Goal: Information Seeking & Learning: Compare options

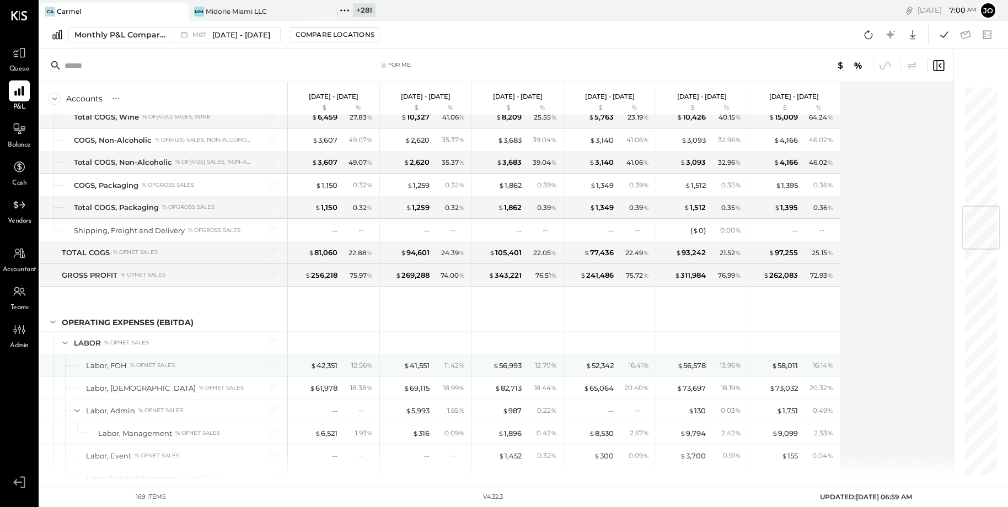
scroll to position [1058, 0]
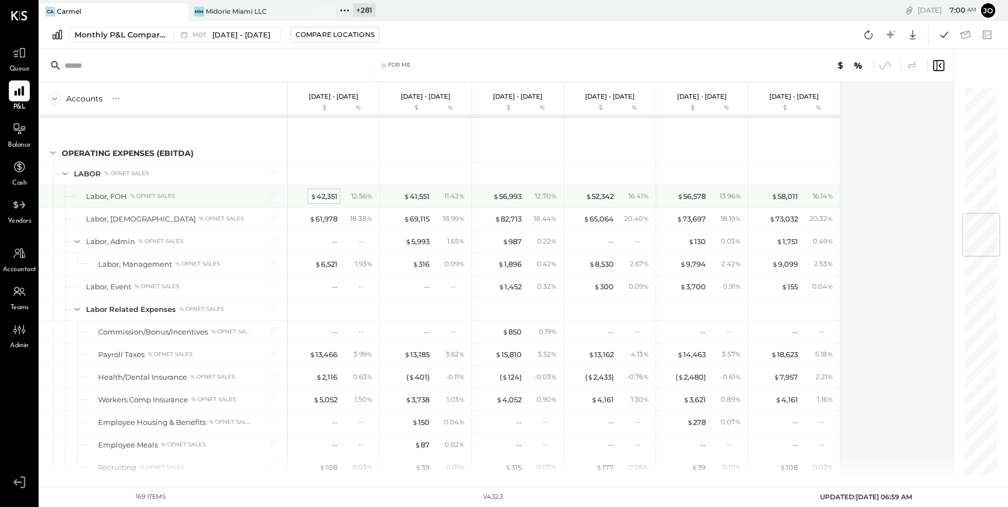
click at [330, 191] on div "$ 42,351" at bounding box center [323, 196] width 27 height 10
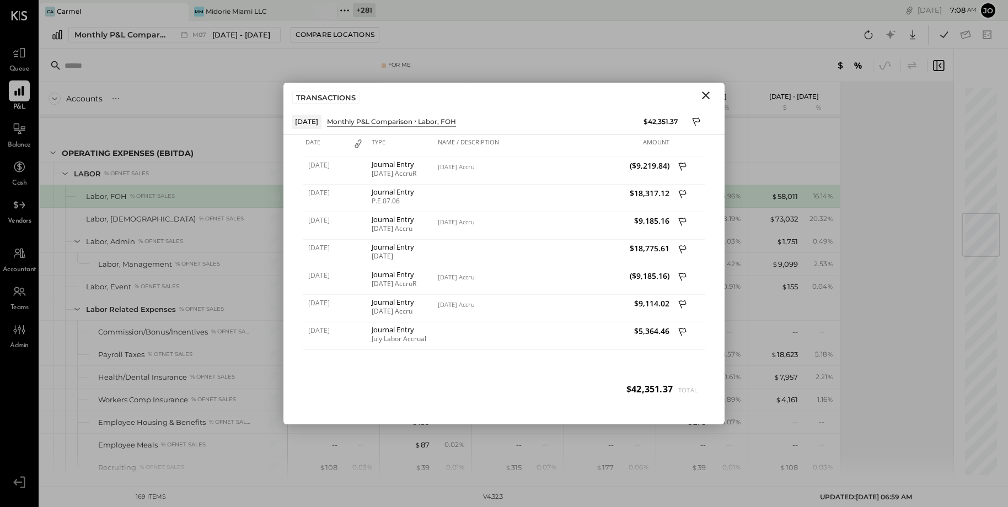
click at [282, 216] on div at bounding box center [269, 219] width 28 height 22
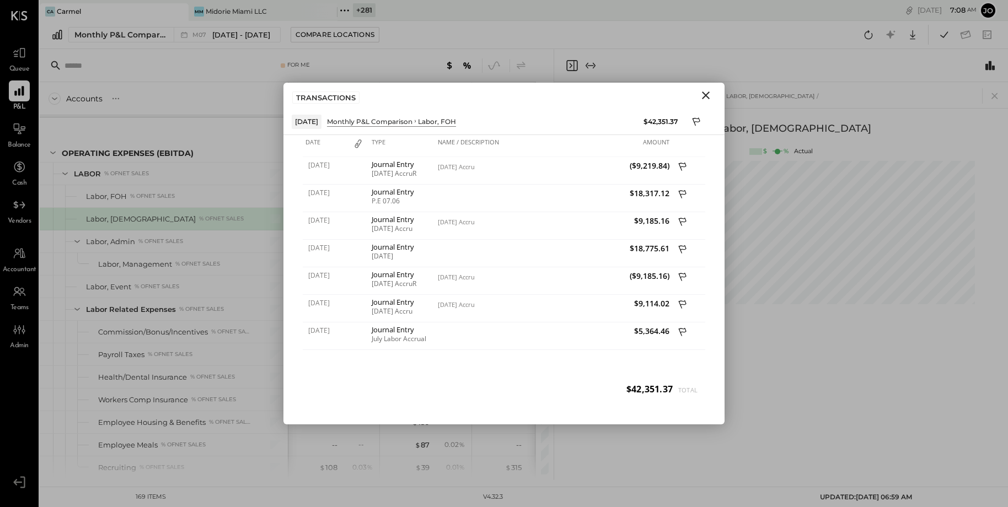
click at [218, 57] on input "text" at bounding box center [150, 66] width 170 height 20
click at [708, 96] on icon "Close" at bounding box center [705, 95] width 13 height 13
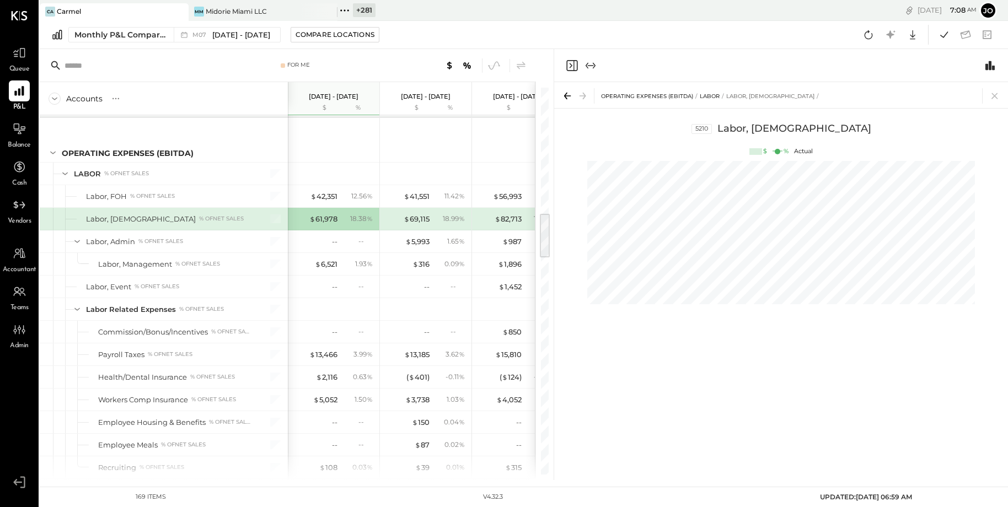
click at [182, 11] on icon at bounding box center [179, 11] width 14 height 13
click at [47, 8] on icon at bounding box center [47, 10] width 14 height 14
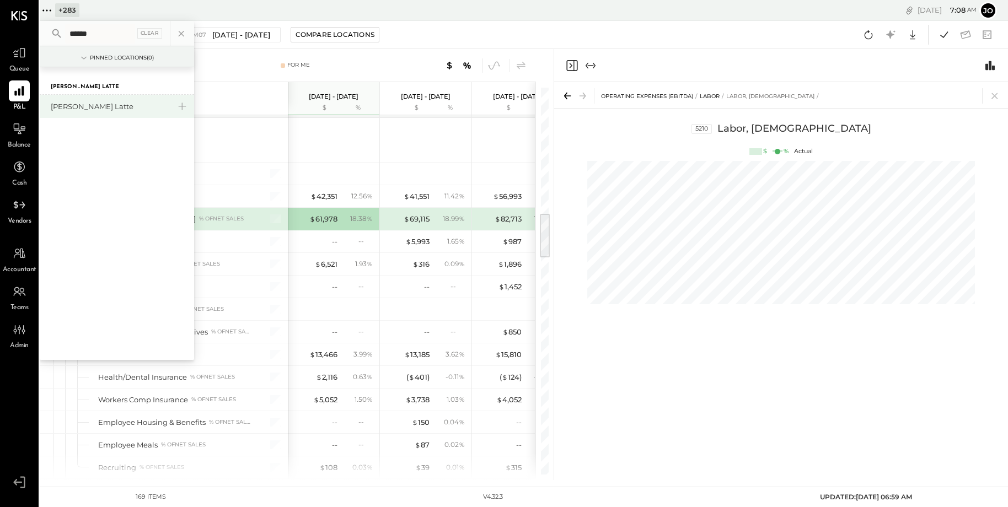
type input "******"
click at [79, 114] on div "[PERSON_NAME] Latte" at bounding box center [117, 106] width 154 height 23
click at [79, 109] on div "[PERSON_NAME] Latte" at bounding box center [110, 106] width 119 height 10
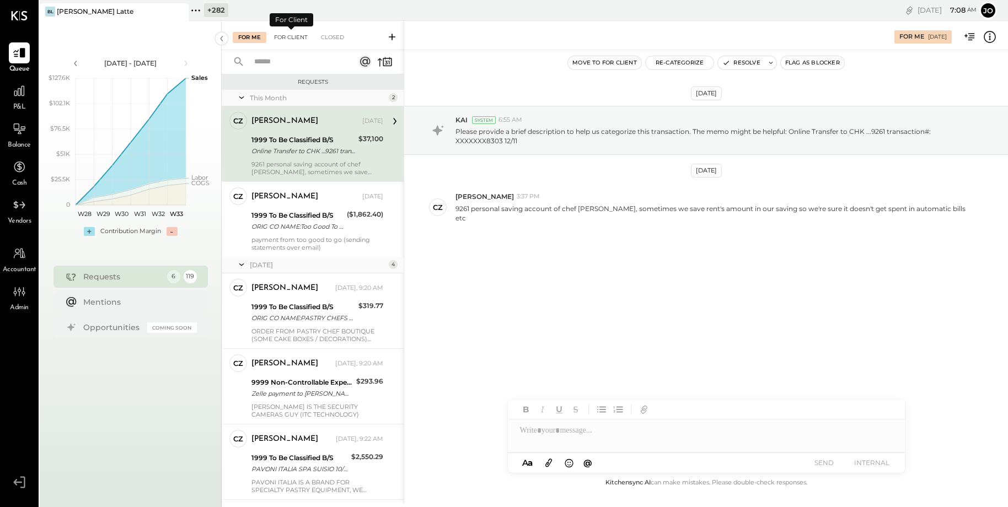
click at [294, 33] on div "For Client" at bounding box center [291, 37] width 45 height 11
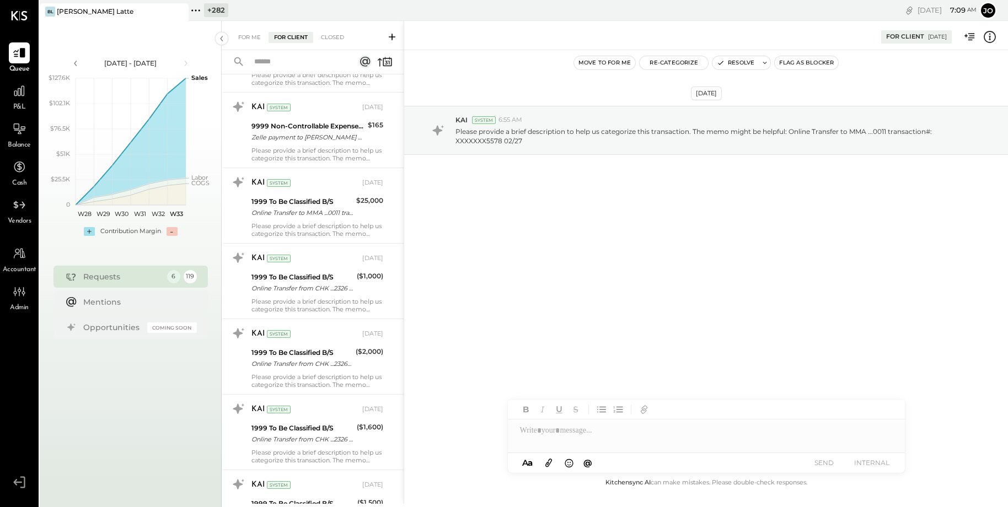
scroll to position [2091, 0]
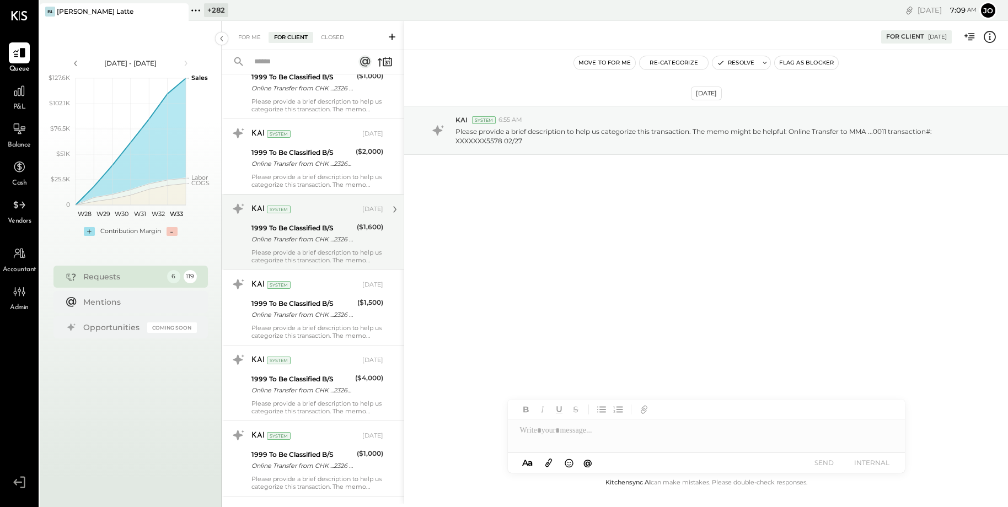
click at [320, 234] on div "Online Transfer from CHK ...2326 transaction#: XXXXXXX7485" at bounding box center [302, 239] width 102 height 11
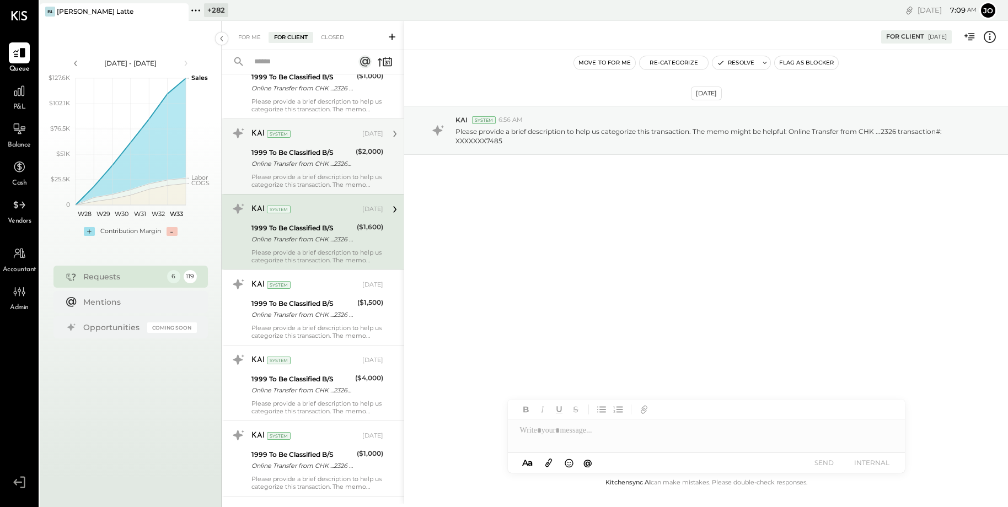
click at [311, 149] on div "1999 To Be Classified B/S" at bounding box center [301, 152] width 101 height 11
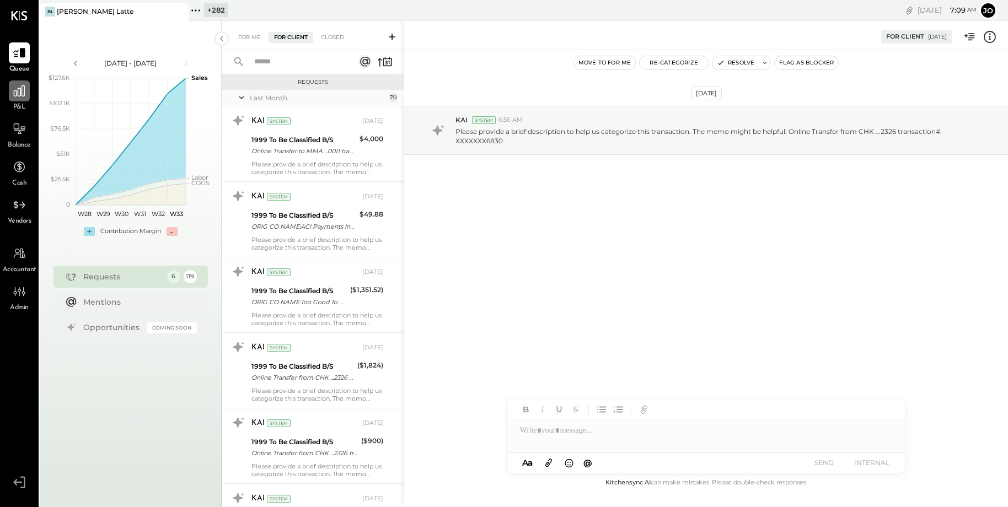
click at [9, 100] on div at bounding box center [19, 90] width 21 height 21
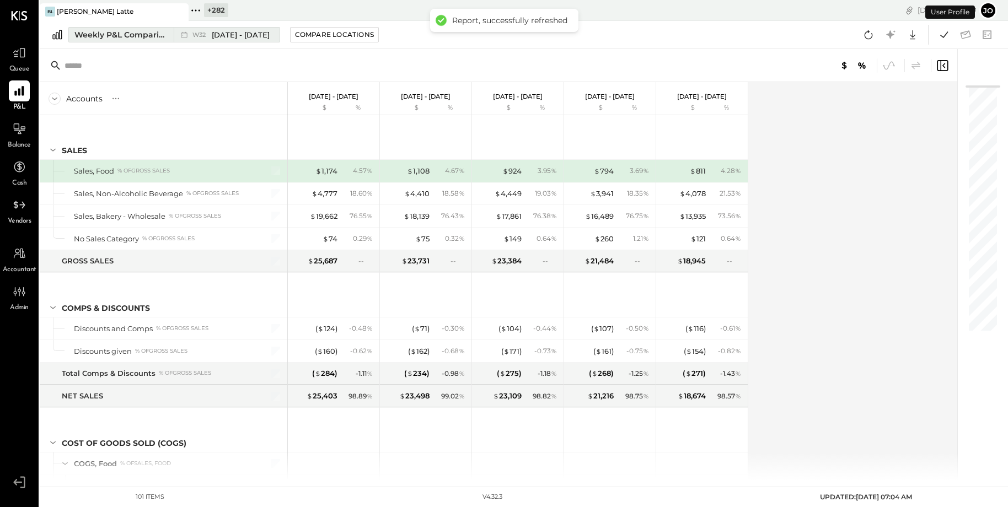
click at [147, 38] on div "Weekly P&L Comparison" at bounding box center [120, 34] width 93 height 11
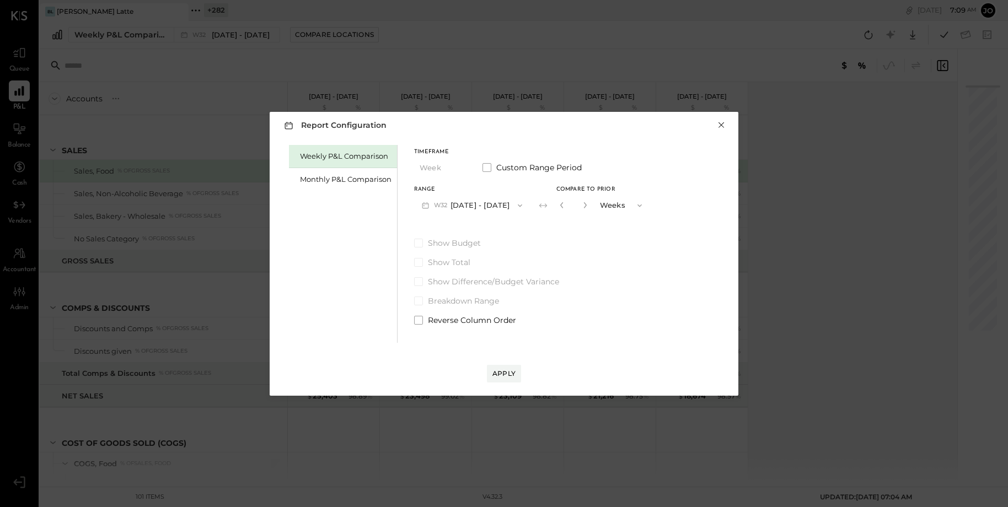
click at [724, 127] on button "×" at bounding box center [721, 125] width 10 height 11
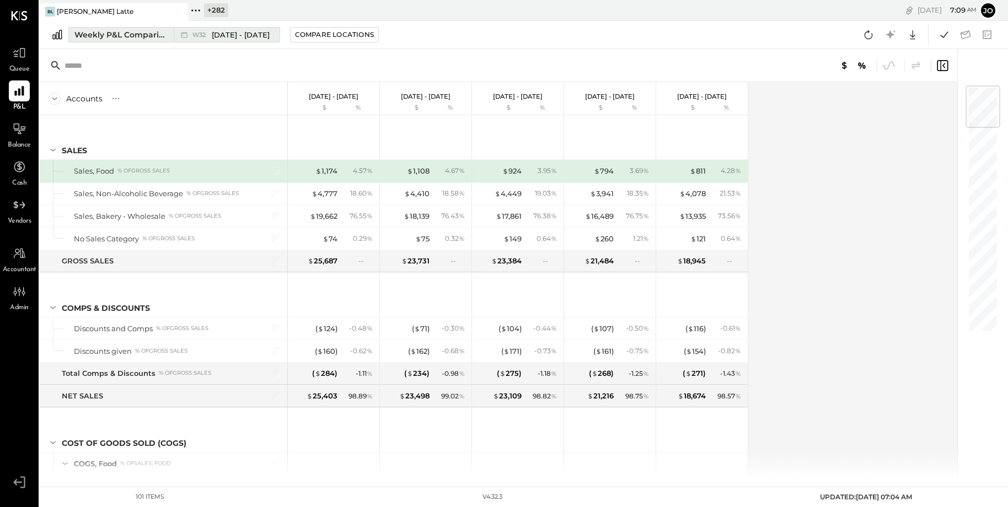
click at [179, 39] on icon at bounding box center [184, 34] width 11 height 11
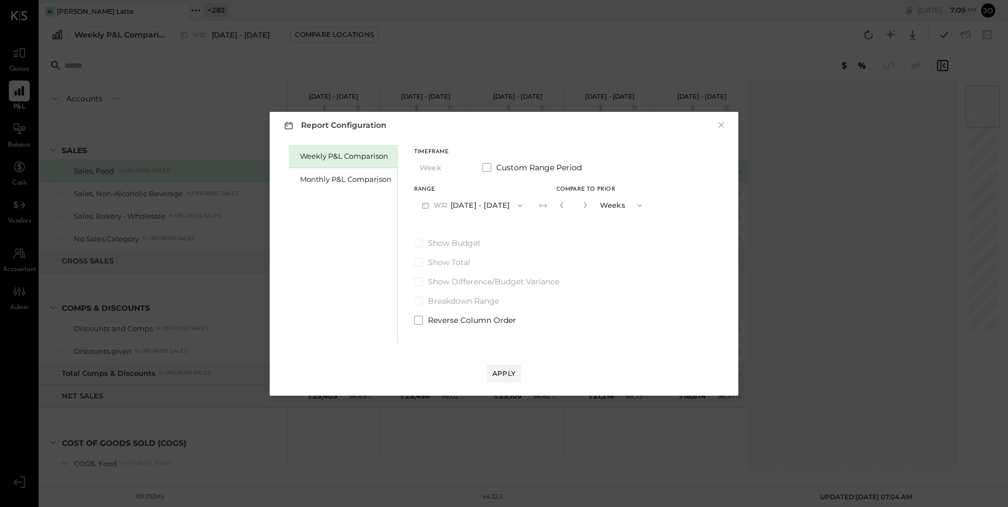
click at [300, 167] on div "Weekly P&L Comparison" at bounding box center [343, 156] width 108 height 23
click at [314, 177] on div "Monthly P&L Comparison" at bounding box center [346, 179] width 92 height 10
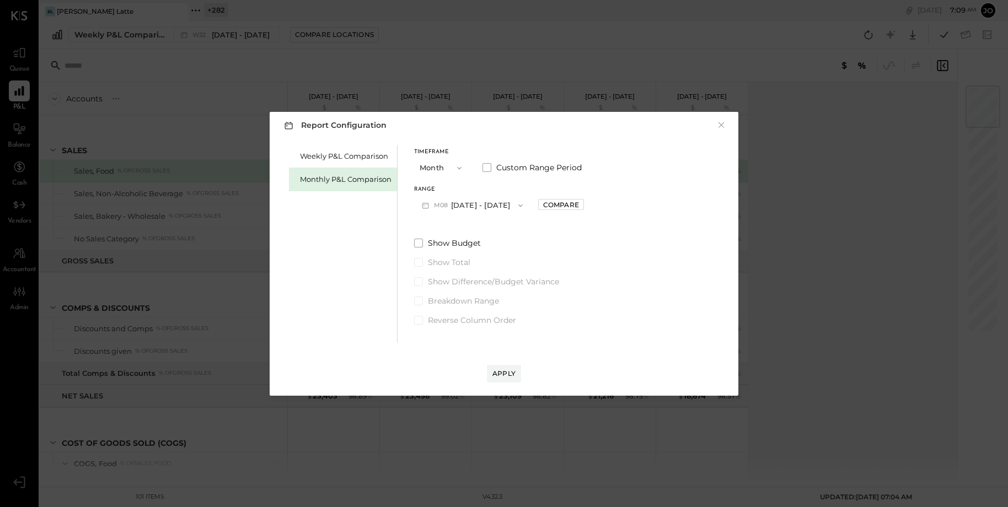
click at [488, 205] on button "M08 Aug 1 - 31, 2025" at bounding box center [472, 205] width 116 height 20
click at [501, 225] on div "M07 Jul 1 - 31, 2025" at bounding box center [478, 230] width 126 height 23
click at [551, 209] on div "Compare" at bounding box center [561, 204] width 36 height 9
click at [582, 205] on div "*" at bounding box center [586, 205] width 59 height 20
click at [582, 205] on icon "button" at bounding box center [585, 205] width 7 height 7
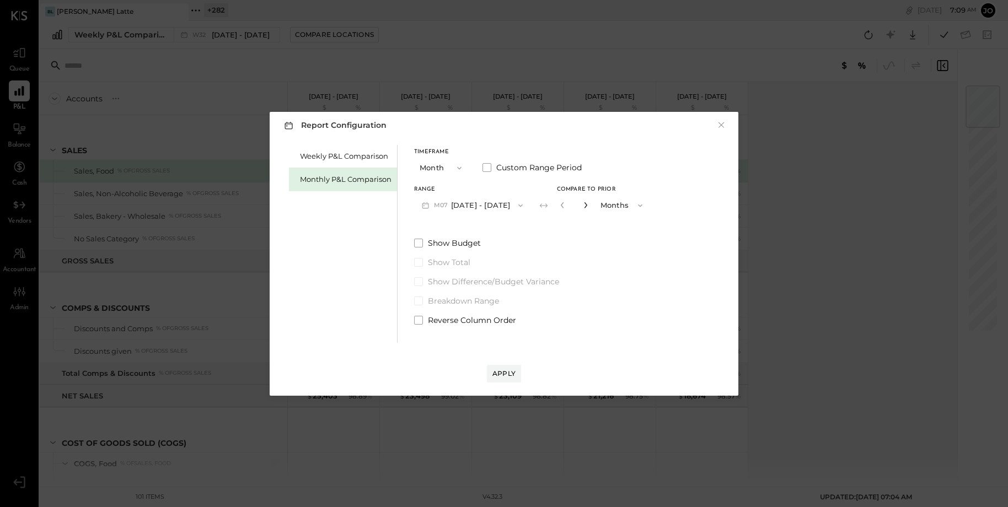
click at [582, 205] on icon "button" at bounding box center [585, 205] width 7 height 7
type input "*"
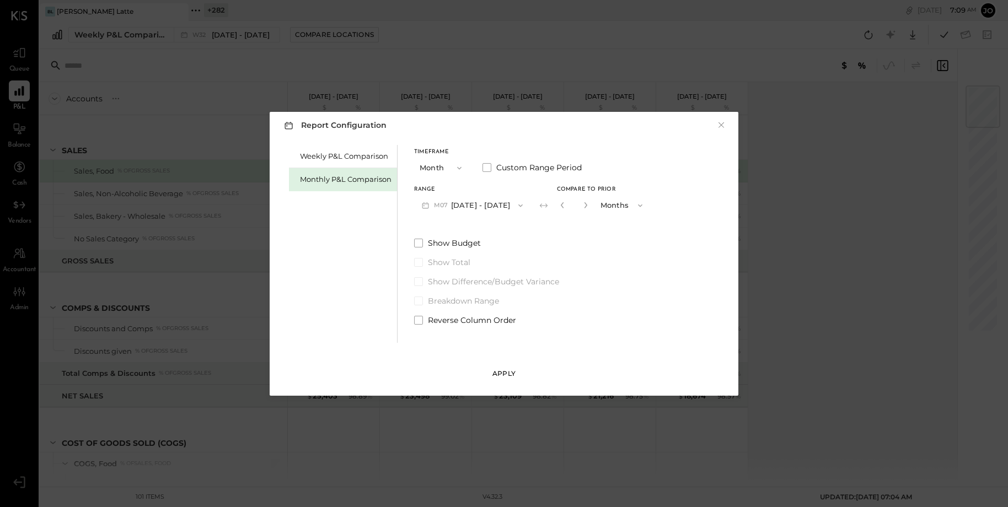
click at [492, 367] on button "Apply" at bounding box center [504, 374] width 34 height 18
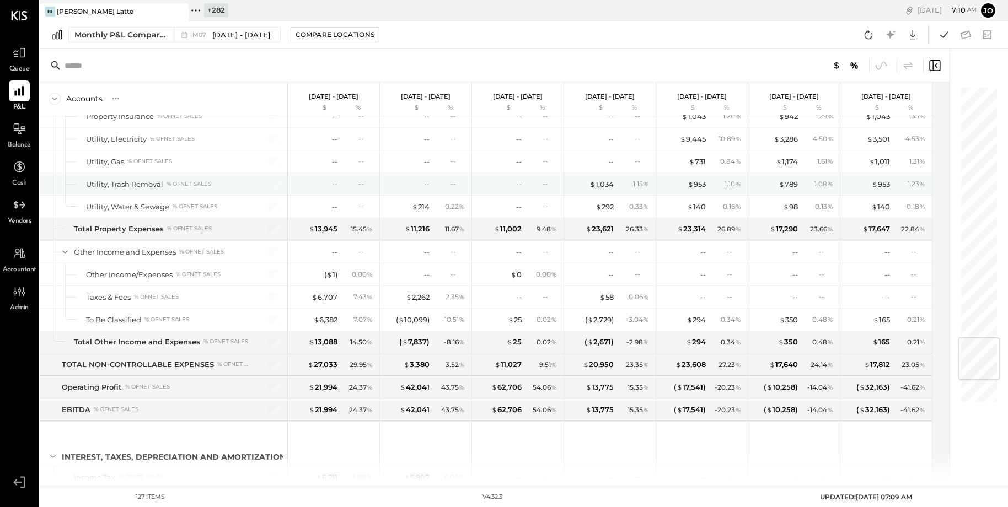
scroll to position [2047, 0]
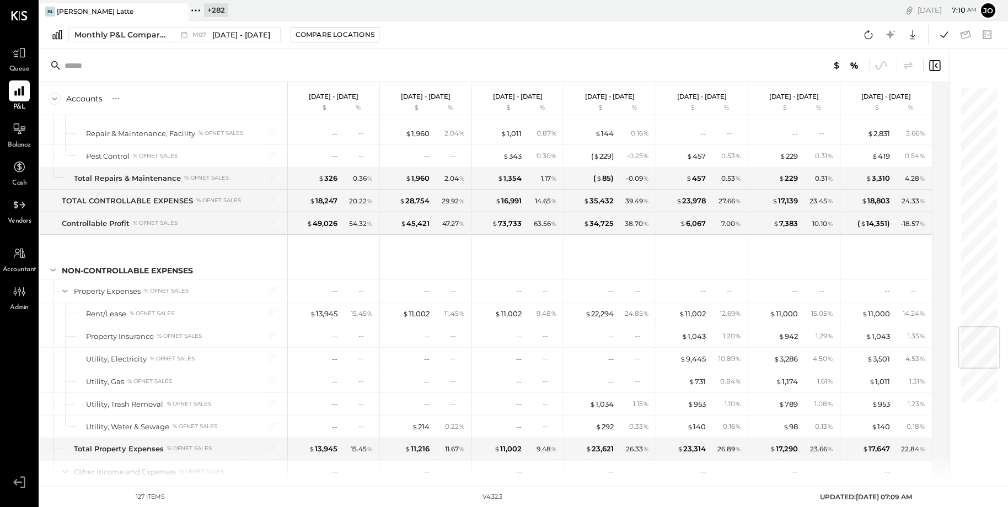
click at [186, 13] on div at bounding box center [169, 11] width 39 height 16
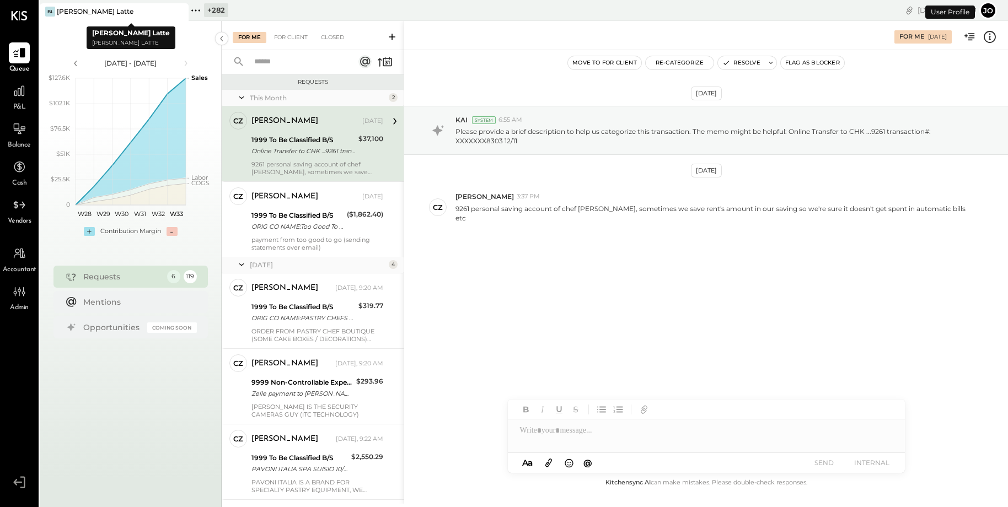
click at [199, 12] on icon at bounding box center [196, 10] width 14 height 14
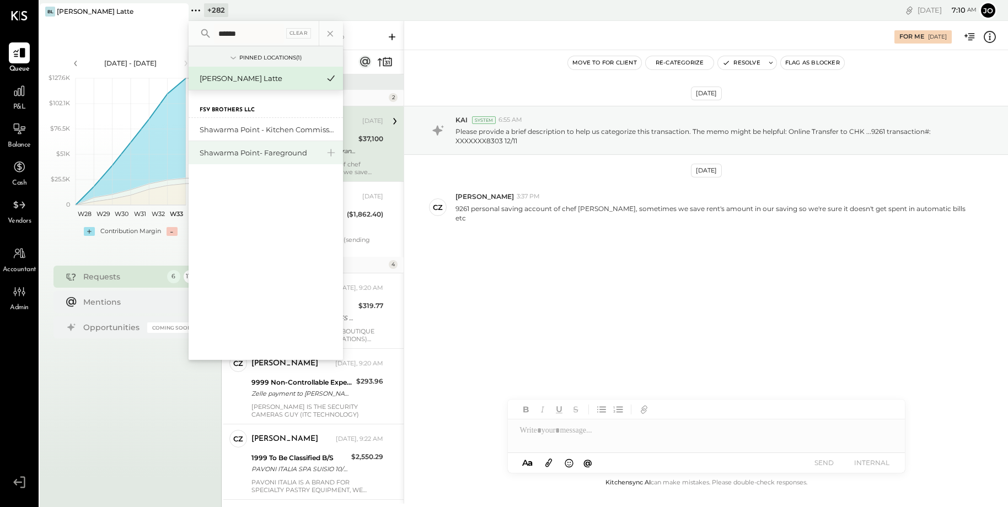
type input "******"
click at [254, 156] on div "Shawarma Point- Fareground" at bounding box center [259, 153] width 119 height 10
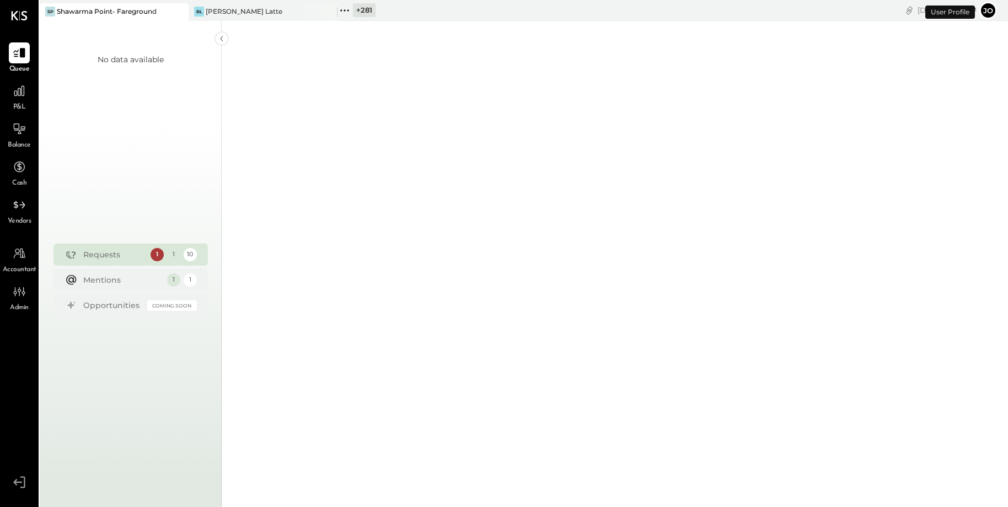
click at [17, 101] on div "P&L" at bounding box center [19, 96] width 21 height 32
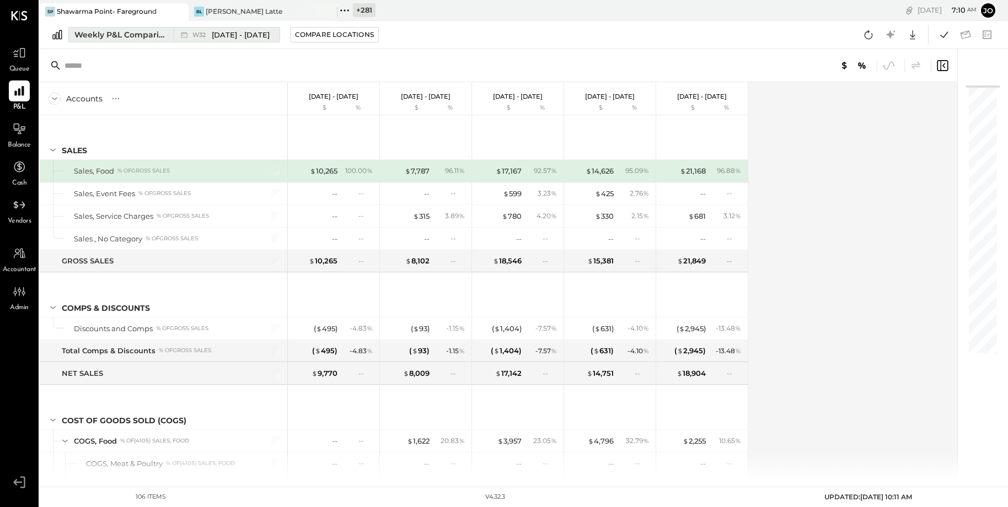
click at [146, 39] on div "Weekly P&L Comparison" at bounding box center [120, 34] width 93 height 11
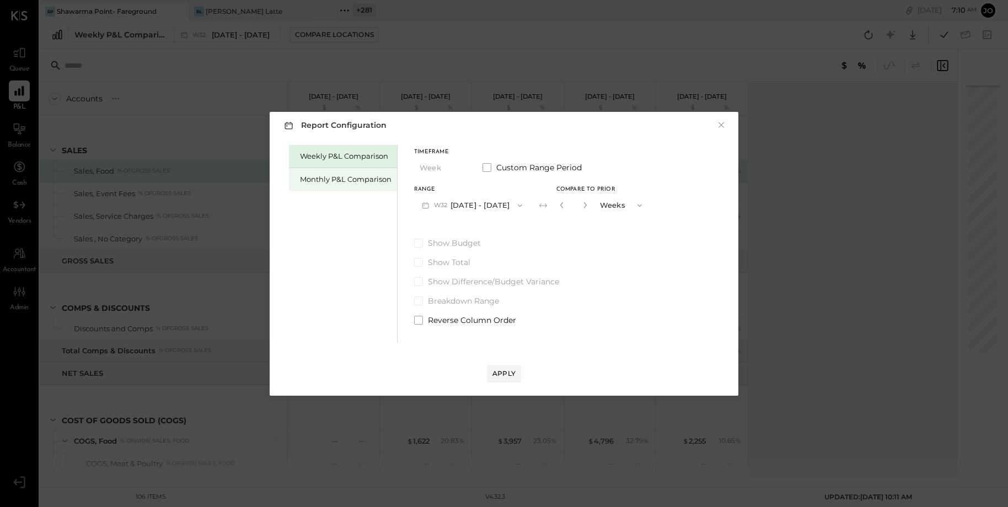
click at [345, 180] on div "Monthly P&L Comparison" at bounding box center [346, 179] width 92 height 10
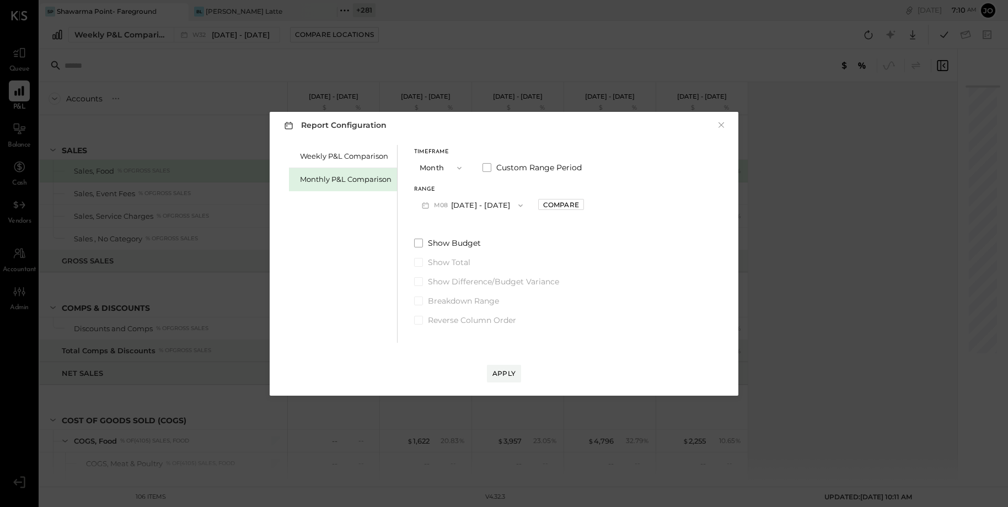
click at [502, 202] on button "M08 Aug 1 - 31, 2025" at bounding box center [472, 205] width 116 height 20
click at [508, 232] on div "M07 Jul 1 - 31, 2025" at bounding box center [478, 230] width 126 height 23
click at [511, 371] on div "Apply" at bounding box center [503, 373] width 23 height 9
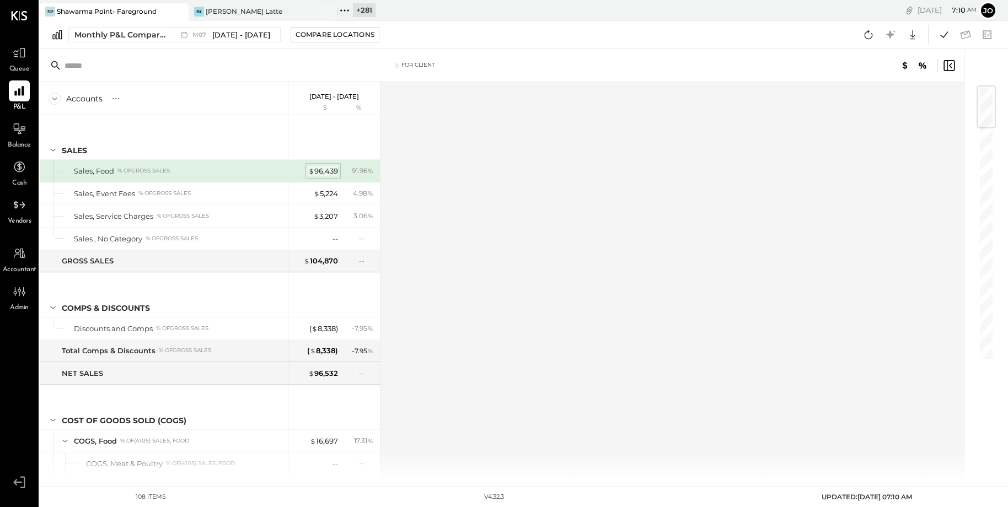
click at [323, 169] on div "$ 96,439" at bounding box center [323, 171] width 30 height 10
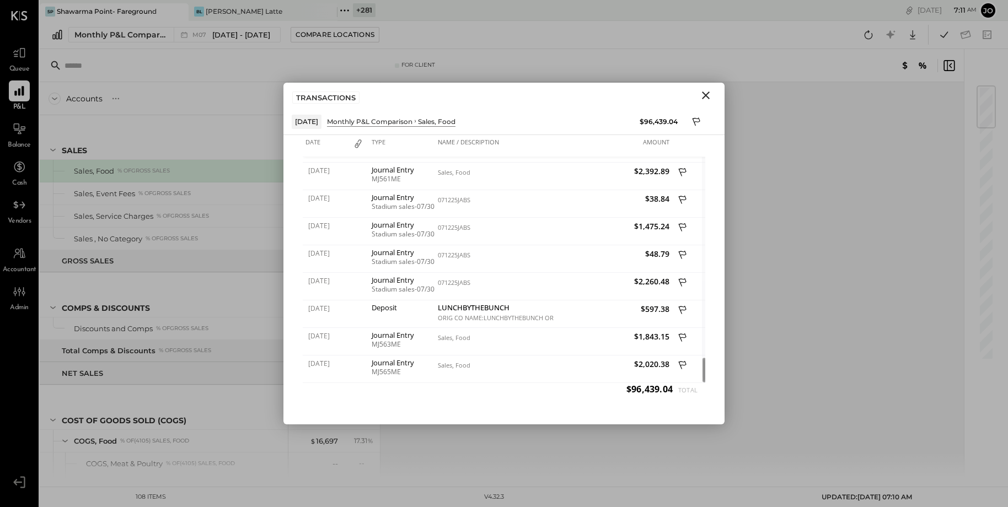
click at [706, 100] on icon "Close" at bounding box center [705, 95] width 13 height 13
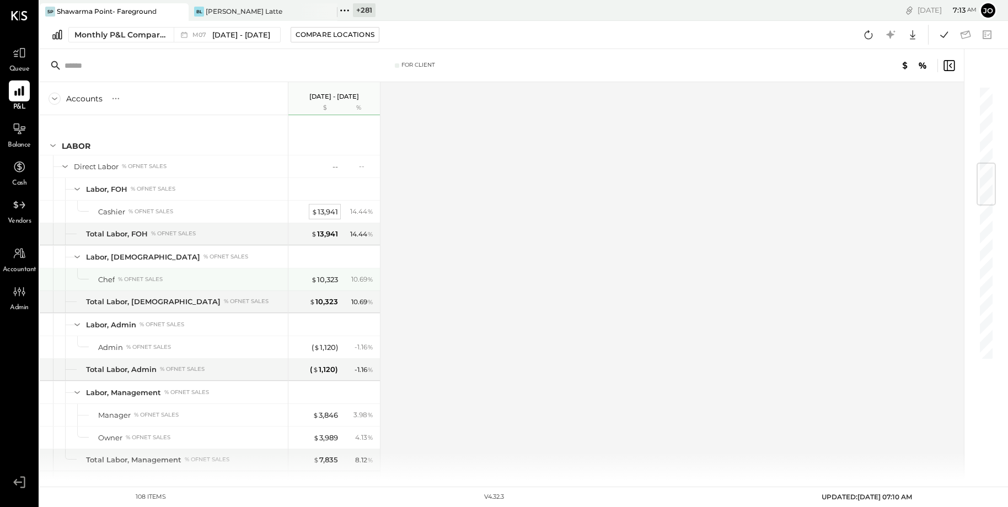
scroll to position [681, 0]
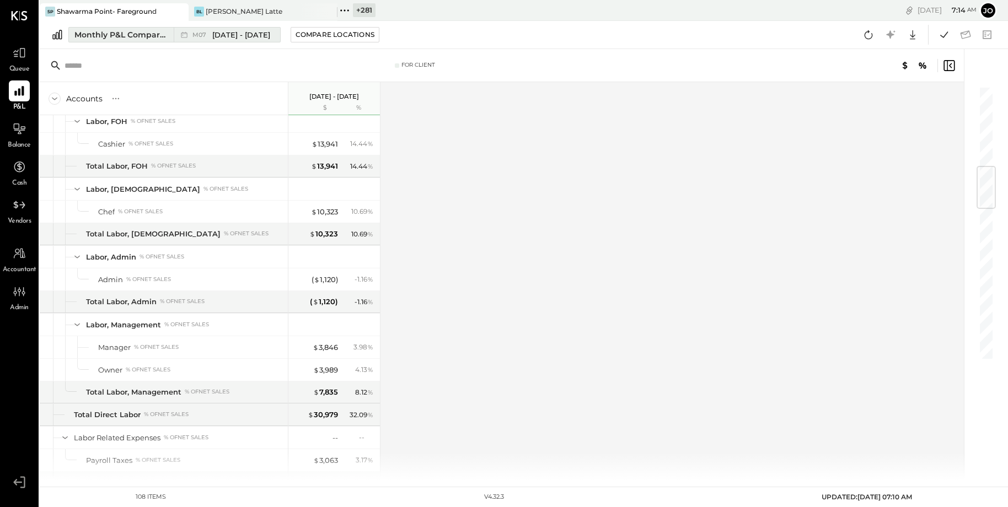
click at [203, 37] on div "M07 Jul 1 - 31, 2025" at bounding box center [231, 35] width 78 height 10
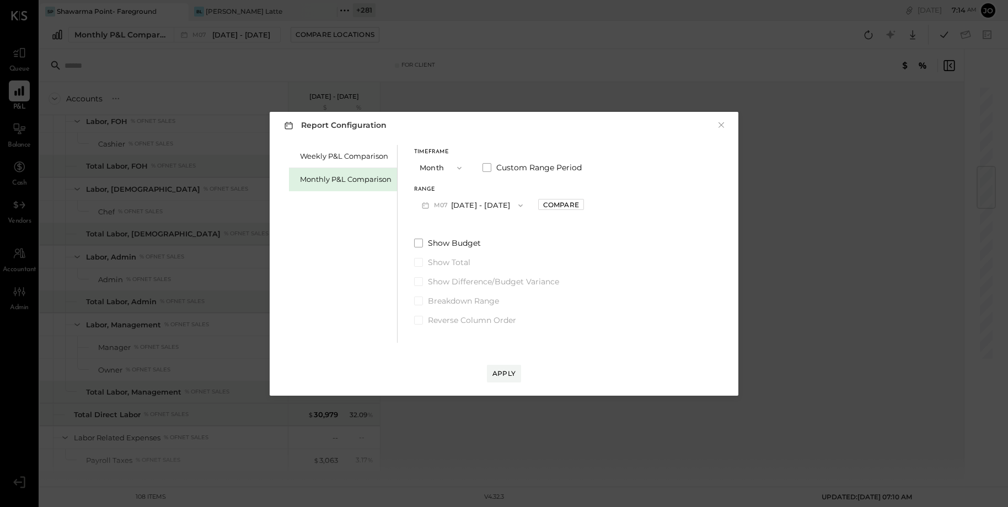
click at [470, 202] on button "M07 Jul 1 - 31, 2025" at bounding box center [472, 205] width 116 height 20
click at [486, 231] on div "M07 Jul 1 - 31, 2025" at bounding box center [478, 230] width 126 height 23
click at [508, 365] on button "Apply" at bounding box center [504, 374] width 34 height 18
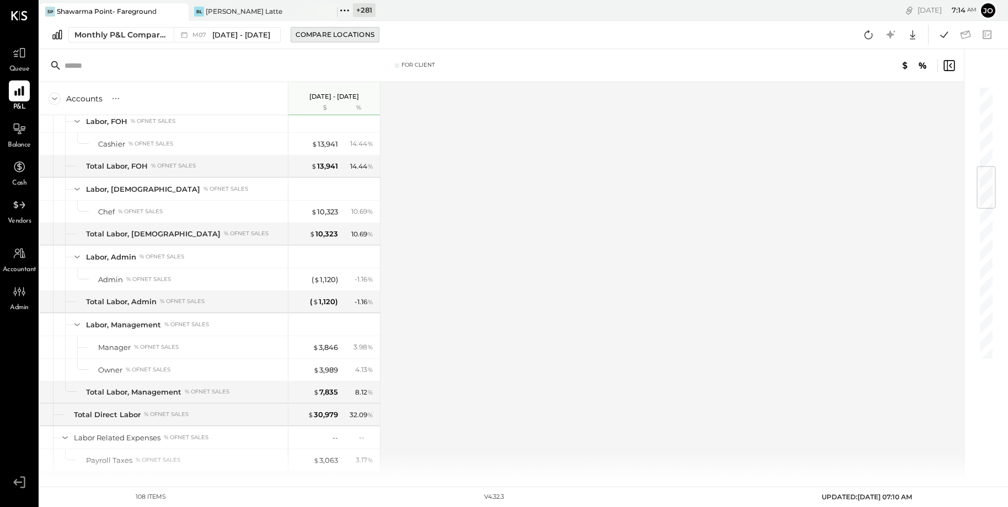
click at [309, 31] on div "Compare Locations" at bounding box center [335, 34] width 79 height 9
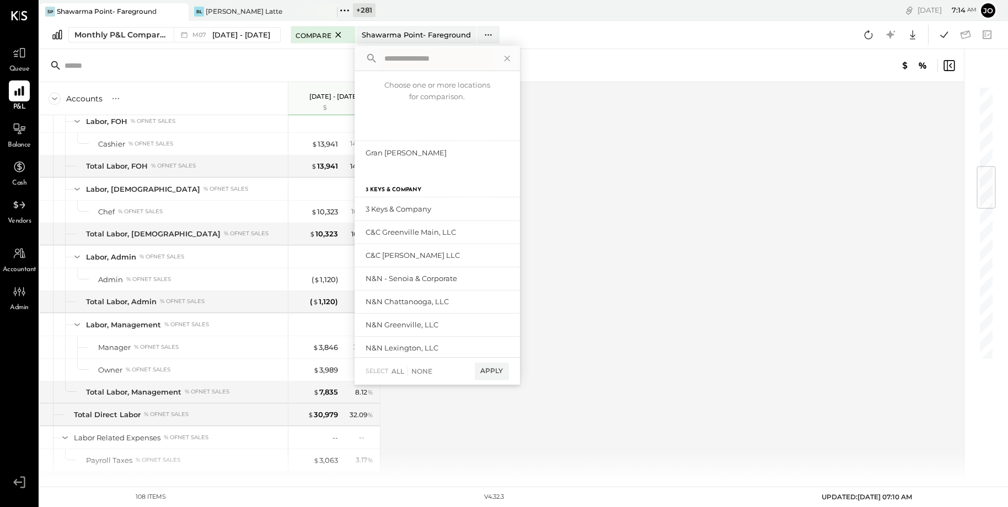
type input "*"
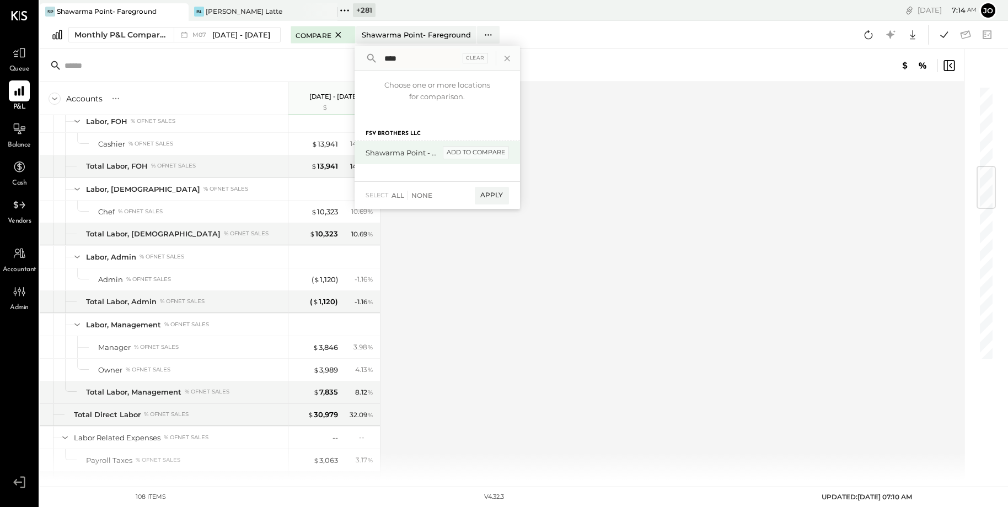
type input "****"
click at [455, 153] on div "add to compare" at bounding box center [476, 152] width 66 height 13
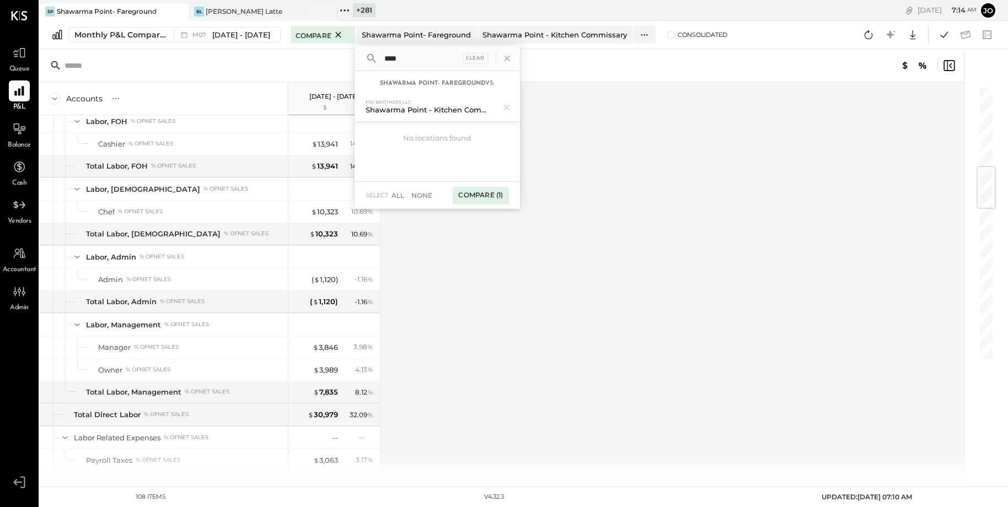
click at [479, 195] on div "Compare (1)" at bounding box center [481, 196] width 56 height 18
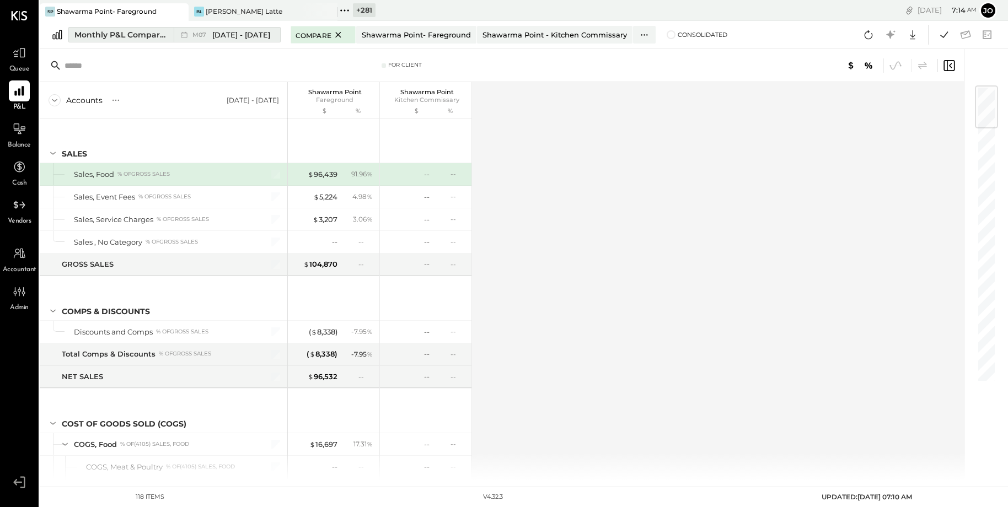
click at [206, 40] on div "M07 Jul 1 - 31, 2025" at bounding box center [224, 35] width 101 height 14
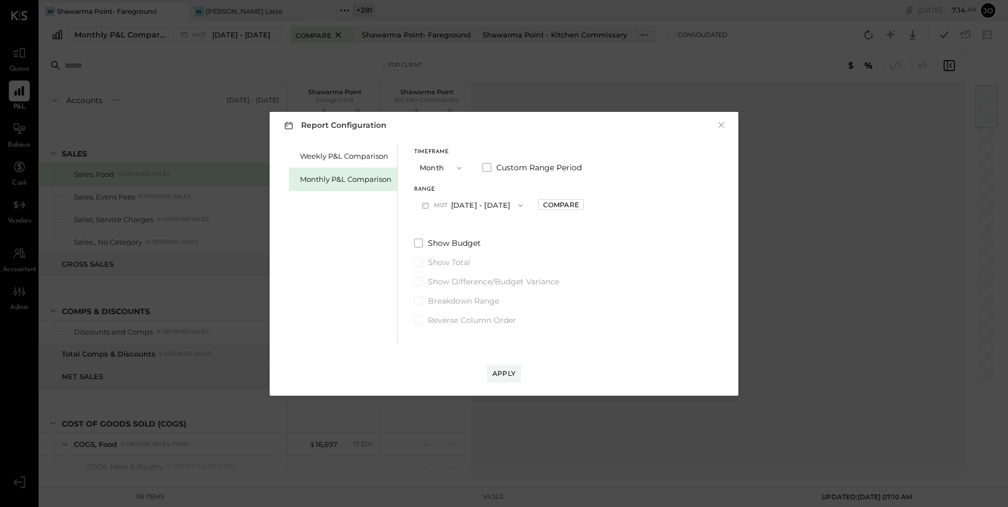
click at [464, 204] on button "M07 Jul 1 - 31, 2025" at bounding box center [472, 205] width 116 height 20
click at [481, 226] on span "[DATE] - [DATE]" at bounding box center [468, 229] width 52 height 9
click at [508, 372] on div "Apply" at bounding box center [503, 373] width 23 height 9
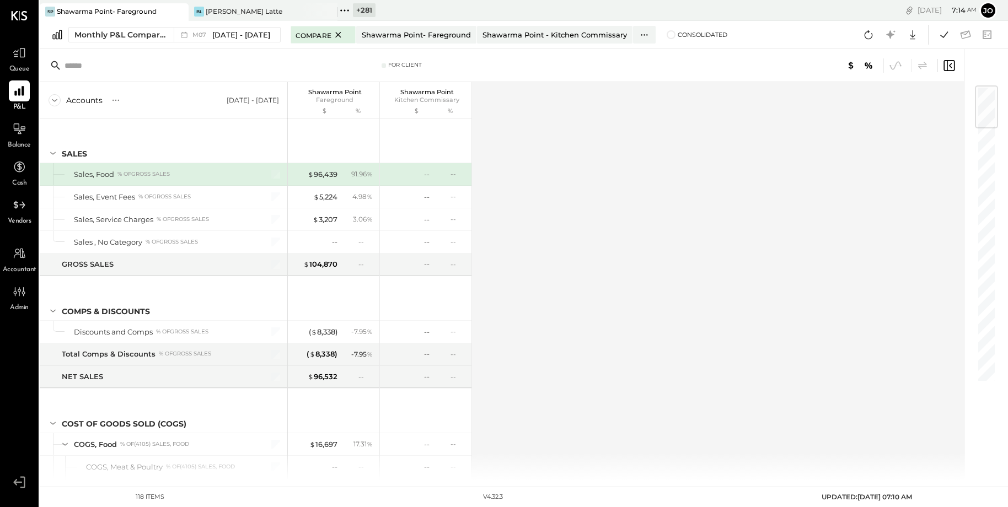
click at [495, 287] on div "Accounts S % GL Jul 1 - 31, 2025 Shawarma Point Fareground $ % Shawarma Point K…" at bounding box center [503, 281] width 926 height 398
click at [211, 40] on div "M07 Jul 1 - 31, 2025" at bounding box center [224, 35] width 101 height 14
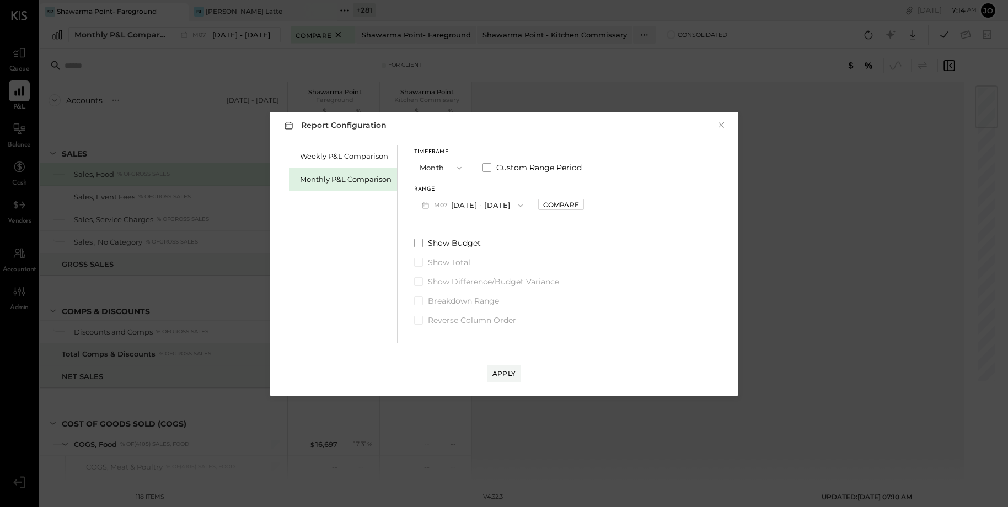
click at [496, 205] on button "M07 Jul 1 - 31, 2025" at bounding box center [472, 205] width 116 height 20
click at [494, 229] on div "M07 Jul 1 - 31, 2025" at bounding box center [478, 230] width 126 height 23
click at [494, 206] on button "M07 Jul 1 - 31, 2025" at bounding box center [472, 205] width 116 height 20
click at [492, 254] on div "M06 Jun 1 - 30, 2025" at bounding box center [478, 253] width 126 height 23
click at [501, 369] on div "Apply" at bounding box center [503, 373] width 23 height 9
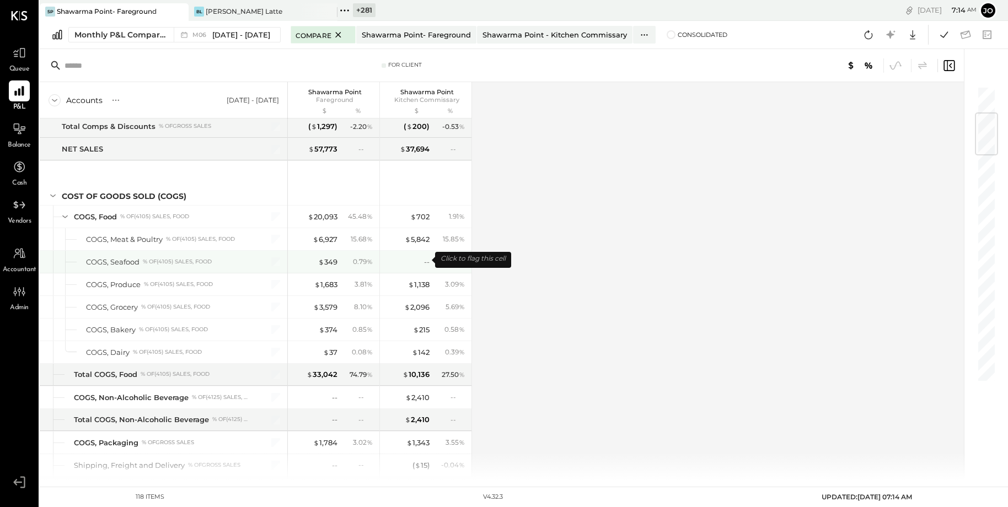
scroll to position [259, 0]
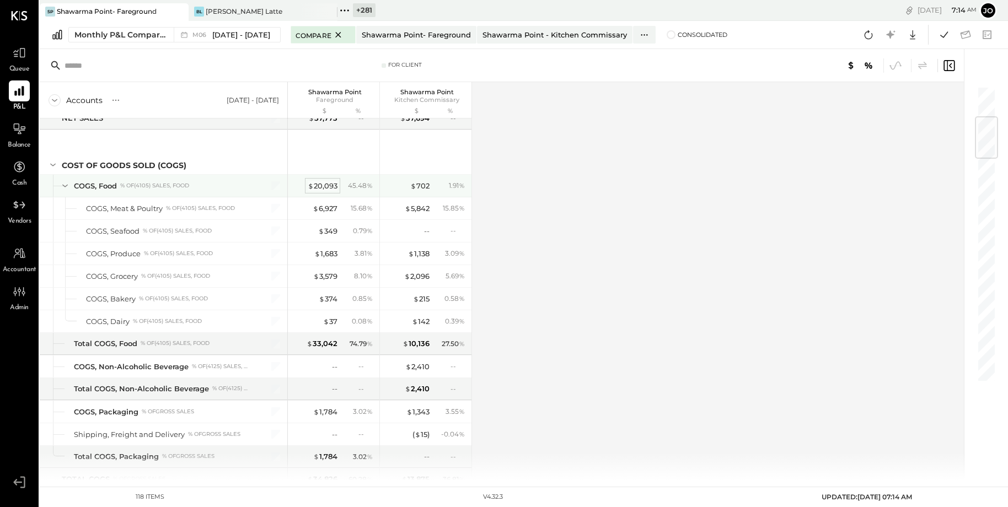
click at [324, 185] on div "$ 20,093" at bounding box center [323, 186] width 30 height 10
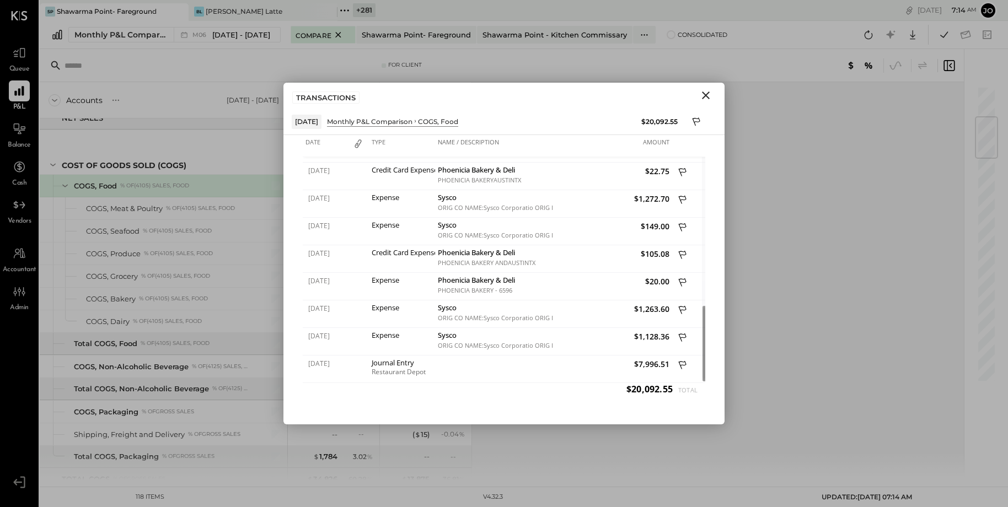
click at [708, 96] on icon "Close" at bounding box center [705, 95] width 13 height 13
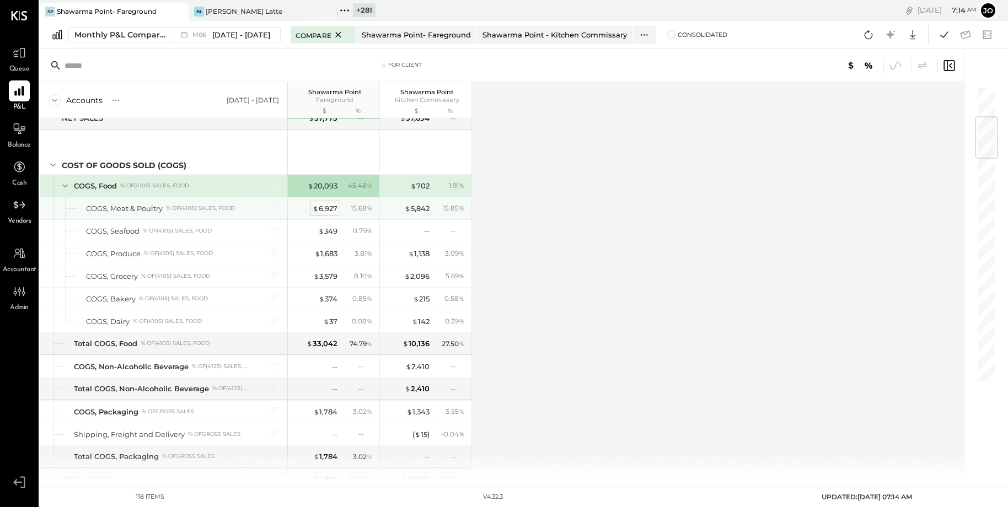
click at [334, 204] on div "$ 6,927" at bounding box center [325, 208] width 25 height 10
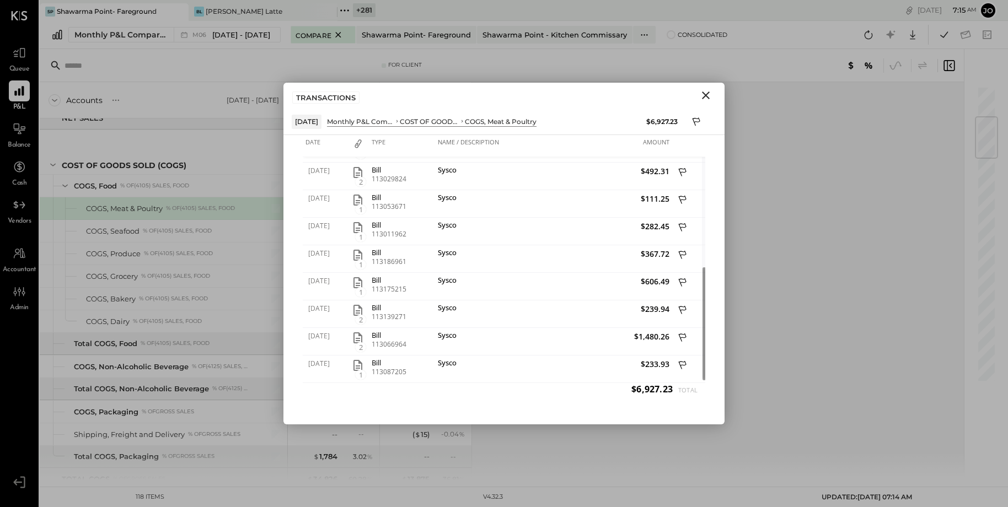
click at [711, 93] on icon "Close" at bounding box center [705, 95] width 13 height 13
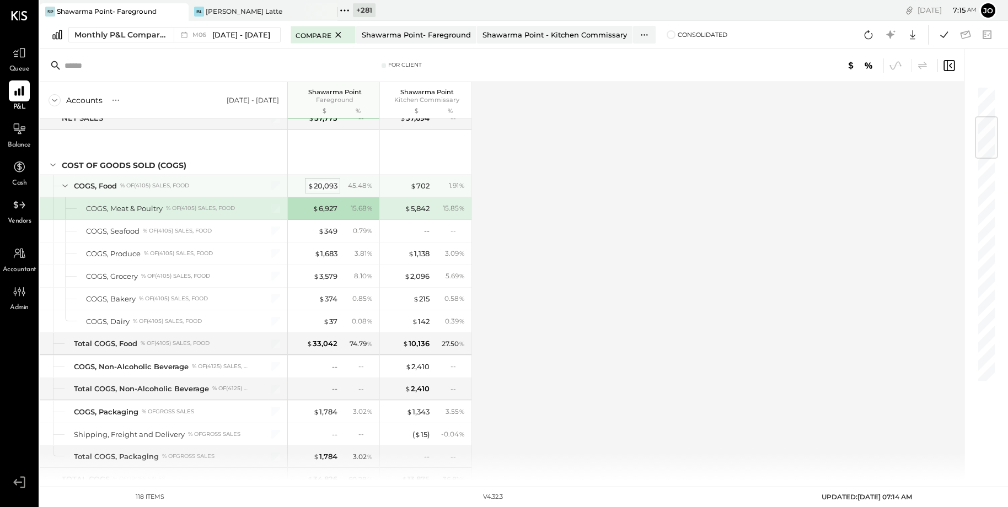
click at [324, 185] on div "$ 20,093" at bounding box center [323, 186] width 30 height 10
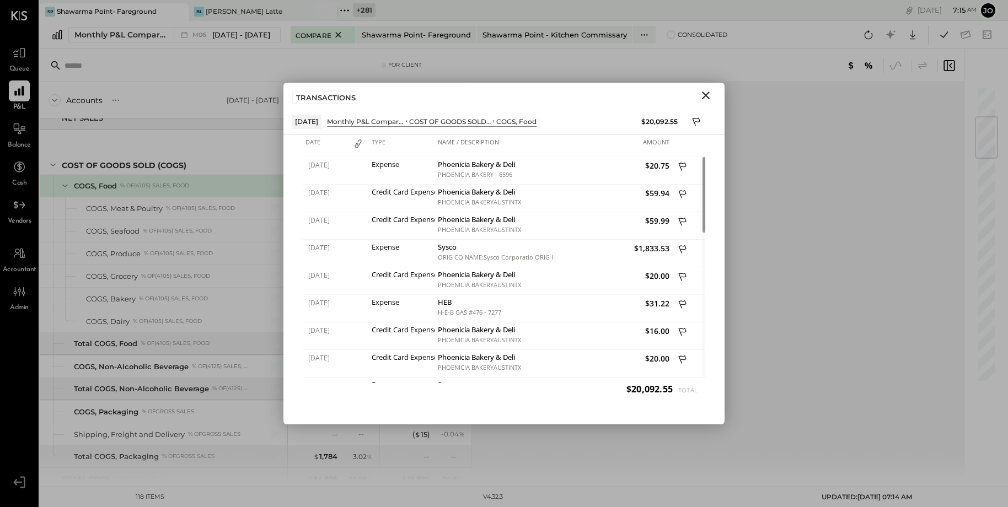
click at [703, 108] on div "Jun 1, 25 Monthly P&L Comparison COST OF GOODS SOLD (COGS) COGS, Food $20,092.55" at bounding box center [503, 121] width 441 height 26
click at [703, 105] on div "TRANSACTIONS" at bounding box center [503, 95] width 441 height 25
click at [703, 100] on icon "Close" at bounding box center [705, 95] width 13 height 13
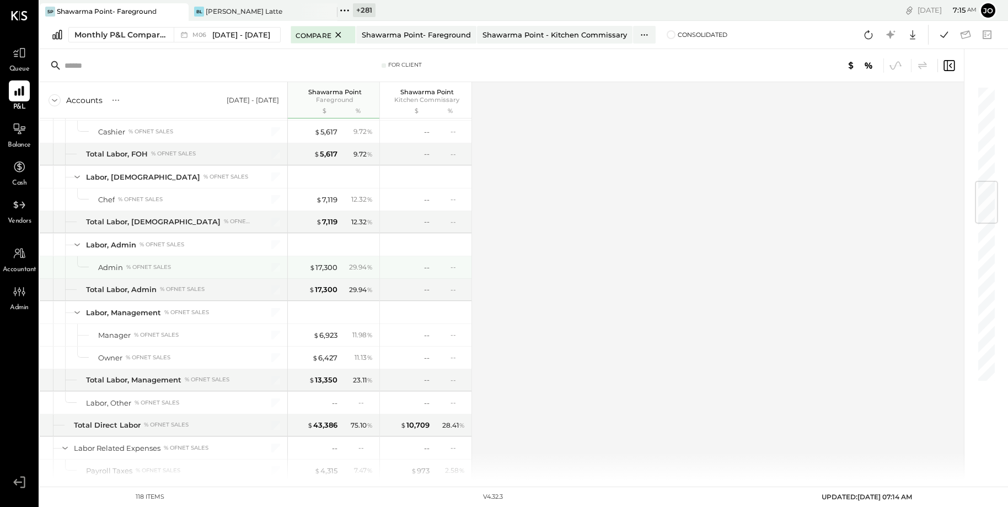
scroll to position [788, 0]
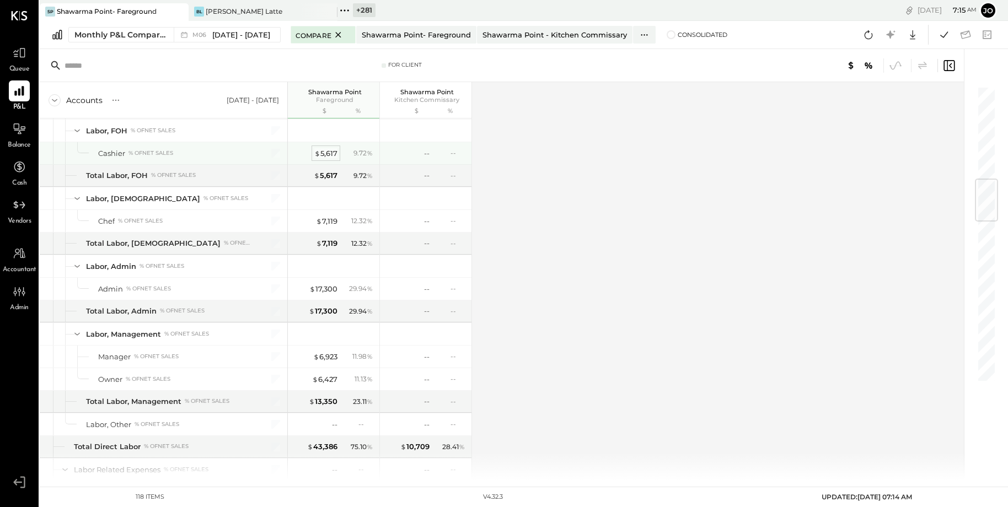
click at [330, 150] on div "$ 5,617" at bounding box center [325, 153] width 23 height 10
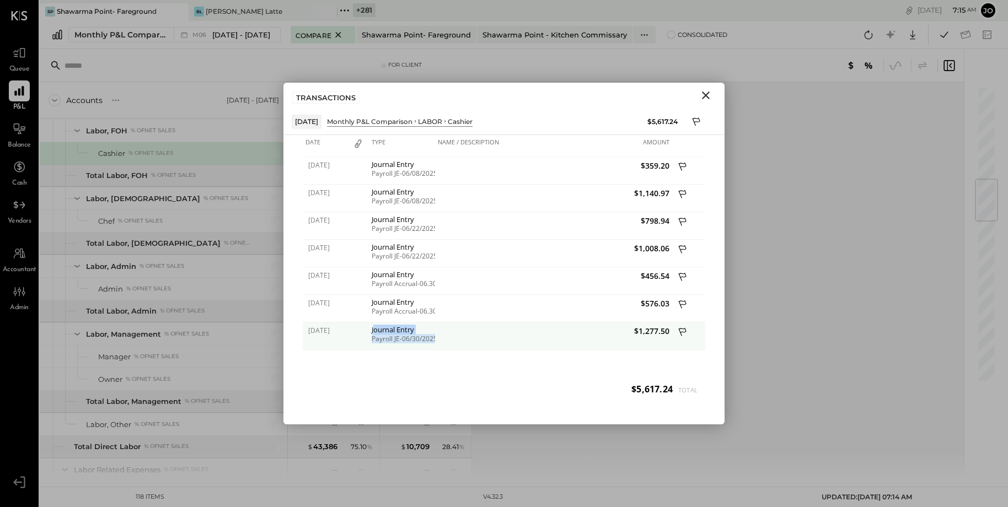
drag, startPoint x: 373, startPoint y: 328, endPoint x: 443, endPoint y: 342, distance: 71.6
click at [443, 323] on div "06/30/2025 Journal Entry Payroll JE-06/30/2025 $1,277.50" at bounding box center [504, 323] width 402 height 0
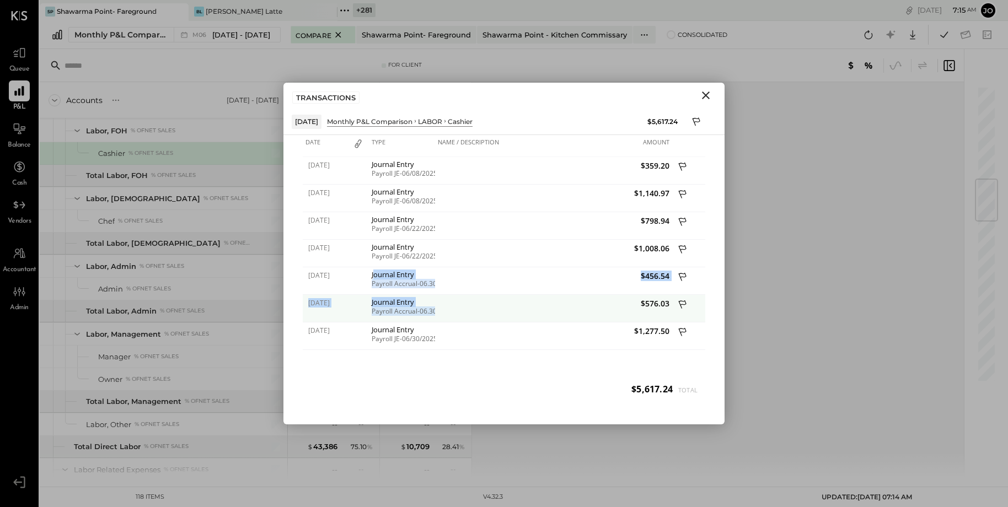
drag, startPoint x: 389, startPoint y: 277, endPoint x: 463, endPoint y: 305, distance: 78.5
click at [462, 305] on div "06/08/2025 Journal Entry Payroll JE-06/08/2025 $359.20 06/08/2025 Journal Entry…" at bounding box center [504, 281] width 402 height 248
click at [708, 92] on icon "Close" at bounding box center [706, 96] width 8 height 8
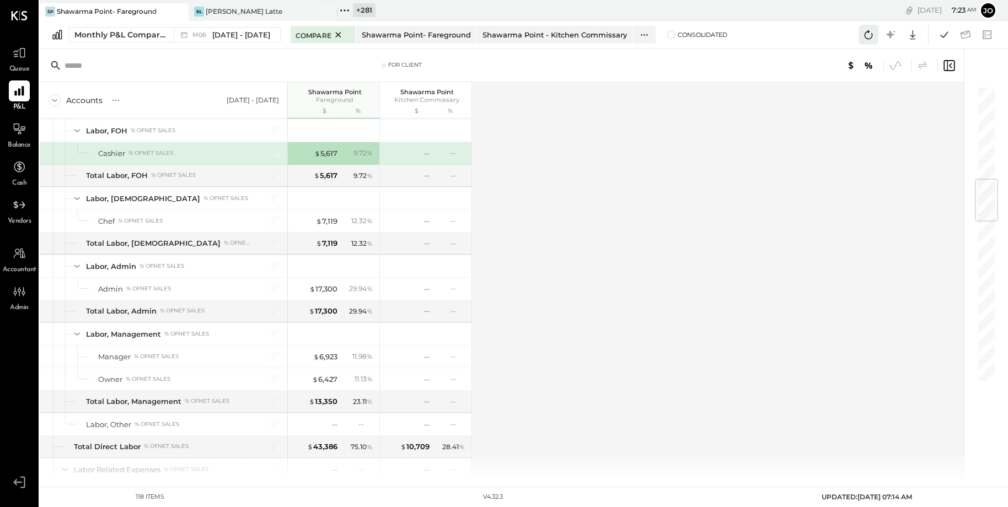
click at [860, 34] on button at bounding box center [868, 35] width 20 height 20
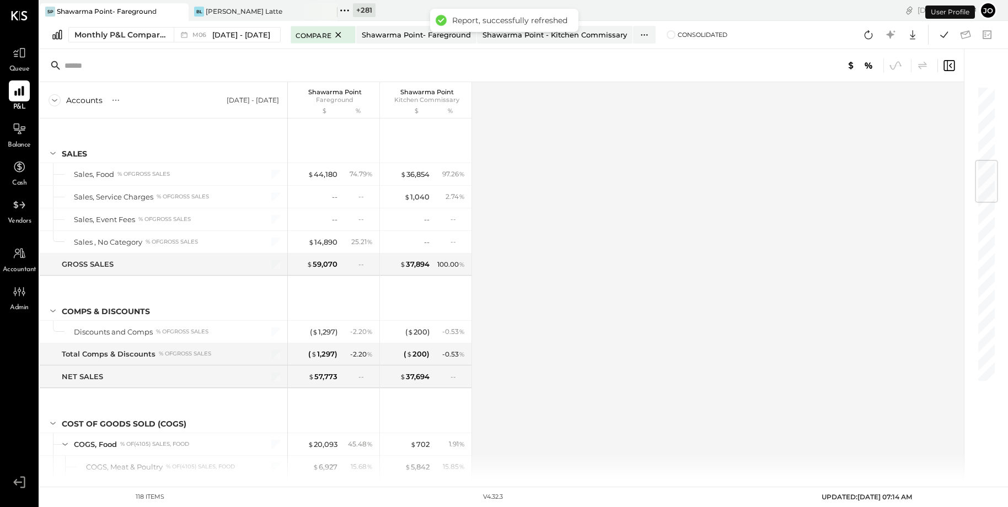
scroll to position [627, 0]
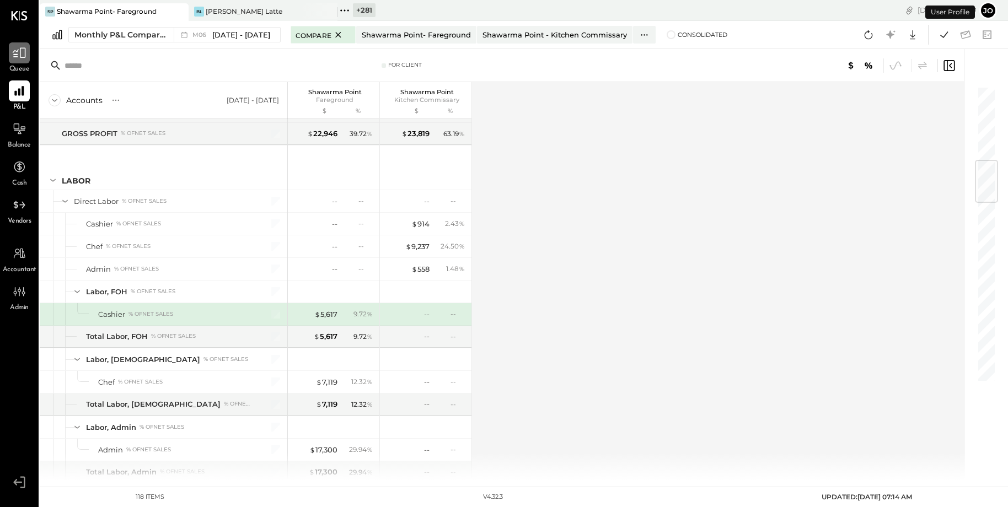
click at [18, 51] on icon at bounding box center [19, 53] width 14 height 14
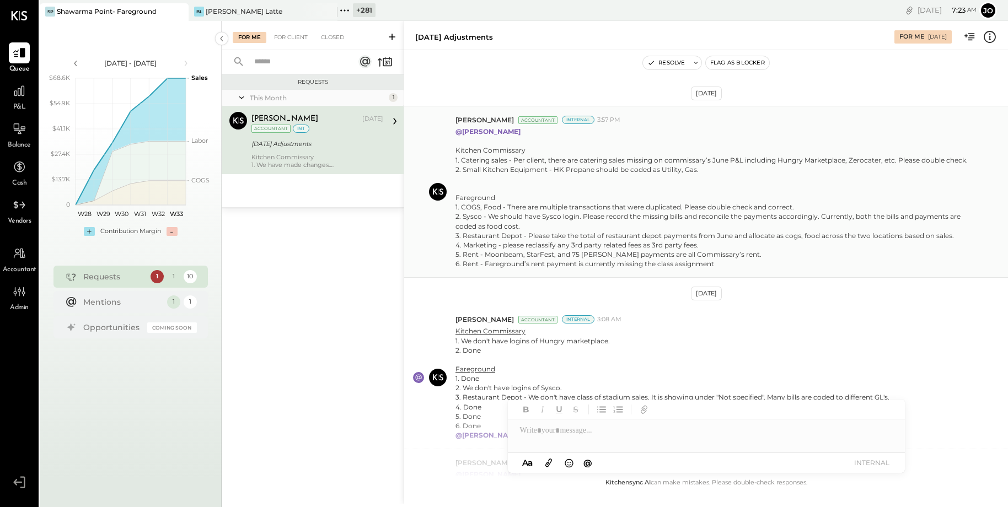
click at [535, 208] on div "Kitchen Commissary 1. Catering sales - Per client, there are catering sales mis…" at bounding box center [713, 207] width 517 height 123
click at [535, 219] on div "Kitchen Commissary 1. Catering sales - Per client, there are catering sales mis…" at bounding box center [713, 207] width 517 height 123
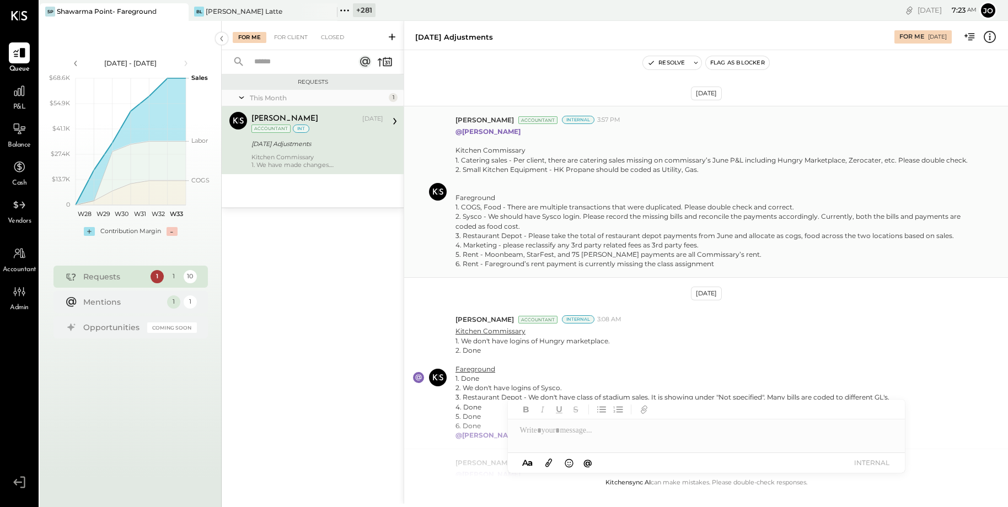
click at [534, 237] on div "Kitchen Commissary 1. Catering sales - Per client, there are catering sales mis…" at bounding box center [713, 207] width 517 height 123
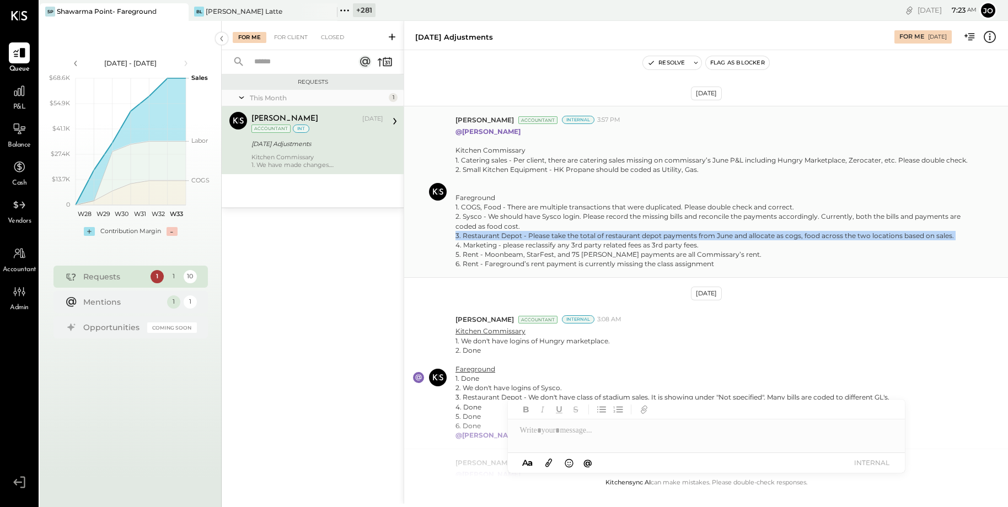
click at [534, 237] on div "Kitchen Commissary 1. Catering sales - Per client, there are catering sales mis…" at bounding box center [713, 207] width 517 height 123
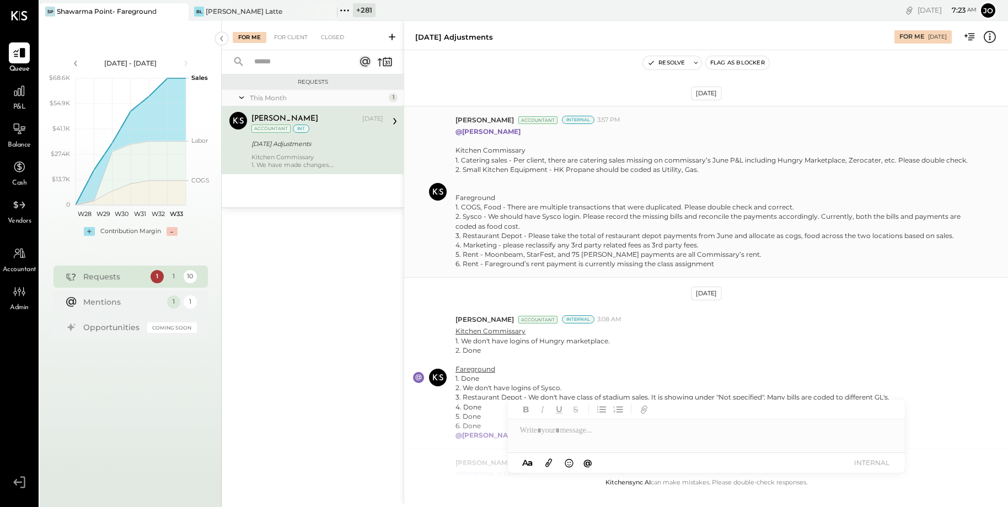
click at [541, 245] on div "Kitchen Commissary 1. Catering sales - Per client, there are catering sales mis…" at bounding box center [713, 207] width 517 height 123
click at [541, 235] on div "Kitchen Commissary 1. Catering sales - Per client, there are catering sales mis…" at bounding box center [713, 207] width 517 height 123
click at [534, 171] on div "Kitchen Commissary 1. Catering sales - Per client, there are catering sales mis…" at bounding box center [713, 207] width 517 height 123
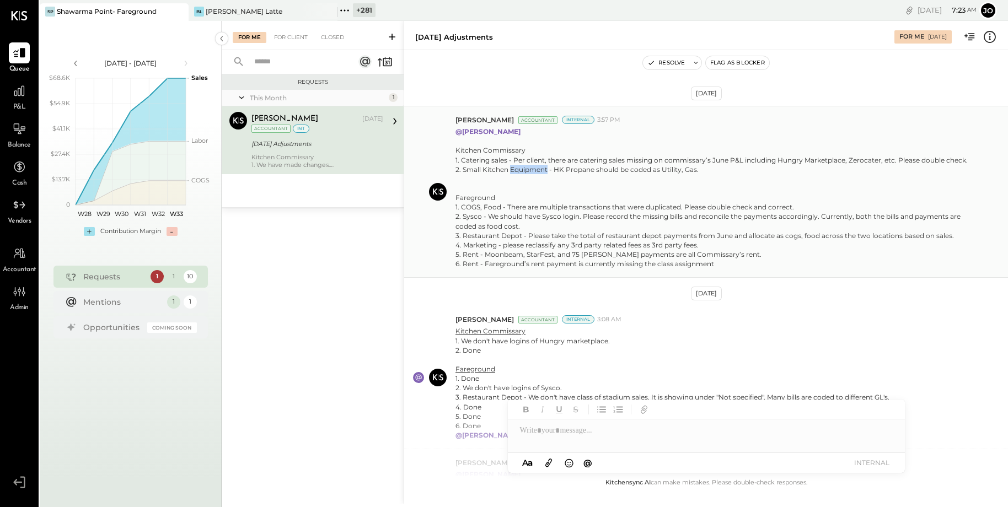
click at [534, 171] on div "Kitchen Commissary 1. Catering sales - Per client, there are catering sales mis…" at bounding box center [713, 207] width 517 height 123
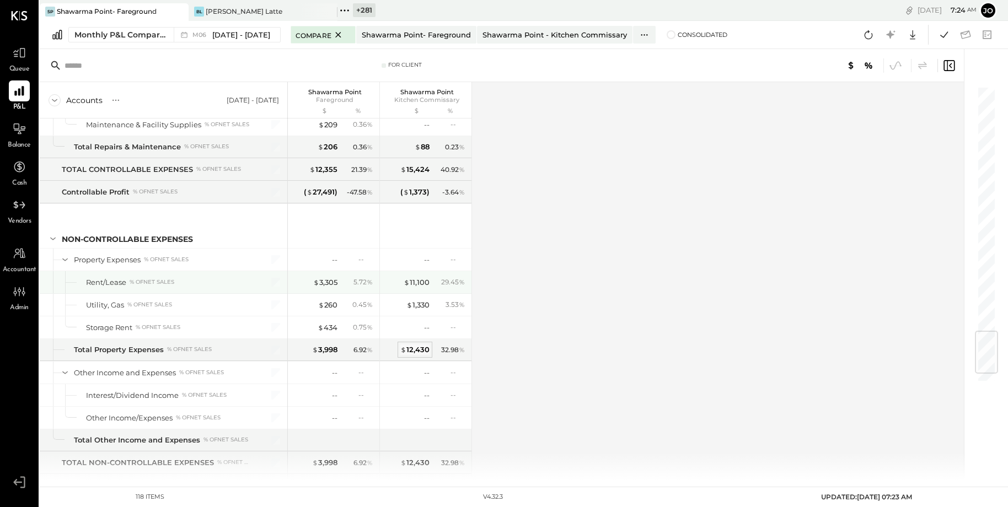
scroll to position [2126, 0]
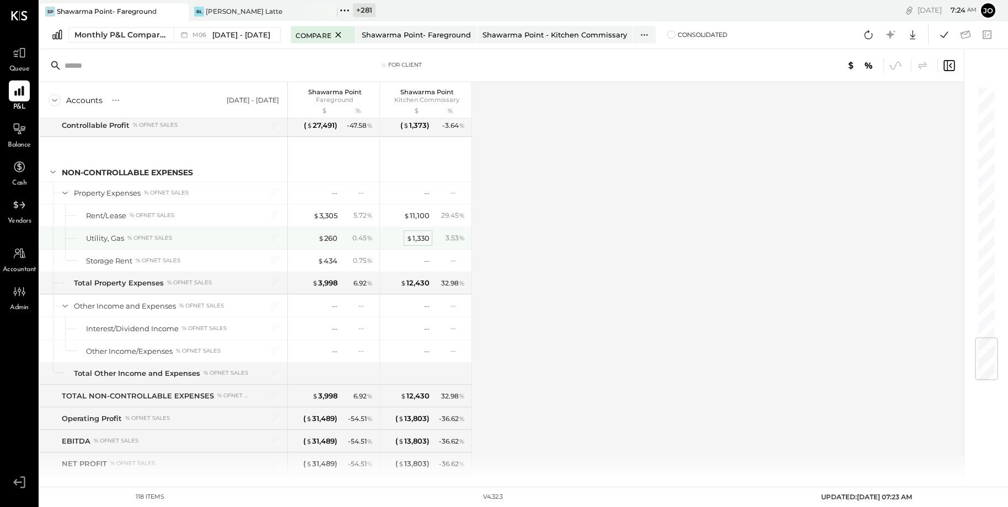
click at [418, 233] on div "$ 1,330" at bounding box center [417, 238] width 23 height 10
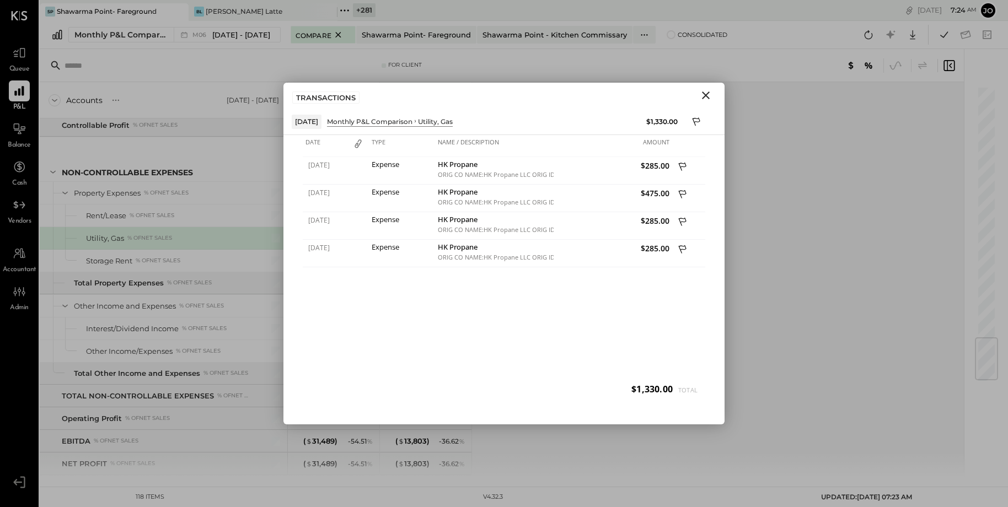
click at [709, 95] on icon "Close" at bounding box center [705, 95] width 13 height 13
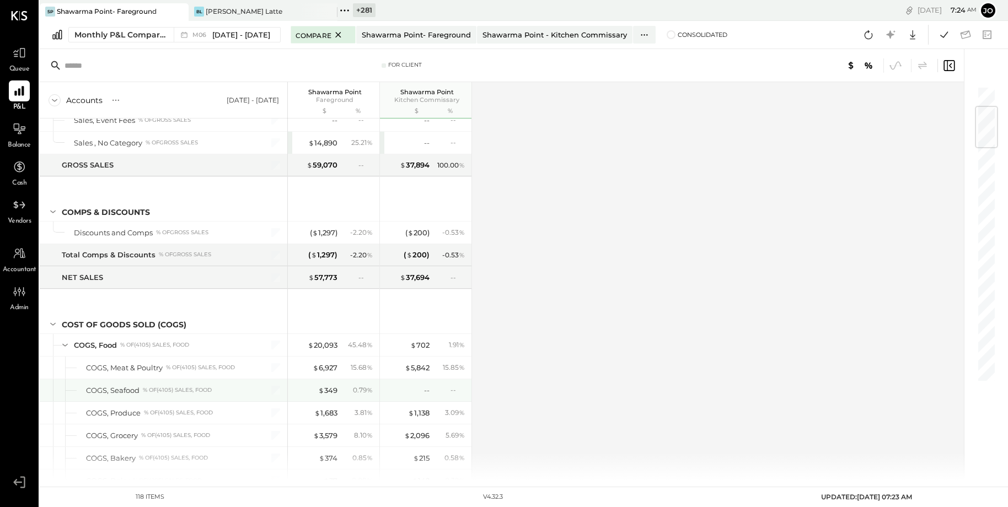
scroll to position [225, 0]
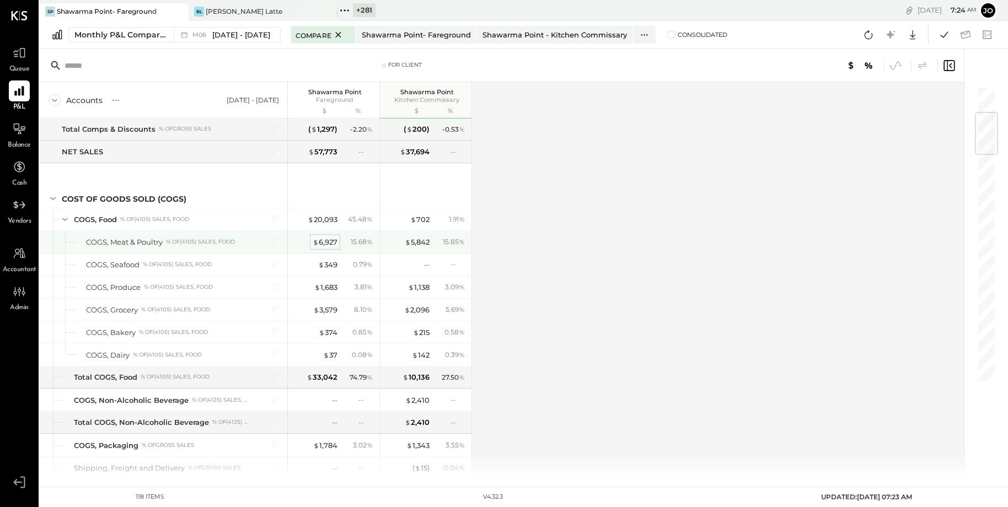
click at [329, 237] on div "$ 6,927" at bounding box center [325, 242] width 25 height 10
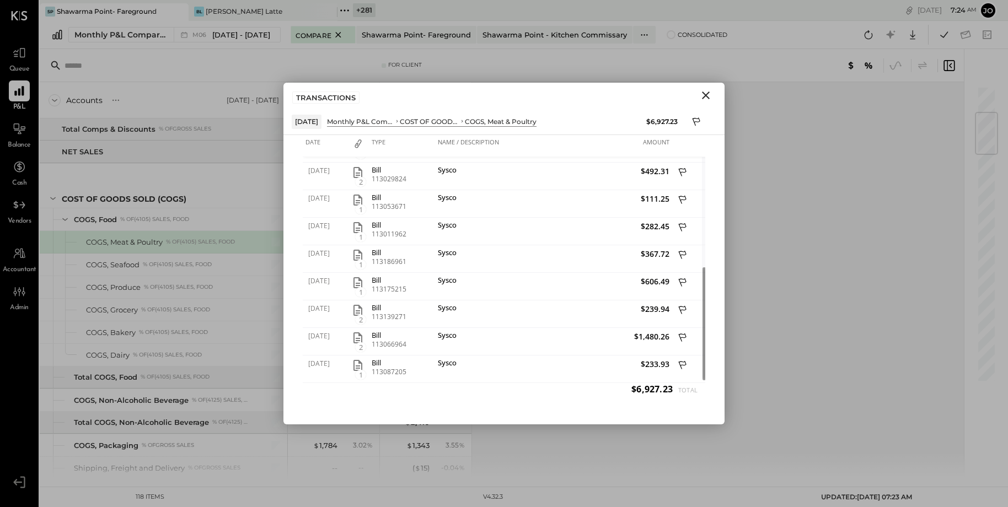
click at [701, 94] on icon "Close" at bounding box center [705, 95] width 13 height 13
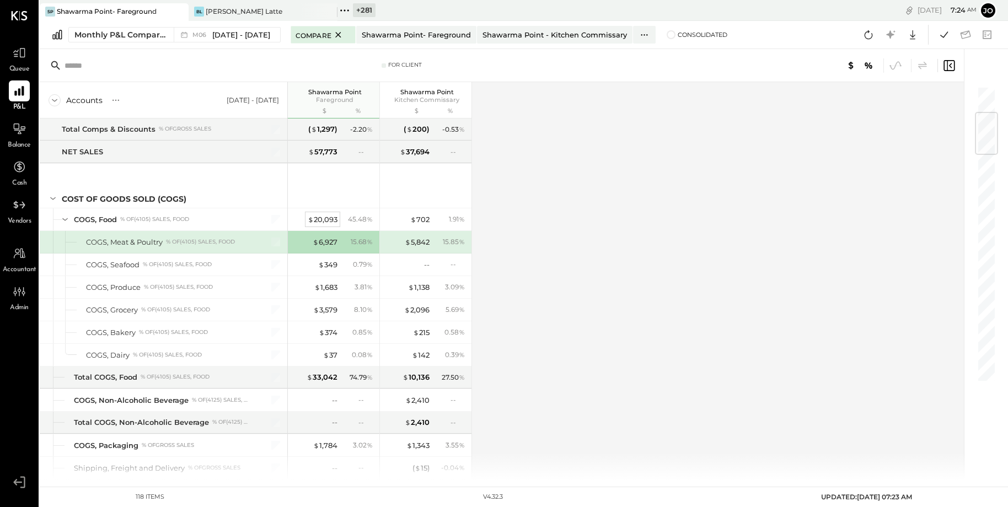
click at [320, 217] on div "$ 20,093" at bounding box center [323, 219] width 30 height 10
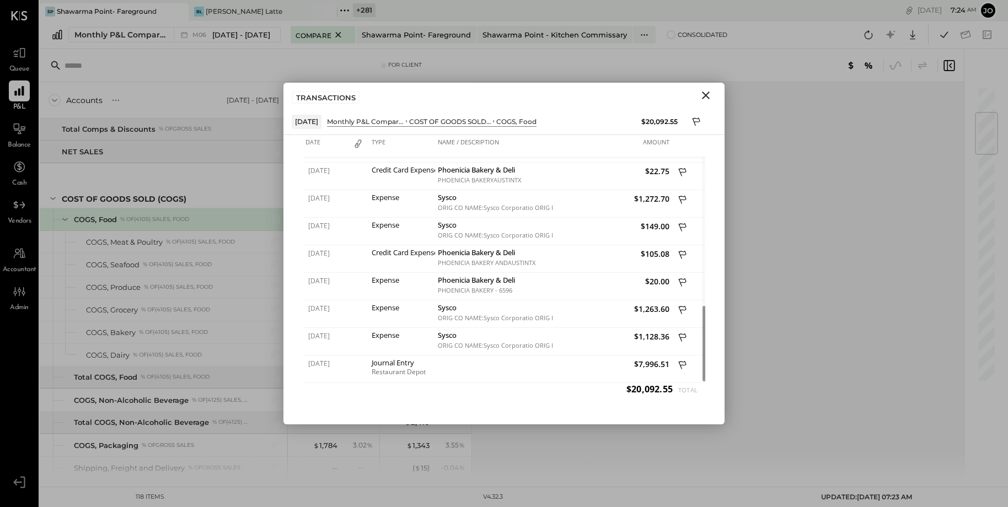
click at [704, 96] on icon "Close" at bounding box center [706, 96] width 8 height 8
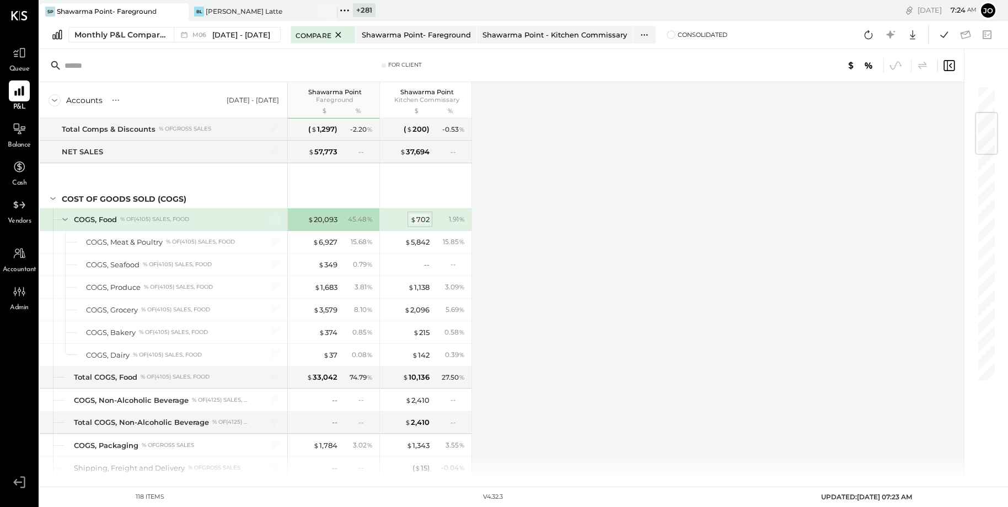
click at [417, 217] on div "$ 702" at bounding box center [419, 219] width 19 height 10
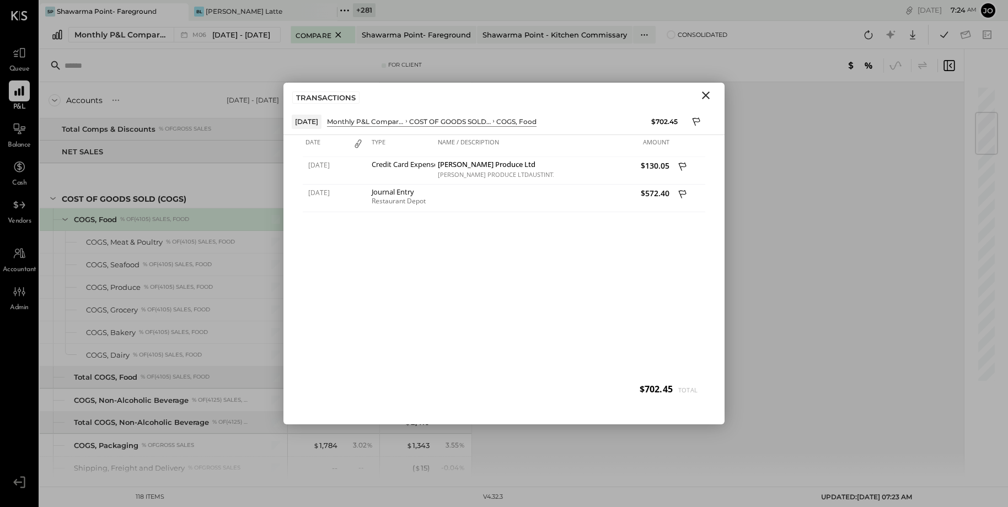
click at [705, 92] on icon "Close" at bounding box center [705, 95] width 13 height 13
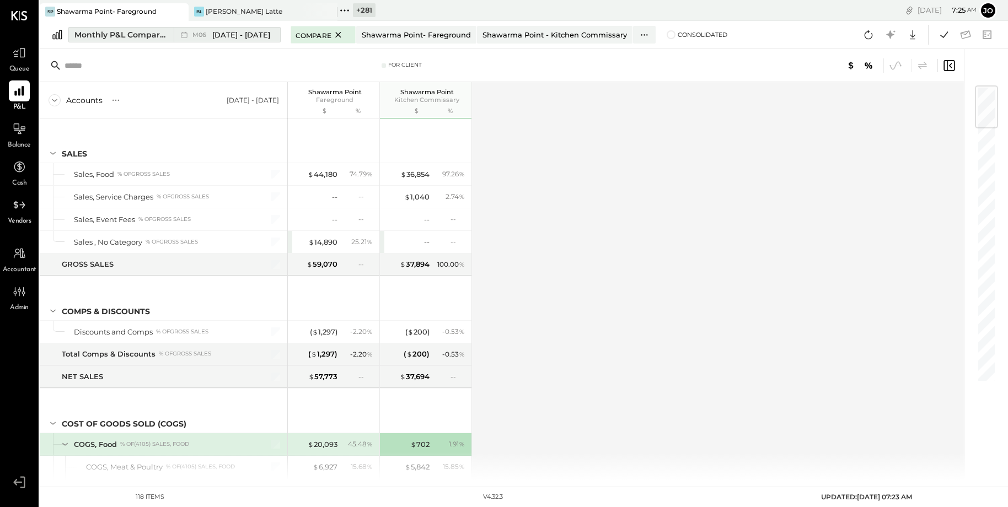
click at [250, 41] on div "M06 Jun 1 - 30, 2025" at bounding box center [224, 35] width 101 height 14
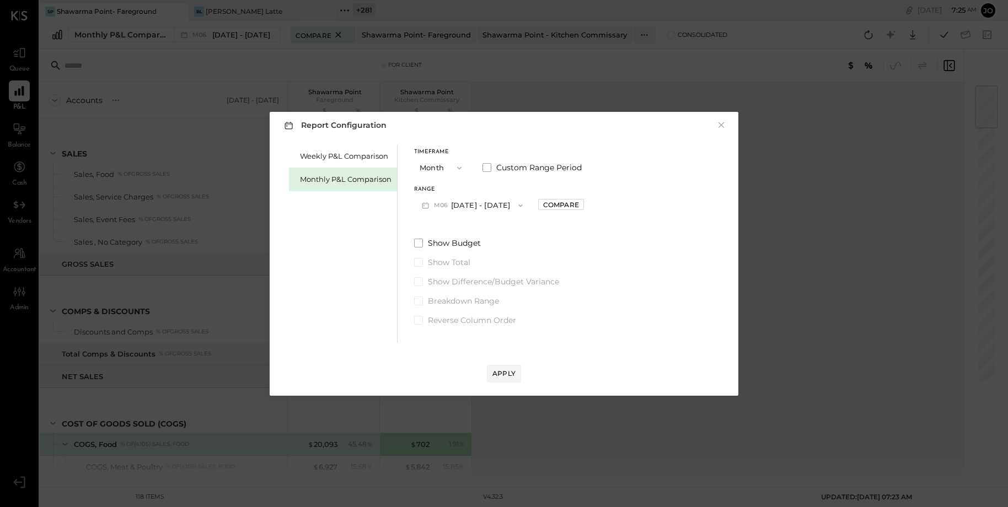
click at [440, 205] on span "M06" at bounding box center [442, 205] width 17 height 9
click at [473, 232] on span "[DATE] - [DATE]" at bounding box center [468, 229] width 52 height 9
click at [516, 370] on button "Apply" at bounding box center [504, 374] width 34 height 18
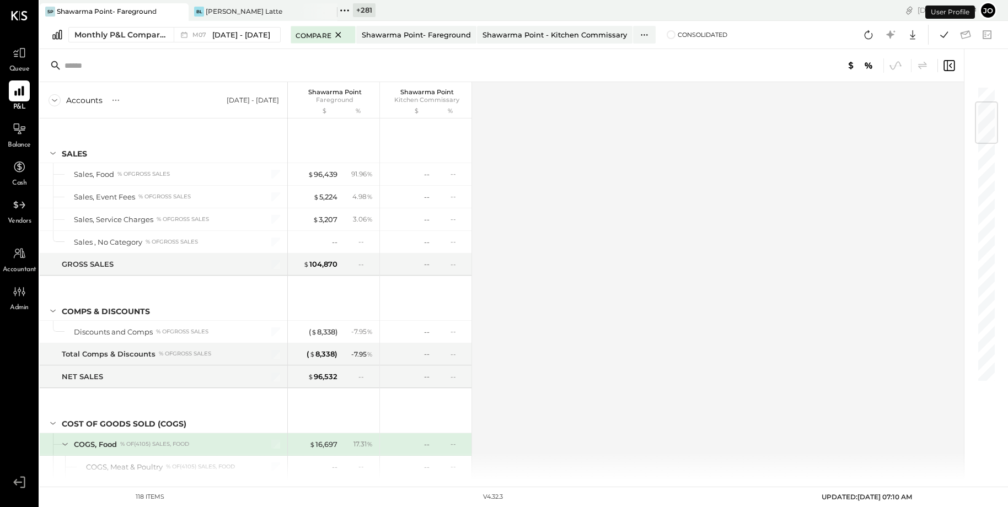
scroll to position [132, 0]
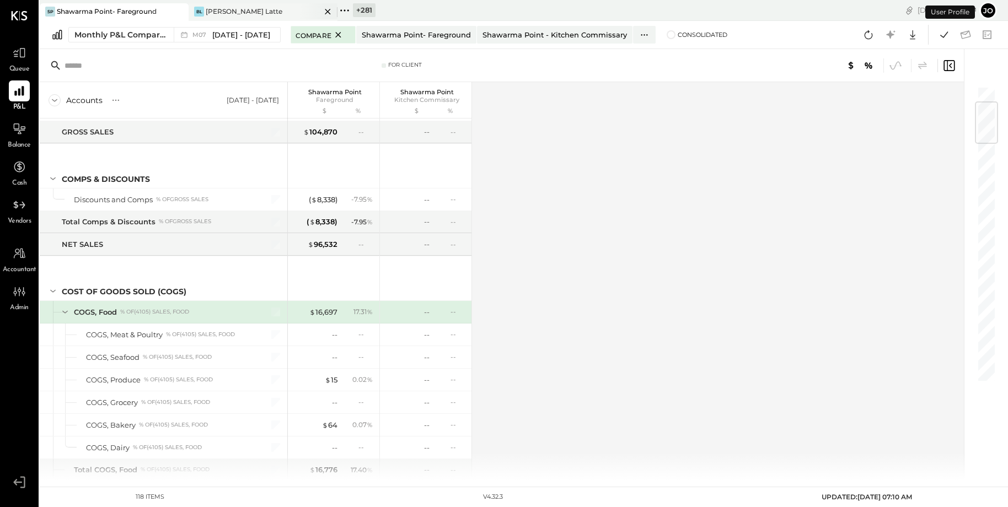
click at [181, 10] on icon at bounding box center [179, 12] width 6 height 6
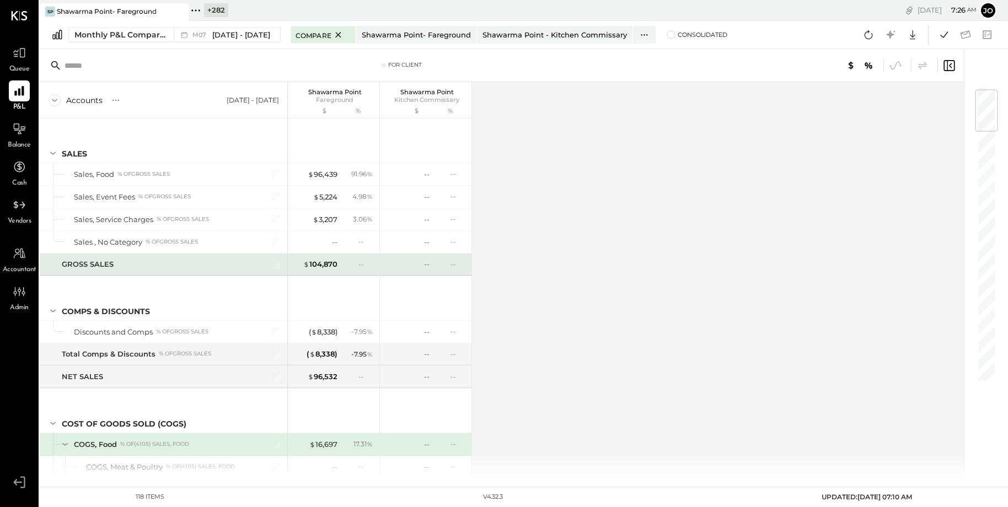
scroll to position [193, 0]
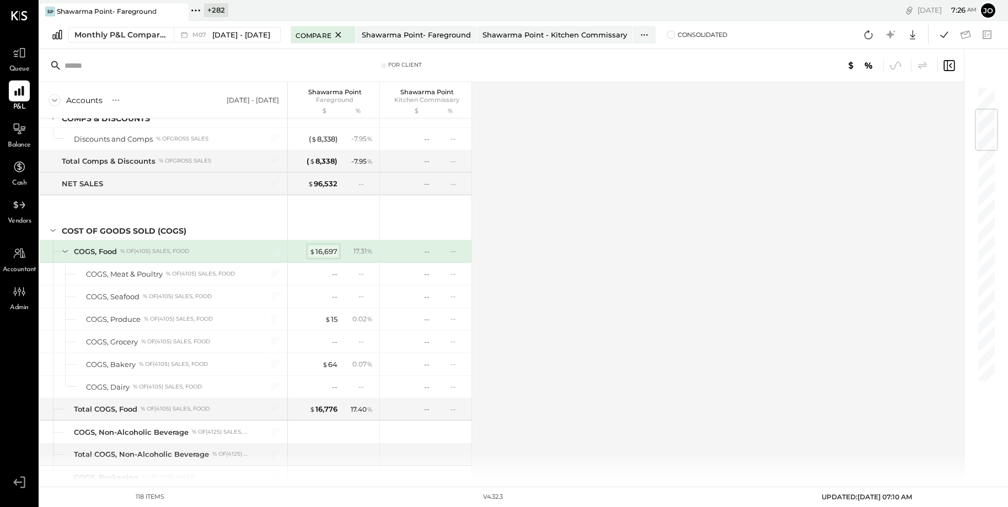
click at [323, 248] on div "$ 16,697" at bounding box center [323, 251] width 28 height 10
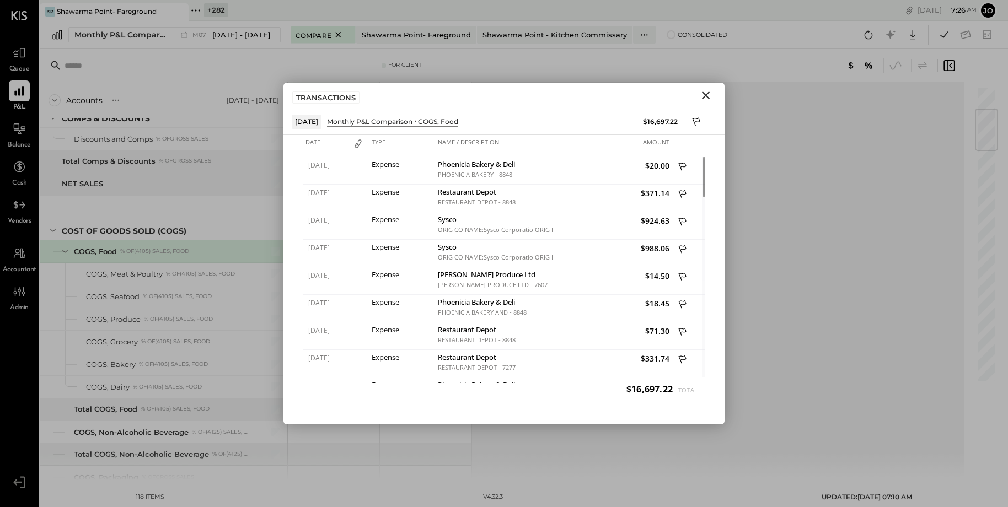
click at [700, 99] on icon "Close" at bounding box center [705, 95] width 13 height 13
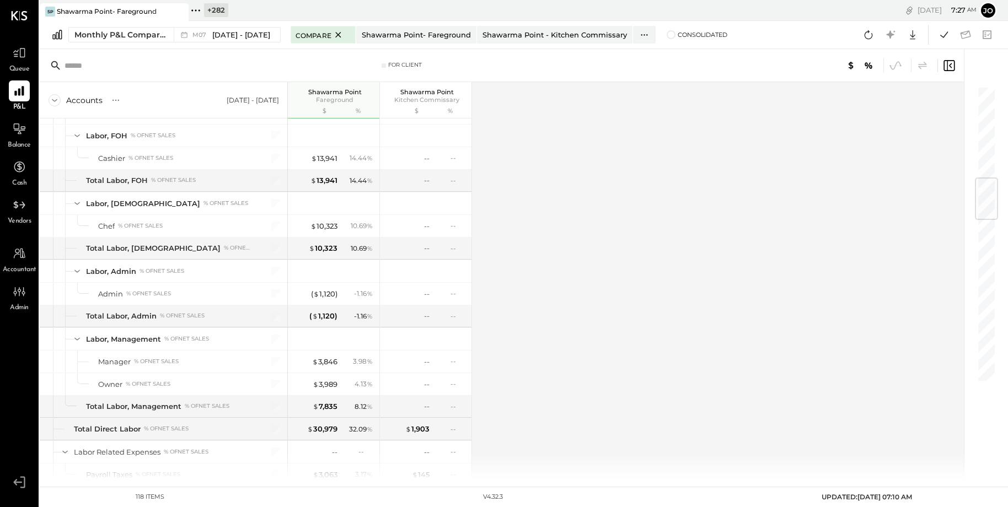
scroll to position [718, 0]
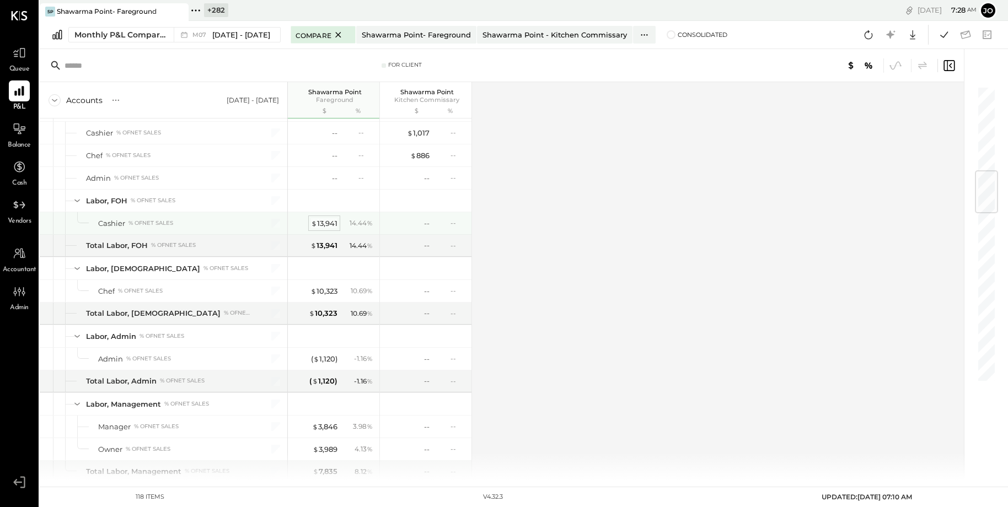
click at [324, 219] on div "$ 13,941" at bounding box center [324, 223] width 26 height 10
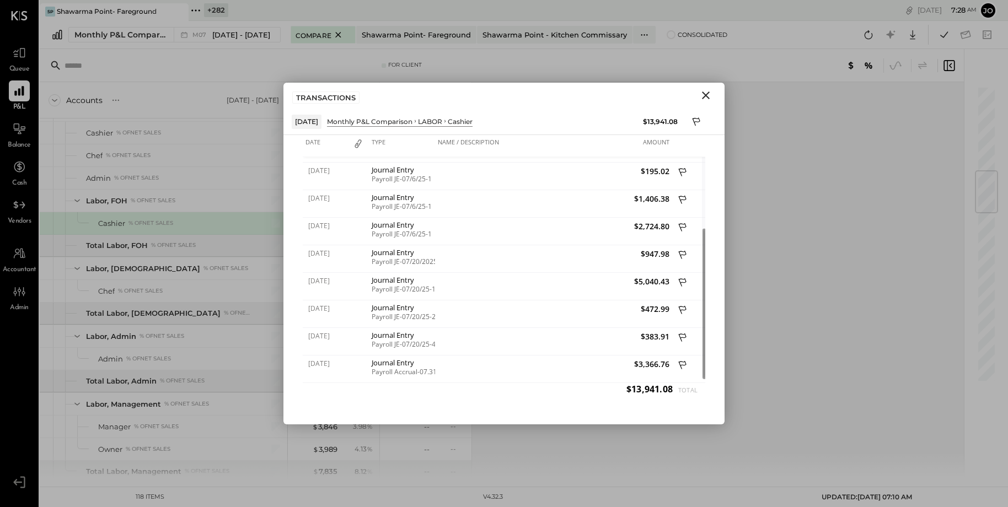
click at [707, 100] on icon "Close" at bounding box center [705, 95] width 13 height 13
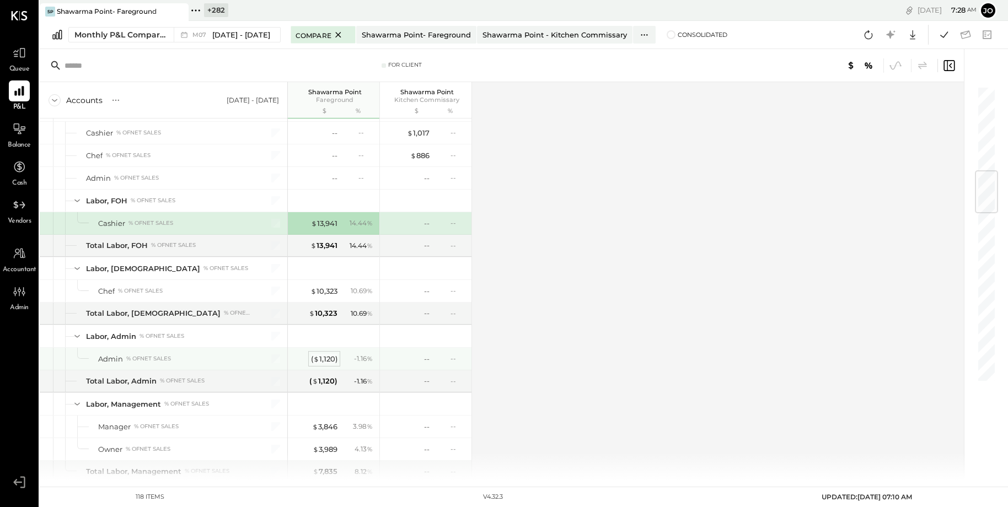
click at [336, 354] on div "( $ 1,120 )" at bounding box center [324, 359] width 26 height 10
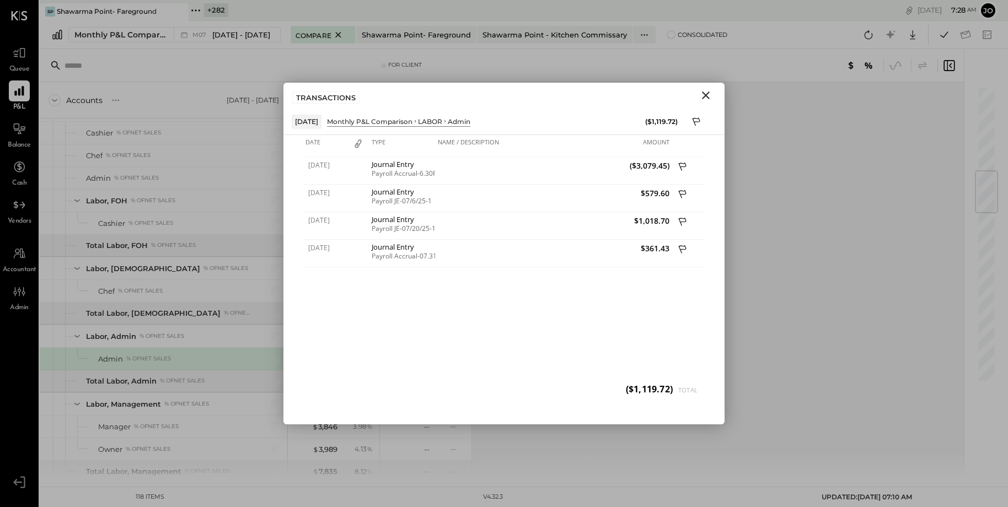
click at [706, 97] on icon "Close" at bounding box center [705, 95] width 13 height 13
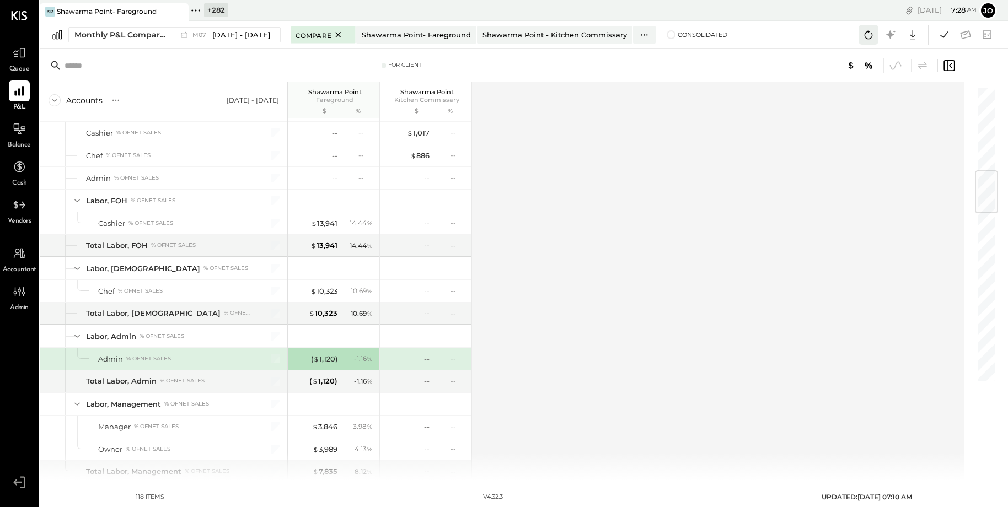
click at [863, 33] on icon at bounding box center [868, 35] width 14 height 14
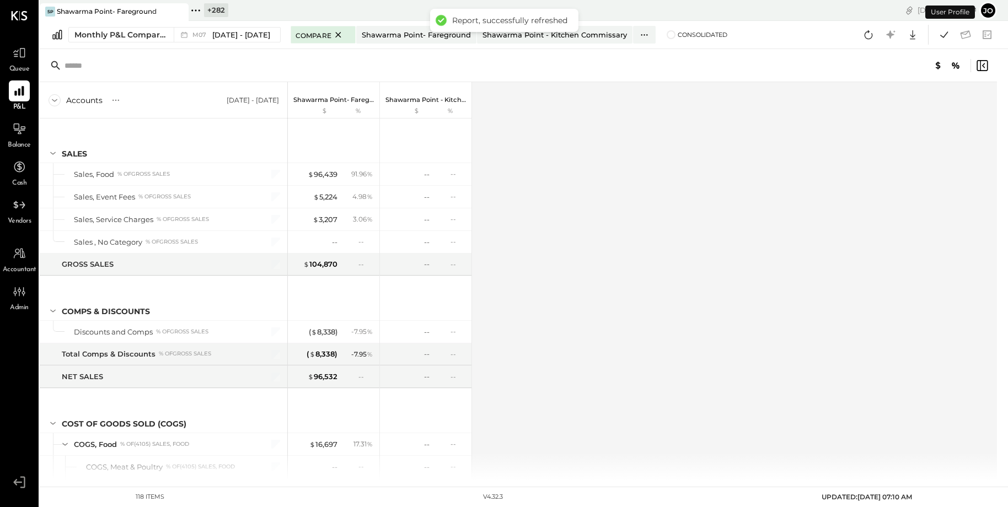
scroll to position [762, 0]
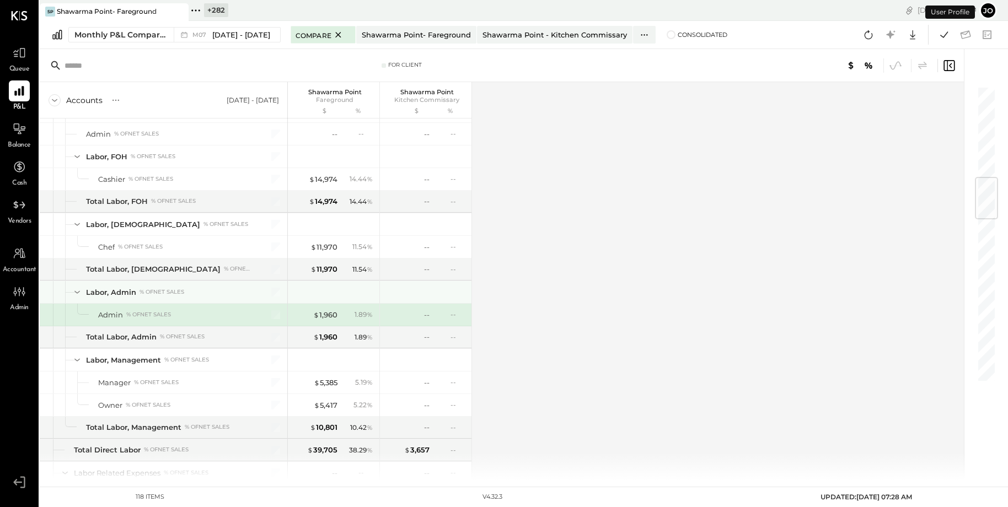
scroll to position [787, 0]
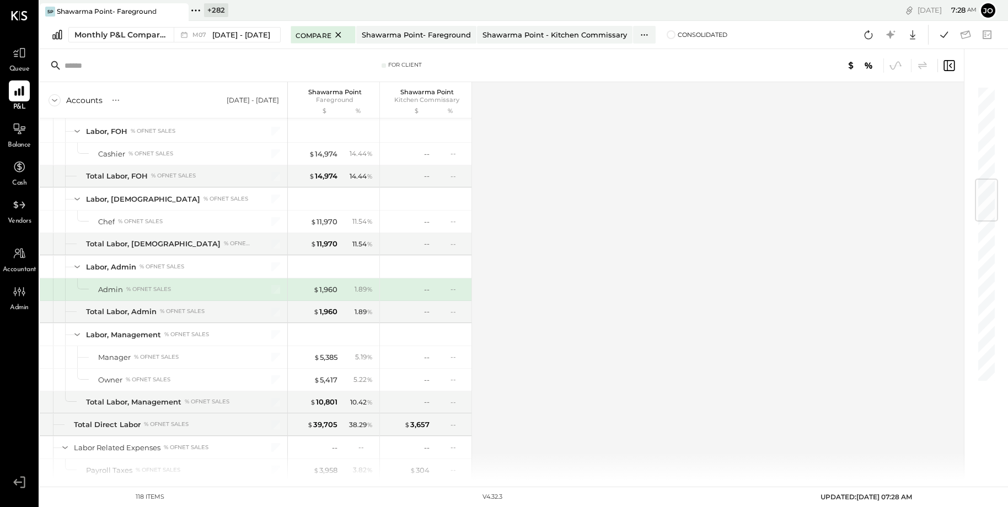
click at [340, 285] on div "1.89 %" at bounding box center [358, 290] width 36 height 10
click at [336, 285] on div "$ 1,960" at bounding box center [325, 290] width 24 height 10
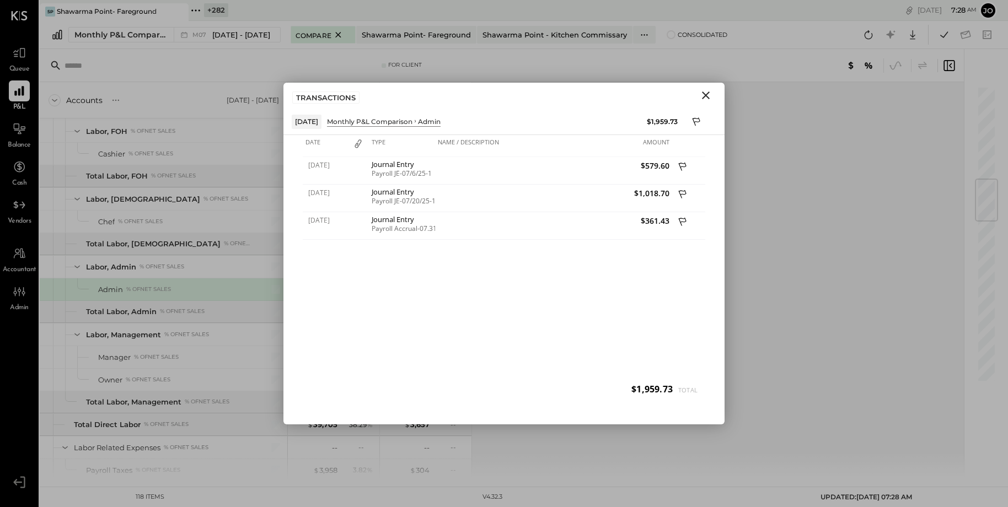
click at [710, 94] on icon "Close" at bounding box center [705, 95] width 13 height 13
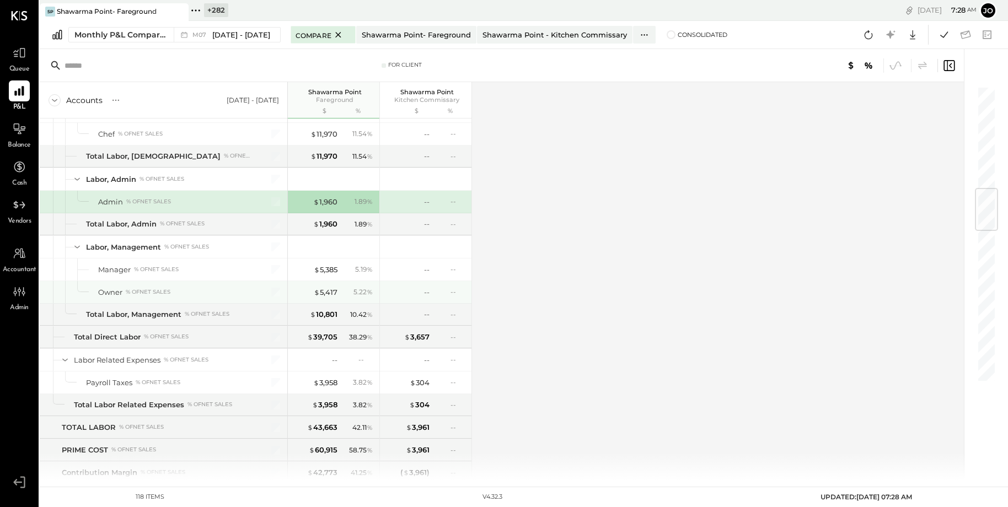
scroll to position [874, 0]
click at [330, 288] on div "$ 5,417" at bounding box center [326, 293] width 24 height 10
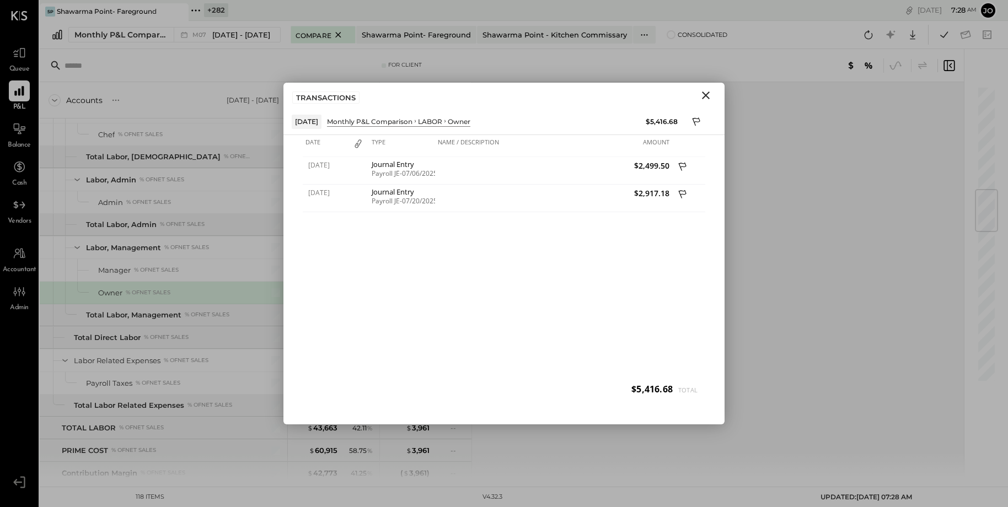
click at [705, 101] on icon "Close" at bounding box center [705, 95] width 13 height 13
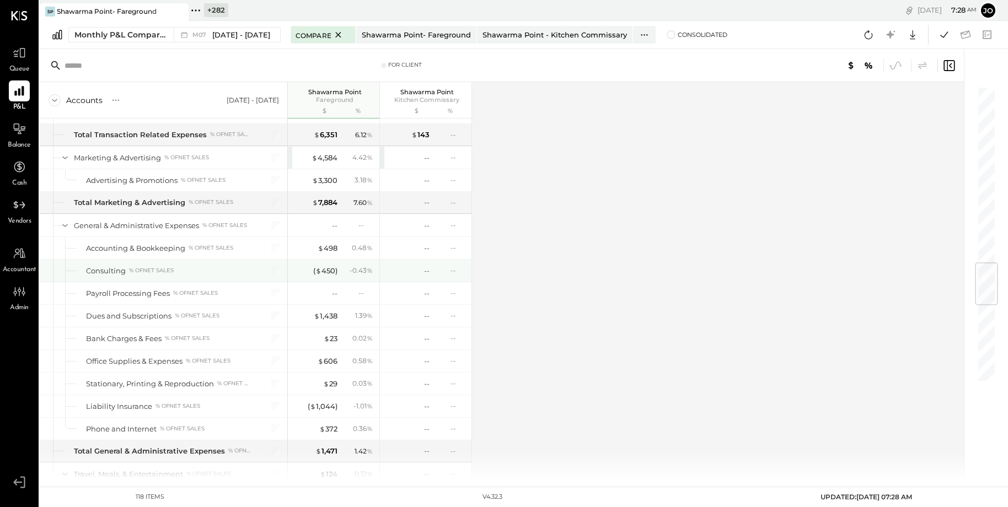
scroll to position [1508, 0]
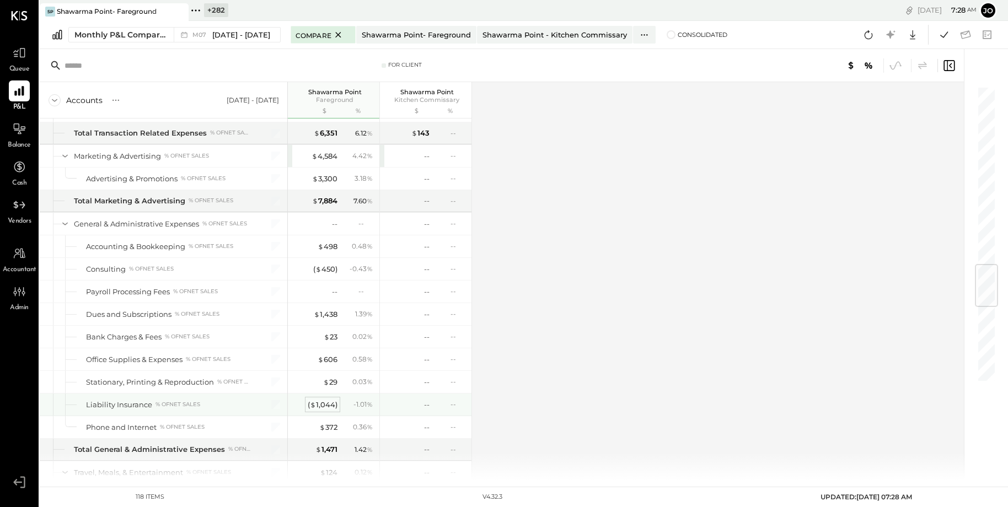
click at [334, 400] on div "( $ 1,044 )" at bounding box center [323, 405] width 30 height 10
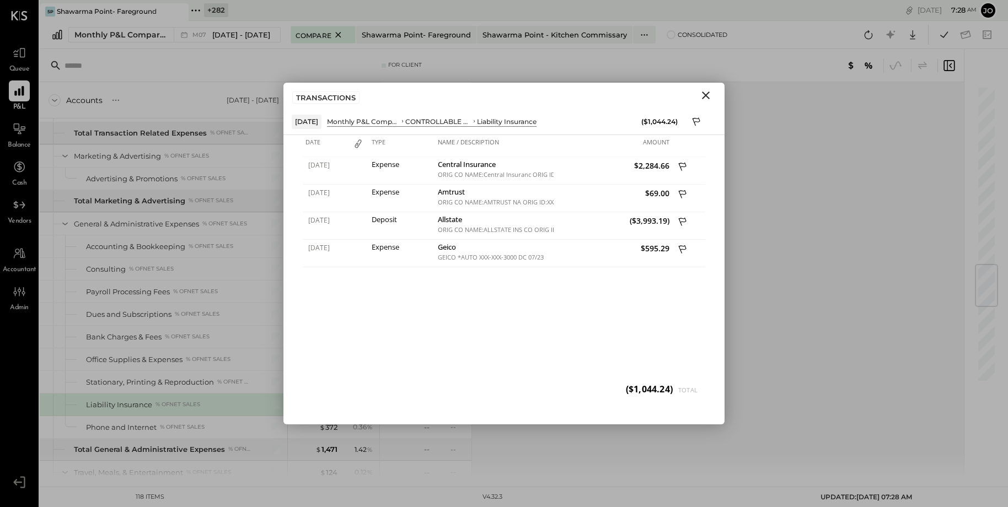
click at [698, 100] on button "Close" at bounding box center [706, 95] width 20 height 14
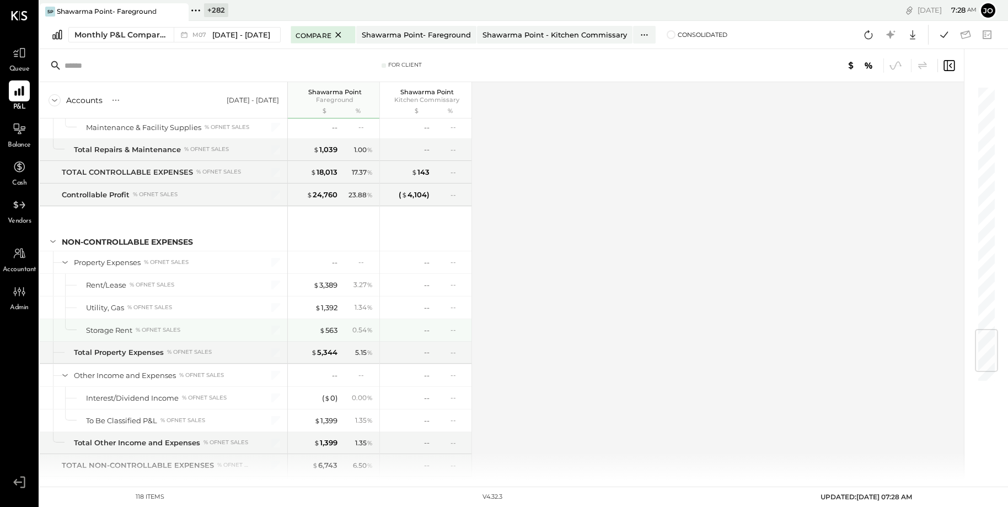
scroll to position [2137, 0]
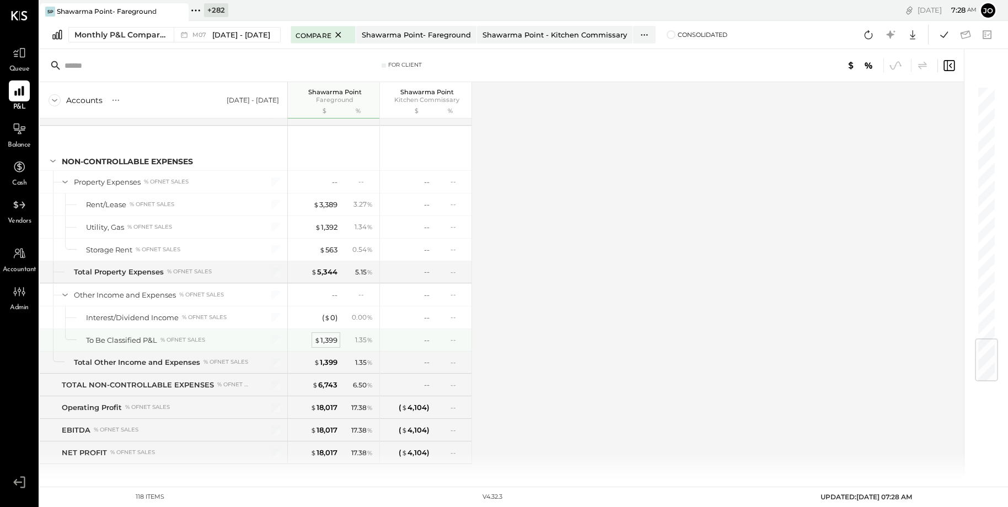
click at [331, 335] on div "$ 1,399" at bounding box center [325, 340] width 23 height 10
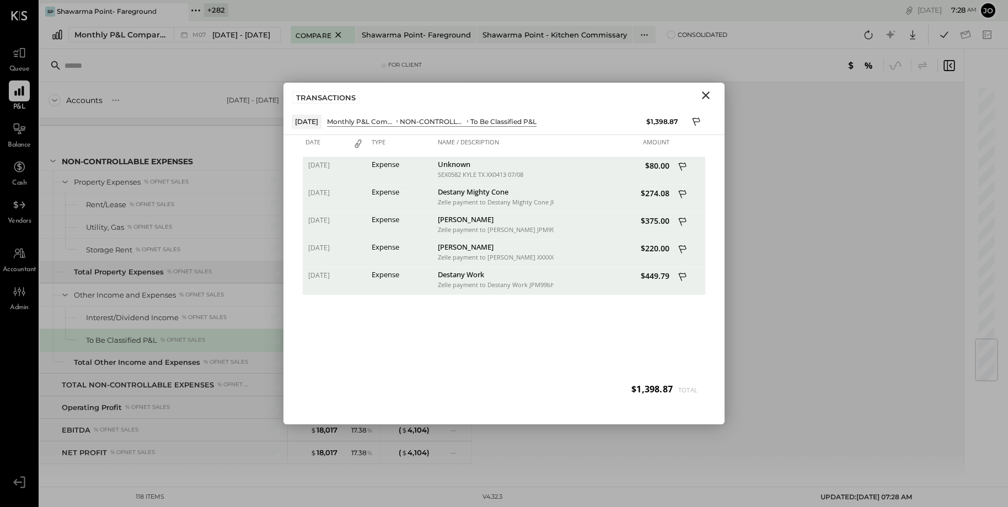
click at [713, 91] on button "Close" at bounding box center [706, 95] width 20 height 14
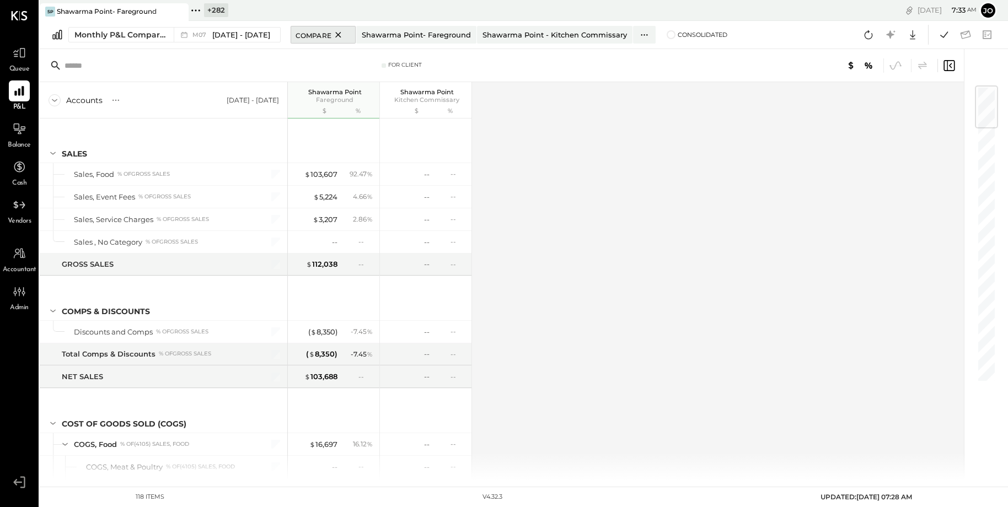
click at [331, 33] on icon at bounding box center [338, 34] width 14 height 13
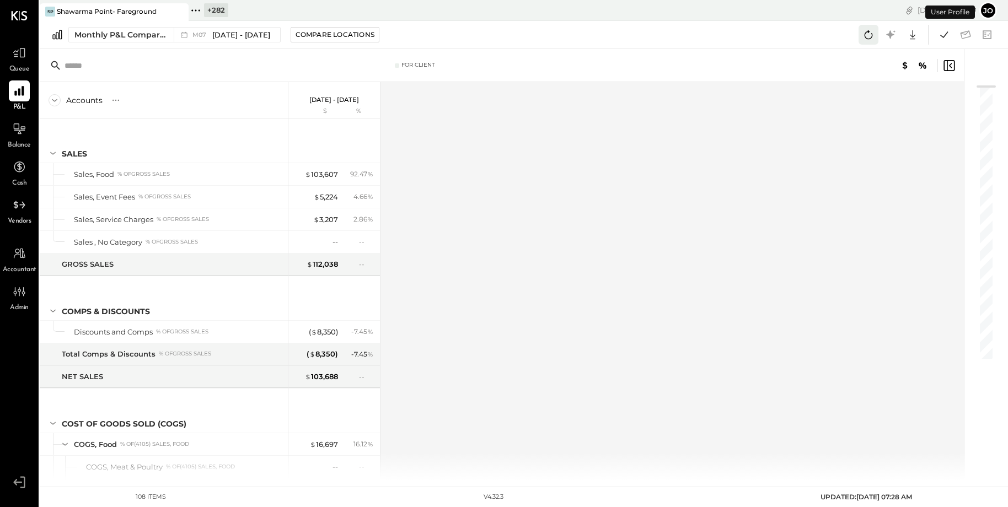
click at [868, 37] on icon at bounding box center [868, 35] width 14 height 14
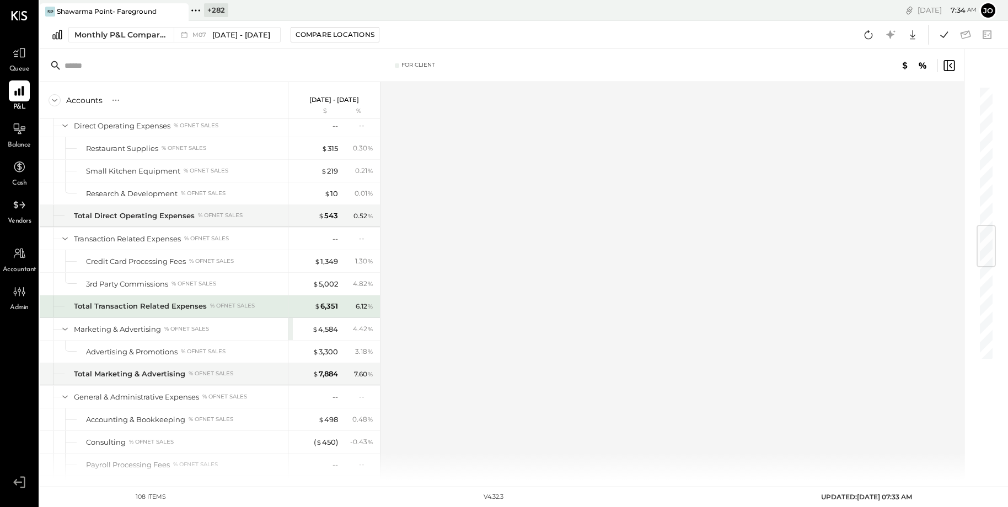
scroll to position [1181, 0]
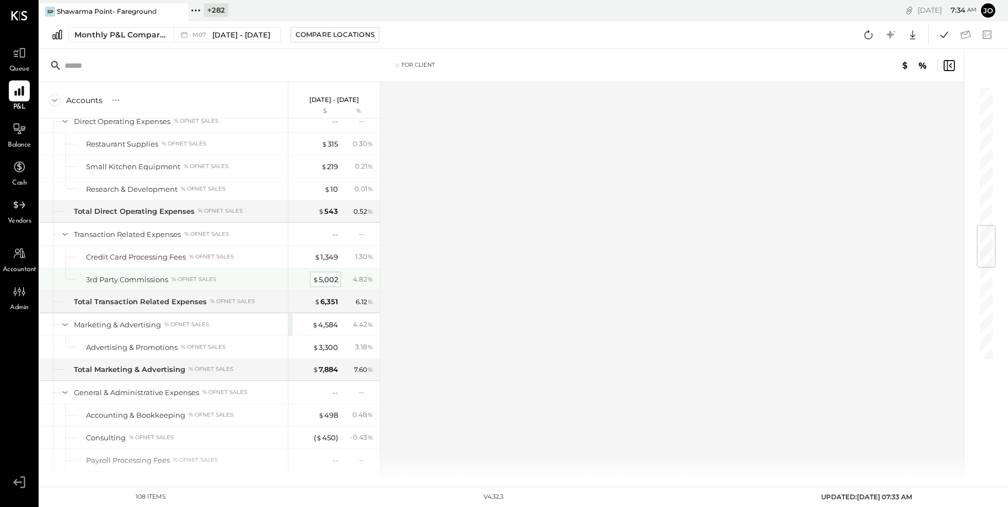
click at [332, 275] on div "$ 5,002" at bounding box center [325, 280] width 25 height 10
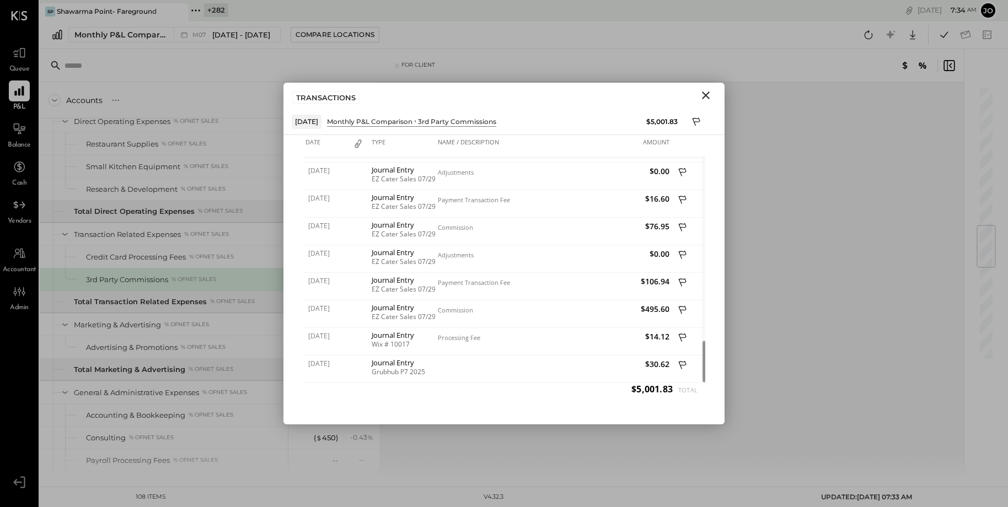
click at [705, 98] on icon "Close" at bounding box center [705, 95] width 13 height 13
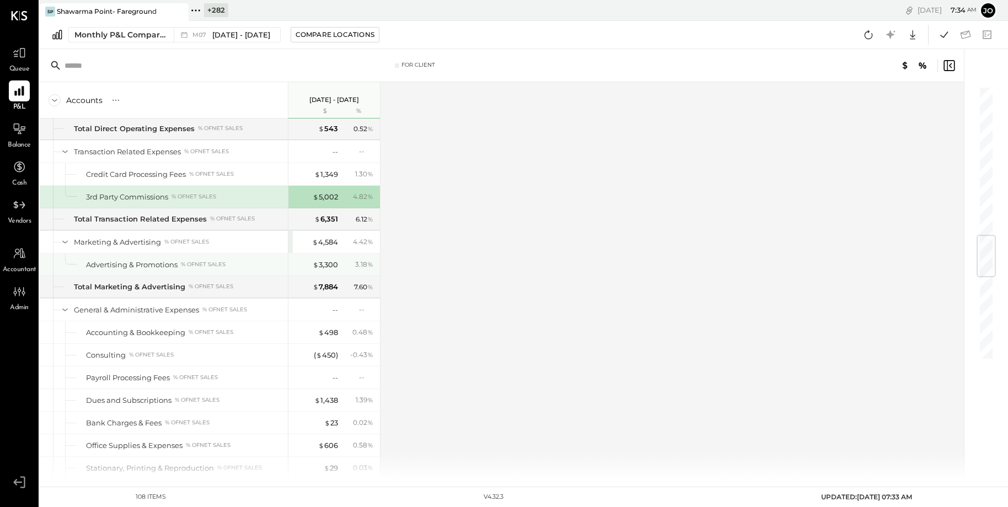
scroll to position [1262, 0]
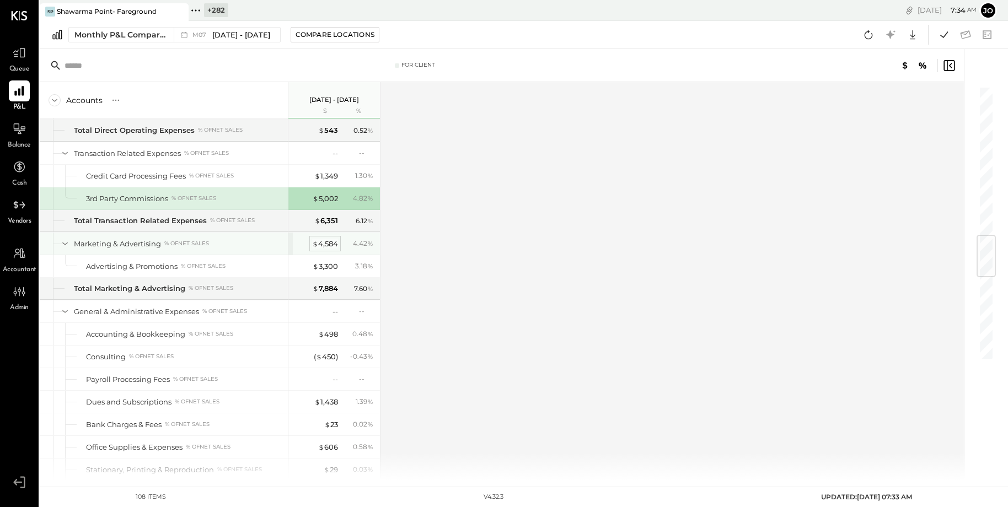
click at [319, 239] on div "$ 4,584" at bounding box center [325, 244] width 26 height 10
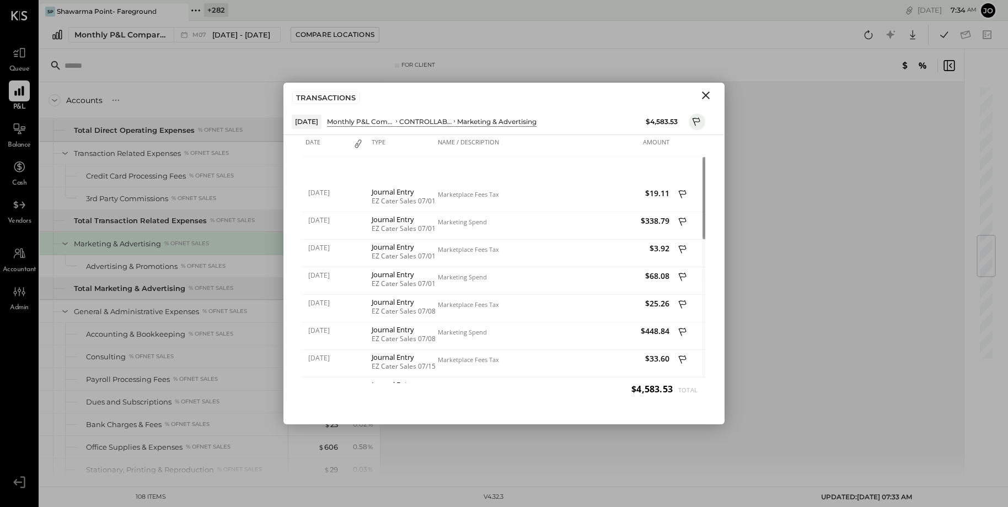
click at [706, 96] on icon "Close" at bounding box center [706, 96] width 8 height 8
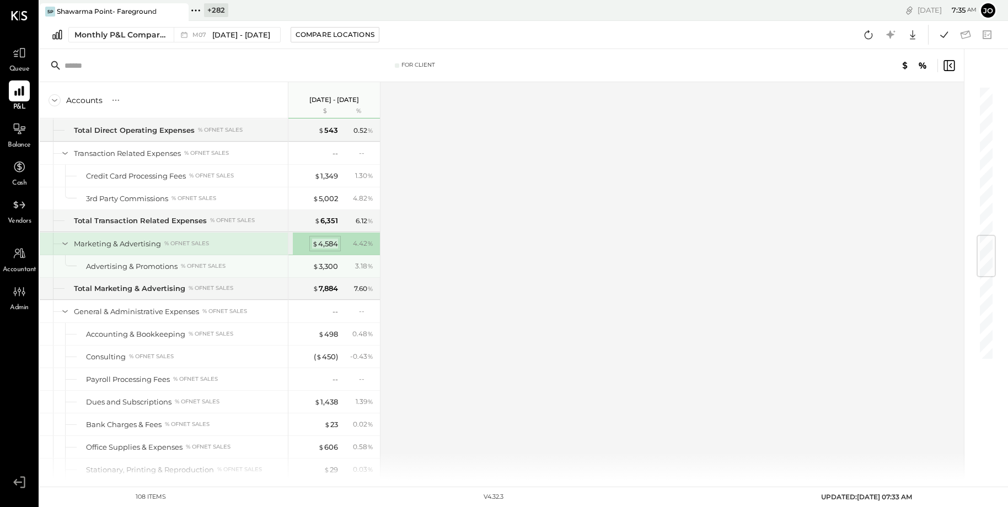
click at [327, 239] on div "$ 4,584" at bounding box center [325, 244] width 26 height 10
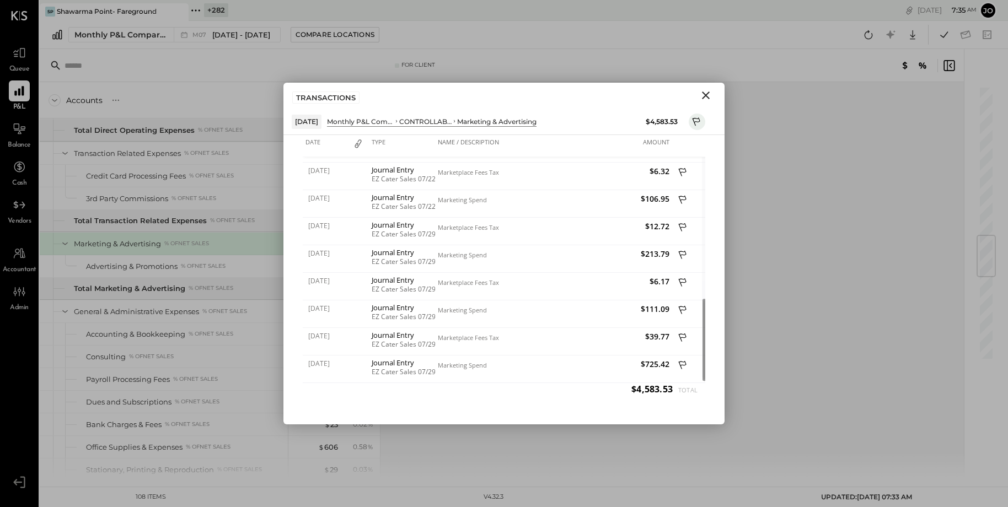
click at [704, 95] on icon "Close" at bounding box center [705, 95] width 13 height 13
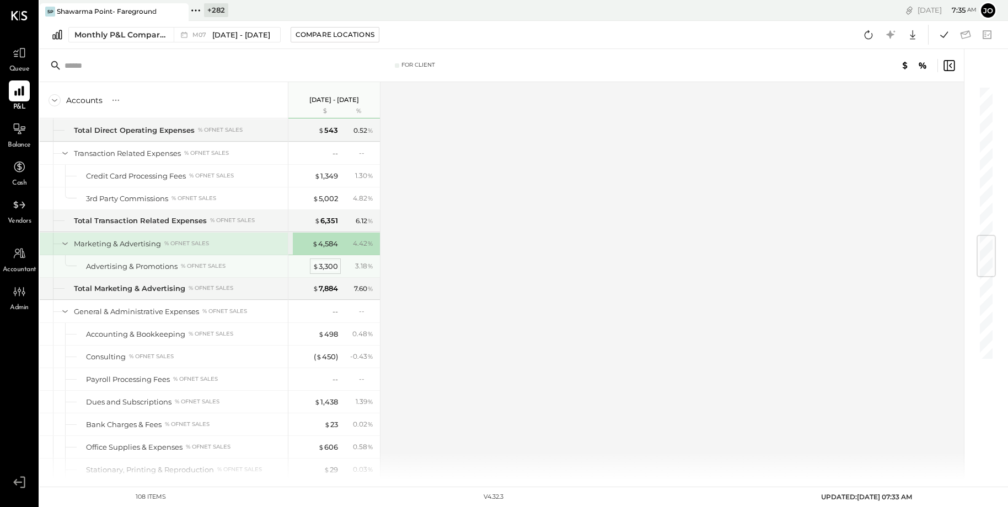
click at [337, 264] on div "$ 3,300" at bounding box center [325, 266] width 25 height 10
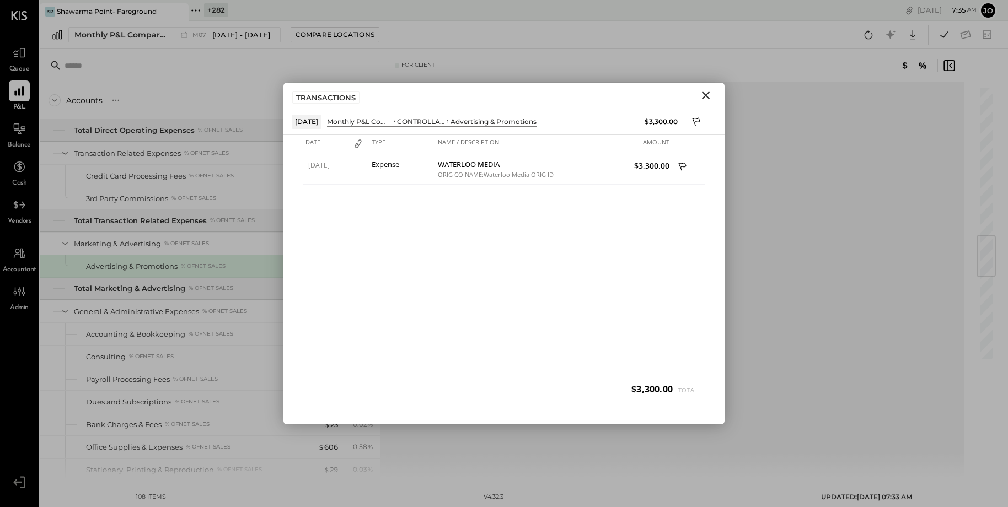
click at [701, 100] on icon "Close" at bounding box center [705, 95] width 13 height 13
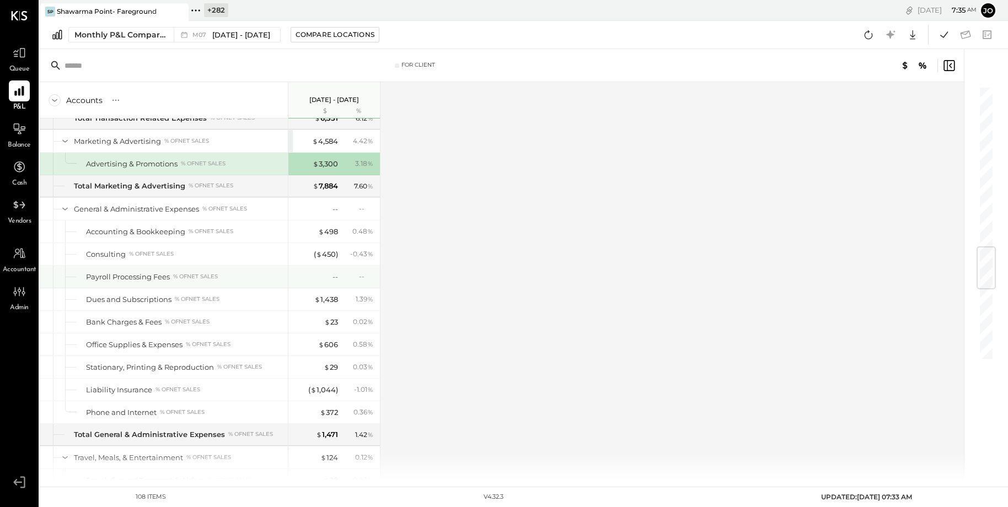
scroll to position [1364, 0]
click at [325, 251] on div "( $ 450 )" at bounding box center [326, 255] width 24 height 10
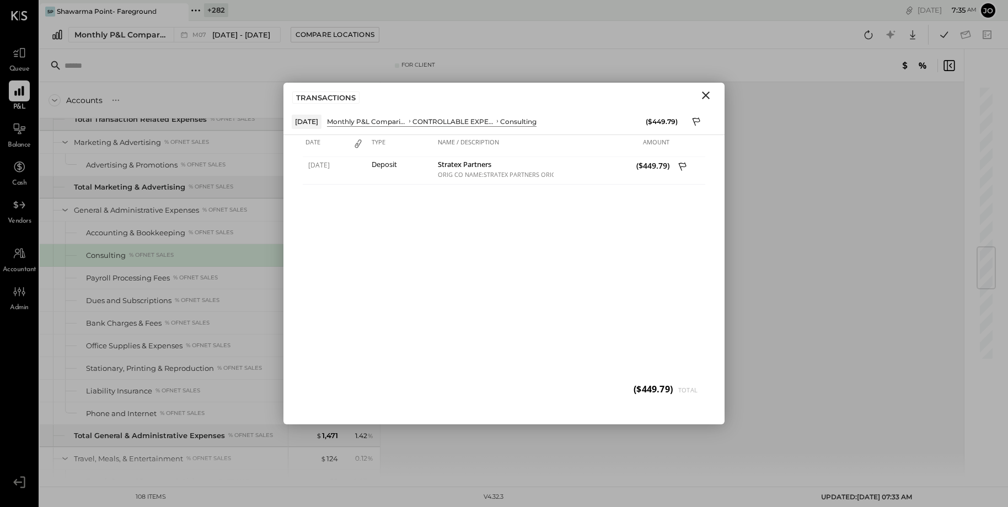
click at [699, 96] on button "Close" at bounding box center [706, 95] width 20 height 14
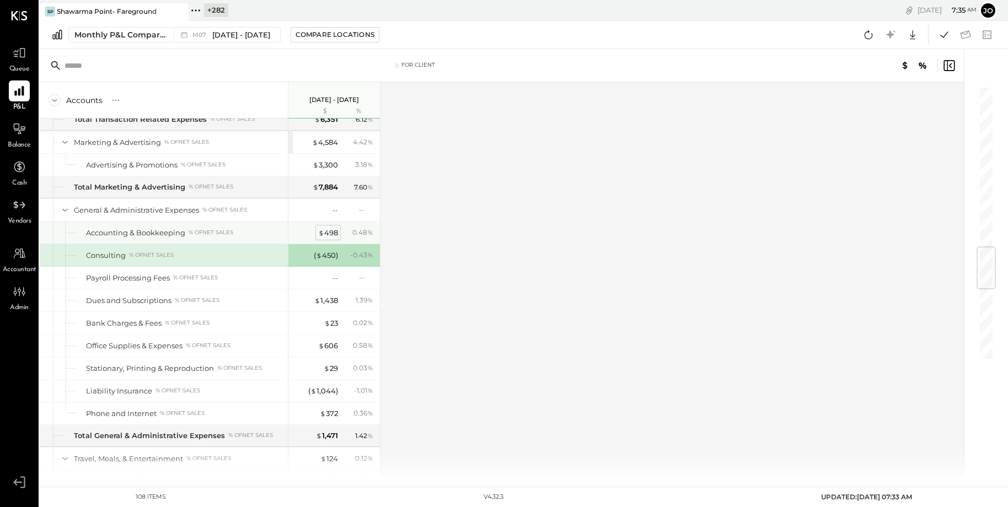
click at [329, 228] on div "$ 498" at bounding box center [328, 233] width 20 height 10
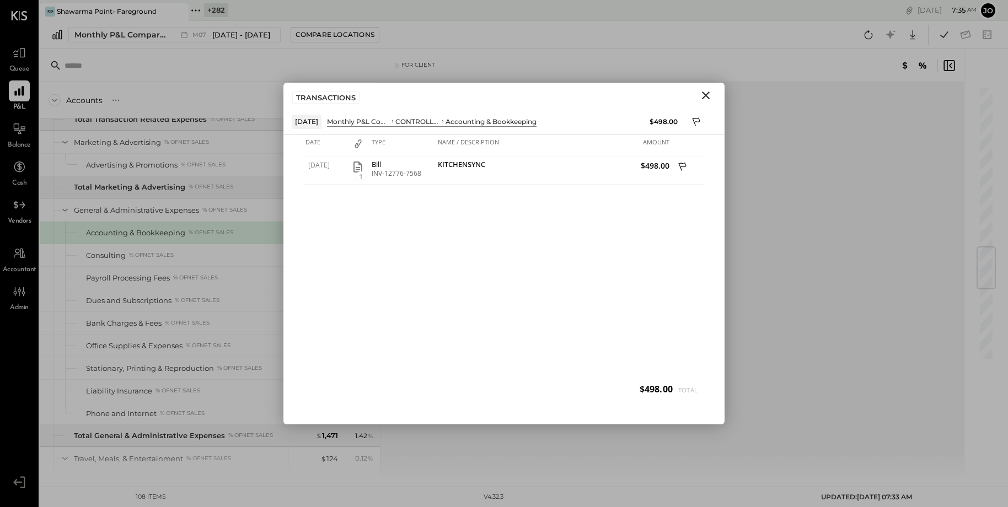
click at [706, 97] on icon "Close" at bounding box center [705, 95] width 13 height 13
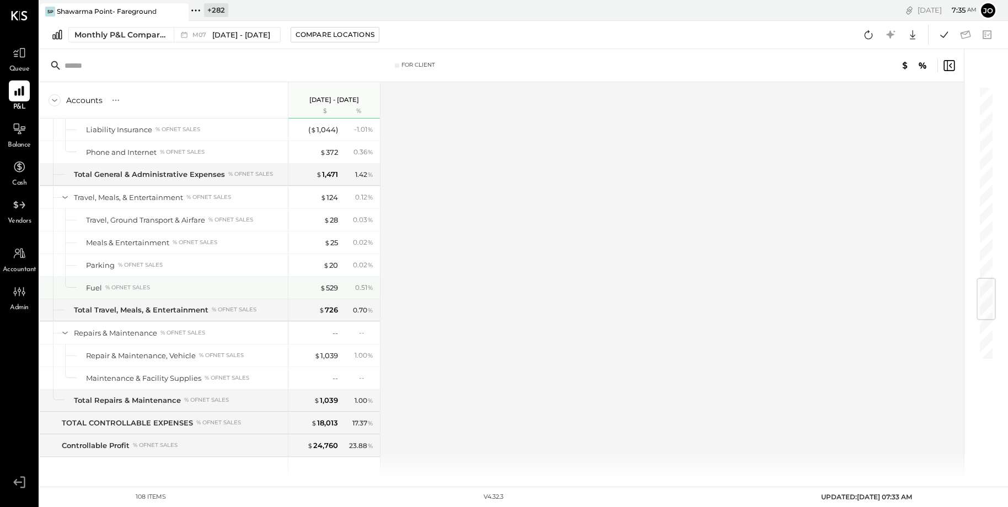
scroll to position [1626, 0]
click at [336, 350] on div "$ 1,039" at bounding box center [326, 355] width 24 height 10
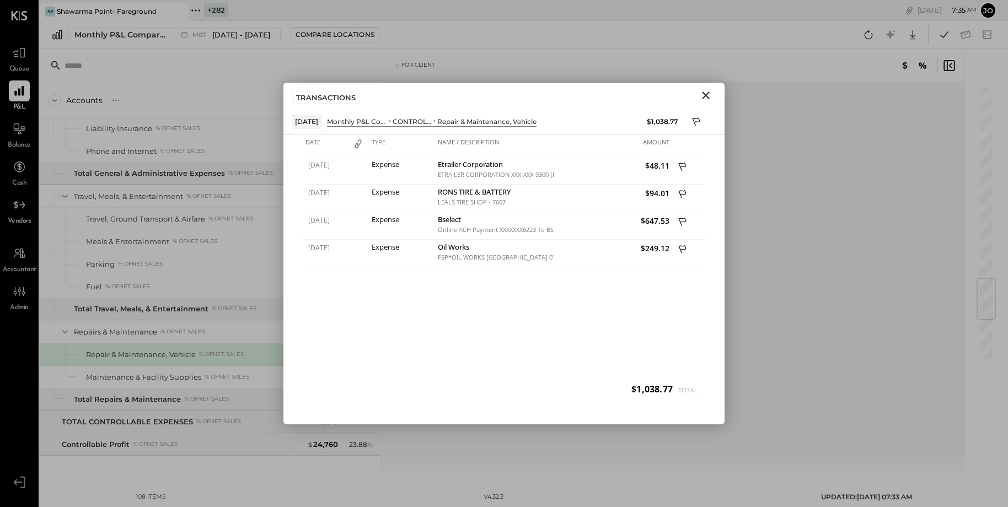
click at [706, 92] on icon "Close" at bounding box center [705, 95] width 13 height 13
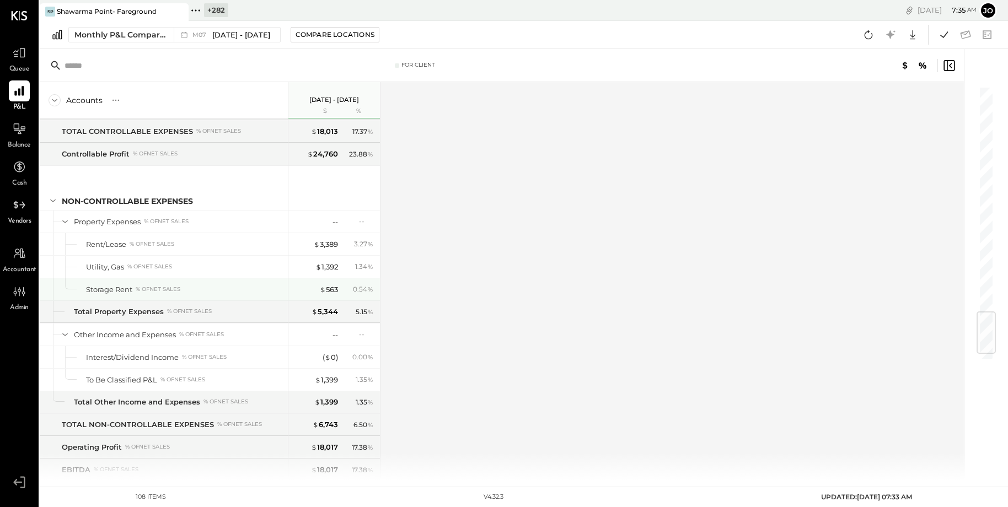
scroll to position [1914, 0]
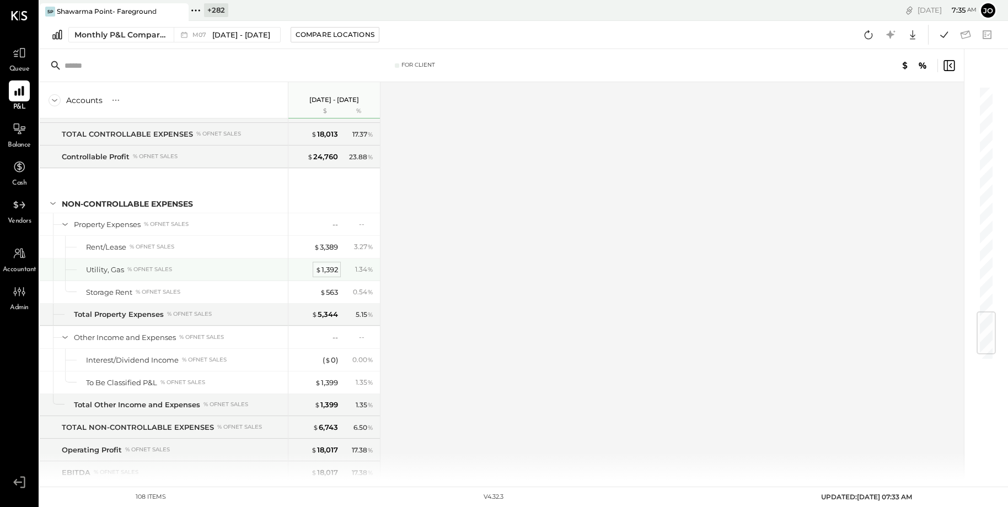
click at [330, 265] on div "$ 1,392" at bounding box center [326, 270] width 23 height 10
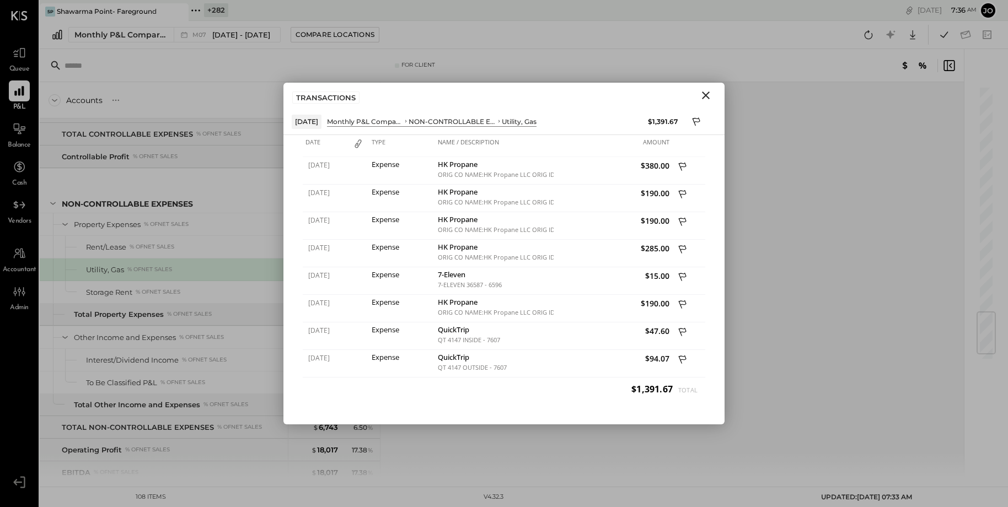
click at [704, 95] on icon "Close" at bounding box center [705, 95] width 13 height 13
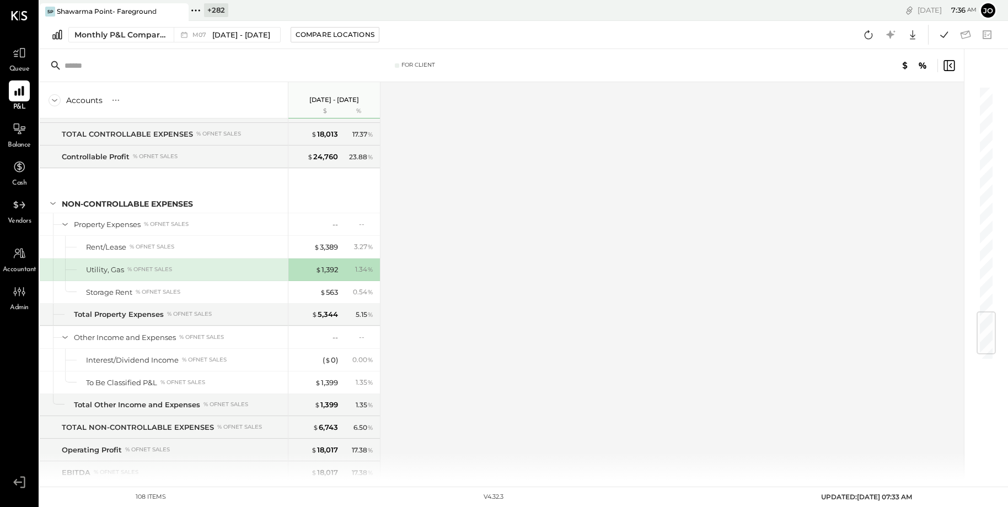
click at [704, 95] on div "Accounts S % GL [DATE] - [DATE] $ % SALES Sales, Food % of GROSS SALES Sales, E…" at bounding box center [503, 281] width 926 height 398
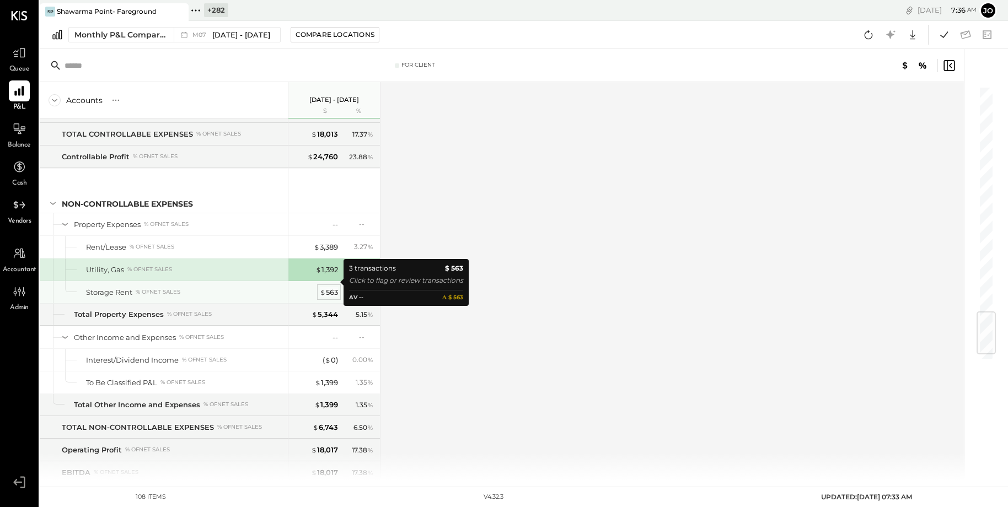
click at [325, 287] on div "$ 563" at bounding box center [329, 292] width 18 height 10
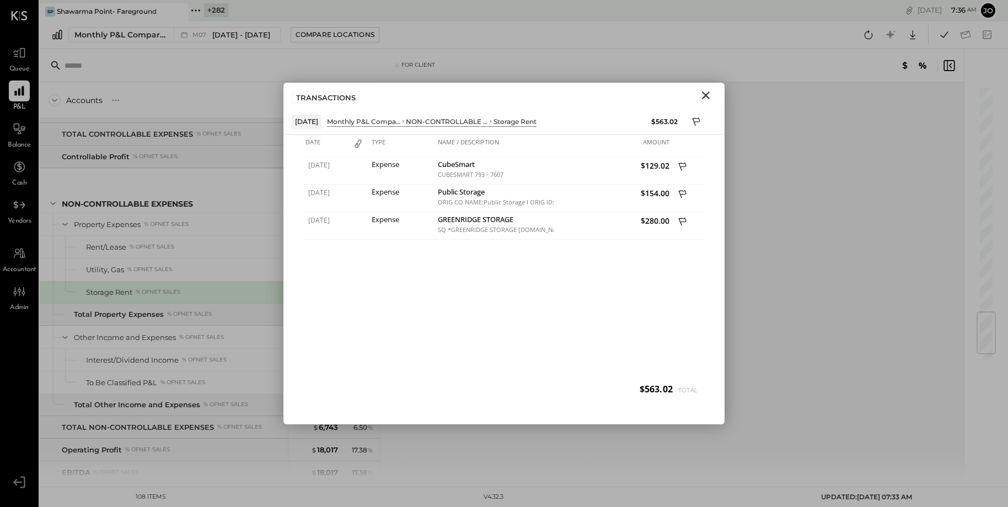
click at [712, 95] on icon "Close" at bounding box center [705, 95] width 13 height 13
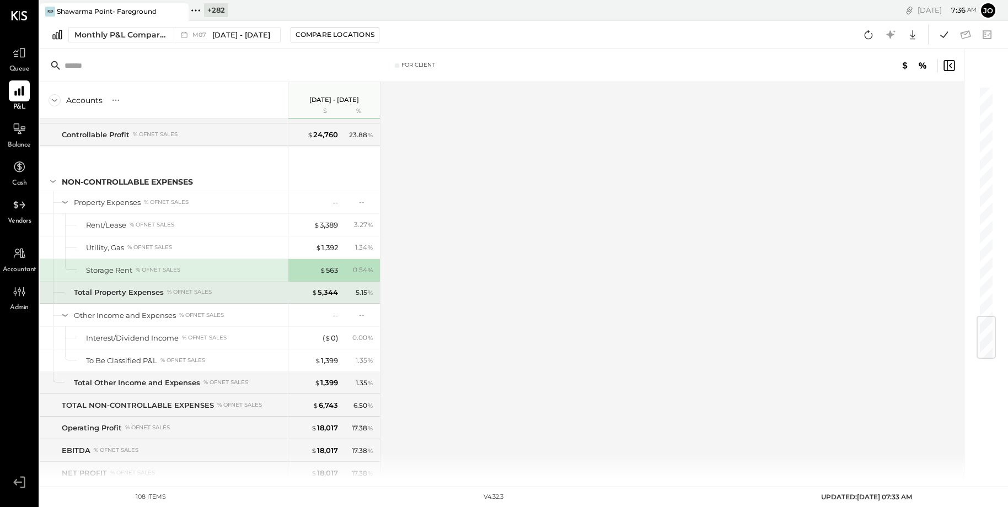
scroll to position [1957, 0]
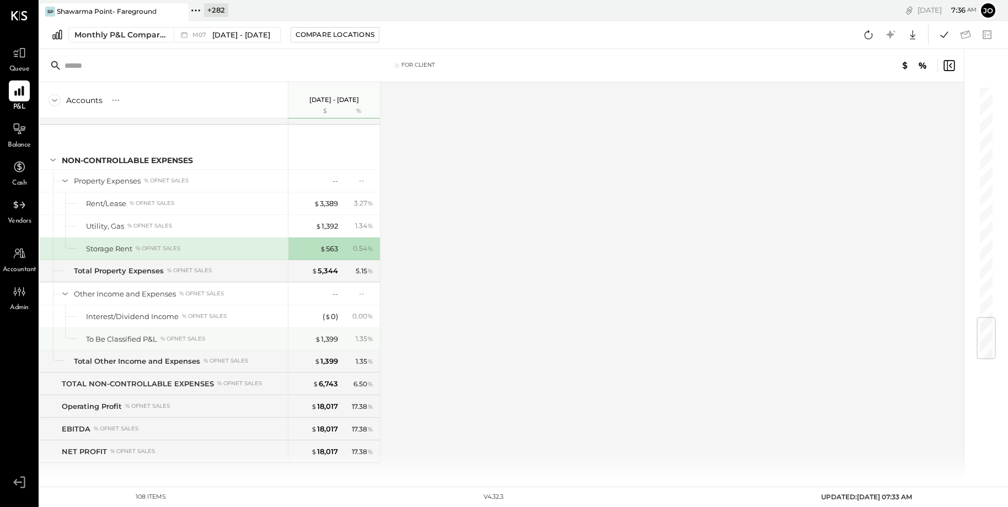
click at [334, 328] on div "$ 1,399 1.35 %" at bounding box center [335, 339] width 83 height 22
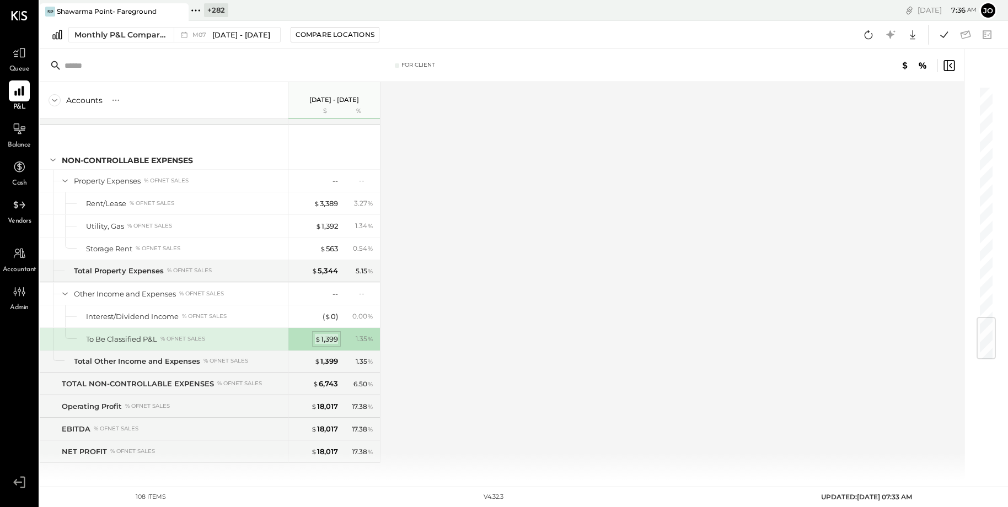
click at [332, 334] on div "$ 1,399" at bounding box center [326, 339] width 23 height 10
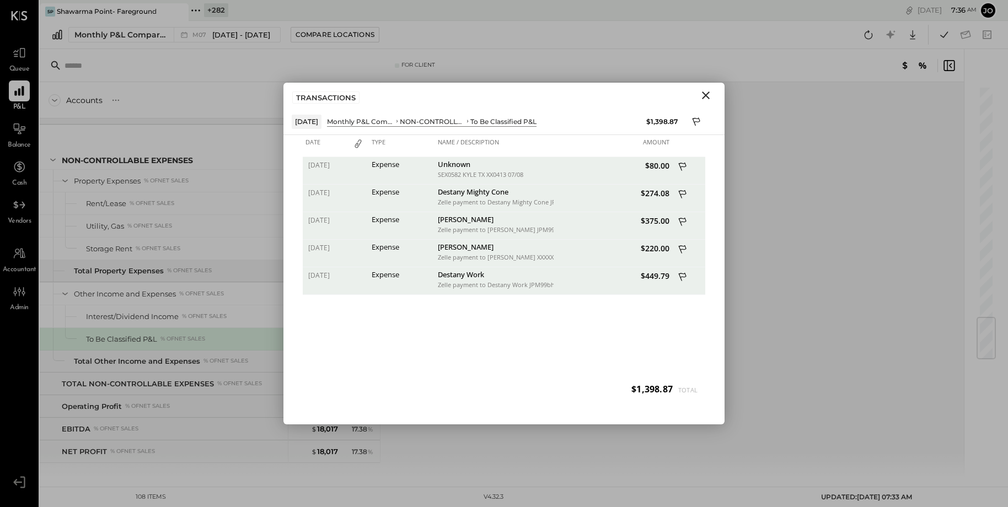
click at [716, 91] on div "TRANSACTIONS" at bounding box center [503, 95] width 441 height 25
click at [708, 95] on icon "Close" at bounding box center [705, 95] width 13 height 13
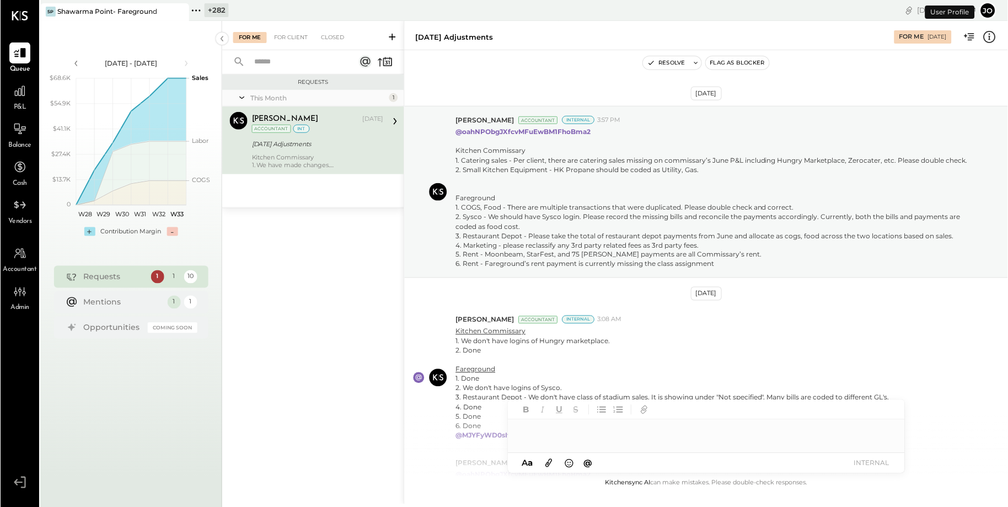
scroll to position [273, 0]
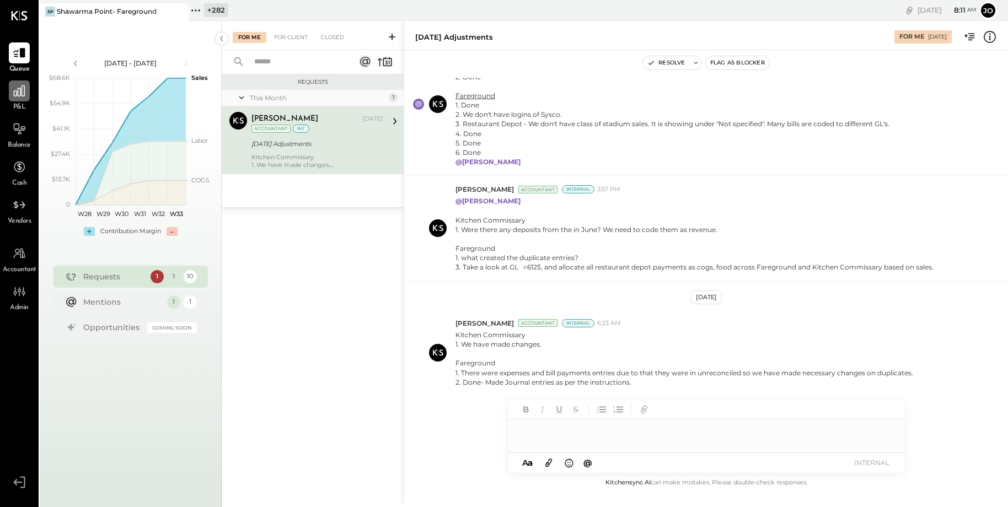
click at [28, 100] on div at bounding box center [19, 90] width 21 height 21
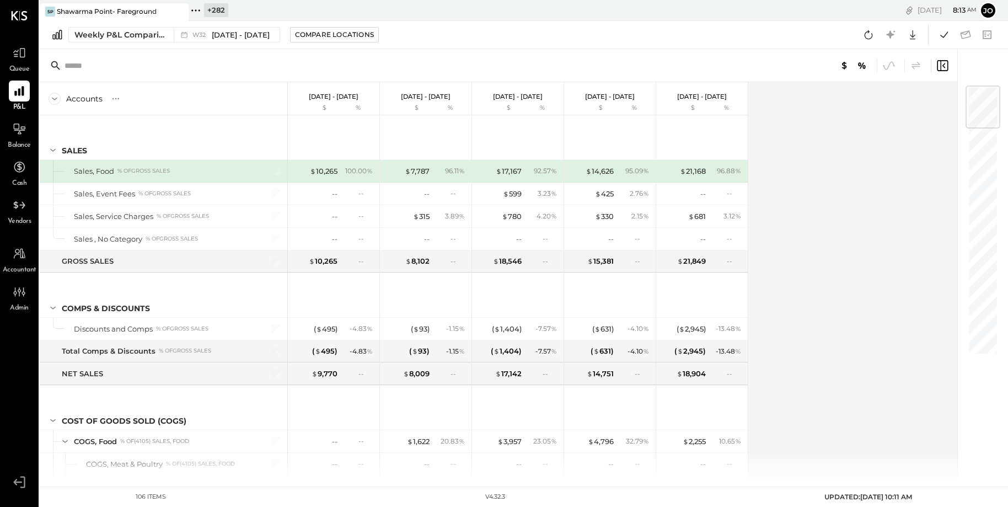
click at [180, 13] on icon at bounding box center [179, 11] width 14 height 13
click at [47, 12] on icon at bounding box center [47, 10] width 14 height 14
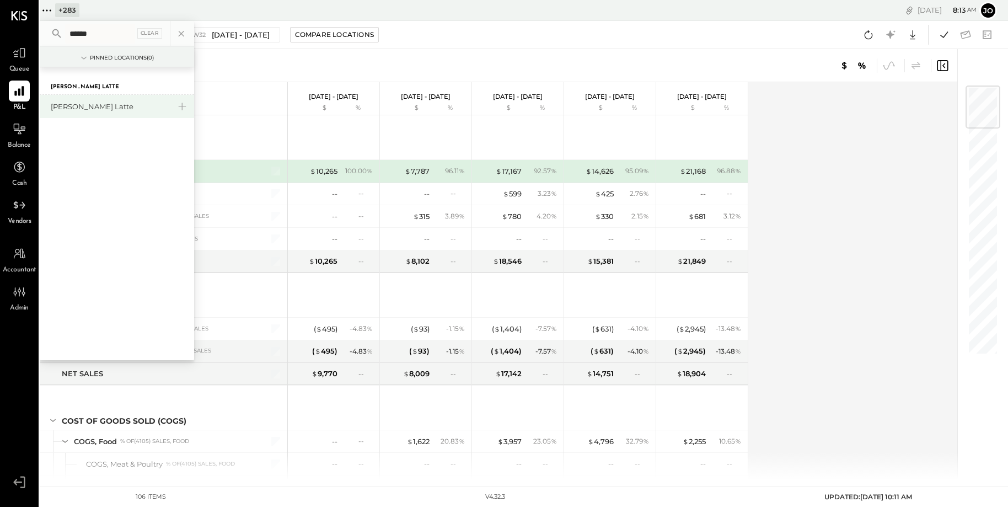
type input "******"
click at [85, 106] on div "[PERSON_NAME] Latte" at bounding box center [110, 106] width 119 height 10
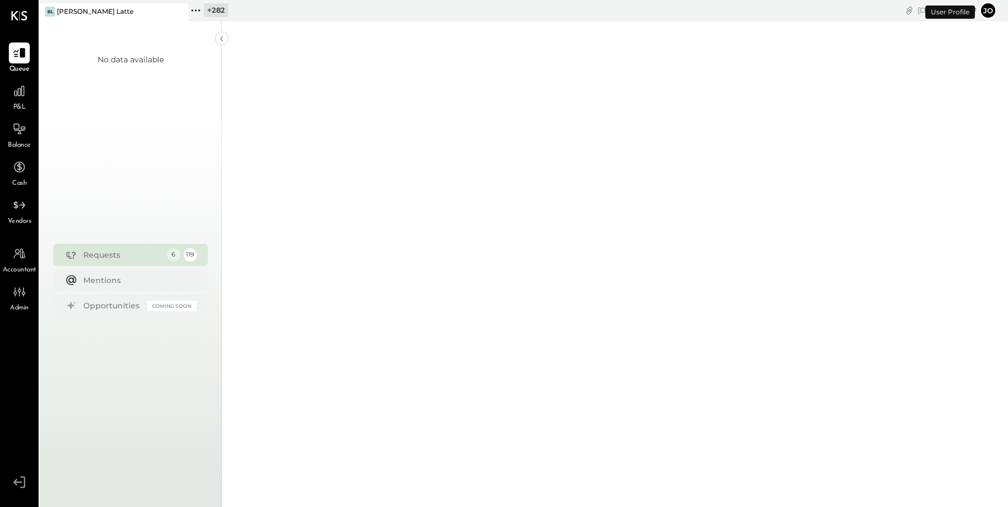
click at [25, 104] on div "P&L" at bounding box center [19, 96] width 21 height 32
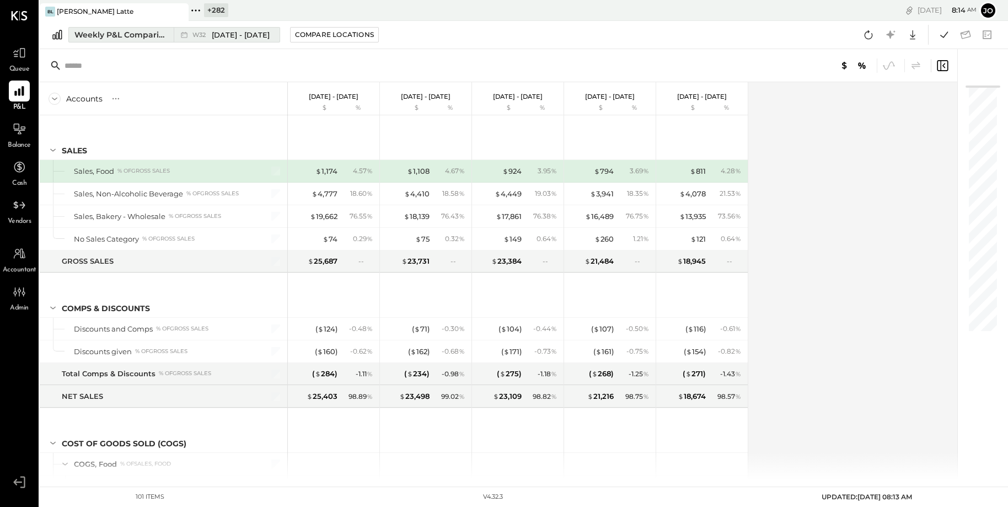
click at [180, 40] on div "W32 [DATE] - [DATE]" at bounding box center [224, 35] width 100 height 14
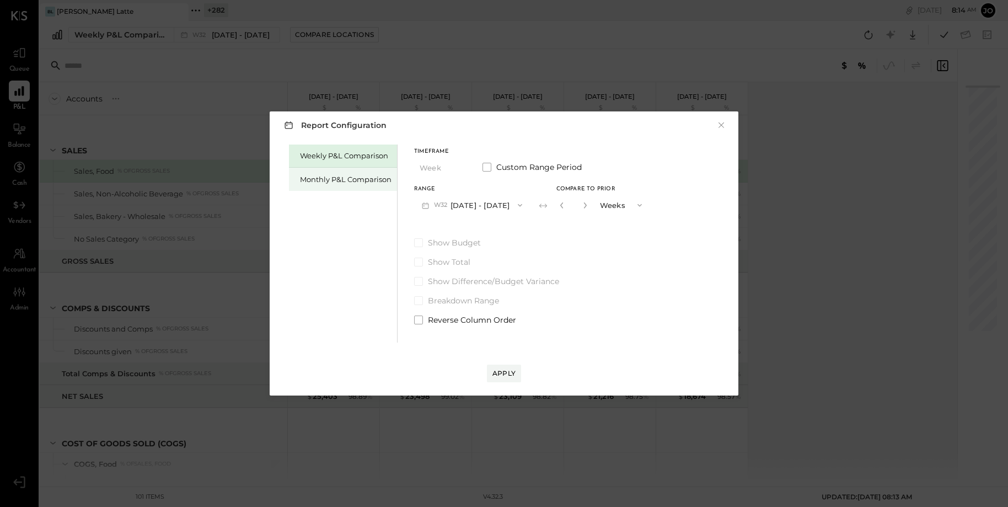
click at [335, 178] on div "Monthly P&L Comparison" at bounding box center [346, 179] width 92 height 10
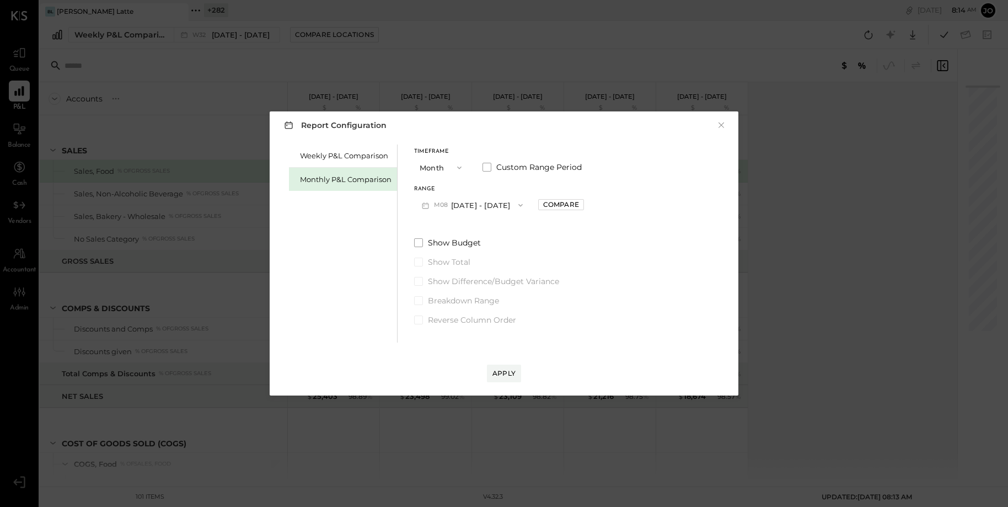
click at [477, 209] on button "M08 [DATE] - [DATE]" at bounding box center [472, 205] width 116 height 20
click at [481, 226] on span "[DATE] - [DATE]" at bounding box center [468, 229] width 52 height 9
click at [550, 218] on div "Timeframe Month Custom Range Period Range M07 [DATE] - [DATE] Compare Show Budg…" at bounding box center [499, 234] width 170 height 181
click at [550, 210] on div "Range M07 [DATE] - [DATE] Compare" at bounding box center [499, 200] width 170 height 29
click at [561, 207] on div "Compare" at bounding box center [561, 204] width 36 height 9
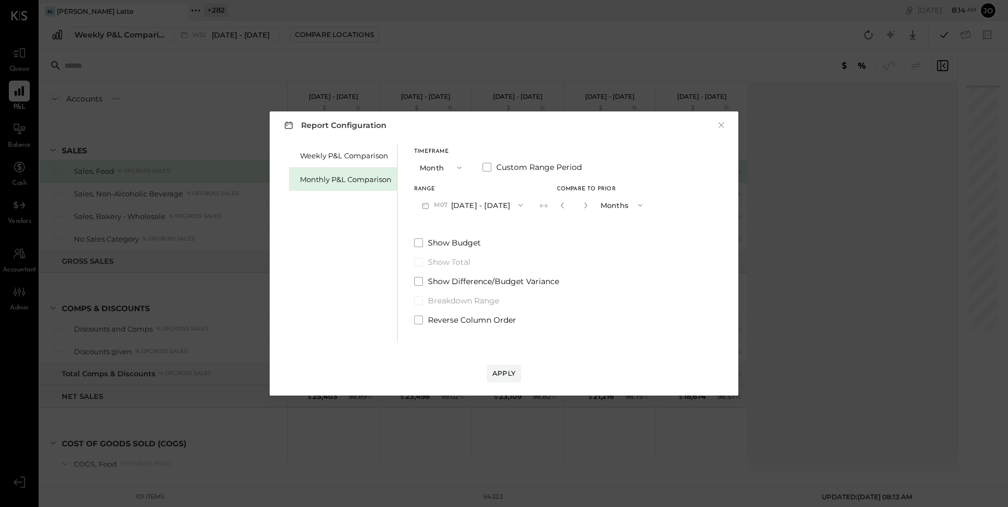
click at [570, 210] on input "*" at bounding box center [574, 205] width 14 height 18
click at [581, 210] on button "button" at bounding box center [585, 205] width 9 height 12
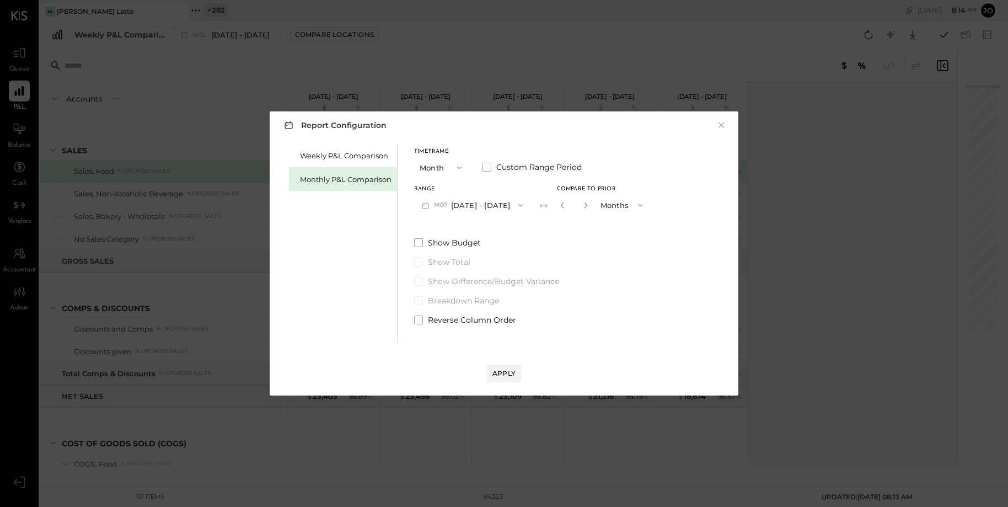
click at [581, 210] on button "button" at bounding box center [585, 205] width 9 height 12
type input "*"
click at [509, 371] on div "Apply" at bounding box center [503, 372] width 23 height 9
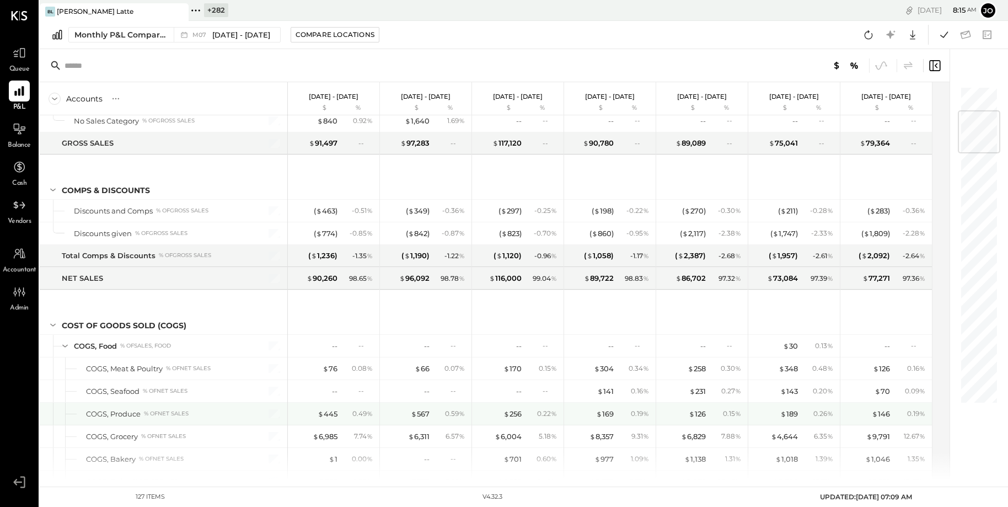
scroll to position [352, 0]
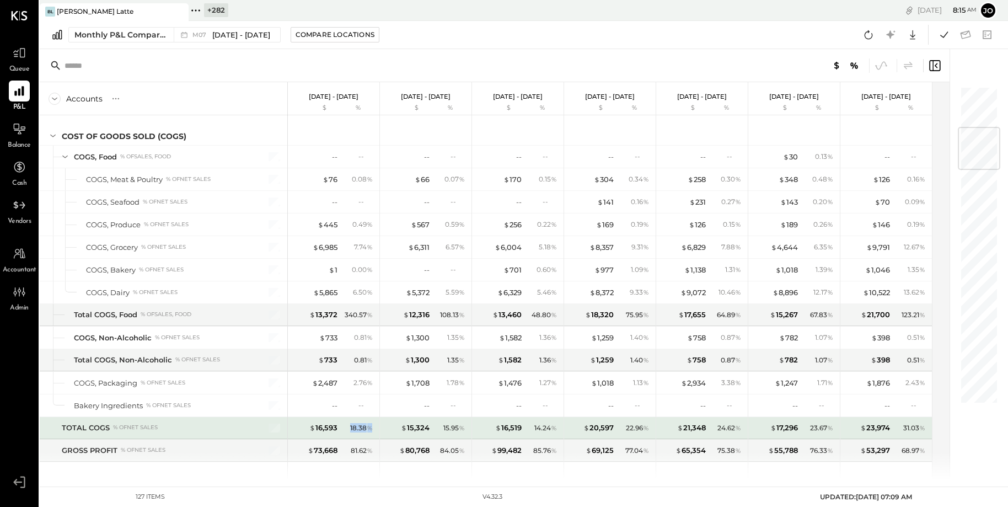
drag, startPoint x: 347, startPoint y: 426, endPoint x: 379, endPoint y: 426, distance: 32.5
click at [380, 426] on div "$ 15,324 15.95 %" at bounding box center [426, 428] width 92 height 22
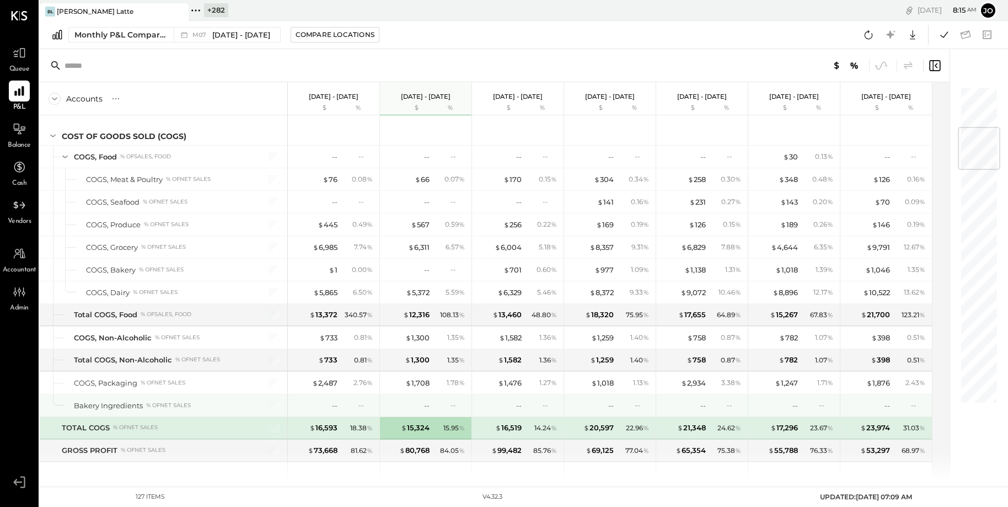
click at [371, 394] on div "-- --" at bounding box center [334, 405] width 83 height 22
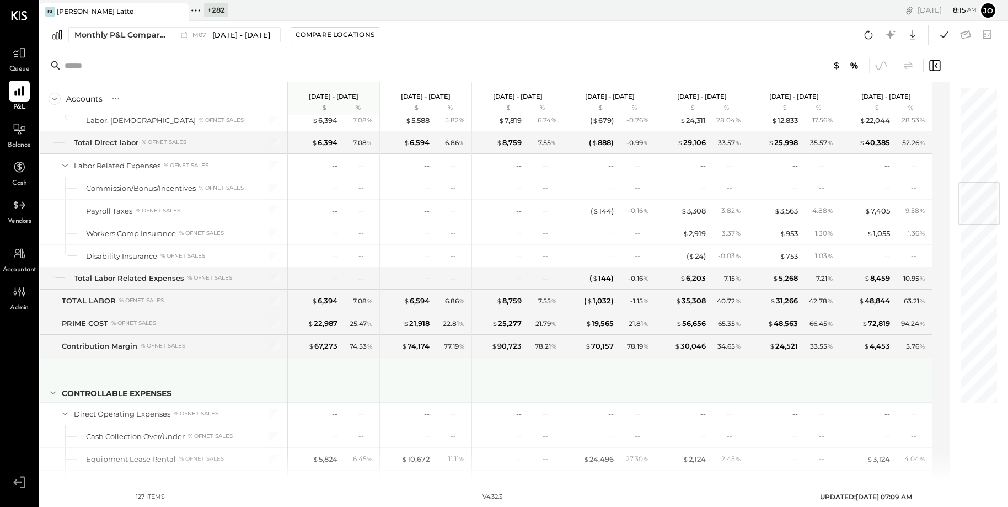
scroll to position [697, 0]
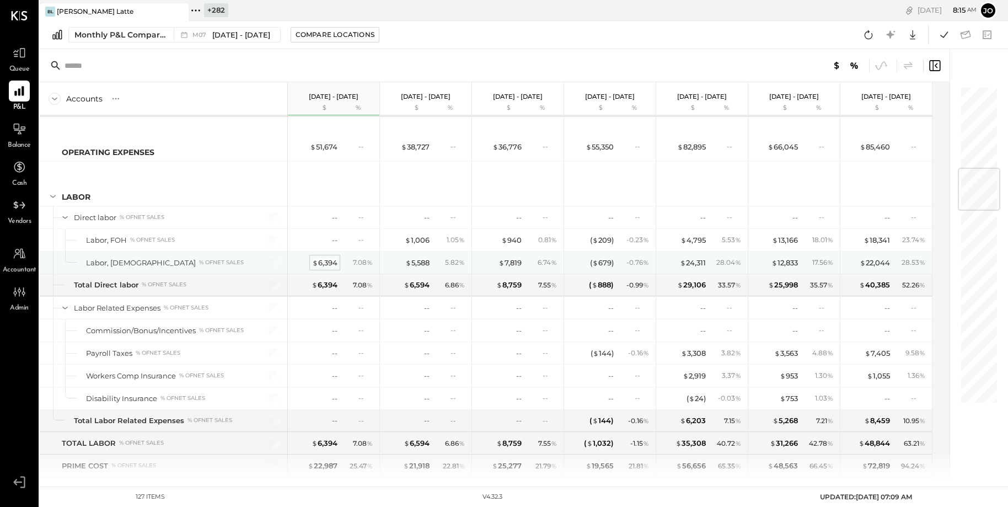
click at [332, 260] on div "$ 6,394" at bounding box center [324, 262] width 25 height 10
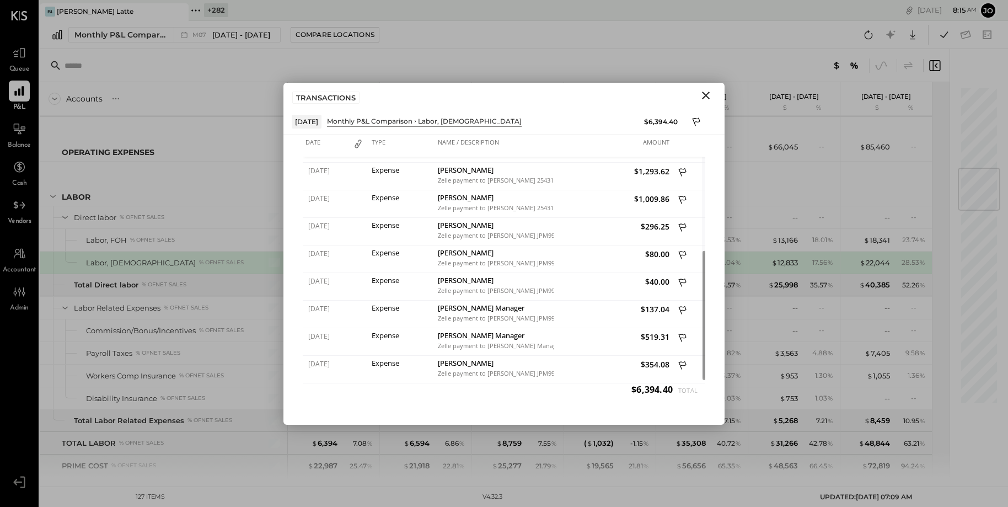
click at [700, 92] on icon "Close" at bounding box center [705, 95] width 13 height 13
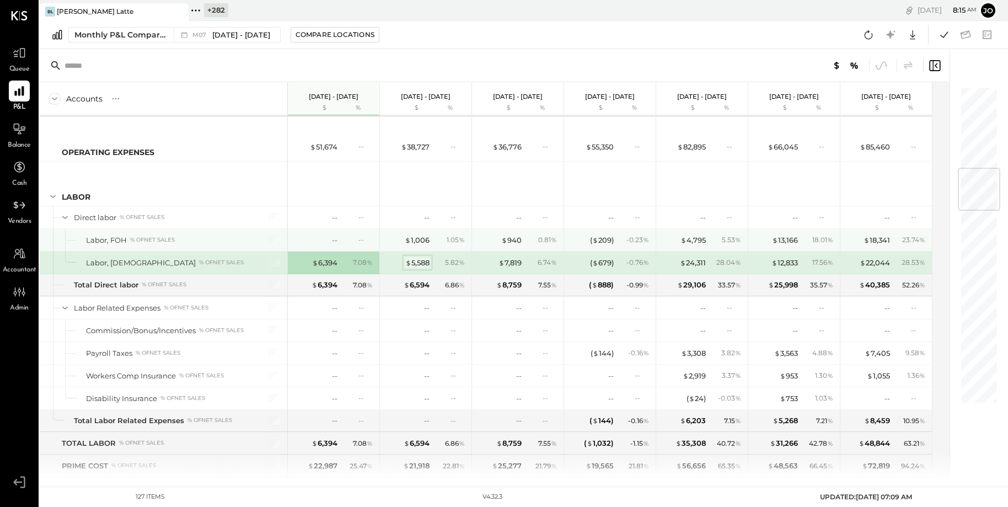
click at [422, 261] on div "$ 5,588" at bounding box center [417, 262] width 24 height 10
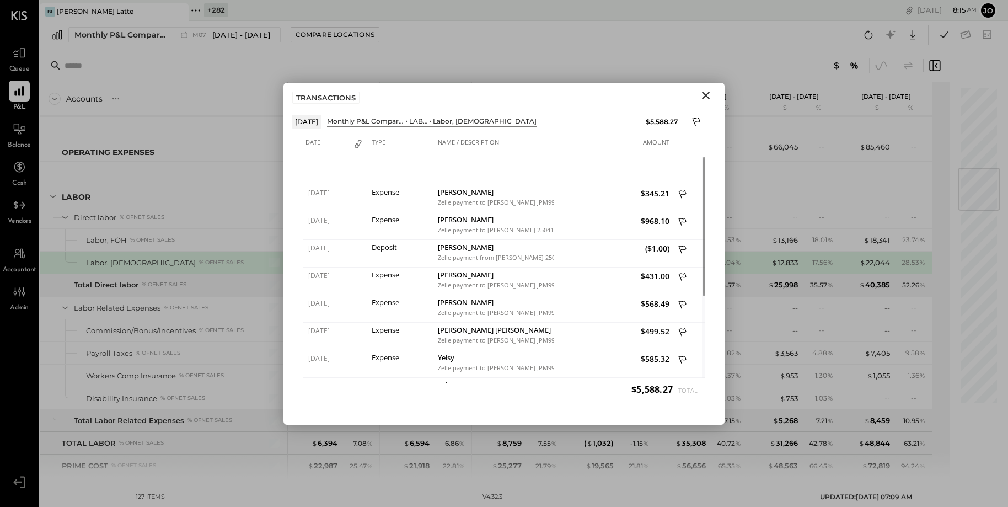
click at [701, 98] on icon "Close" at bounding box center [705, 95] width 13 height 13
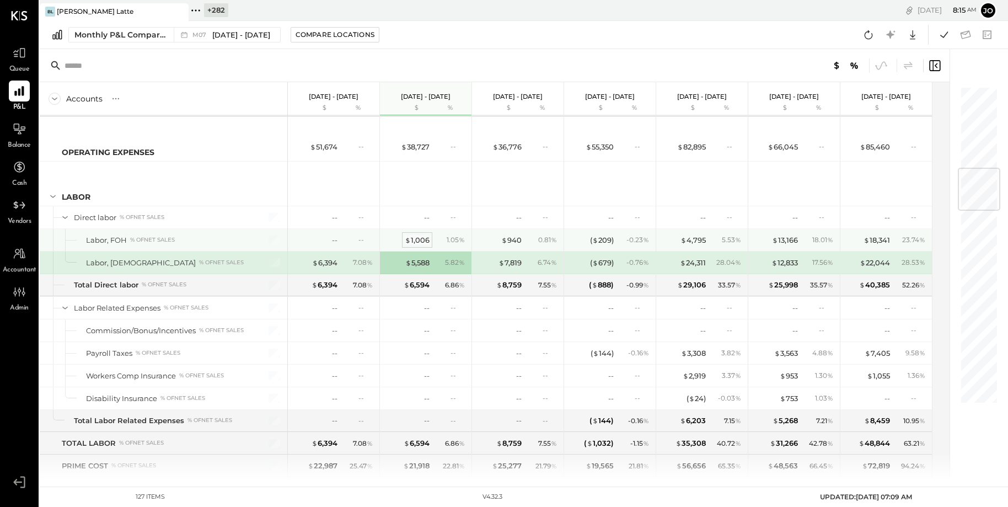
click at [415, 237] on div "$ 1,006" at bounding box center [417, 240] width 25 height 10
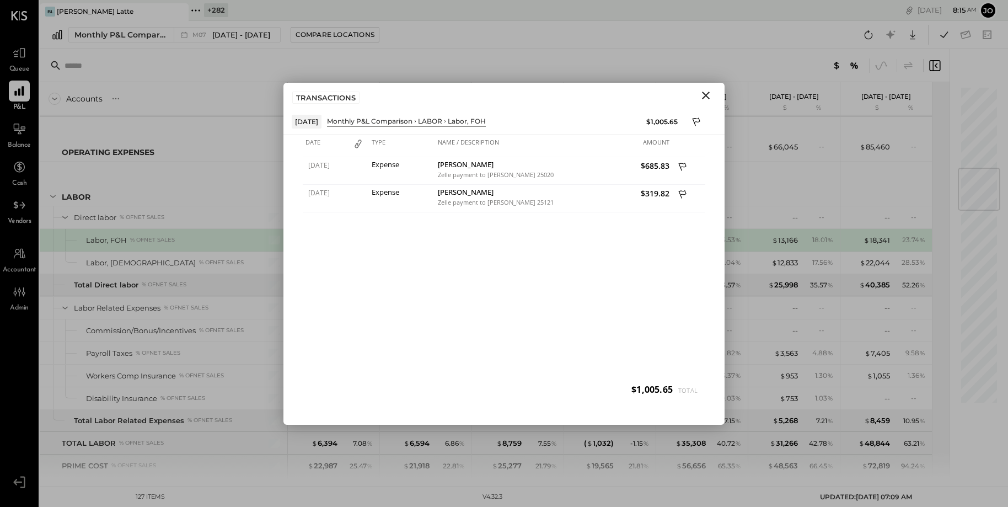
click at [702, 99] on icon "Close" at bounding box center [705, 95] width 13 height 13
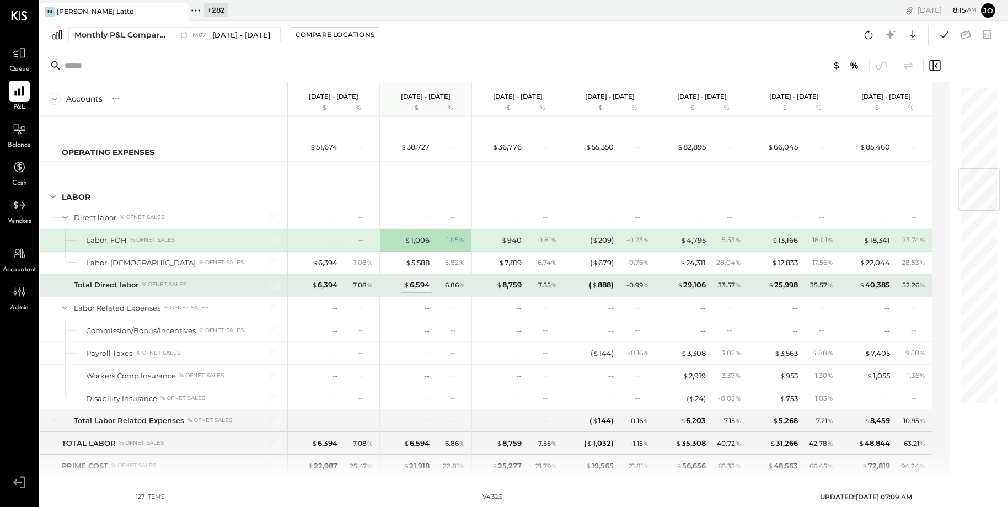
scroll to position [766, 0]
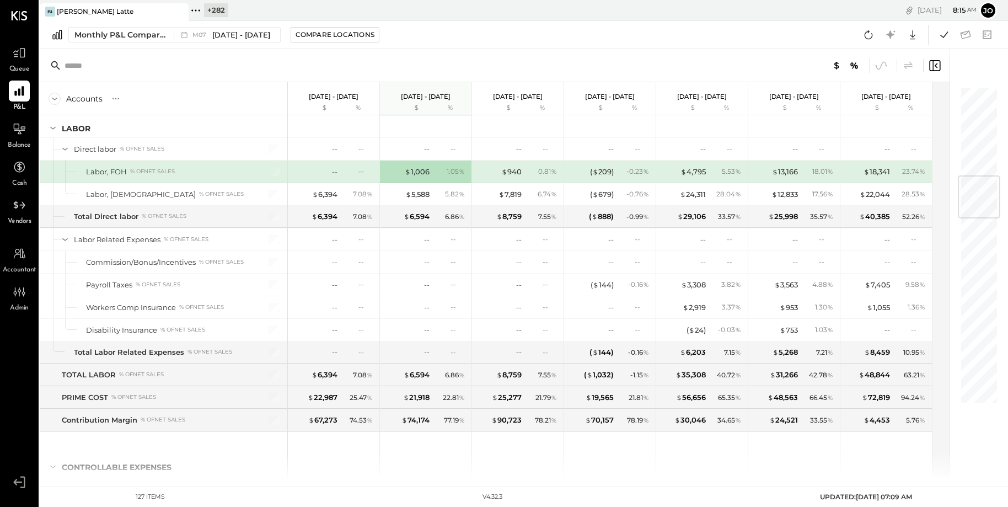
click at [422, 176] on div "$ 1,006 1.05 %" at bounding box center [426, 171] width 83 height 22
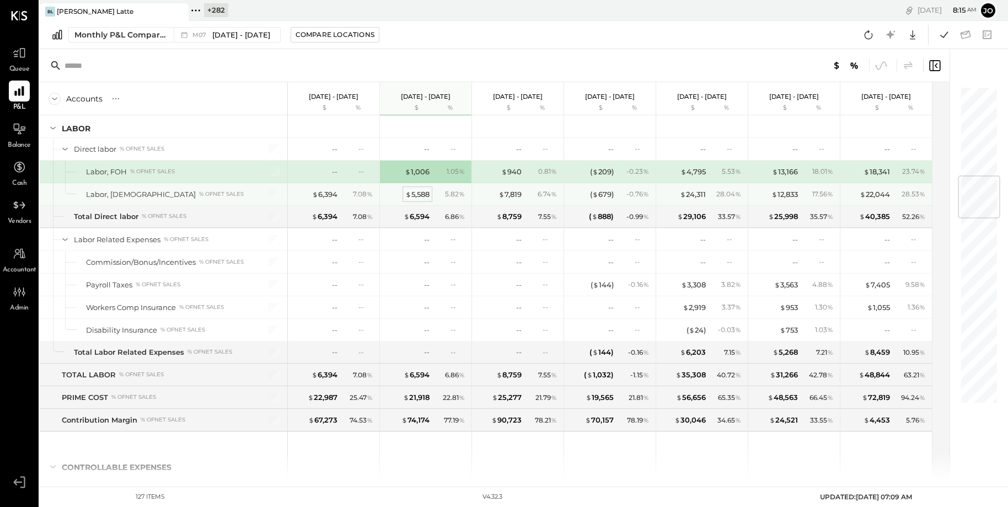
click at [418, 192] on div "$ 5,588" at bounding box center [417, 194] width 24 height 10
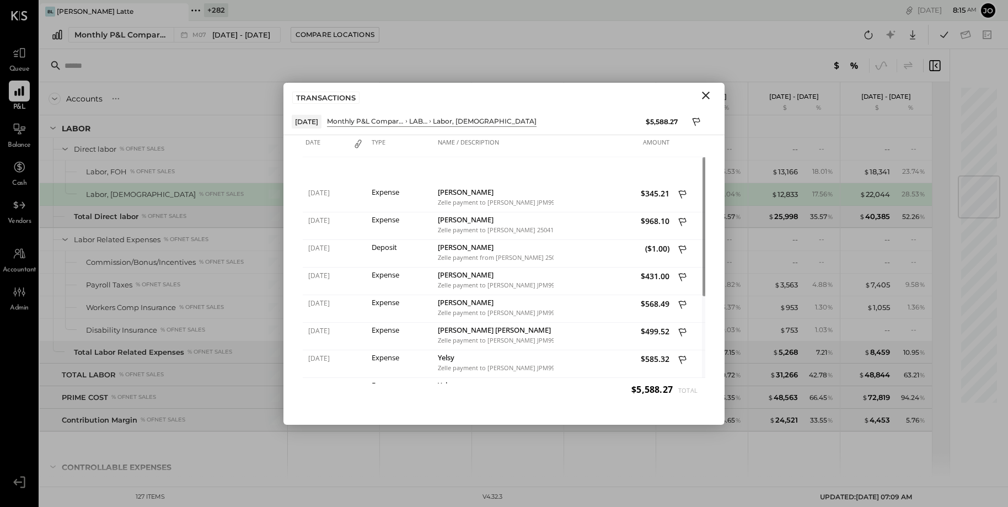
click at [710, 96] on icon "Close" at bounding box center [705, 95] width 13 height 13
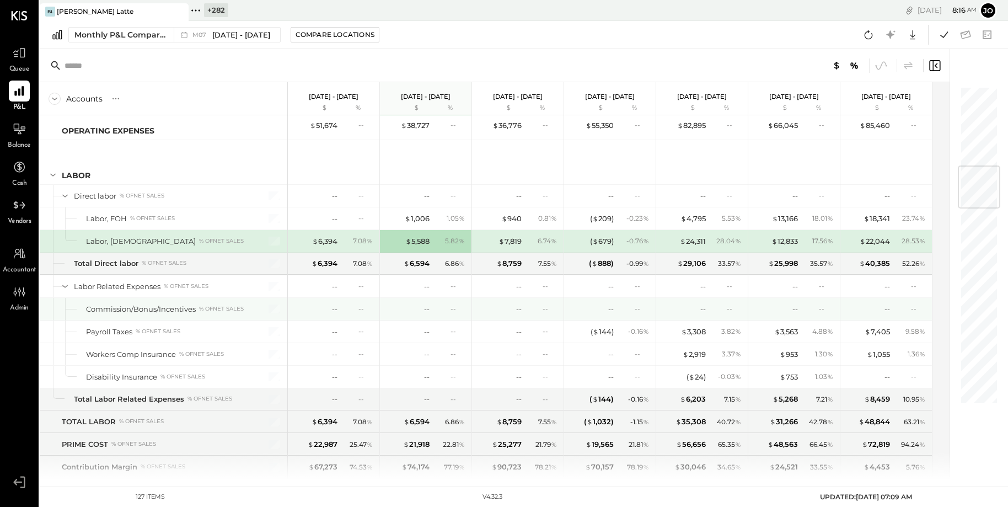
scroll to position [551, 0]
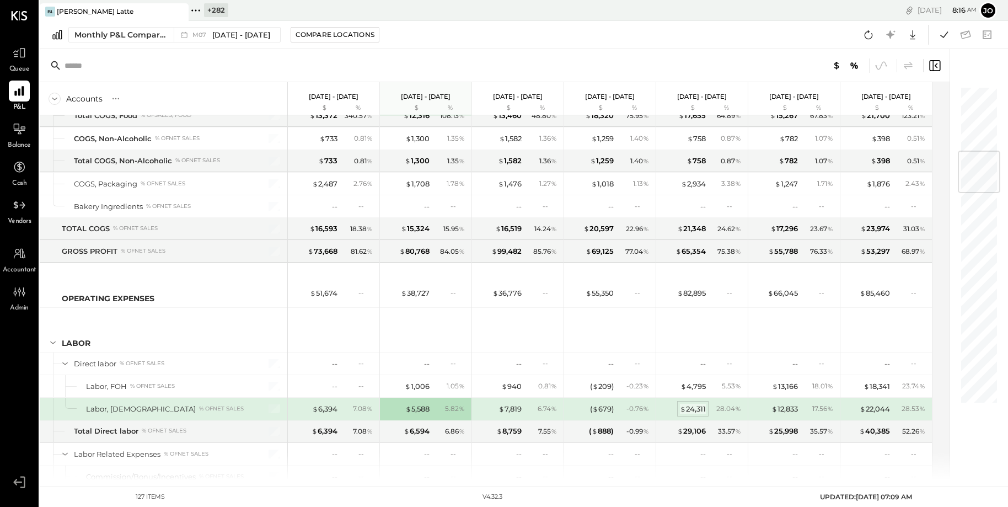
click at [697, 404] on div "$ 24,311" at bounding box center [693, 409] width 26 height 10
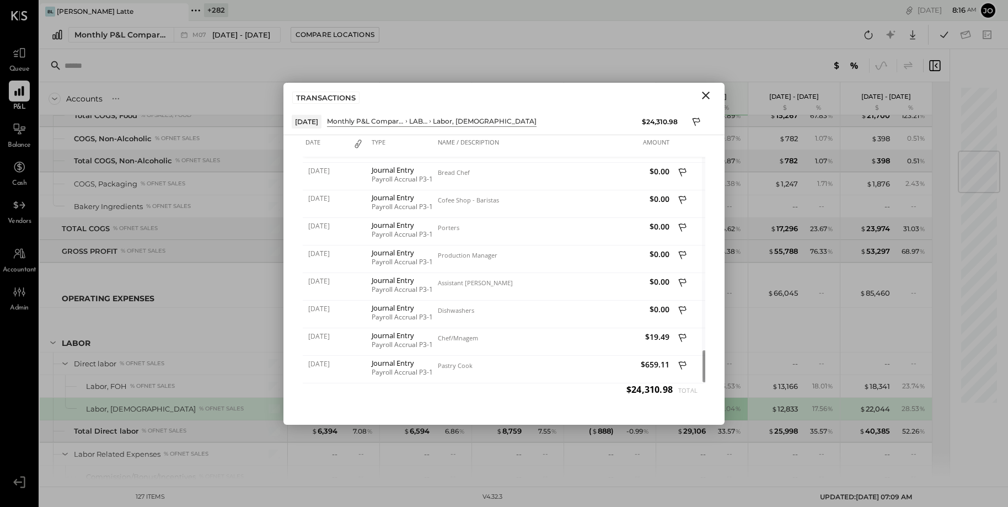
click at [704, 94] on icon "Close" at bounding box center [705, 95] width 13 height 13
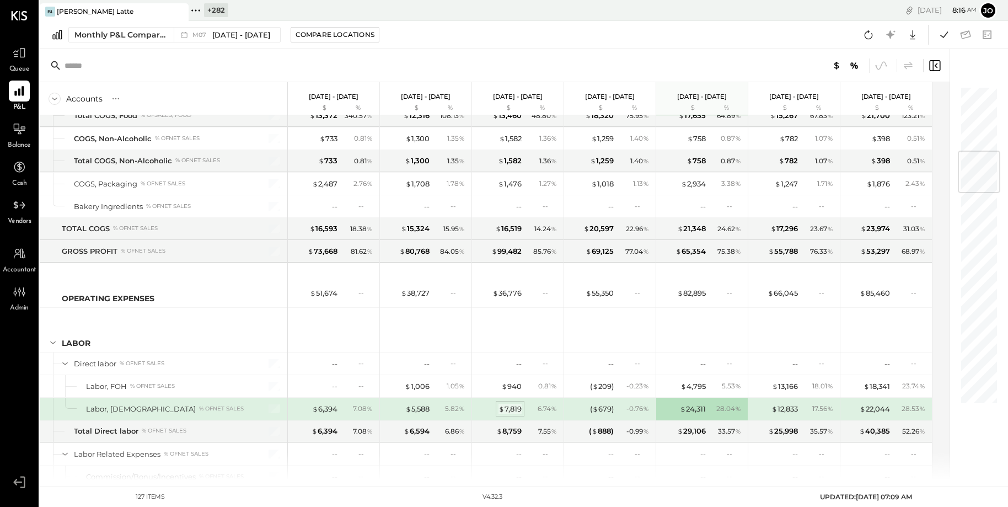
click at [517, 408] on div "$ 7,819" at bounding box center [509, 409] width 23 height 10
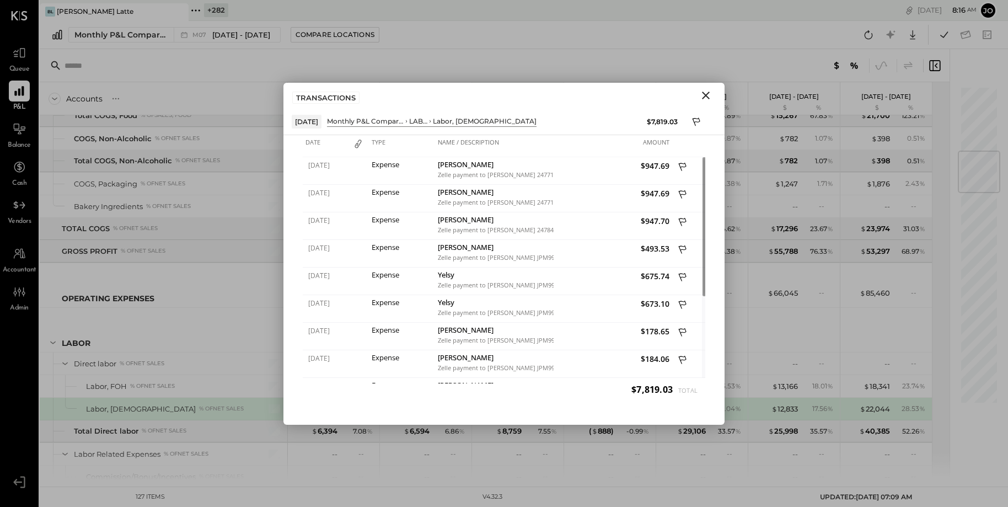
click at [706, 100] on icon "Close" at bounding box center [705, 95] width 13 height 13
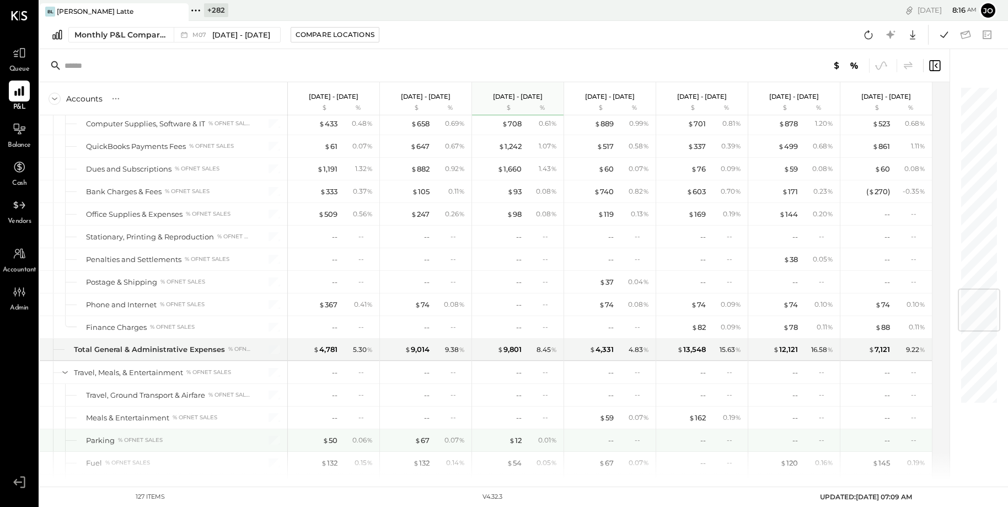
scroll to position [2071, 0]
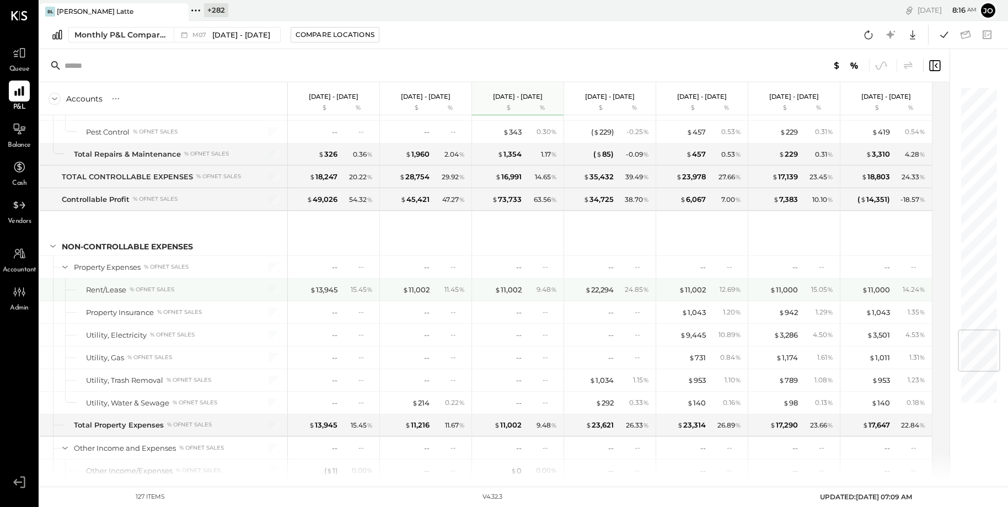
click at [347, 285] on div "15.45 %" at bounding box center [358, 290] width 36 height 10
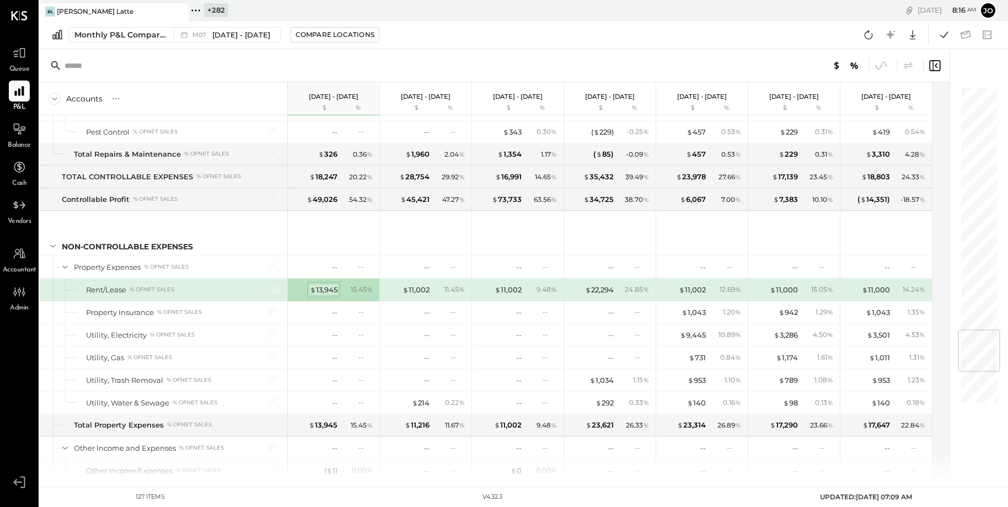
click at [331, 285] on div "$ 13,945" at bounding box center [324, 290] width 28 height 10
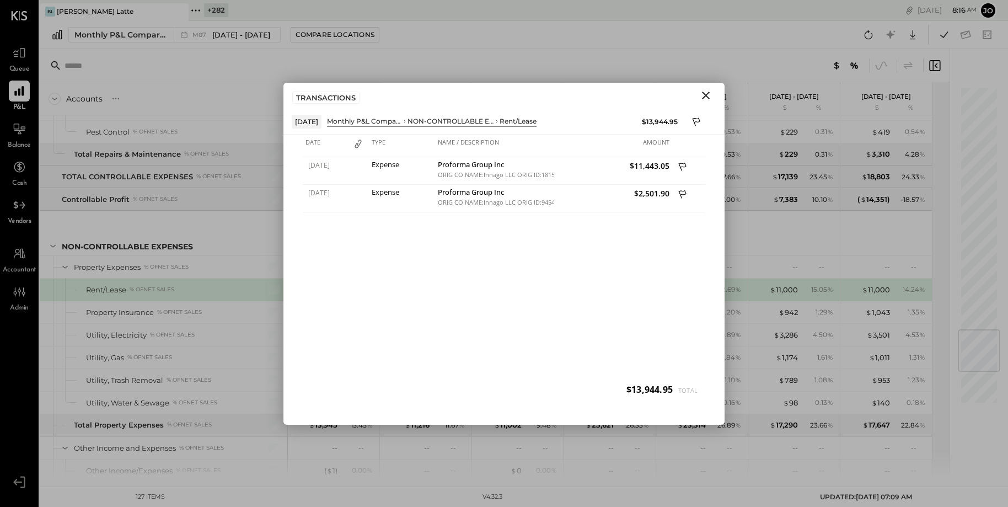
click at [709, 91] on icon "Close" at bounding box center [705, 95] width 13 height 13
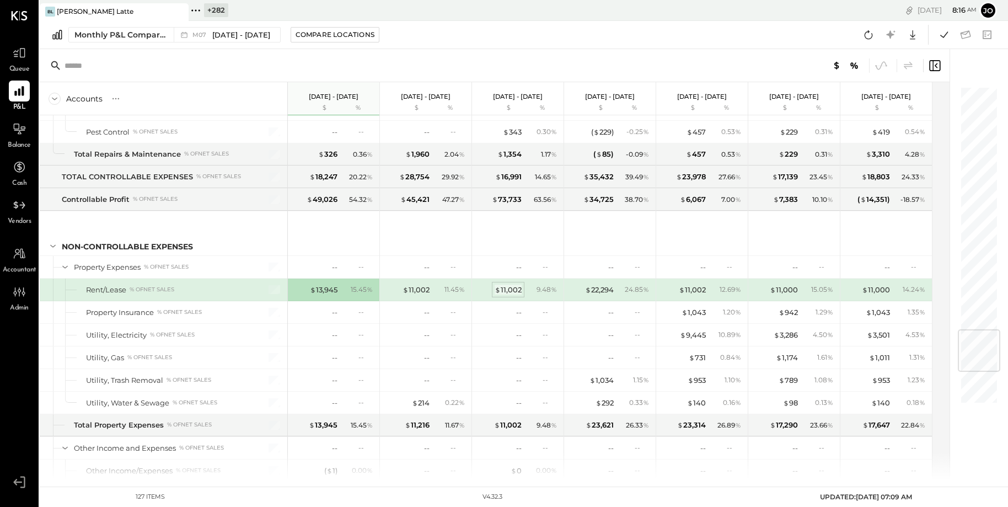
click at [500, 285] on div "$ 11,002" at bounding box center [508, 290] width 27 height 10
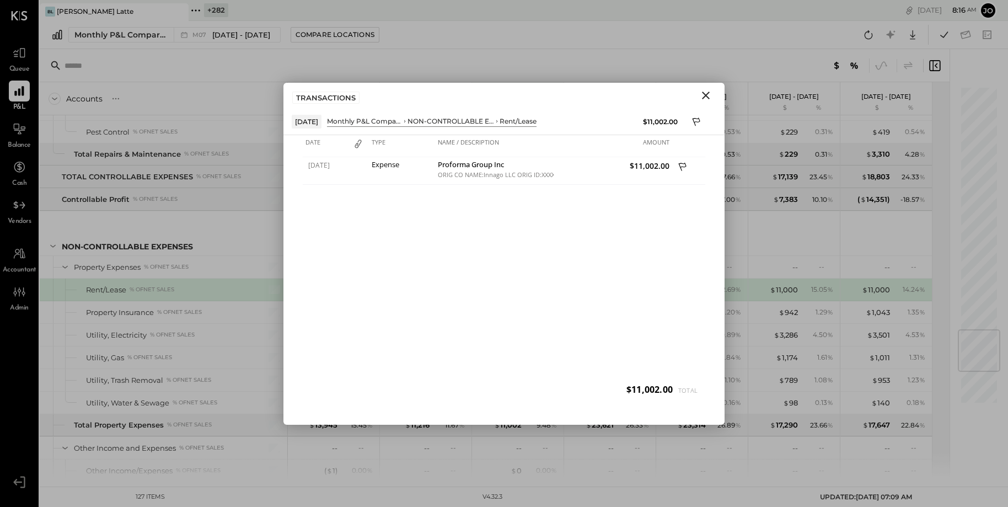
click at [706, 101] on icon "Close" at bounding box center [705, 95] width 13 height 13
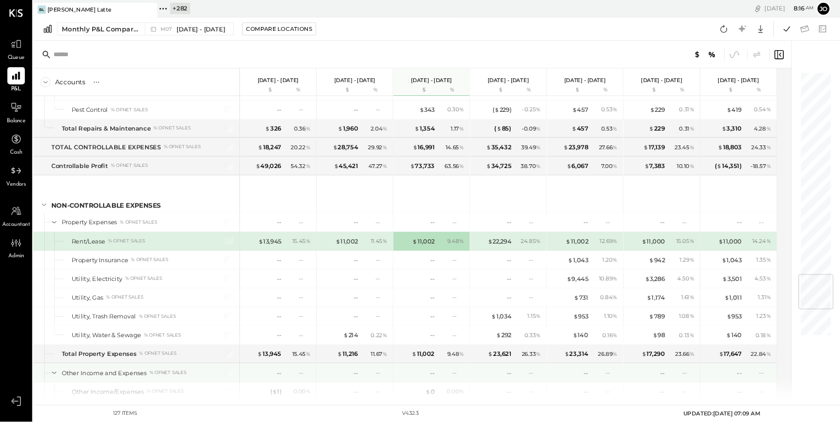
scroll to position [2336, 0]
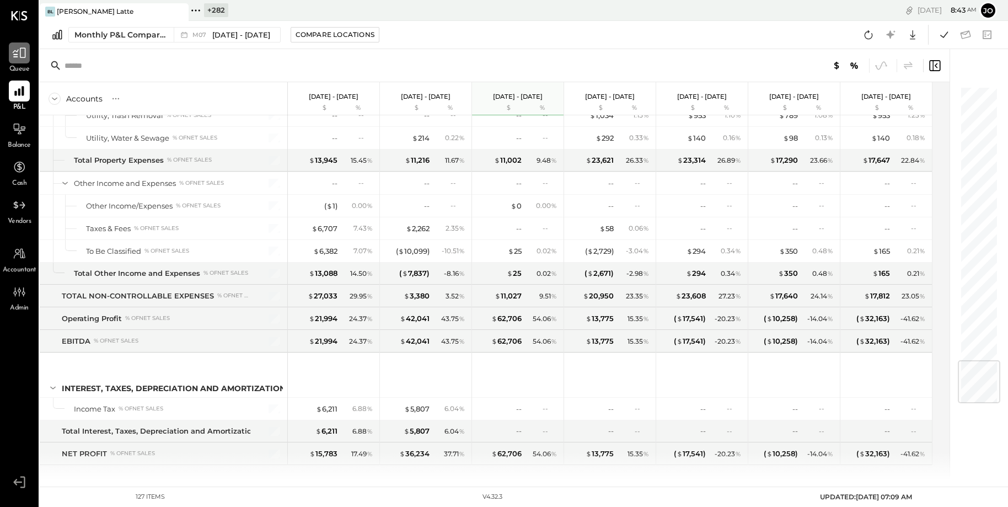
click at [14, 60] on div at bounding box center [19, 52] width 21 height 21
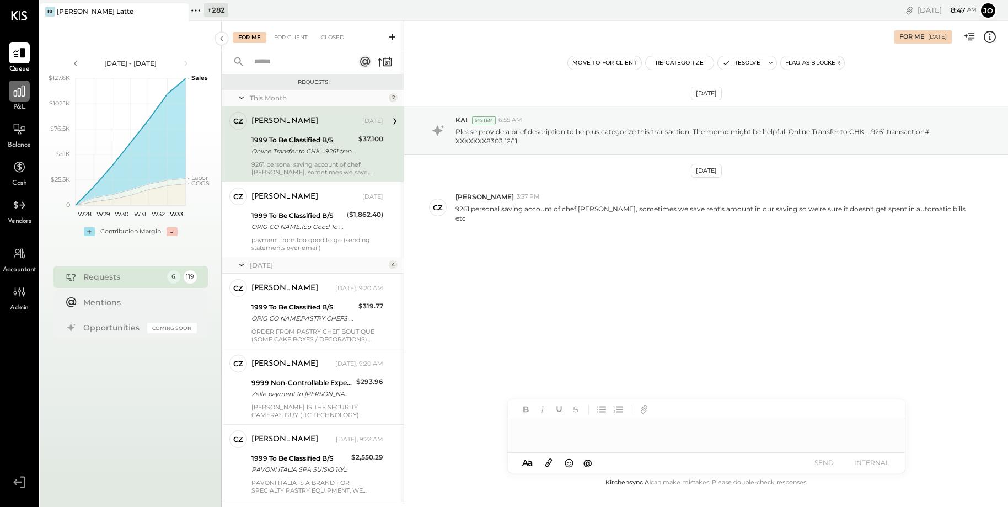
click at [15, 99] on div at bounding box center [19, 90] width 21 height 21
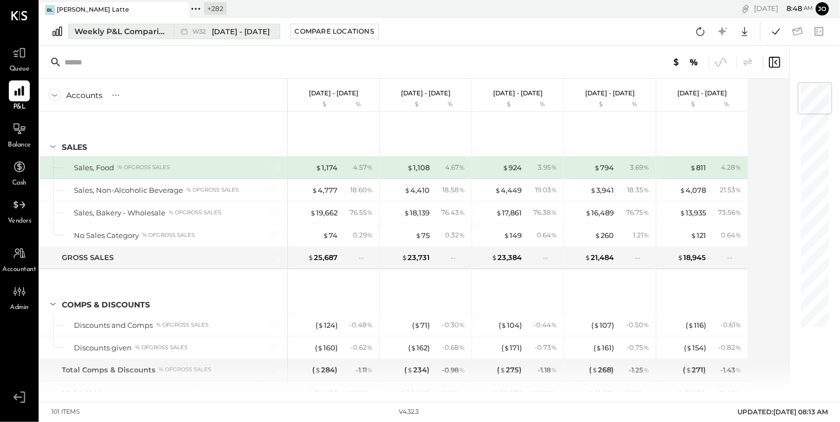
click at [131, 37] on button "Weekly P&L Comparison W32 Aug 4 - 10, 2025" at bounding box center [174, 31] width 212 height 15
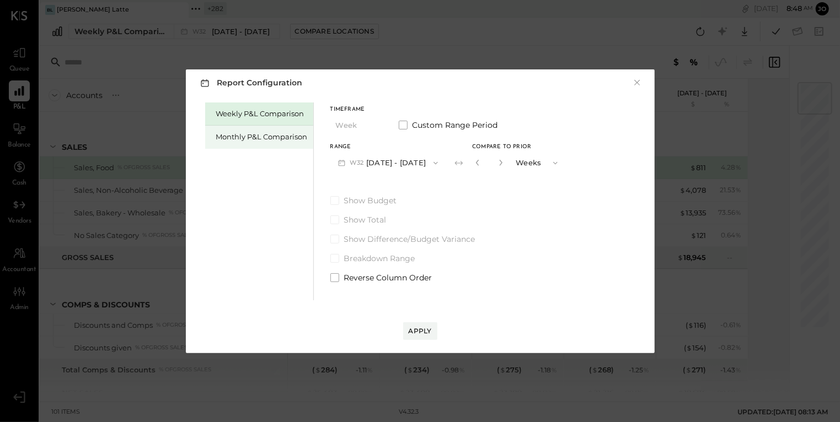
click at [257, 138] on div "Monthly P&L Comparison" at bounding box center [262, 137] width 92 height 10
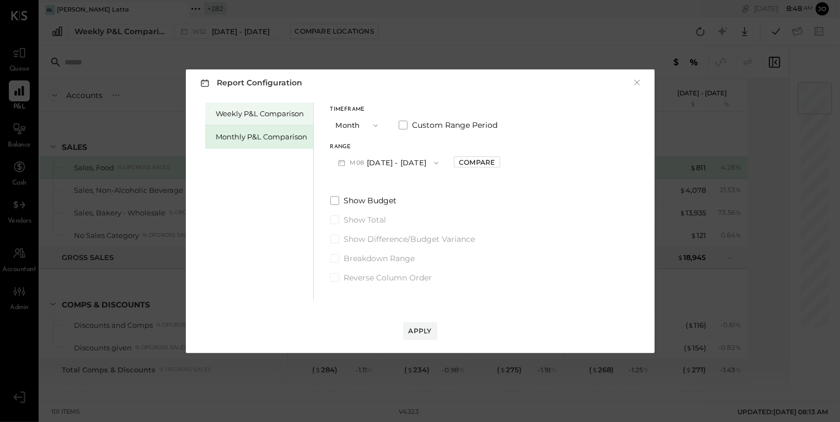
click at [258, 122] on div "Weekly P&L Comparison" at bounding box center [259, 114] width 108 height 23
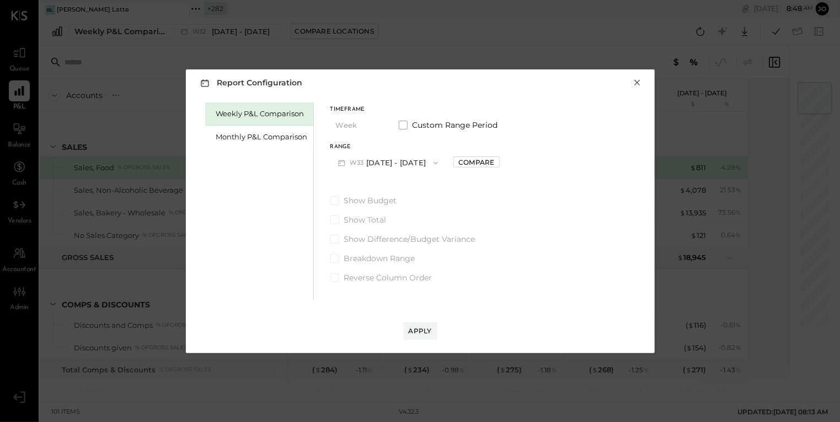
click at [635, 80] on button "×" at bounding box center [637, 82] width 10 height 11
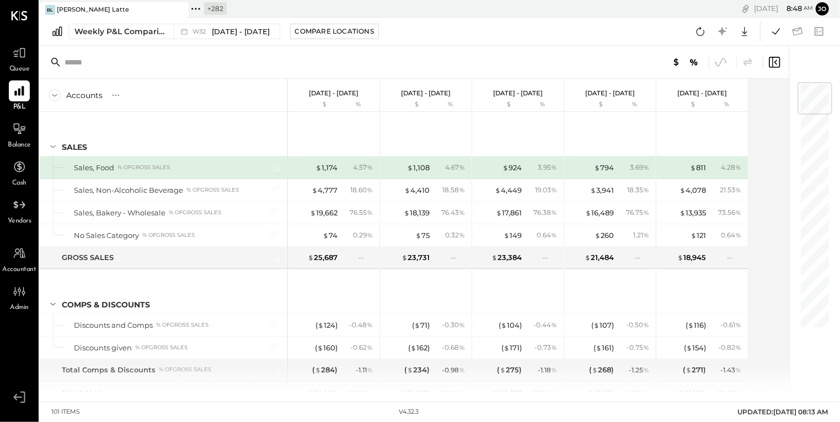
drag, startPoint x: 305, startPoint y: 92, endPoint x: 357, endPoint y: 90, distance: 51.3
click at [357, 90] on div "Aug 4 - 10, 2025 $ %" at bounding box center [334, 95] width 92 height 33
drag, startPoint x: 395, startPoint y: 93, endPoint x: 457, endPoint y: 93, distance: 62.3
click at [457, 93] on div "Jul 28 - Aug 3, 2025 $ %" at bounding box center [426, 95] width 92 height 33
drag, startPoint x: 306, startPoint y: 92, endPoint x: 356, endPoint y: 93, distance: 50.2
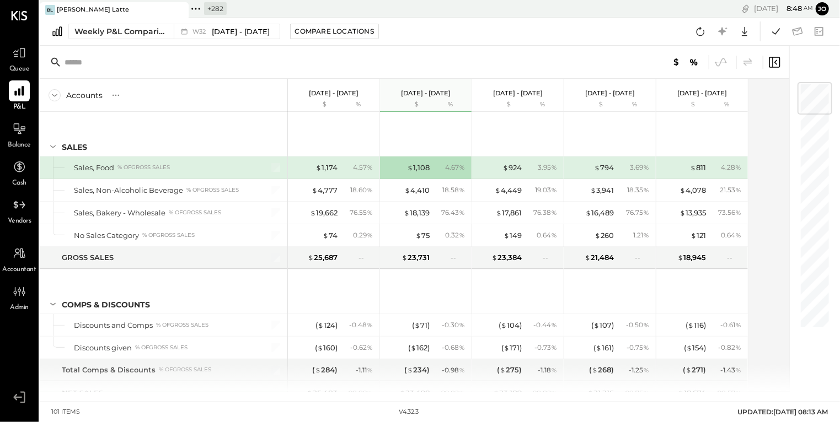
click at [357, 92] on div "Aug 4 - 10, 2025 $ %" at bounding box center [334, 95] width 92 height 33
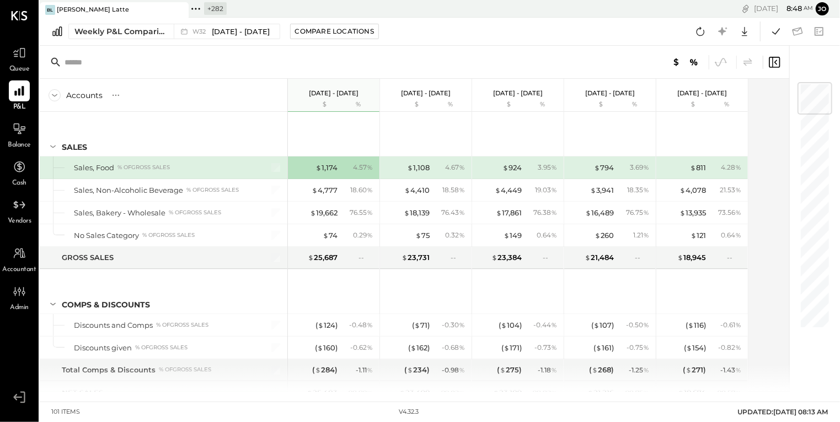
drag, startPoint x: 391, startPoint y: 94, endPoint x: 456, endPoint y: 94, distance: 65.1
click at [456, 94] on div "Jul 28 - Aug 3, 2025 $ %" at bounding box center [426, 95] width 92 height 33
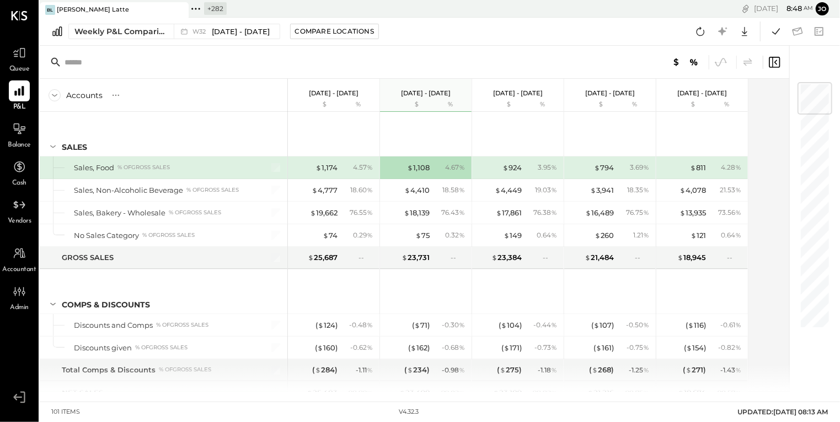
drag, startPoint x: 312, startPoint y: 90, endPoint x: 361, endPoint y: 91, distance: 49.1
click at [361, 91] on div "Aug 4 - 10, 2025 $ %" at bounding box center [334, 95] width 92 height 33
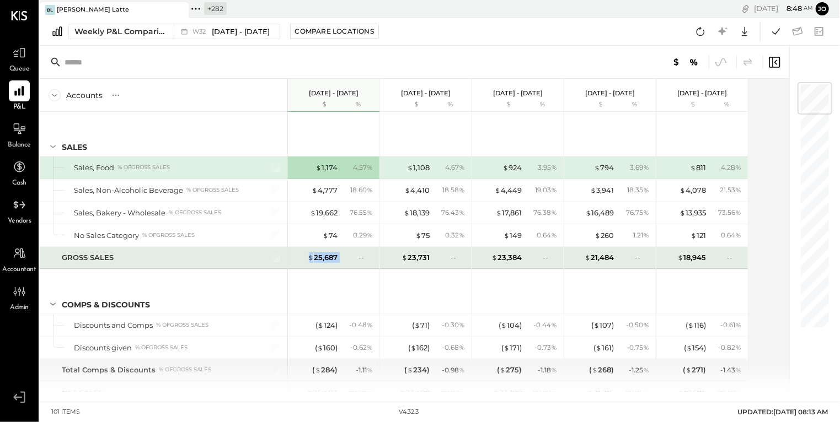
drag, startPoint x: 302, startPoint y: 256, endPoint x: 351, endPoint y: 255, distance: 49.1
click at [352, 256] on div "$ 25,687 --" at bounding box center [334, 258] width 83 height 22
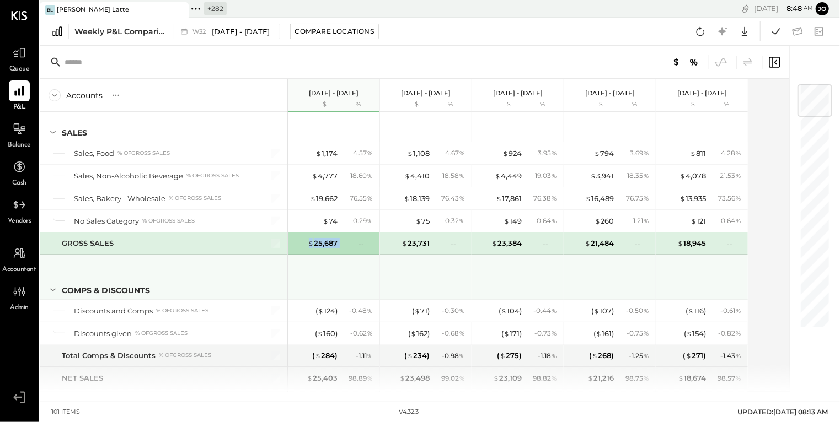
scroll to position [13, 0]
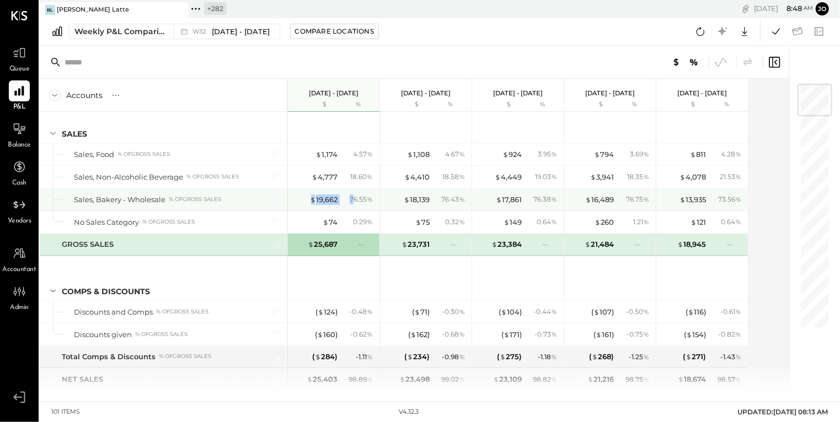
drag, startPoint x: 304, startPoint y: 201, endPoint x: 353, endPoint y: 201, distance: 49.1
click at [353, 201] on div "$ 19,662 76.55 %" at bounding box center [334, 200] width 83 height 22
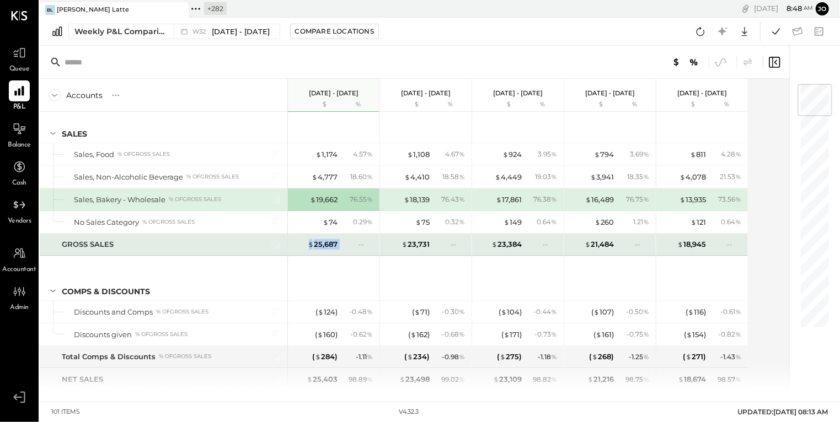
drag, startPoint x: 307, startPoint y: 245, endPoint x: 350, endPoint y: 245, distance: 43.6
click at [350, 245] on div "$ 25,687 --" at bounding box center [334, 245] width 83 height 22
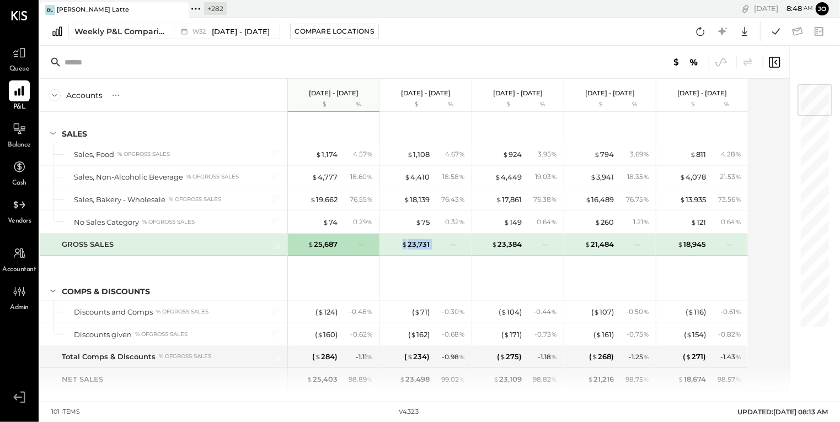
drag, startPoint x: 399, startPoint y: 245, endPoint x: 447, endPoint y: 245, distance: 48.0
click at [447, 245] on div "$ 23,731 --" at bounding box center [426, 245] width 83 height 22
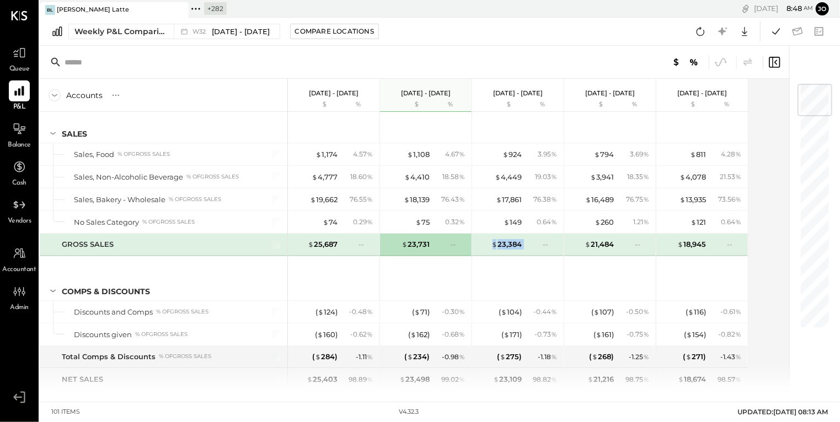
drag, startPoint x: 477, startPoint y: 246, endPoint x: 541, endPoint y: 246, distance: 63.4
click at [541, 246] on div "$ 23,384 --" at bounding box center [518, 245] width 83 height 22
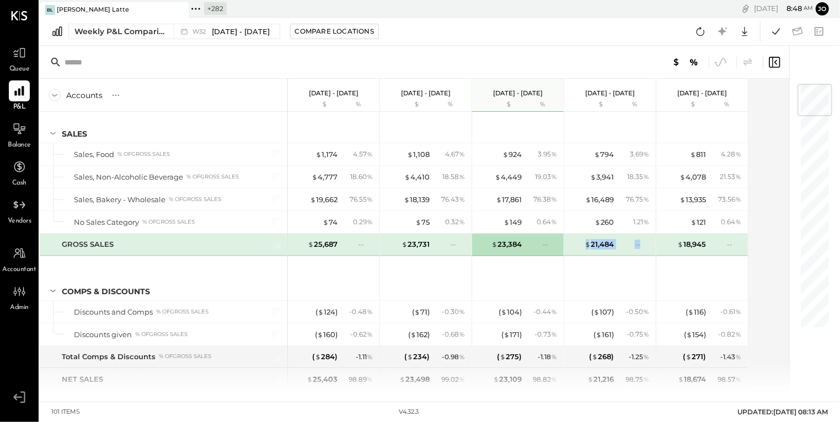
drag, startPoint x: 576, startPoint y: 247, endPoint x: 642, endPoint y: 247, distance: 65.6
click at [642, 247] on div "$ 21,484 --" at bounding box center [611, 245] width 83 height 22
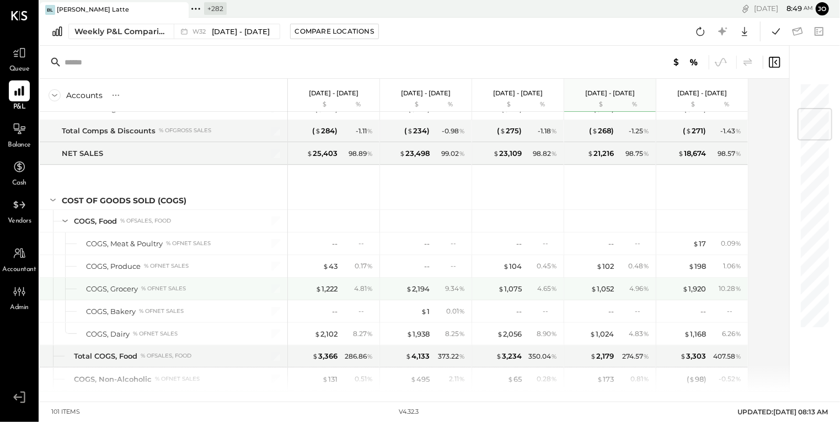
scroll to position [240, 0]
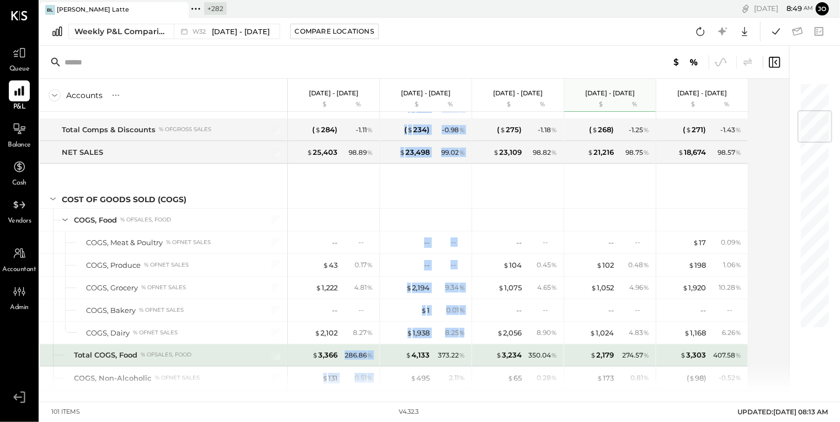
drag, startPoint x: 345, startPoint y: 351, endPoint x: 386, endPoint y: 352, distance: 40.8
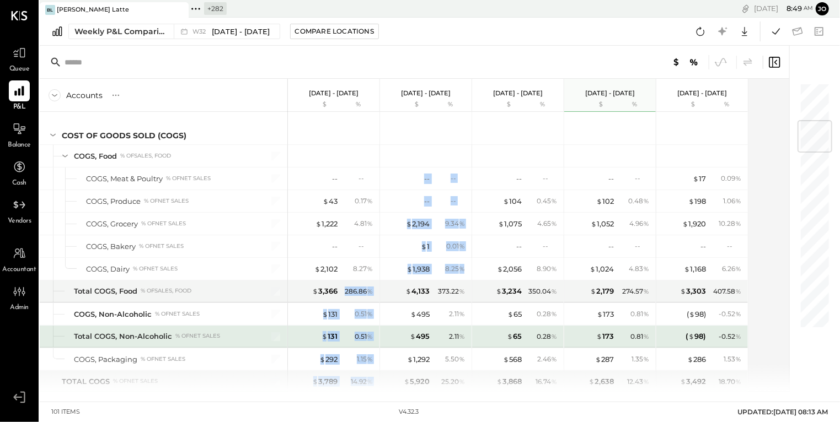
scroll to position [333, 0]
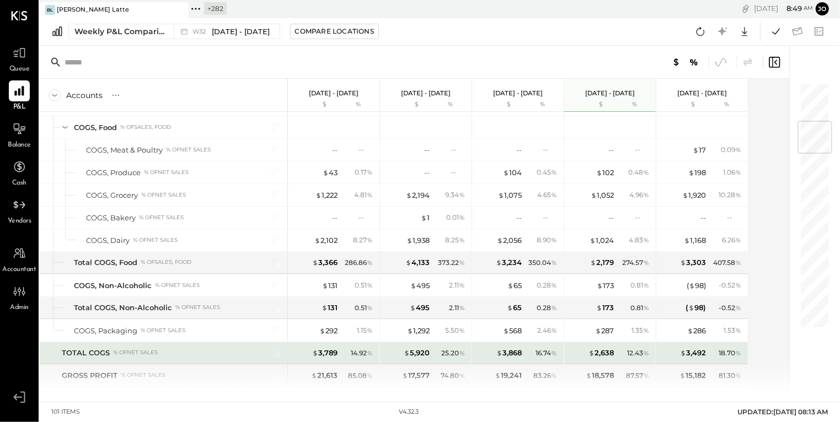
click at [383, 352] on div "$ 5,920 25.20 %" at bounding box center [426, 353] width 92 height 22
drag, startPoint x: 347, startPoint y: 351, endPoint x: 373, endPoint y: 351, distance: 25.4
click at [373, 351] on div "14.92 %" at bounding box center [358, 353] width 36 height 10
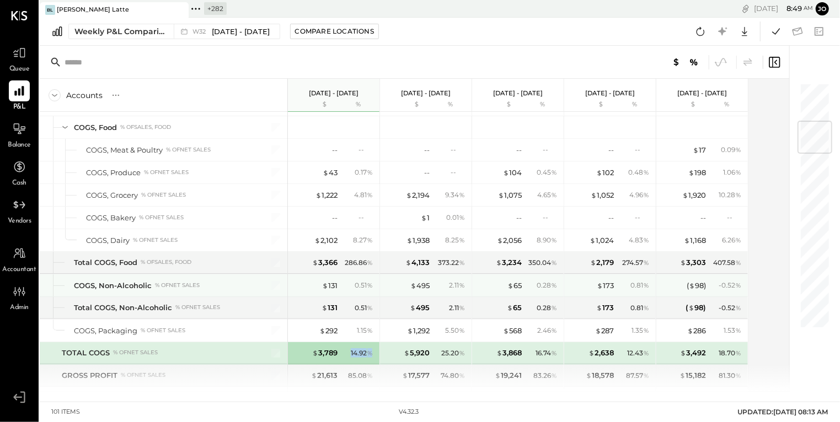
scroll to position [348, 0]
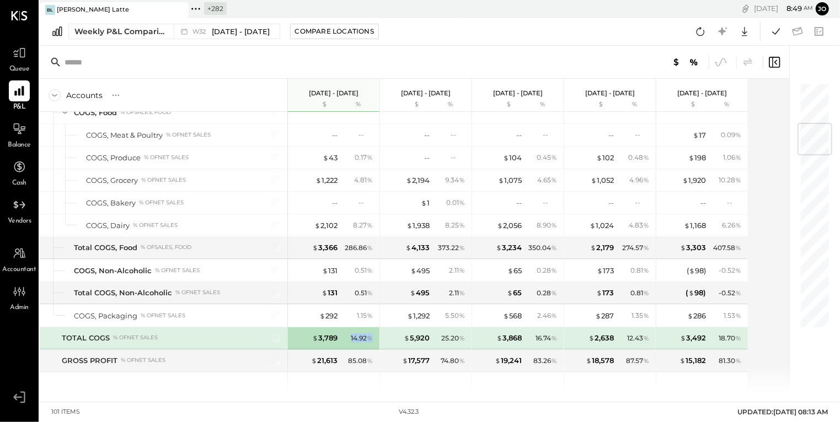
click at [356, 337] on div "14.92 %" at bounding box center [362, 339] width 22 height 10
drag, startPoint x: 348, startPoint y: 337, endPoint x: 379, endPoint y: 337, distance: 31.4
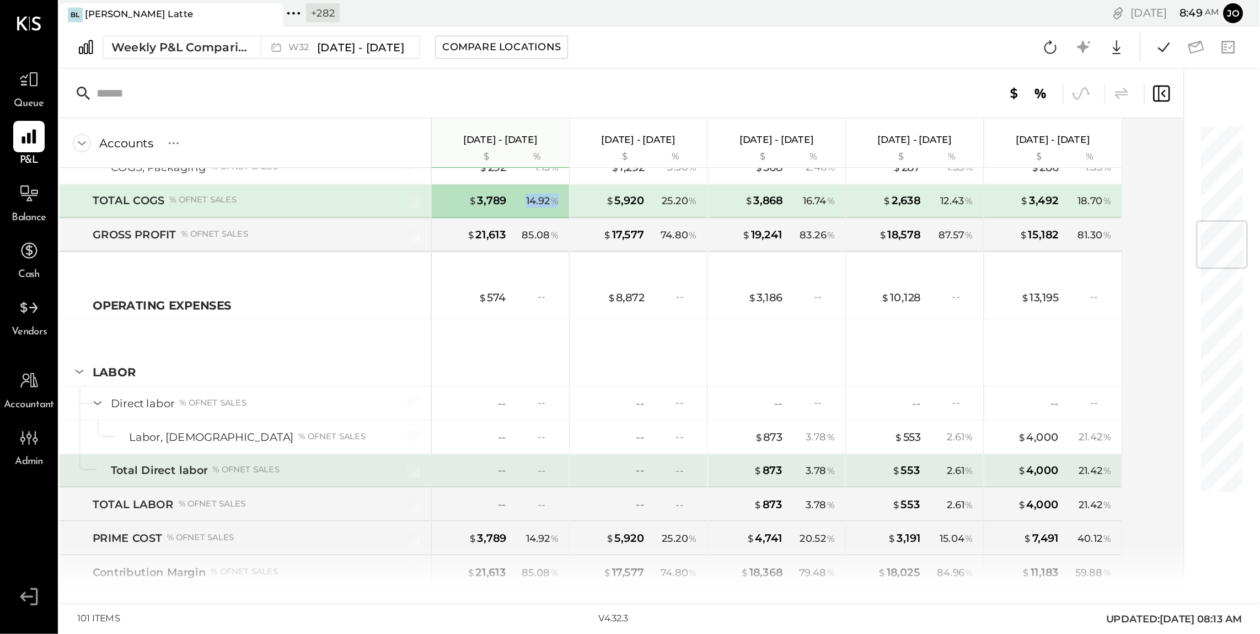
scroll to position [587, 0]
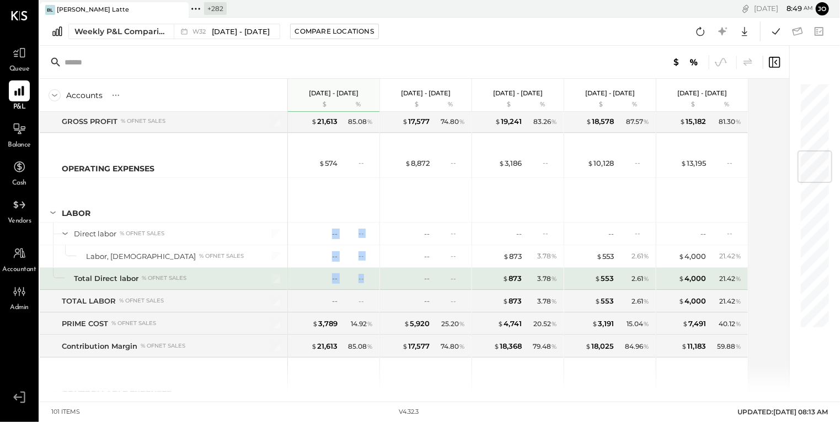
drag, startPoint x: 321, startPoint y: 228, endPoint x: 362, endPoint y: 278, distance: 65.1
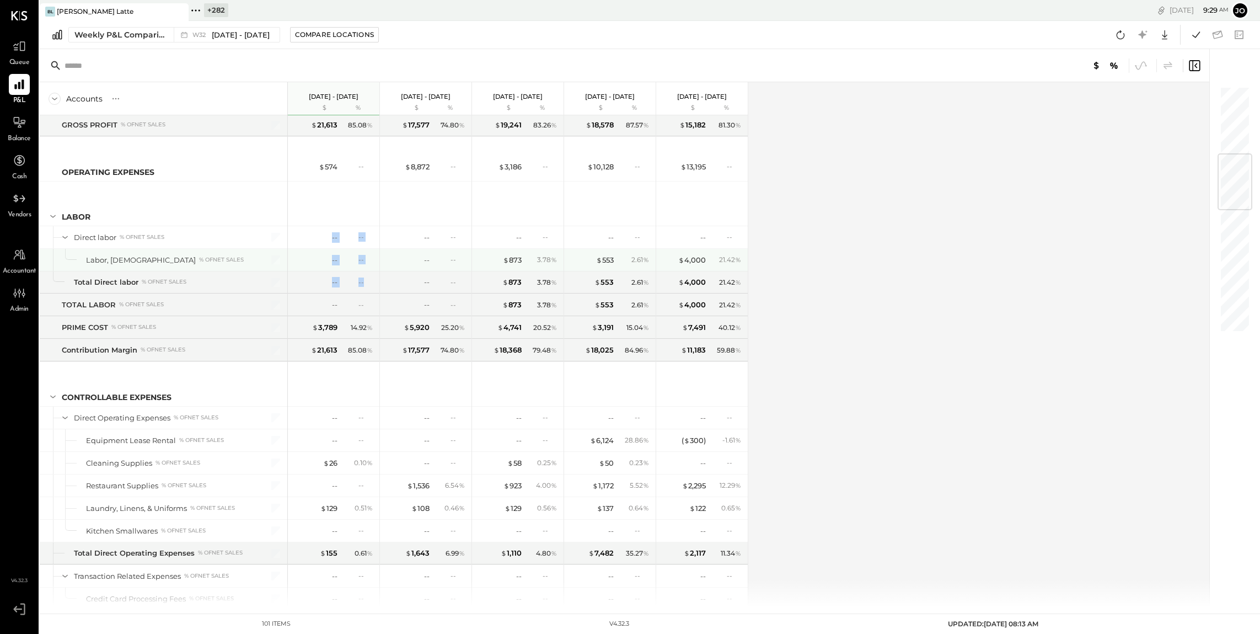
scroll to position [0, 0]
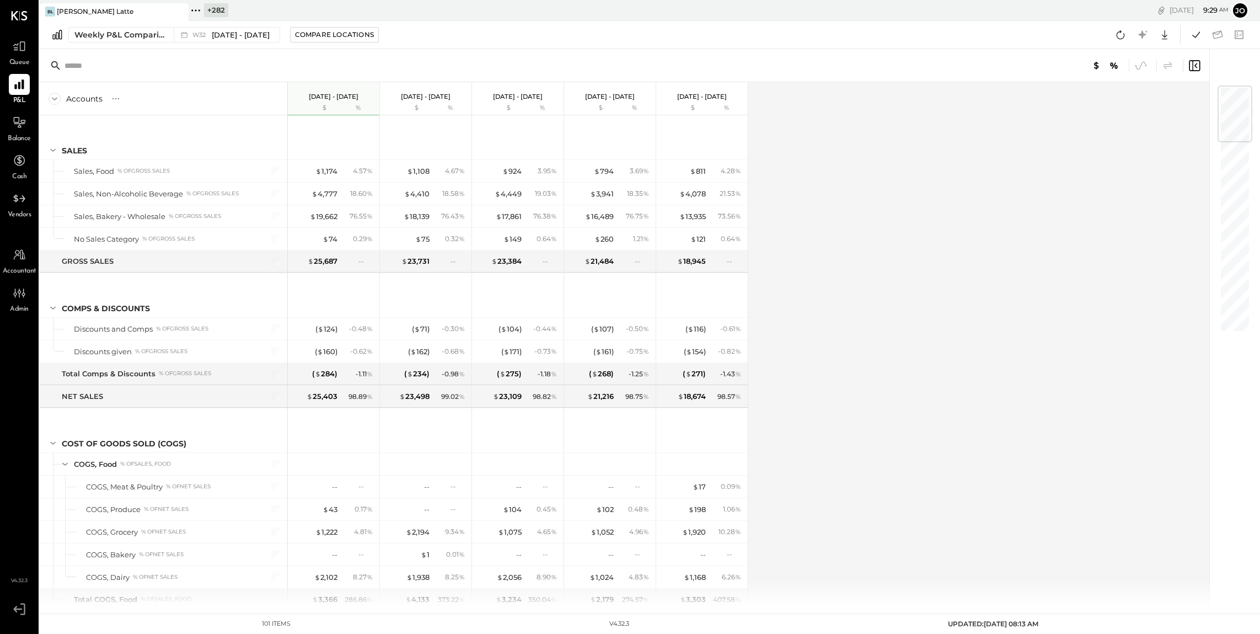
click at [179, 13] on icon at bounding box center [179, 11] width 14 height 13
click at [52, 11] on icon at bounding box center [47, 10] width 14 height 14
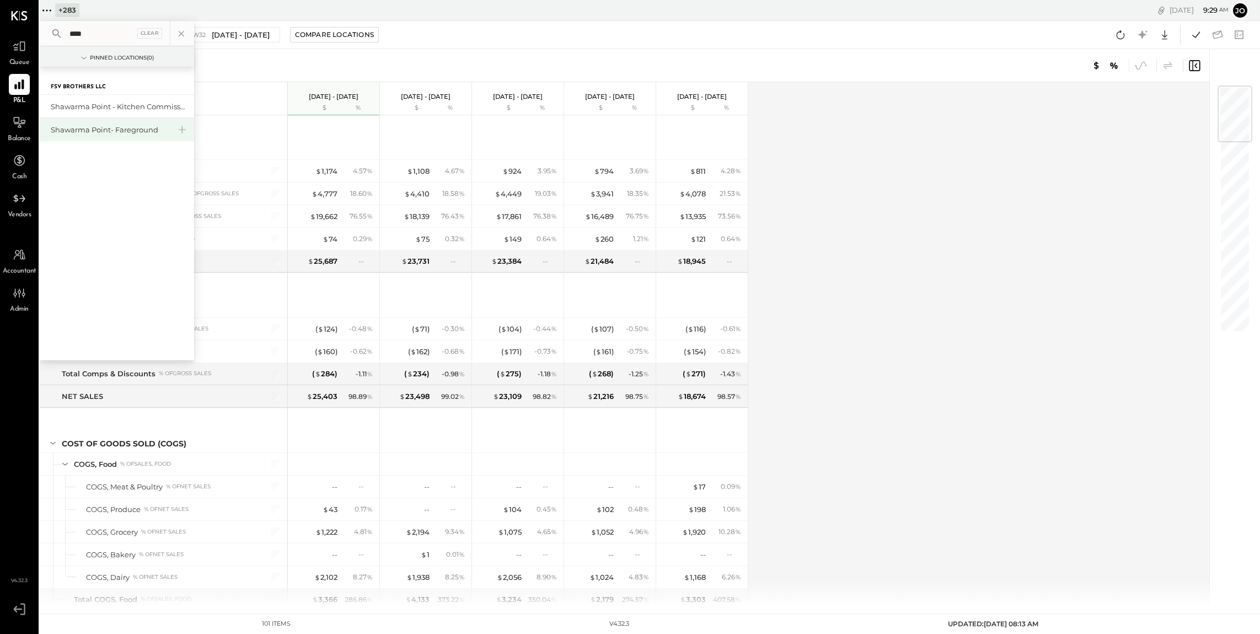
type input "****"
click at [92, 130] on div "Shawarma Point- Fareground" at bounding box center [110, 130] width 119 height 10
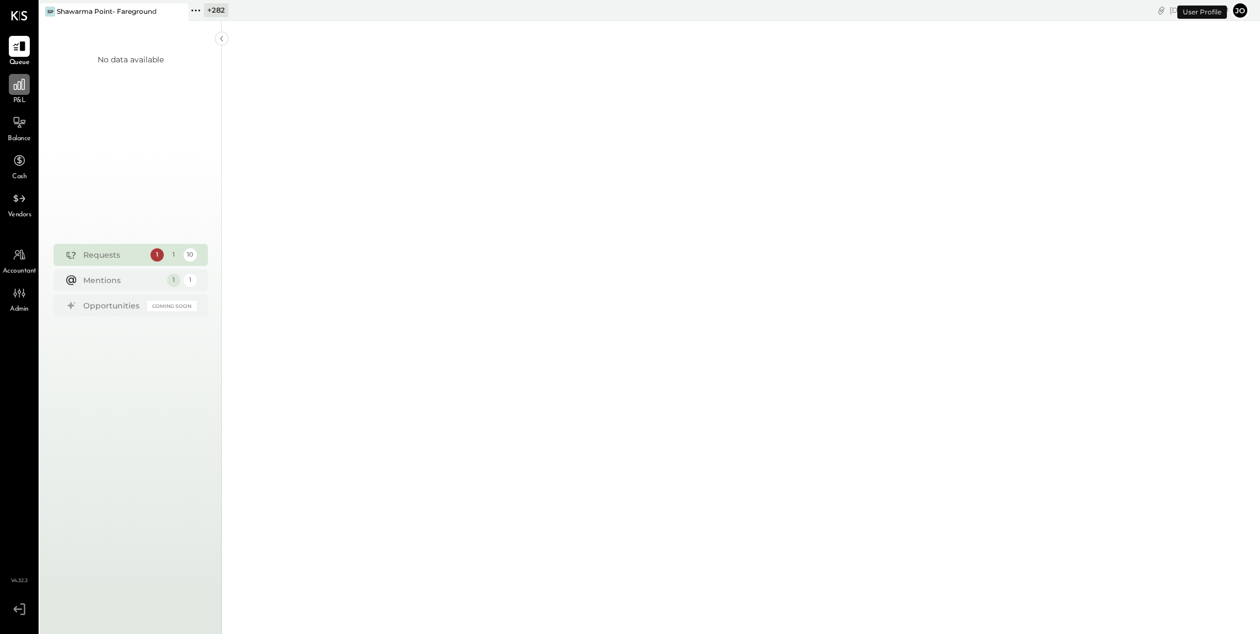
click at [22, 84] on icon at bounding box center [19, 84] width 14 height 14
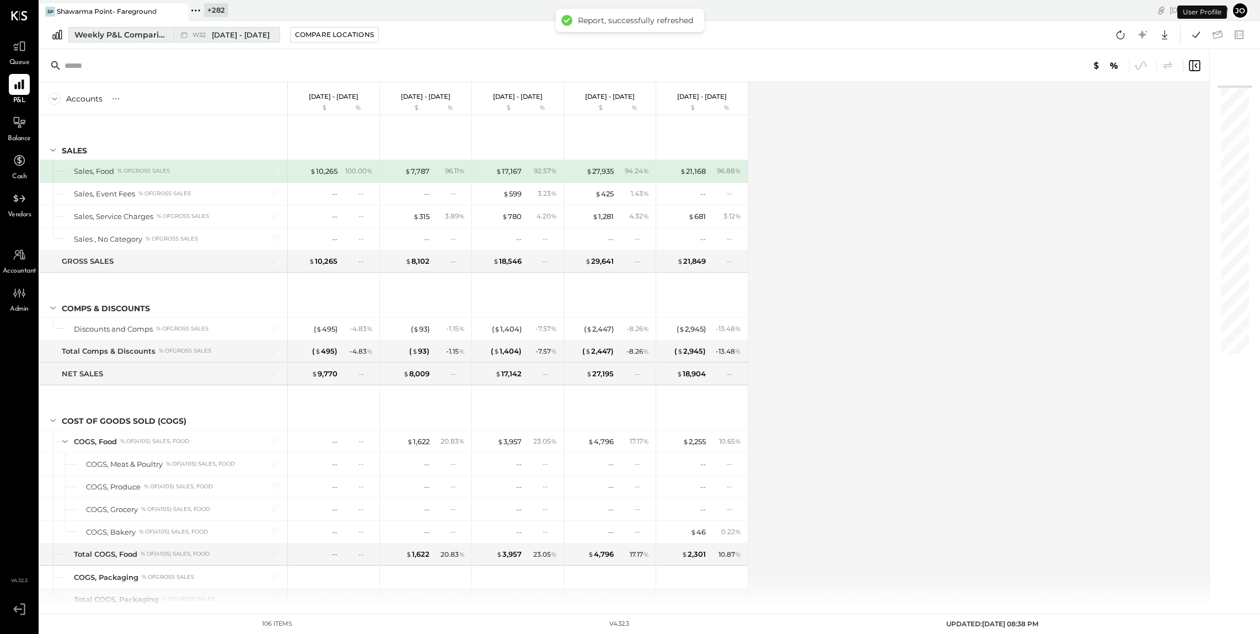
click at [153, 42] on div "Weekly P&L Comparison W32 Aug 4 - 10, 2025 Compare Locations Google Sheets Excel" at bounding box center [650, 35] width 1220 height 28
click at [155, 36] on div "Weekly P&L Comparison" at bounding box center [120, 34] width 93 height 11
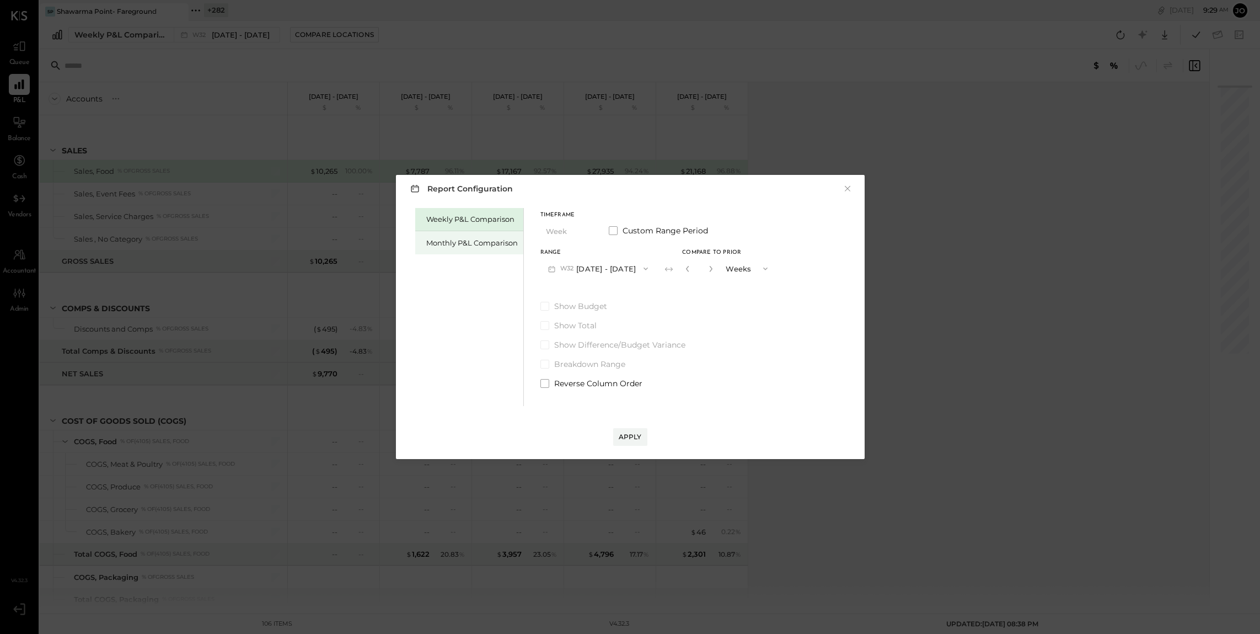
click at [482, 243] on div "Monthly P&L Comparison" at bounding box center [472, 243] width 92 height 10
click at [598, 264] on button "M08 Aug 1 - 31, 2025" at bounding box center [598, 268] width 116 height 20
click at [616, 295] on div "M07 Jul 1 - 31, 2025" at bounding box center [604, 293] width 126 height 23
click at [675, 262] on button "Compare" at bounding box center [687, 267] width 46 height 11
click at [697, 272] on input "*" at bounding box center [700, 268] width 14 height 18
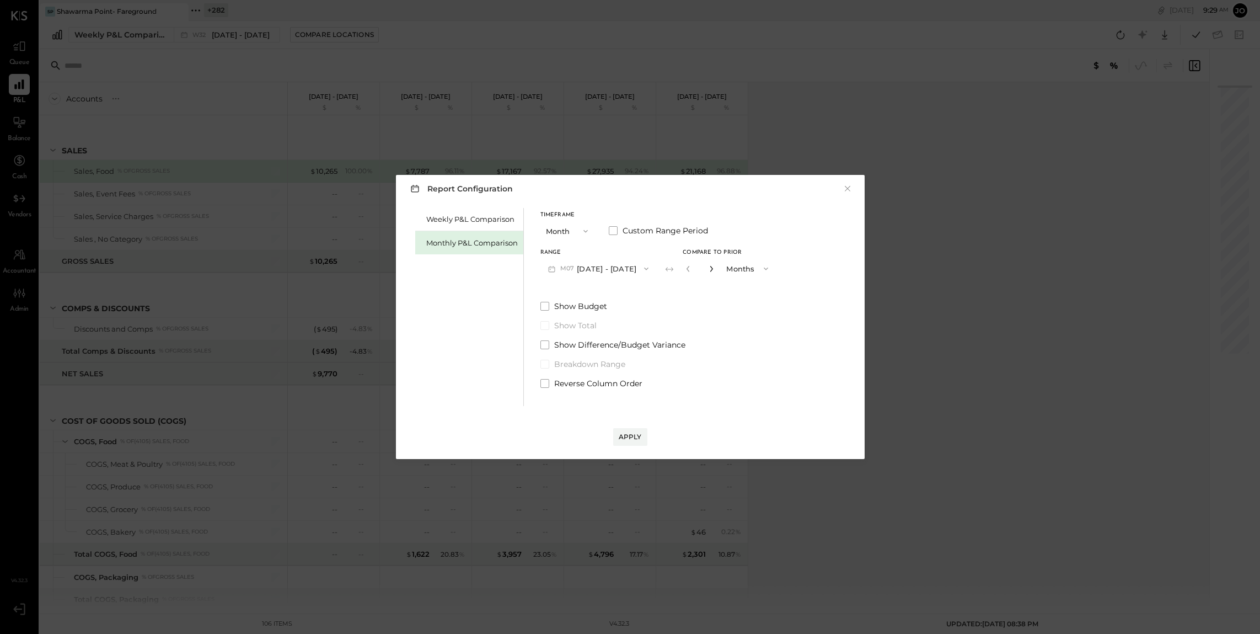
click at [708, 269] on icon "button" at bounding box center [711, 268] width 7 height 7
type input "*"
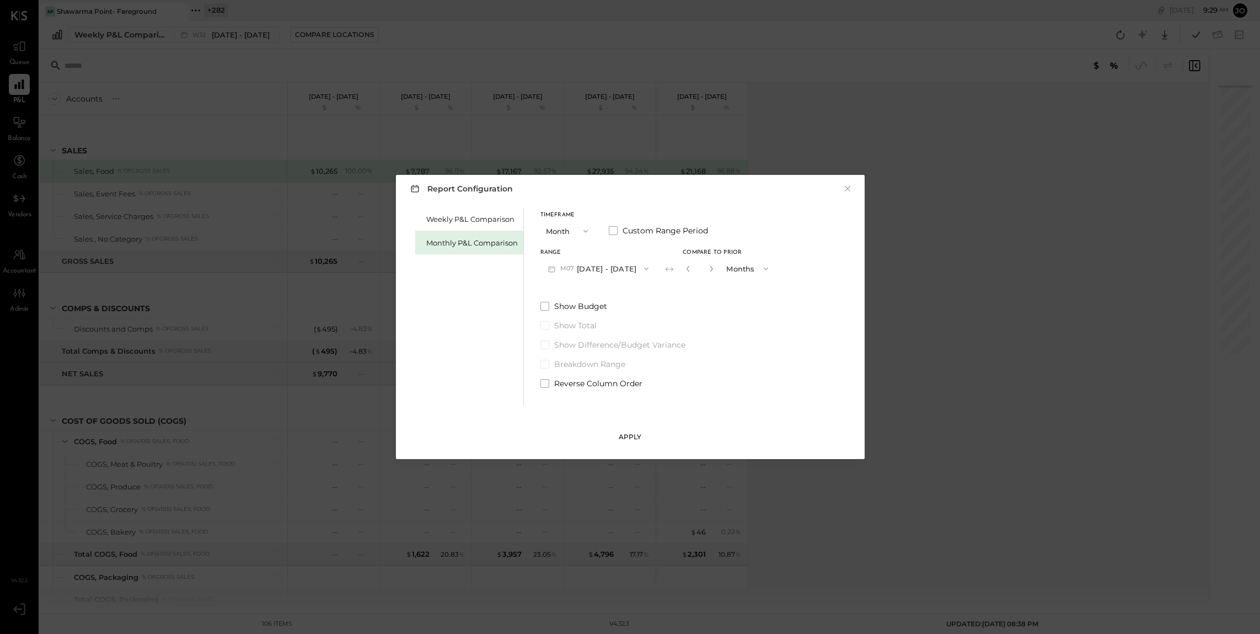
click at [634, 432] on div "Apply" at bounding box center [630, 436] width 23 height 9
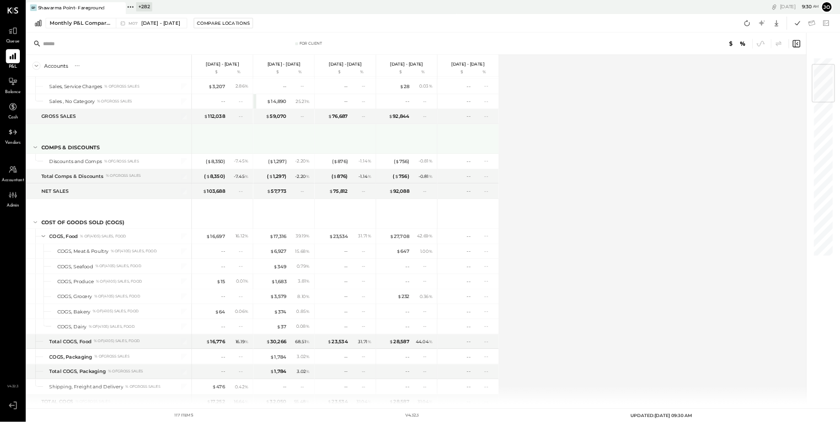
scroll to position [87, 0]
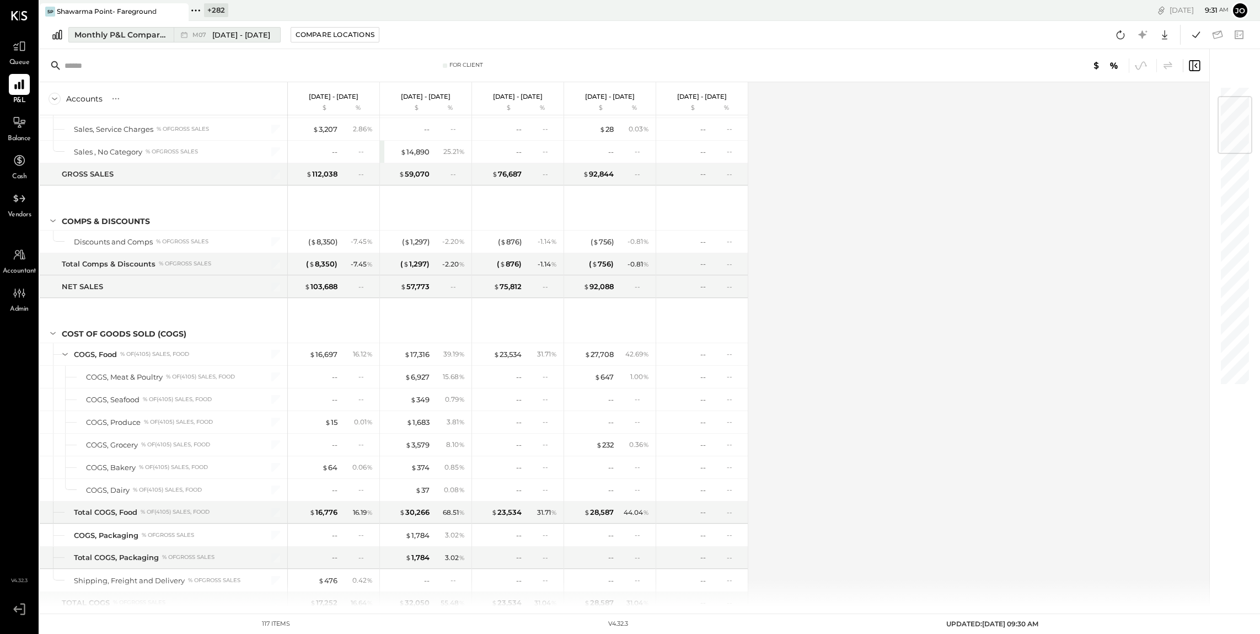
click at [174, 33] on div "M07 Jul 1 - 31, 2025" at bounding box center [224, 35] width 101 height 14
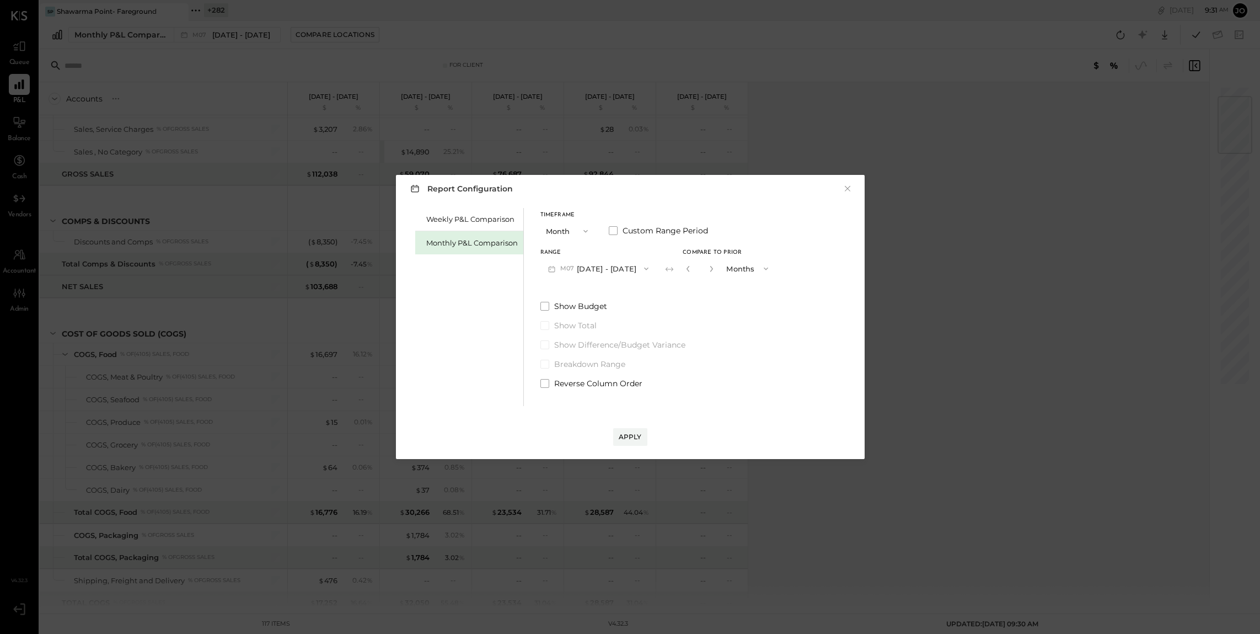
click at [693, 262] on input "*" at bounding box center [700, 268] width 14 height 18
click at [686, 266] on icon "button" at bounding box center [687, 269] width 3 height 6
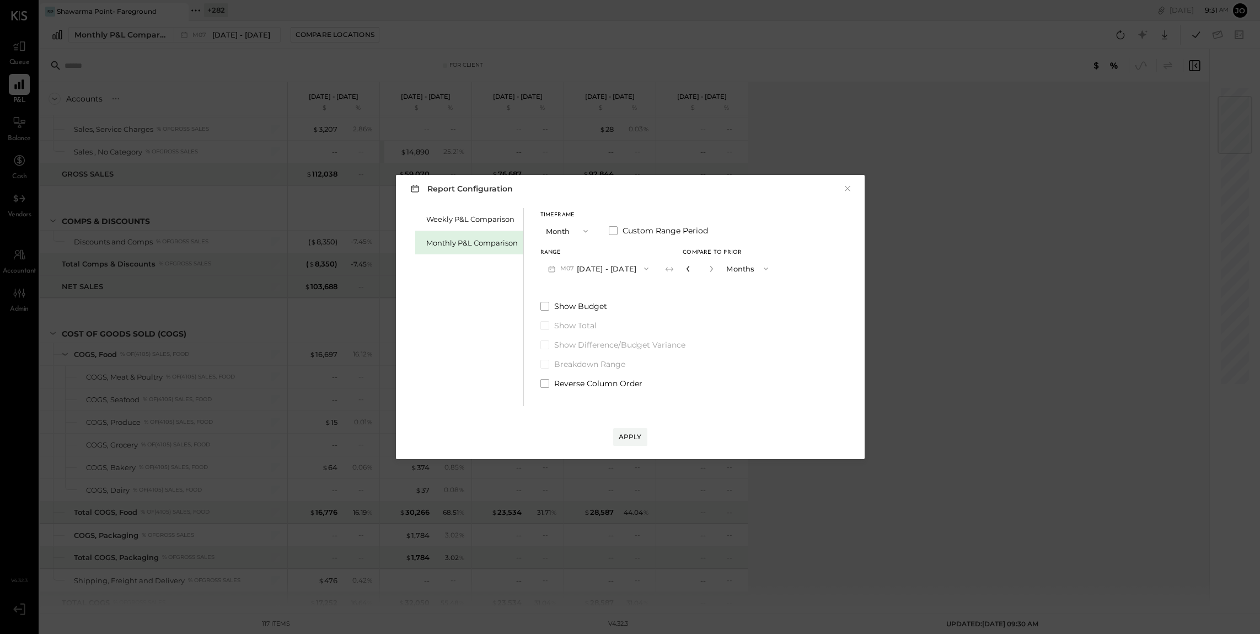
type input "*"
click at [686, 266] on icon "button" at bounding box center [687, 269] width 3 height 6
click at [621, 426] on div "Apply" at bounding box center [630, 426] width 447 height 40
click at [626, 439] on div "Apply" at bounding box center [630, 436] width 23 height 9
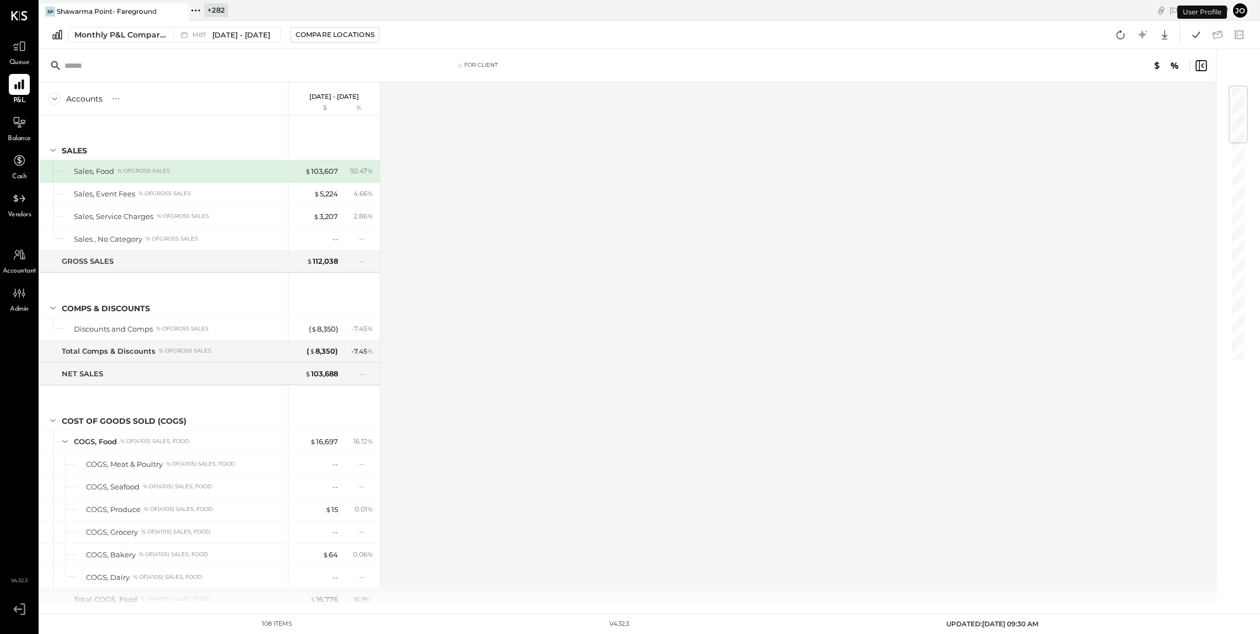
click at [425, 292] on div "Accounts S % GL Jul 1 - 31, 2025 $ % SALES Sales, Food % of GROSS SALES Sales, …" at bounding box center [629, 344] width 1178 height 524
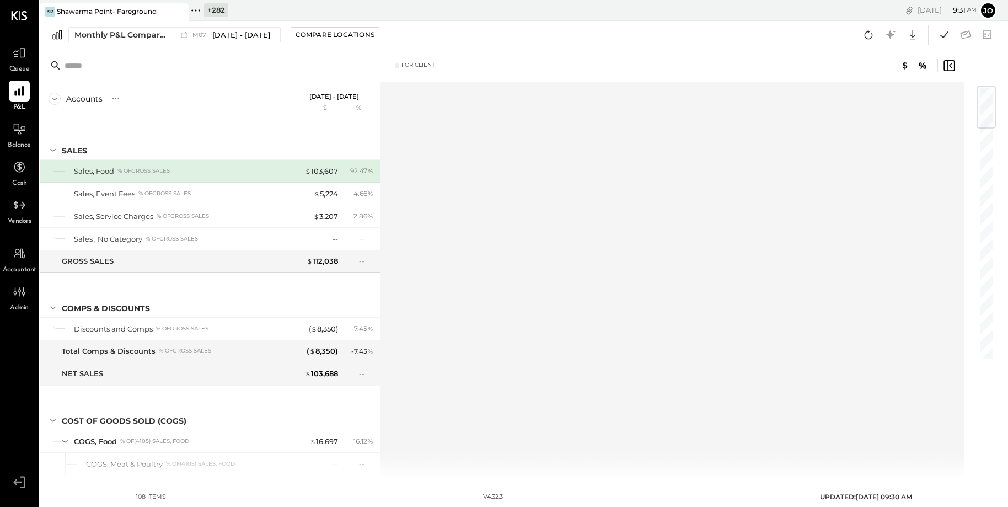
click at [453, 259] on div "Accounts S % GL Jul 1 - 31, 2025 $ % SALES Sales, Food % of GROSS SALES Sales, …" at bounding box center [503, 281] width 926 height 398
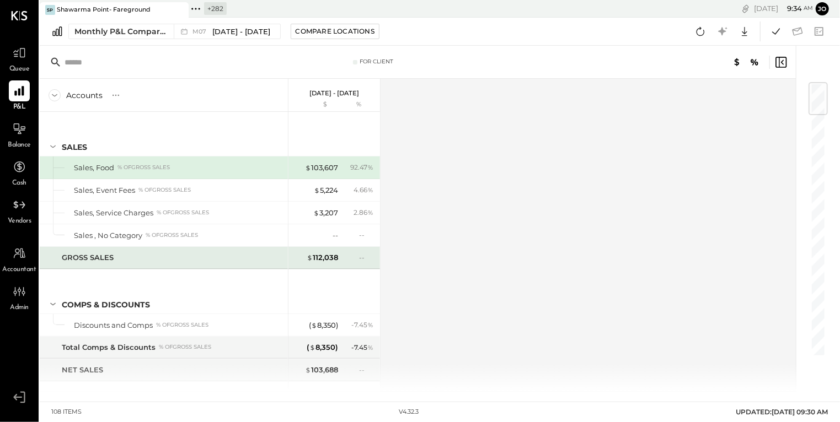
scroll to position [6, 0]
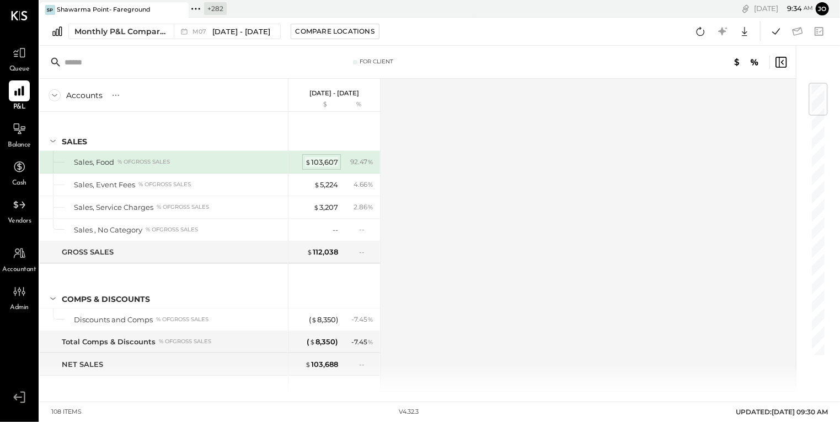
click at [325, 162] on div "$ 103,607" at bounding box center [321, 162] width 33 height 10
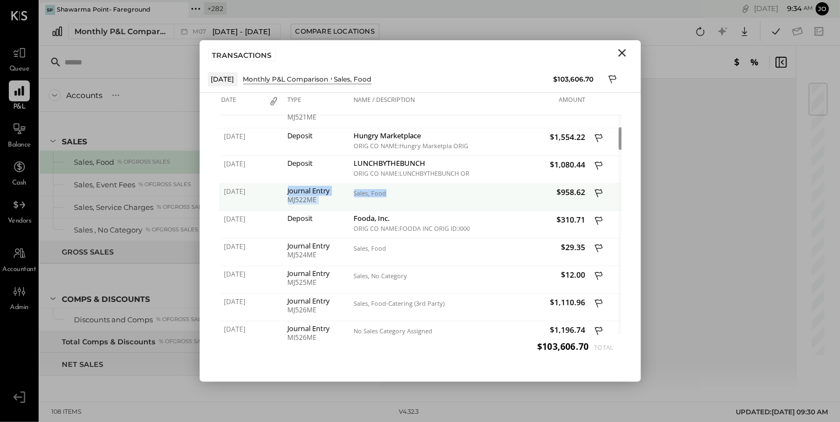
drag, startPoint x: 287, startPoint y: 189, endPoint x: 384, endPoint y: 206, distance: 98.5
click at [384, 184] on div "07/03/2025 Journal Entry MJ522ME Sales, Food $958.62" at bounding box center [420, 184] width 402 height 0
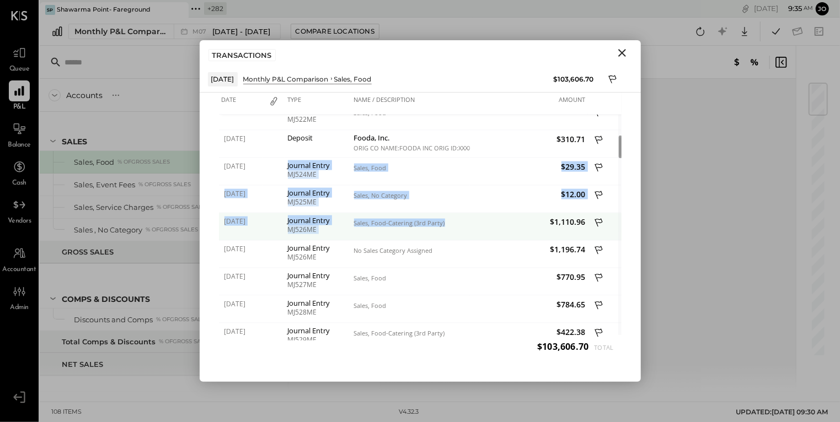
drag, startPoint x: 288, startPoint y: 163, endPoint x: 425, endPoint y: 230, distance: 152.1
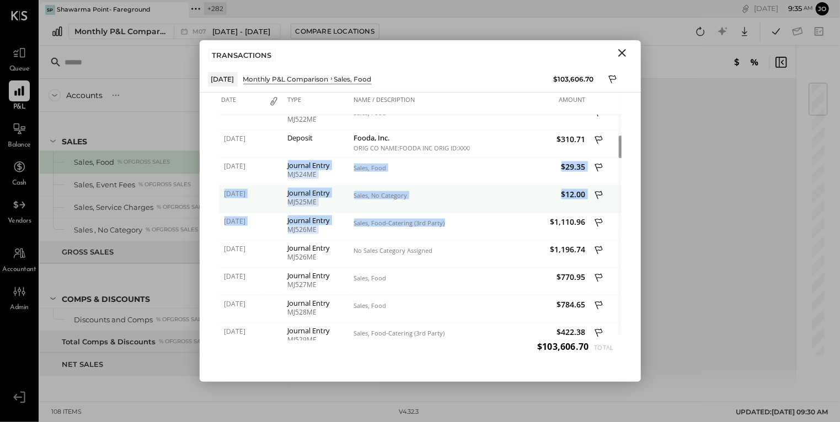
click at [318, 194] on div "Journal Entry" at bounding box center [318, 193] width 61 height 8
drag, startPoint x: 226, startPoint y: 167, endPoint x: 330, endPoint y: 205, distance: 111.1
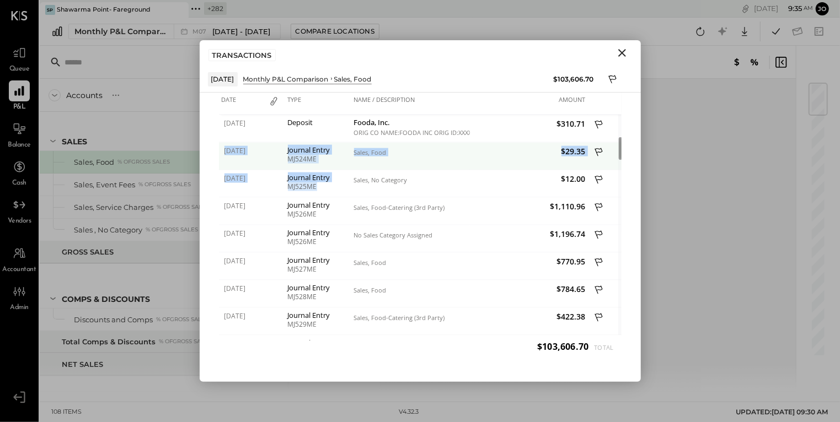
click at [229, 151] on span "07/04/2025" at bounding box center [242, 150] width 36 height 9
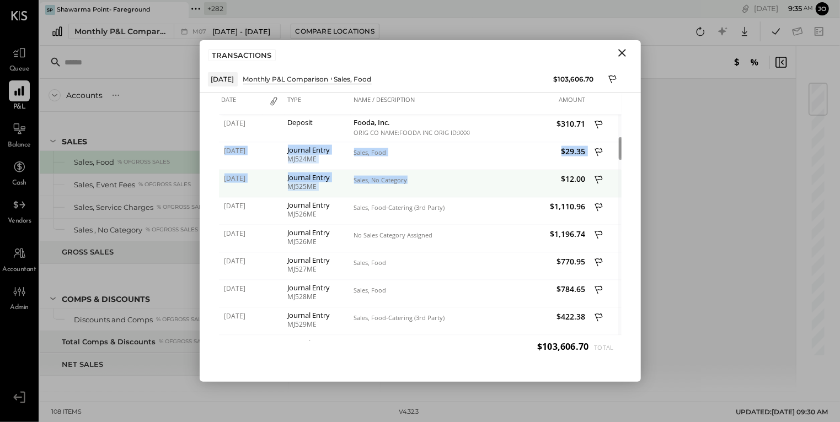
drag, startPoint x: 223, startPoint y: 151, endPoint x: 409, endPoint y: 185, distance: 188.9
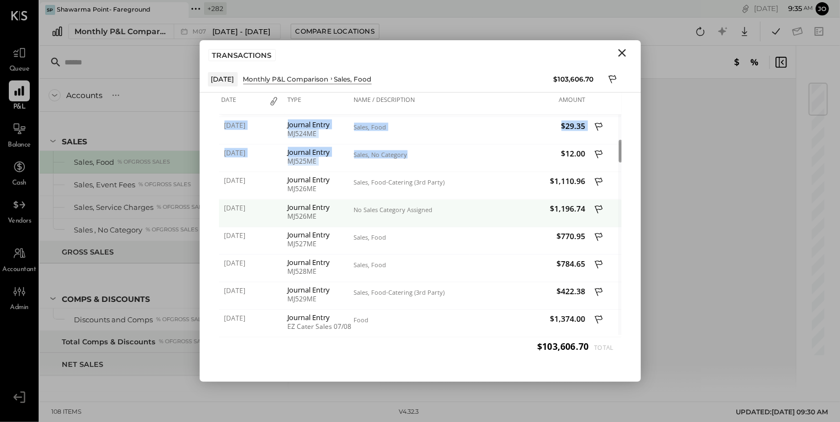
drag, startPoint x: 224, startPoint y: 178, endPoint x: 255, endPoint y: 211, distance: 44.9
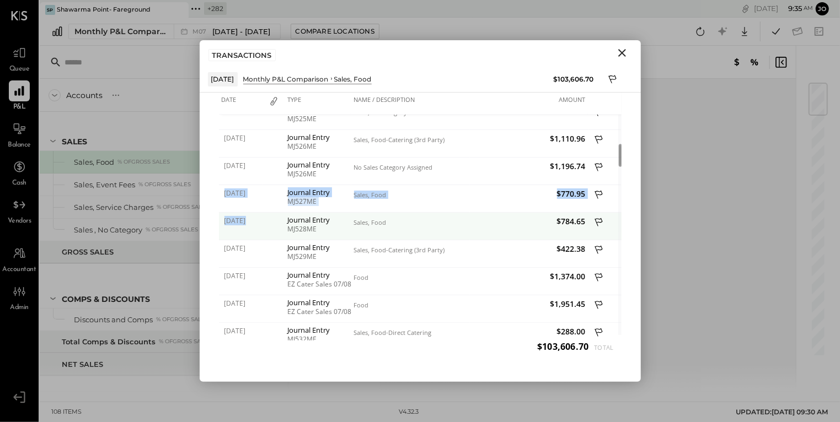
drag, startPoint x: 222, startPoint y: 196, endPoint x: 268, endPoint y: 228, distance: 56.3
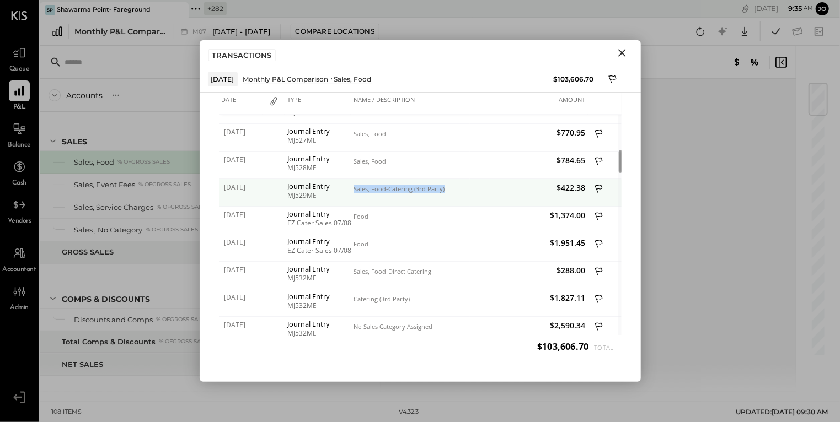
drag, startPoint x: 355, startPoint y: 189, endPoint x: 442, endPoint y: 187, distance: 87.7
click at [442, 187] on div "Sales, Food-Catering (3rd Party)" at bounding box center [410, 189] width 113 height 8
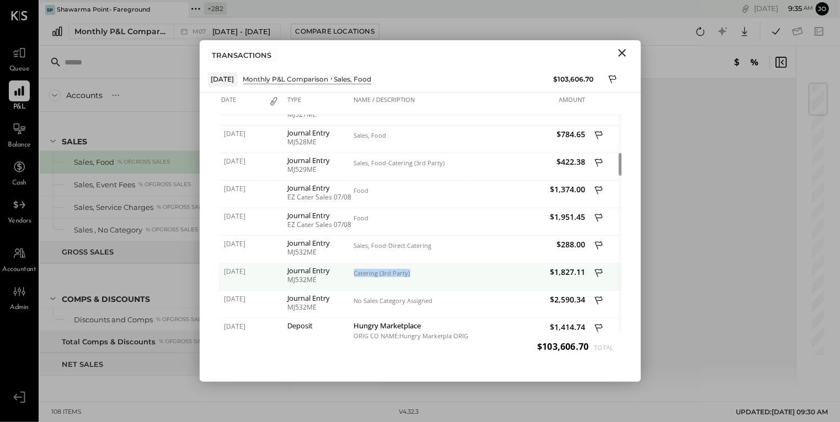
drag, startPoint x: 354, startPoint y: 272, endPoint x: 418, endPoint y: 272, distance: 64.0
click at [418, 272] on div "Catering (3rd Party)" at bounding box center [410, 274] width 113 height 8
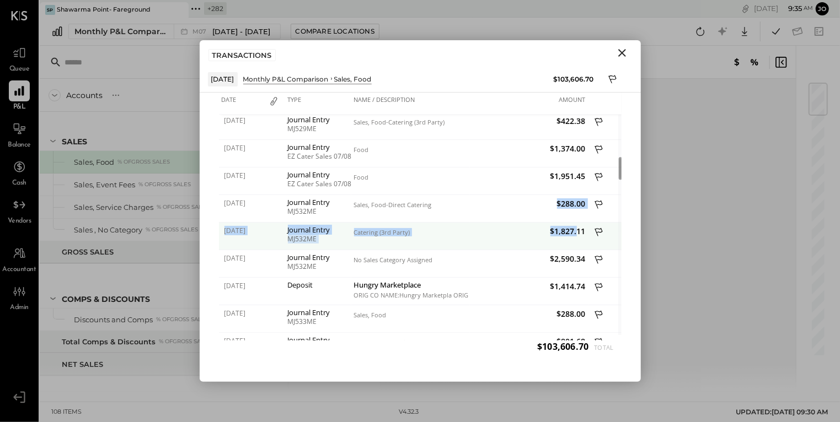
drag, startPoint x: 546, startPoint y: 200, endPoint x: 576, endPoint y: 235, distance: 46.6
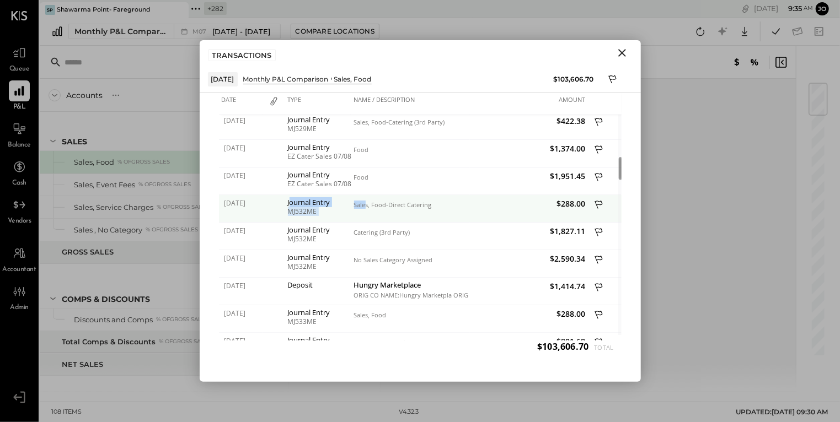
drag, startPoint x: 329, startPoint y: 205, endPoint x: 367, endPoint y: 205, distance: 38.0
click at [367, 195] on div "07/09/2025 Journal Entry MJ532ME Sales, Food-Direct Catering $288.00" at bounding box center [420, 195] width 402 height 0
click at [367, 205] on div "Sales, Food-Direct Catering" at bounding box center [410, 205] width 113 height 8
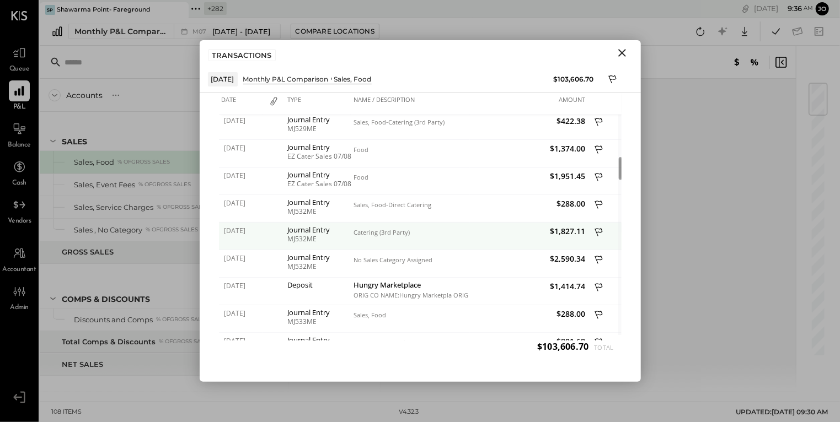
drag, startPoint x: 356, startPoint y: 207, endPoint x: 421, endPoint y: 232, distance: 70.3
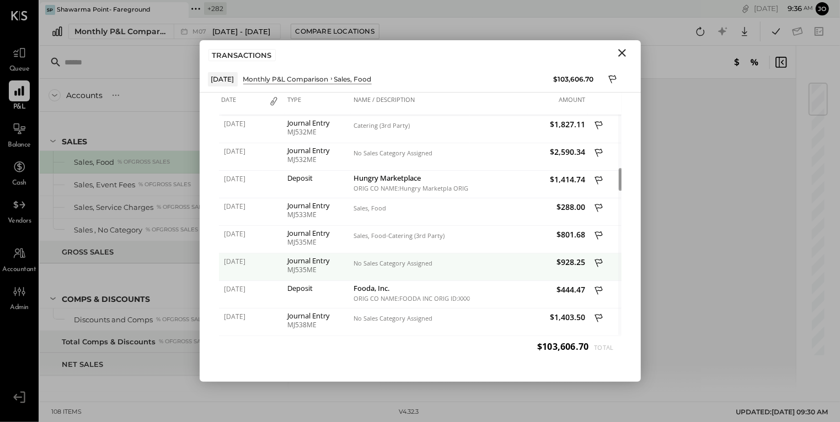
drag, startPoint x: 351, startPoint y: 263, endPoint x: 454, endPoint y: 263, distance: 103.1
click at [454, 263] on div "No Sales Category Assigned" at bounding box center [410, 268] width 119 height 28
drag, startPoint x: 442, startPoint y: 265, endPoint x: 354, endPoint y: 263, distance: 87.7
click at [354, 263] on div "No Sales Category Assigned" at bounding box center [410, 264] width 113 height 8
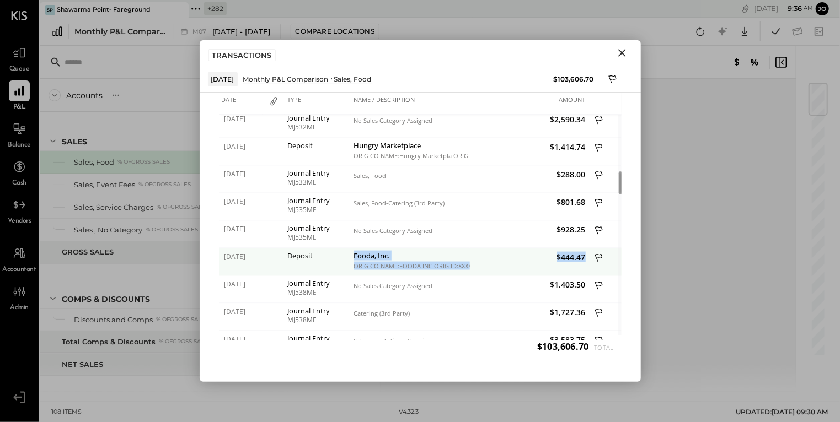
drag, startPoint x: 353, startPoint y: 251, endPoint x: 480, endPoint y: 265, distance: 127.0
click at [480, 249] on div "07/10/2025 Deposit Fooda, Inc. ORIG CO NAME:FOODA INC ORIG ID:XXXXXX2900 DESC D…" at bounding box center [420, 249] width 402 height 0
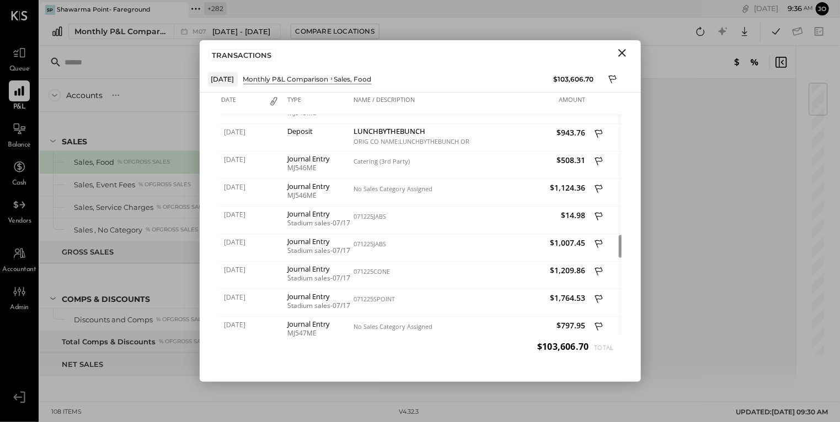
click at [625, 56] on icon "Close" at bounding box center [622, 53] width 8 height 8
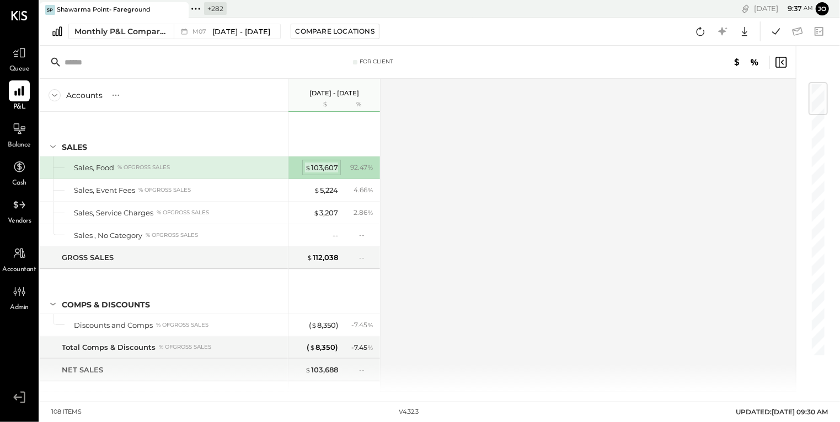
click at [320, 163] on div "$ 103,607" at bounding box center [321, 168] width 33 height 10
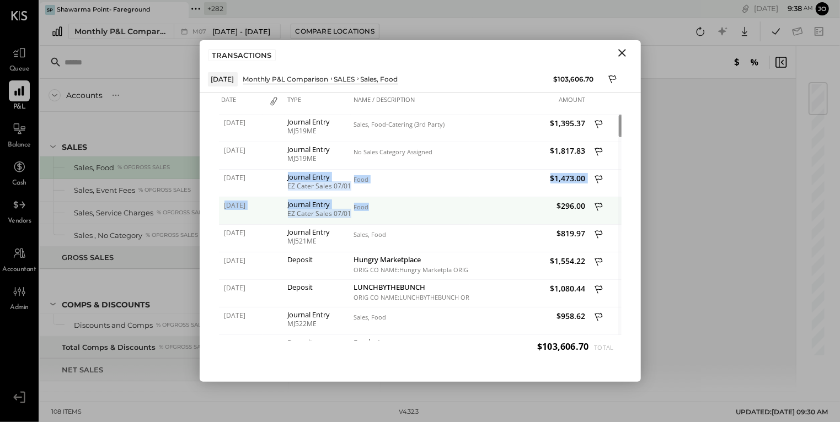
drag, startPoint x: 287, startPoint y: 175, endPoint x: 414, endPoint y: 203, distance: 130.6
click at [414, 203] on div "Food" at bounding box center [410, 207] width 113 height 8
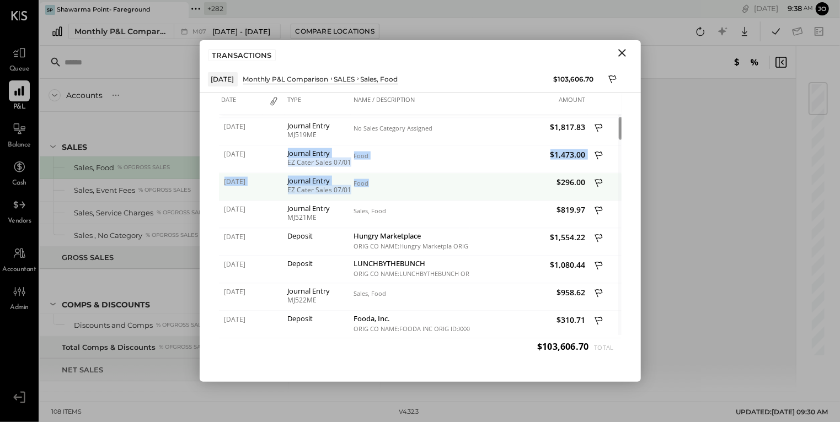
drag, startPoint x: 287, startPoint y: 154, endPoint x: 384, endPoint y: 194, distance: 104.3
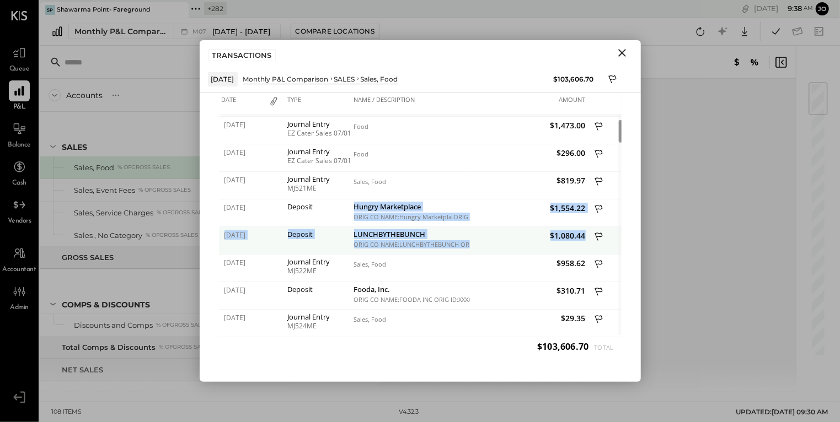
drag, startPoint x: 353, startPoint y: 208, endPoint x: 484, endPoint y: 250, distance: 137.8
drag, startPoint x: 289, startPoint y: 208, endPoint x: 332, endPoint y: 241, distance: 55.0
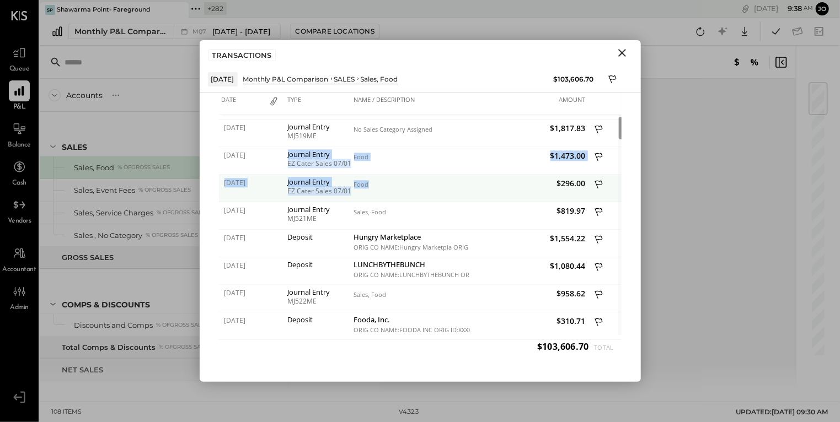
drag, startPoint x: 286, startPoint y: 158, endPoint x: 369, endPoint y: 188, distance: 88.1
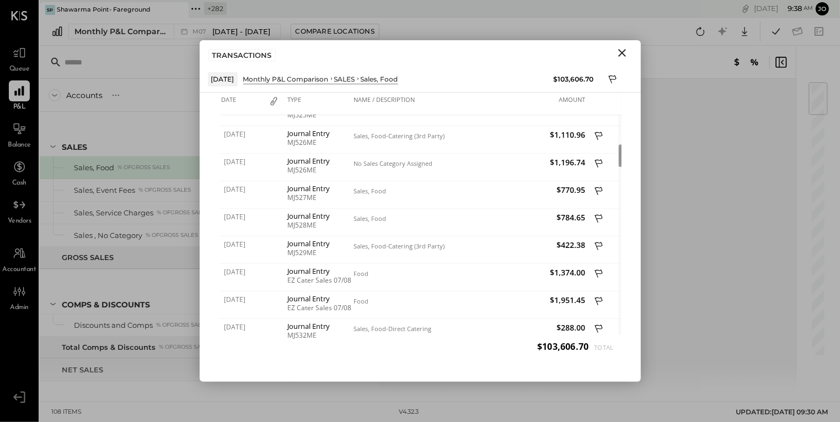
click at [627, 48] on icon "Close" at bounding box center [621, 52] width 13 height 13
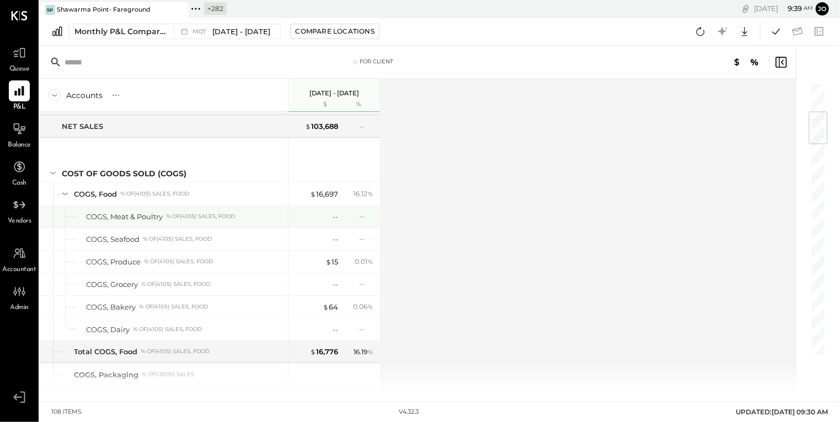
scroll to position [260, 0]
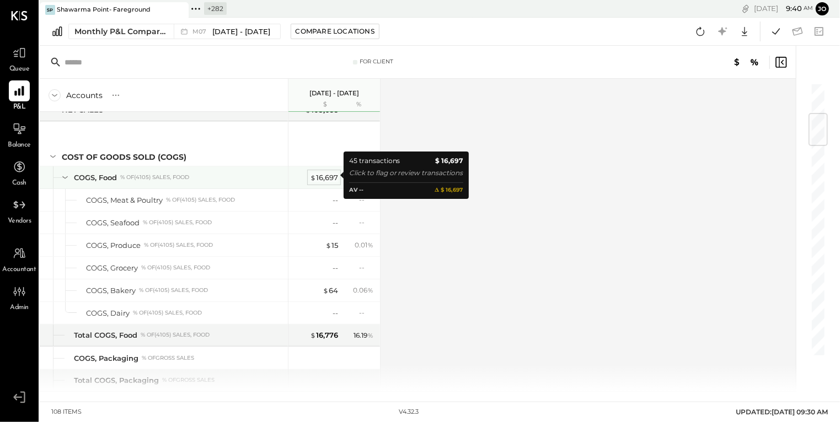
click at [327, 174] on div "$ 16,697" at bounding box center [324, 178] width 28 height 10
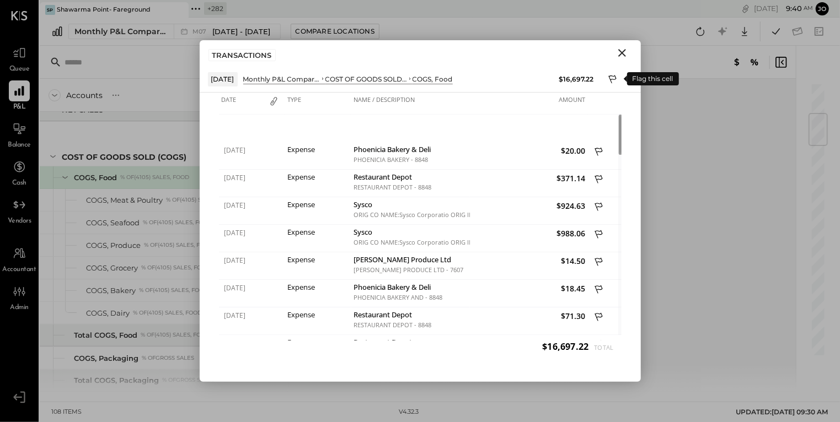
click at [614, 80] on icon at bounding box center [613, 80] width 10 height 13
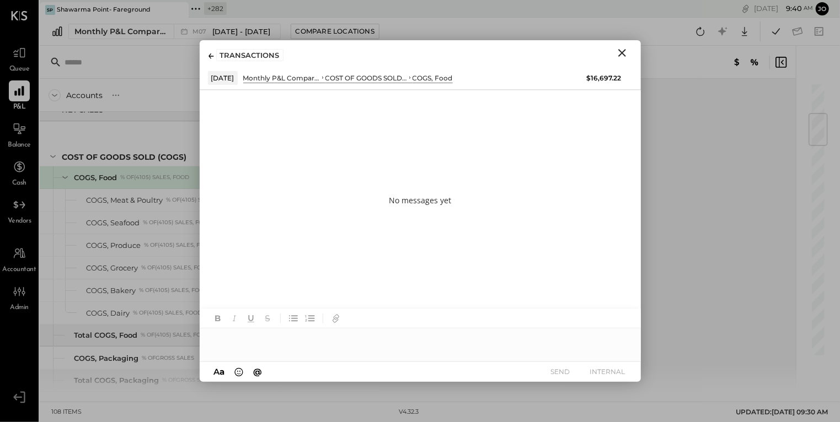
click at [368, 343] on div at bounding box center [420, 340] width 441 height 22
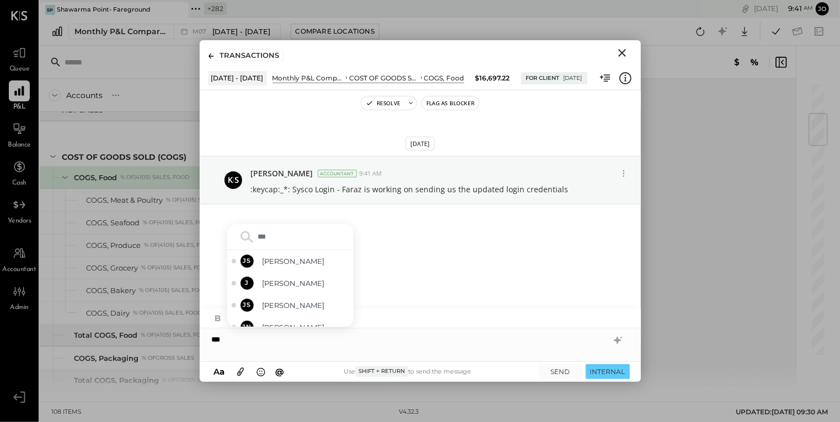
type input "****"
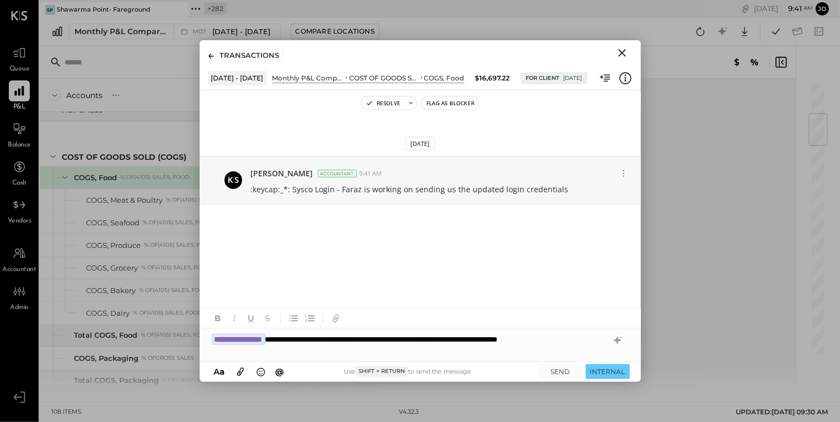
click at [619, 56] on icon "Close" at bounding box center [622, 53] width 8 height 8
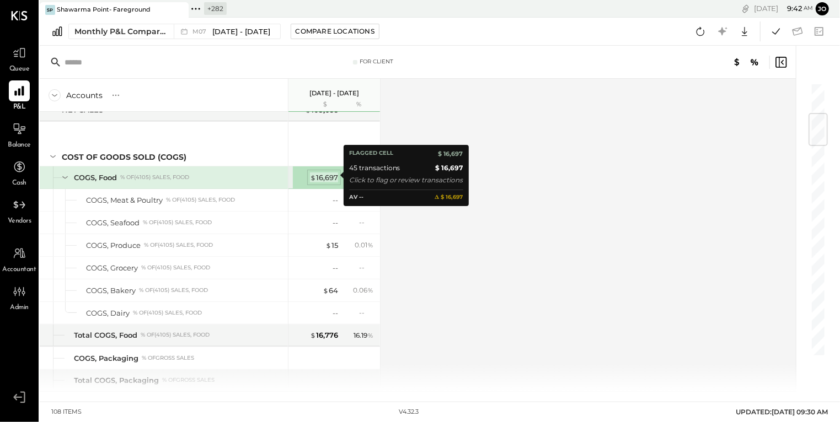
click at [328, 179] on div "$ 16,697" at bounding box center [324, 178] width 28 height 10
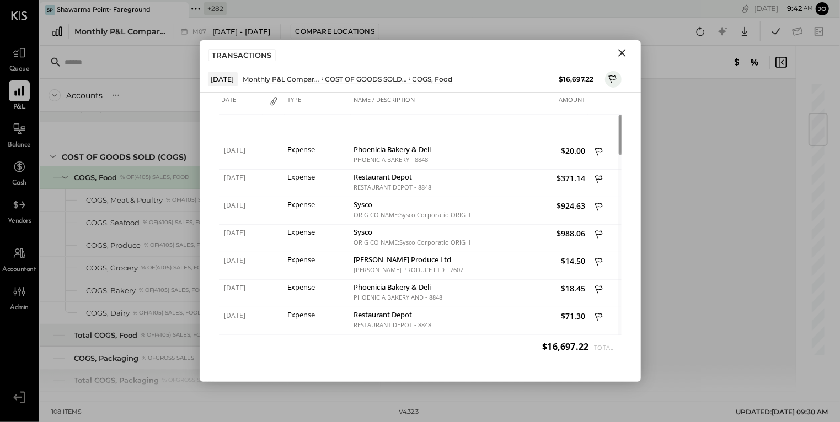
click at [627, 50] on icon "Close" at bounding box center [621, 52] width 13 height 13
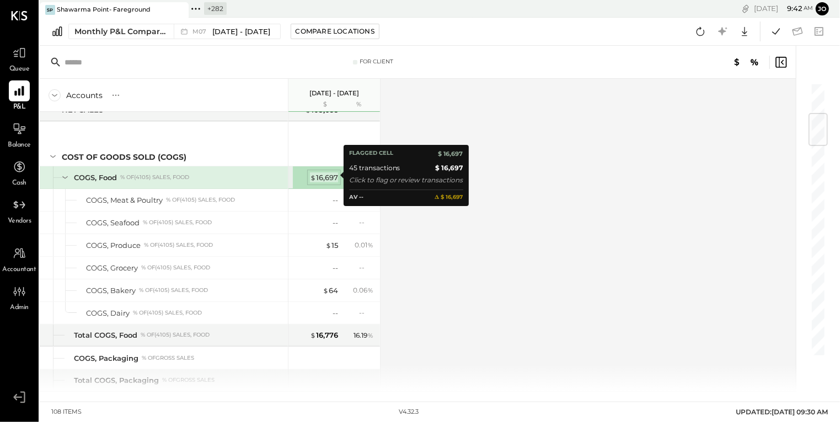
click at [328, 174] on div "$ 16,697" at bounding box center [324, 178] width 28 height 10
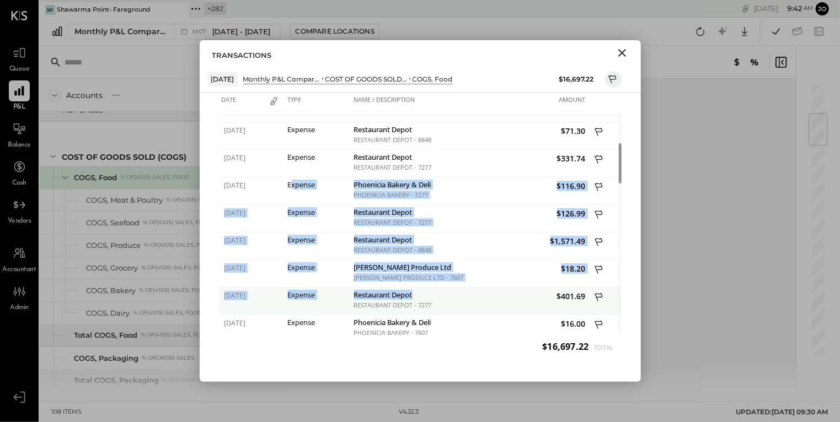
drag, startPoint x: 291, startPoint y: 183, endPoint x: 419, endPoint y: 296, distance: 170.7
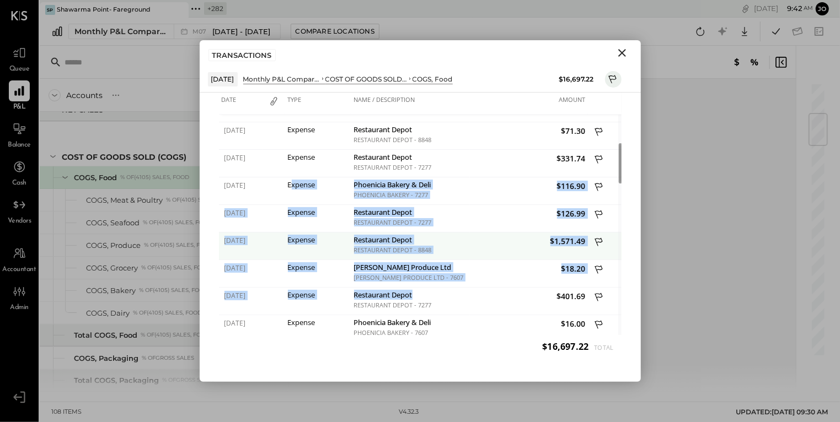
click at [400, 236] on div "Restaurant Depot" at bounding box center [410, 241] width 113 height 10
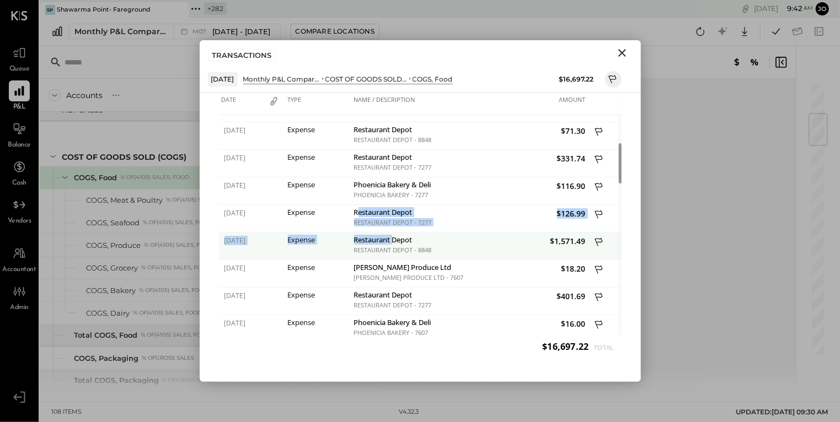
drag, startPoint x: 359, startPoint y: 212, endPoint x: 394, endPoint y: 240, distance: 44.7
click at [394, 240] on div "Restaurant Depot" at bounding box center [410, 241] width 113 height 10
drag, startPoint x: 551, startPoint y: 244, endPoint x: 589, endPoint y: 244, distance: 37.5
click at [589, 233] on div "07/12/2025 Expense Restaurant Depot RESTAURANT DEPOT - 8848 $1,571.49" at bounding box center [420, 233] width 402 height 0
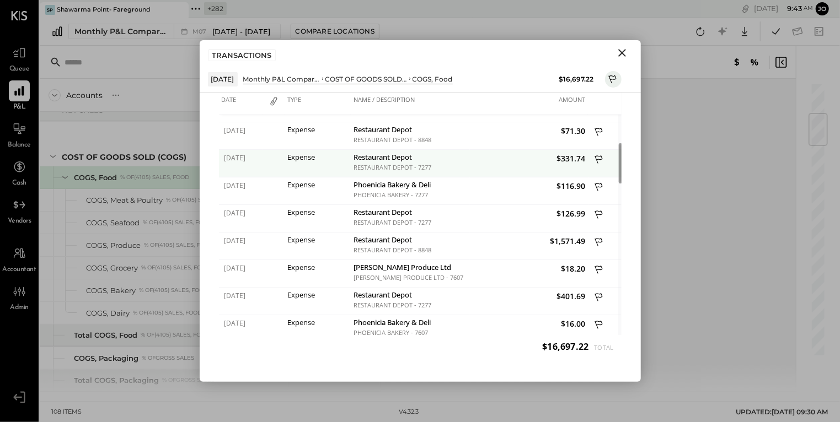
click at [556, 170] on div "$331.74" at bounding box center [529, 164] width 119 height 28
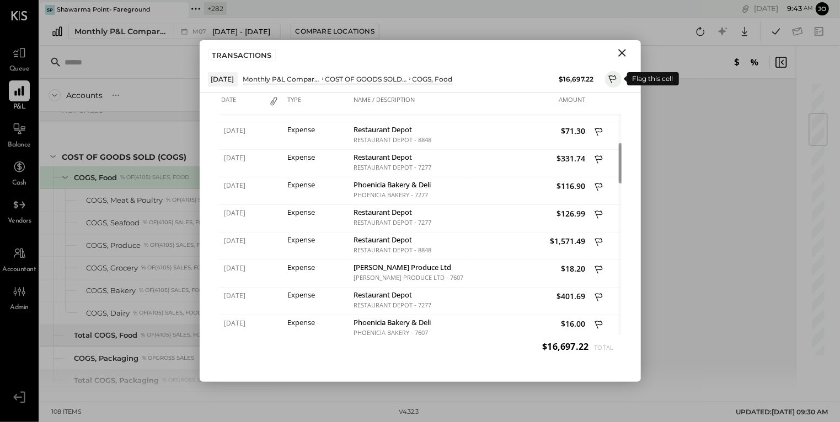
click at [612, 79] on icon at bounding box center [612, 79] width 8 height 8
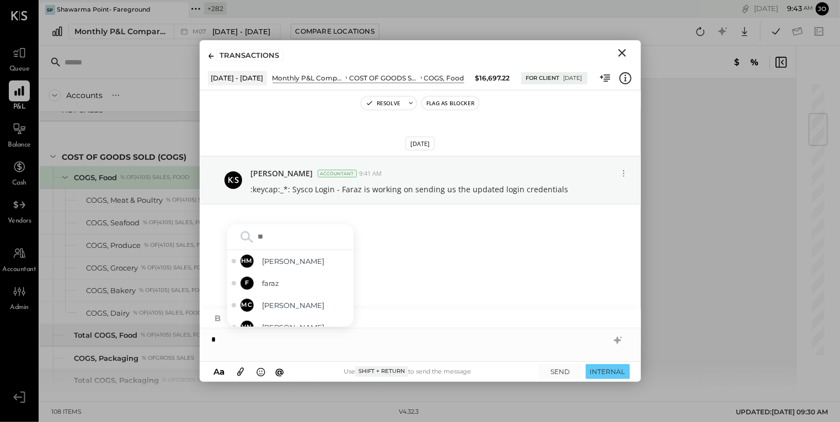
type input "***"
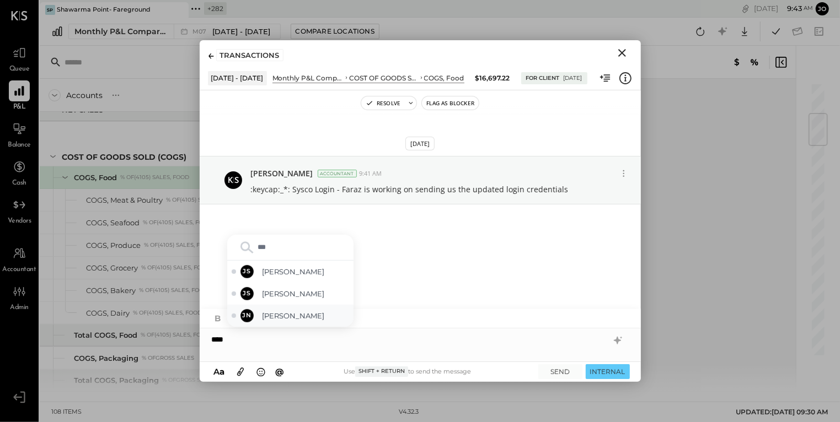
click at [336, 315] on span "Jossiane Nicasio" at bounding box center [305, 316] width 87 height 10
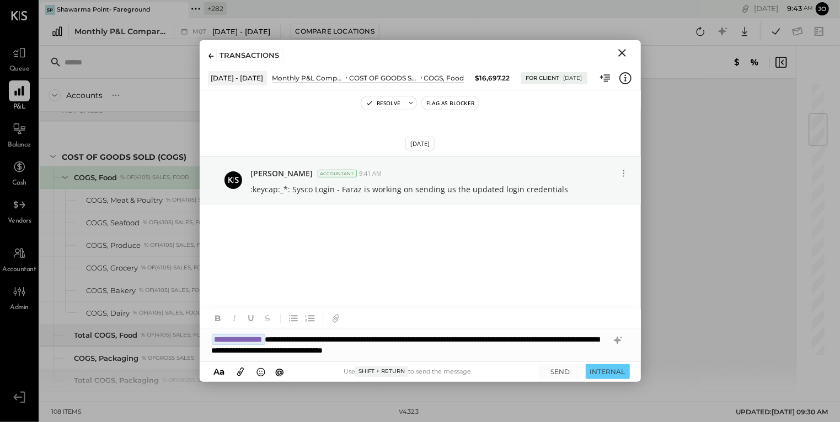
click at [560, 379] on div "A a @ Use Shift + Return to send the message SEND INTERNAL" at bounding box center [420, 372] width 441 height 20
click at [559, 375] on button "SEND" at bounding box center [560, 371] width 44 height 15
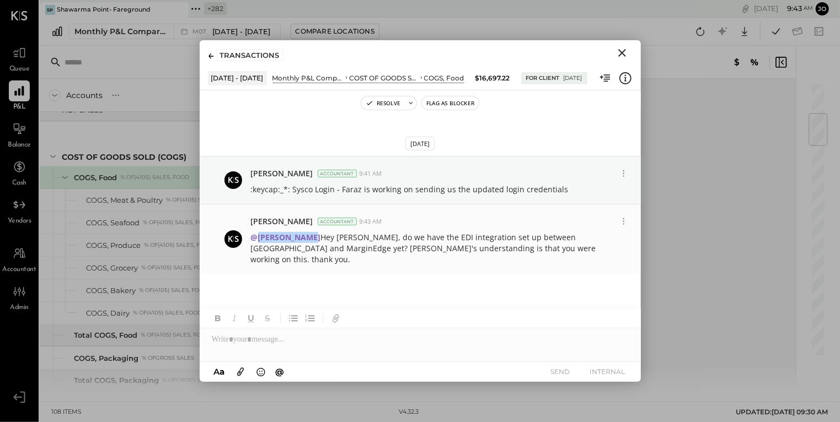
drag, startPoint x: 256, startPoint y: 236, endPoint x: 305, endPoint y: 236, distance: 48.5
click at [305, 236] on strong "@Jossiane Nicasio" at bounding box center [286, 237] width 70 height 10
click at [352, 237] on p "@Jossiane Nicasio Hey Jossi, do we have the EDI integration set up between Rest…" at bounding box center [432, 248] width 362 height 33
click at [626, 52] on icon "Close" at bounding box center [621, 52] width 13 height 13
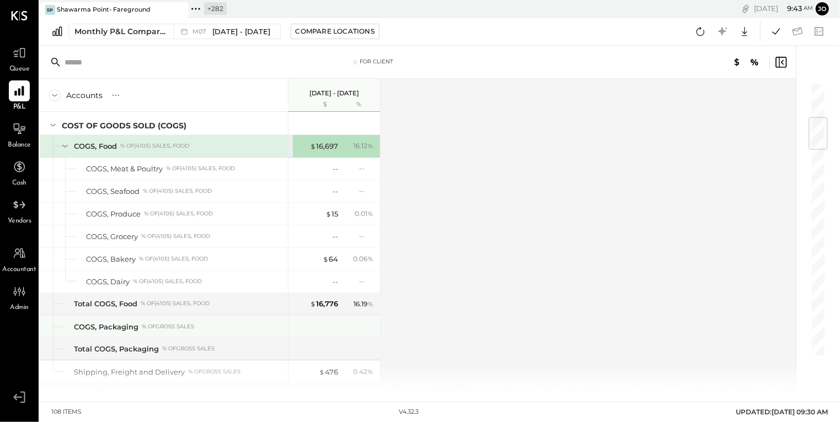
scroll to position [347, 0]
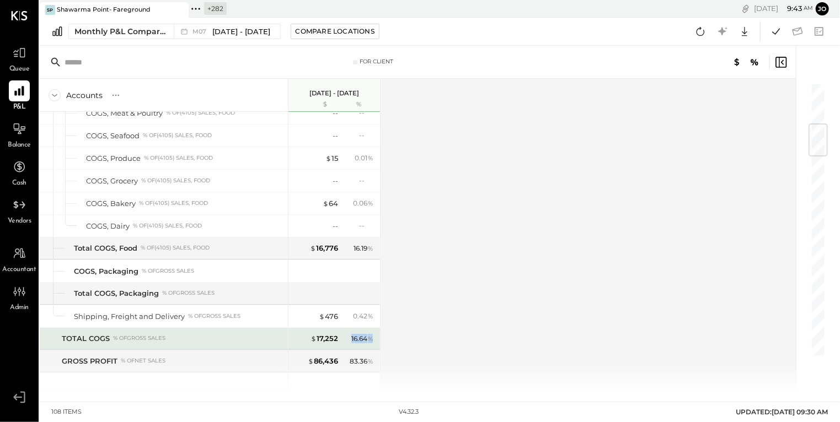
drag, startPoint x: 348, startPoint y: 336, endPoint x: 375, endPoint y: 336, distance: 27.6
click at [375, 336] on div "16.64 %" at bounding box center [359, 339] width 36 height 10
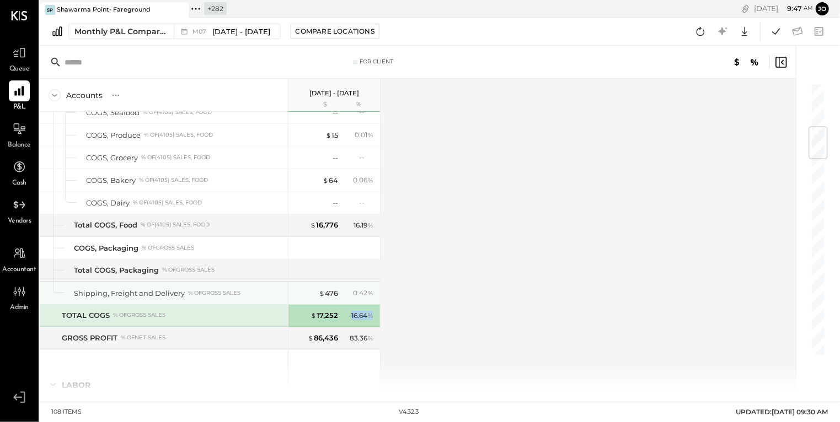
scroll to position [369, 0]
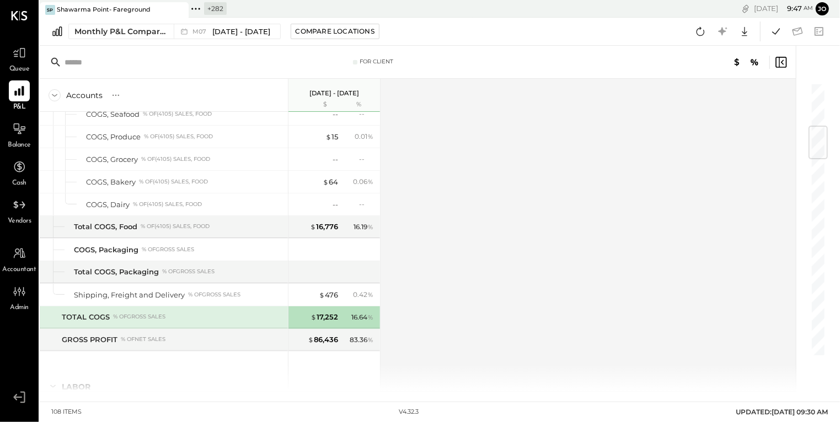
click at [411, 303] on div "Accounts S % GL Jul 1 - 31, 2025 $ % SALES Sales, Food % of GROSS SALES Sales, …" at bounding box center [419, 235] width 758 height 313
drag, startPoint x: 349, startPoint y: 315, endPoint x: 364, endPoint y: 315, distance: 15.4
click at [364, 315] on div "16.64 %" at bounding box center [359, 318] width 36 height 10
click at [414, 303] on div "Accounts S % GL Jul 1 - 31, 2025 $ % SALES Sales, Food % of GROSS SALES Sales, …" at bounding box center [419, 235] width 758 height 313
drag, startPoint x: 351, startPoint y: 313, endPoint x: 366, endPoint y: 313, distance: 14.9
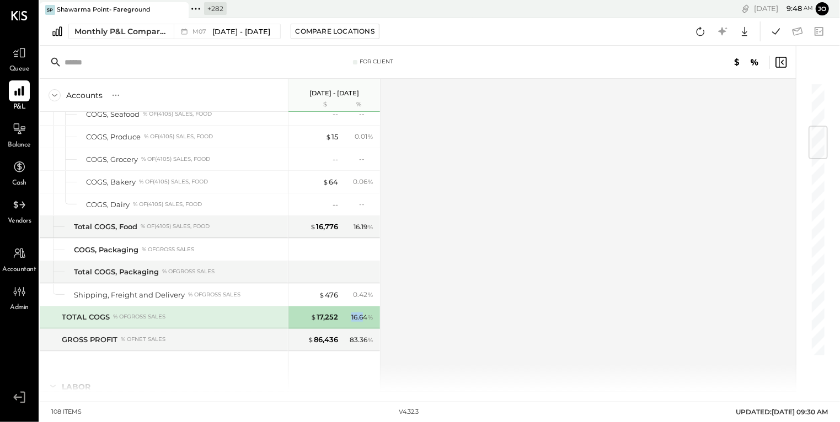
click at [364, 313] on div "16.64 %" at bounding box center [362, 318] width 22 height 10
click at [409, 293] on div "Accounts S % GL Jul 1 - 31, 2025 $ % SALES Sales, Food % of GROSS SALES Sales, …" at bounding box center [419, 235] width 758 height 313
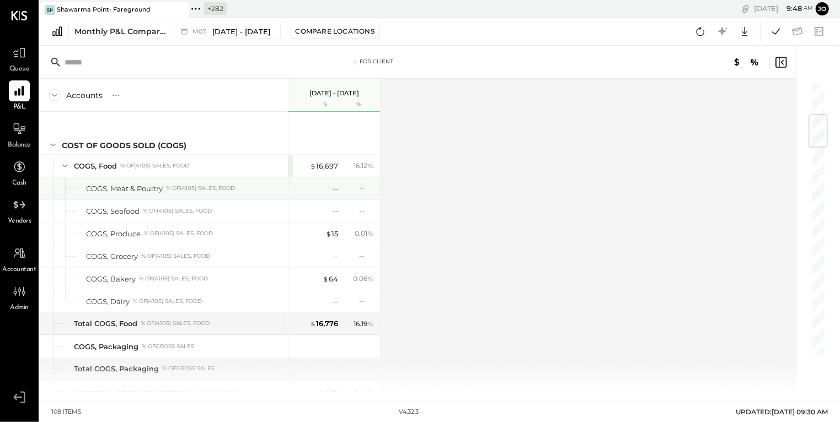
scroll to position [261, 0]
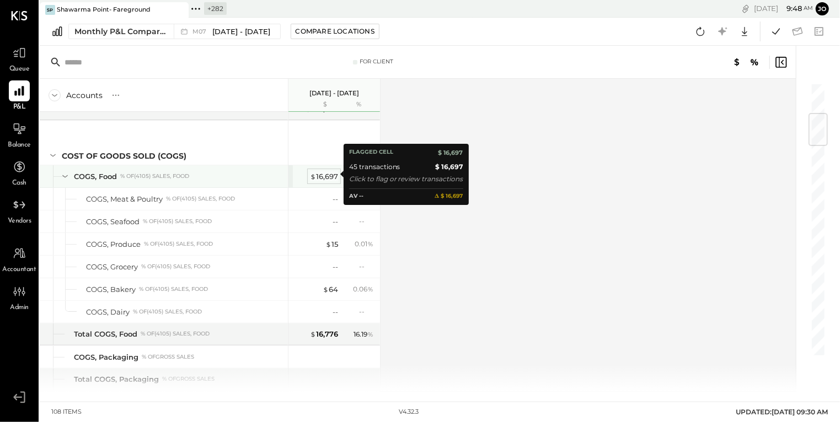
click at [335, 172] on div "$ 16,697" at bounding box center [324, 176] width 28 height 10
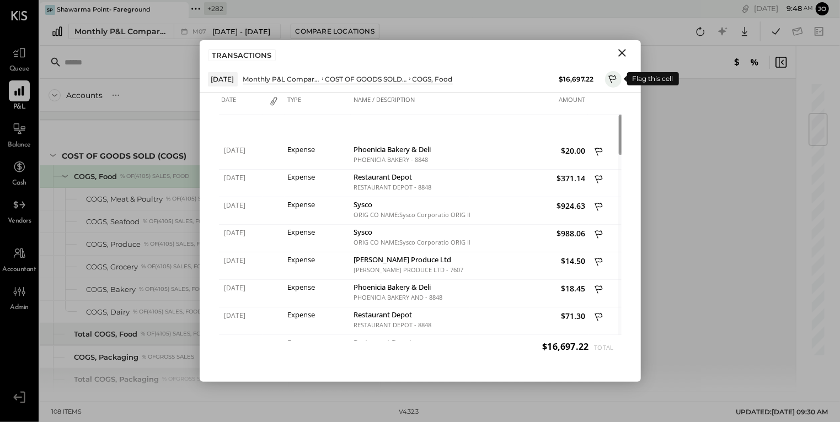
click at [613, 79] on icon at bounding box center [613, 80] width 10 height 13
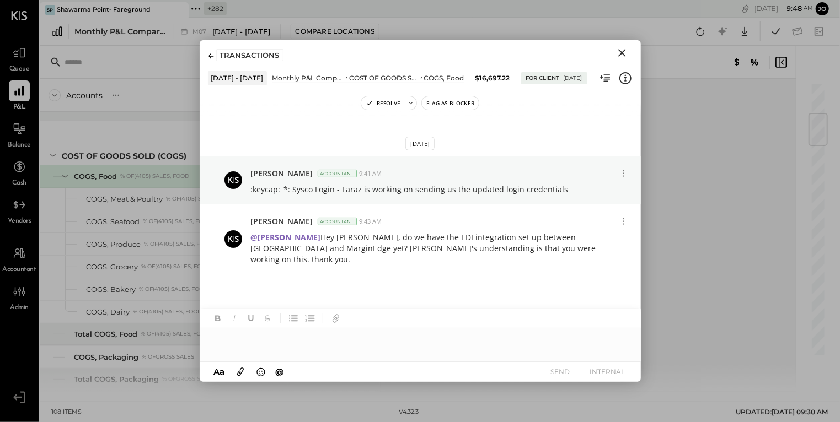
click at [377, 348] on div at bounding box center [420, 340] width 441 height 22
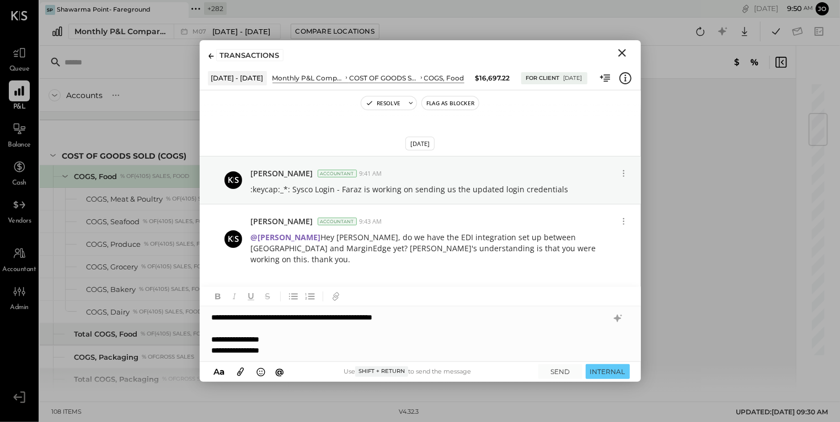
click at [469, 313] on div "**********" at bounding box center [420, 334] width 441 height 55
click at [561, 373] on button "SEND" at bounding box center [560, 371] width 44 height 15
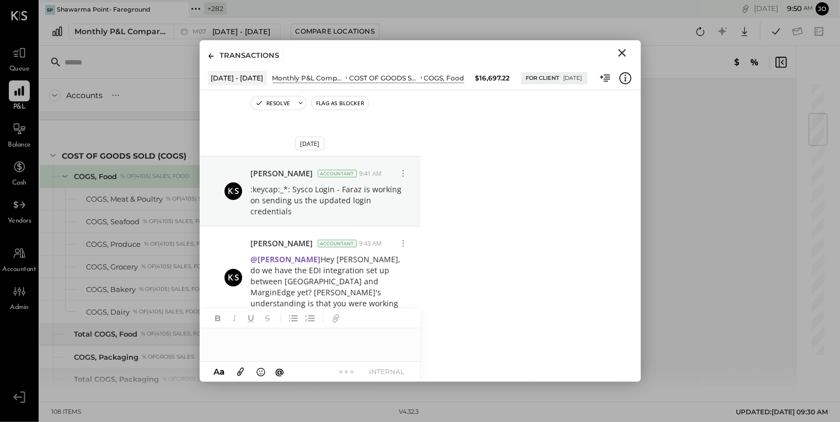
scroll to position [67, 0]
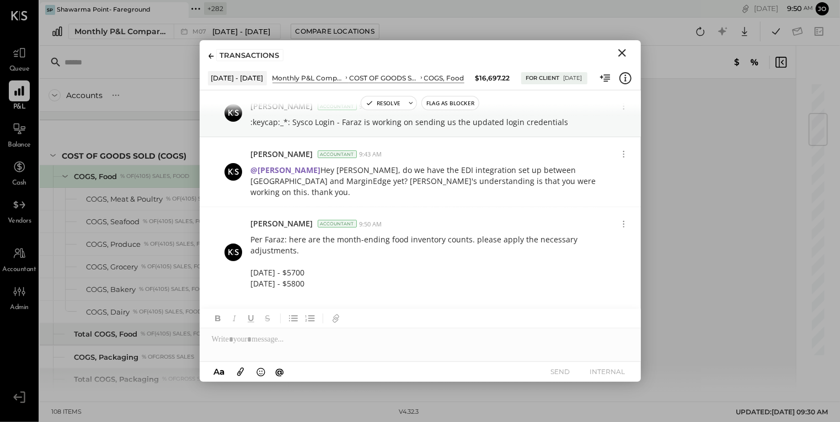
click at [622, 52] on icon "Close" at bounding box center [621, 52] width 13 height 13
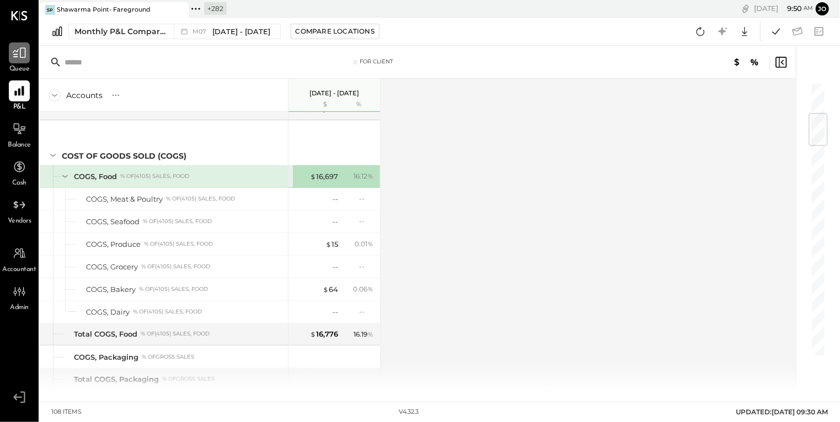
click at [18, 60] on div at bounding box center [19, 52] width 21 height 21
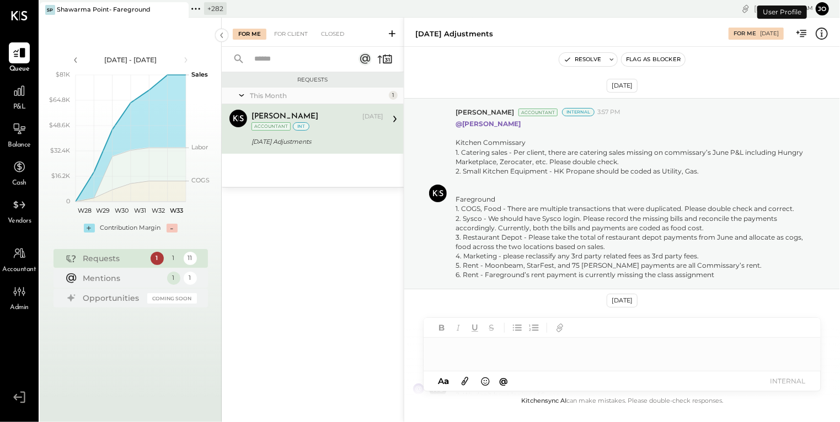
scroll to position [385, 0]
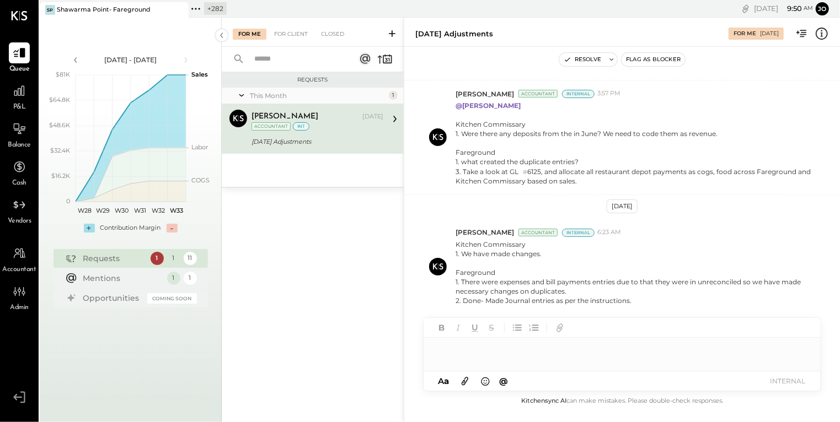
click at [394, 36] on icon at bounding box center [392, 33] width 11 height 11
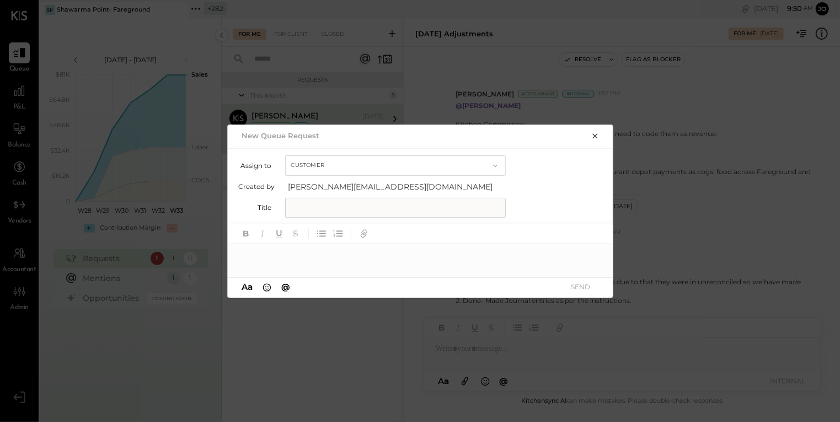
click at [367, 168] on button "Customer" at bounding box center [395, 165] width 221 height 20
click at [362, 187] on div "Accountant" at bounding box center [395, 185] width 219 height 20
click at [359, 209] on input "text" at bounding box center [395, 208] width 221 height 20
type input "*"
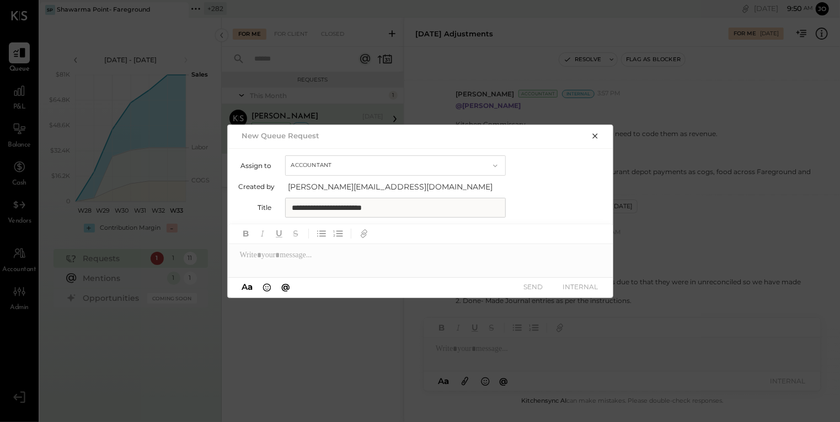
type input "**********"
click at [373, 260] on div at bounding box center [421, 255] width 386 height 22
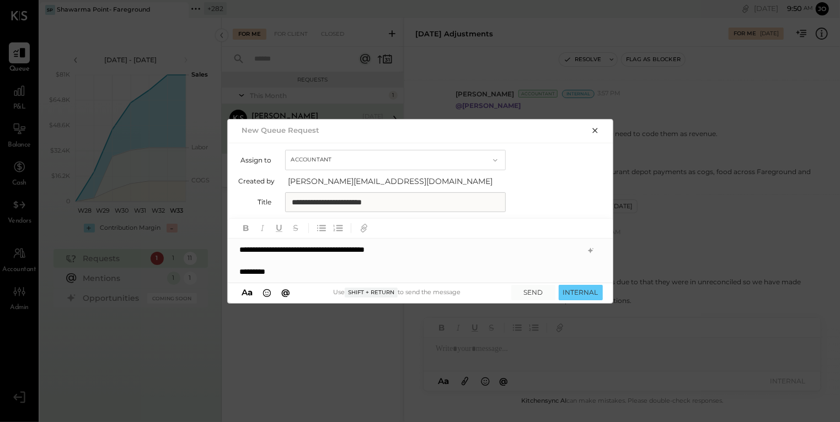
click at [593, 133] on icon "button" at bounding box center [595, 130] width 9 height 9
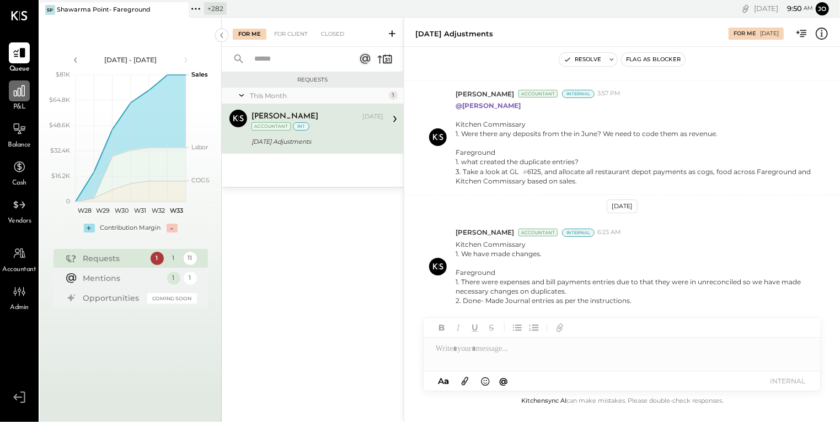
click at [25, 99] on div at bounding box center [19, 90] width 21 height 21
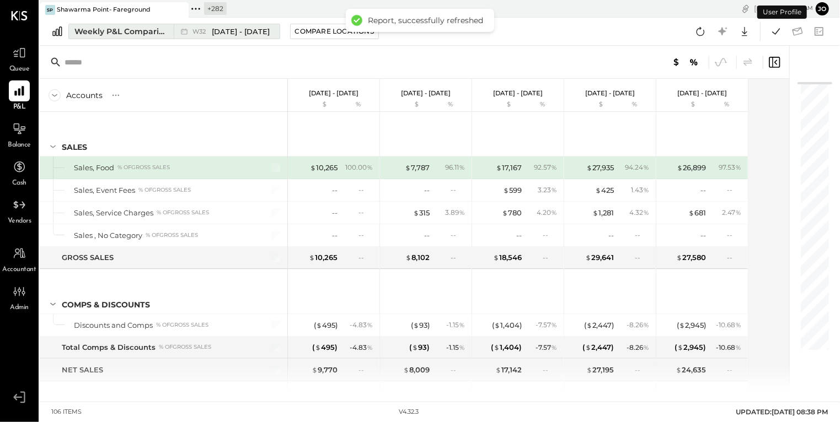
click at [151, 34] on div "Weekly P&L Comparison" at bounding box center [120, 31] width 93 height 11
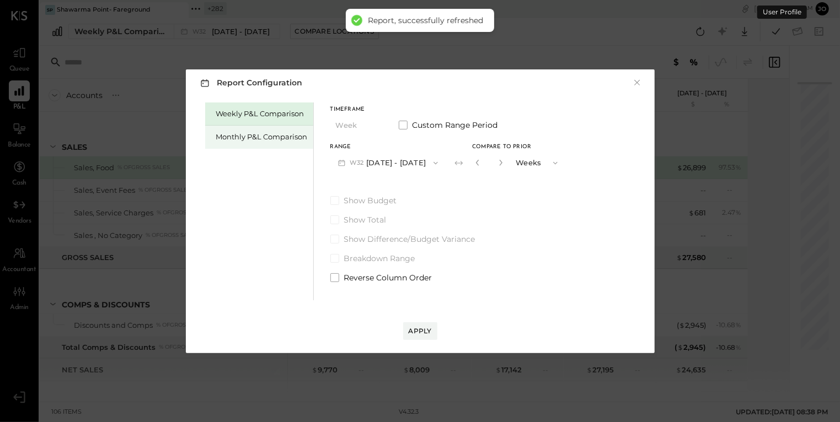
click at [266, 143] on div "Monthly P&L Comparison" at bounding box center [259, 137] width 108 height 23
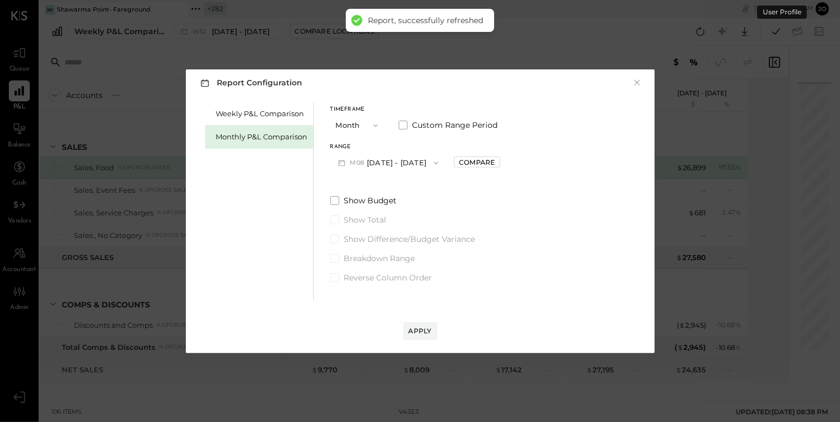
click at [390, 171] on button "M08 Aug 1 - 31, 2025" at bounding box center [388, 163] width 116 height 20
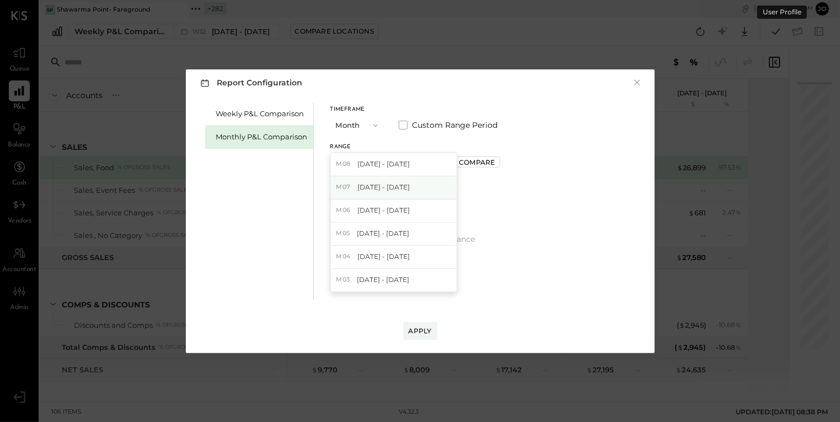
click at [397, 186] on span "[DATE] - [DATE]" at bounding box center [383, 186] width 52 height 9
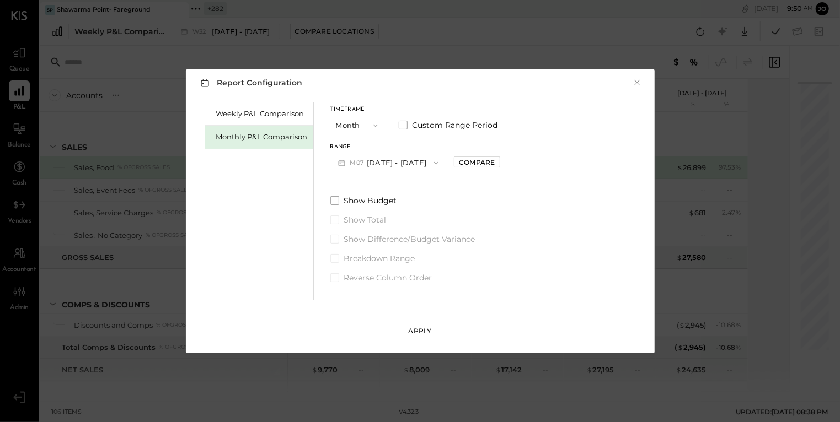
click at [424, 326] on button "Apply" at bounding box center [420, 332] width 34 height 18
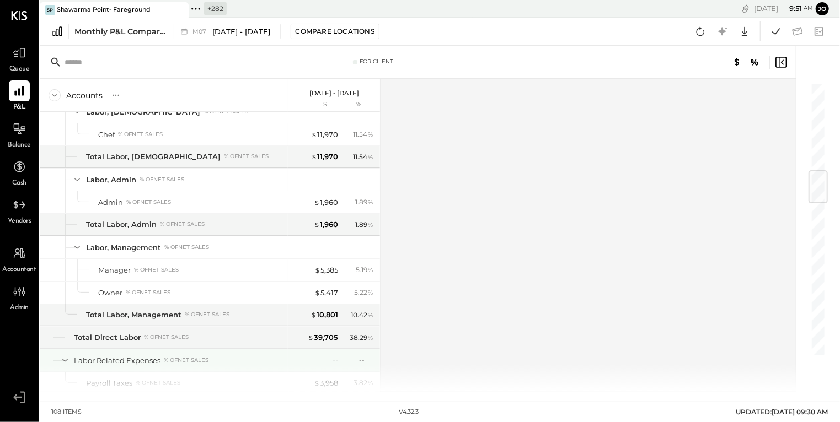
scroll to position [755, 0]
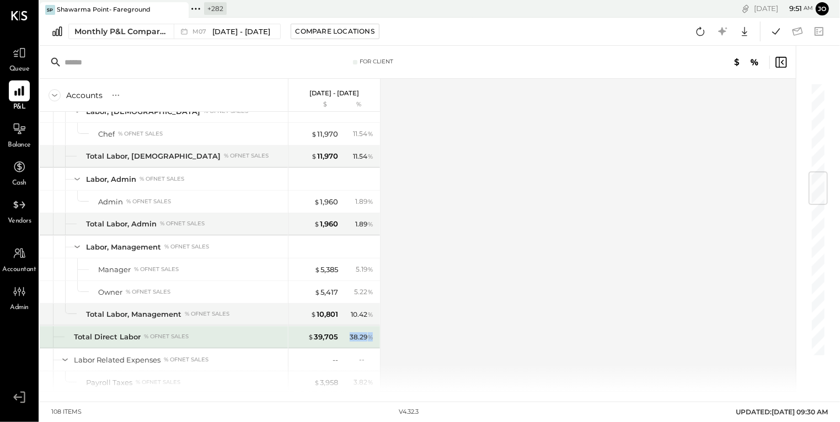
drag, startPoint x: 348, startPoint y: 334, endPoint x: 371, endPoint y: 334, distance: 22.1
click at [371, 334] on div "38.29 %" at bounding box center [359, 337] width 36 height 10
click at [371, 334] on div "38.29 %" at bounding box center [362, 337] width 24 height 10
drag, startPoint x: 349, startPoint y: 333, endPoint x: 369, endPoint y: 333, distance: 19.8
click at [369, 333] on div "38.29 %" at bounding box center [362, 337] width 24 height 10
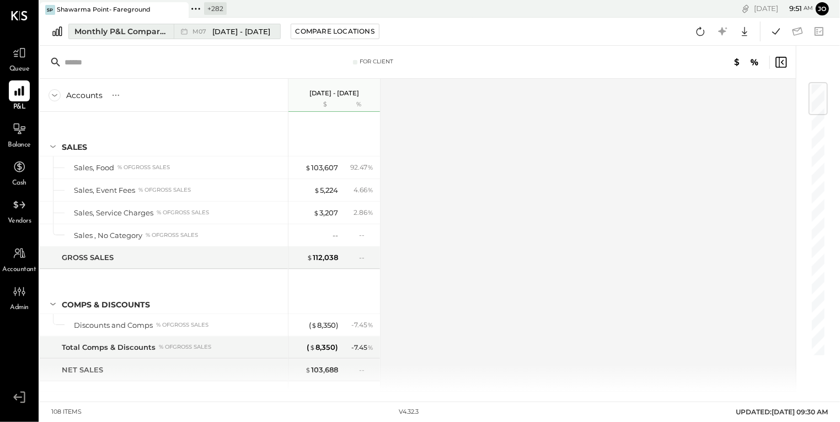
click at [259, 36] on div "M07 Jul 1 - 31, 2025" at bounding box center [224, 31] width 101 height 14
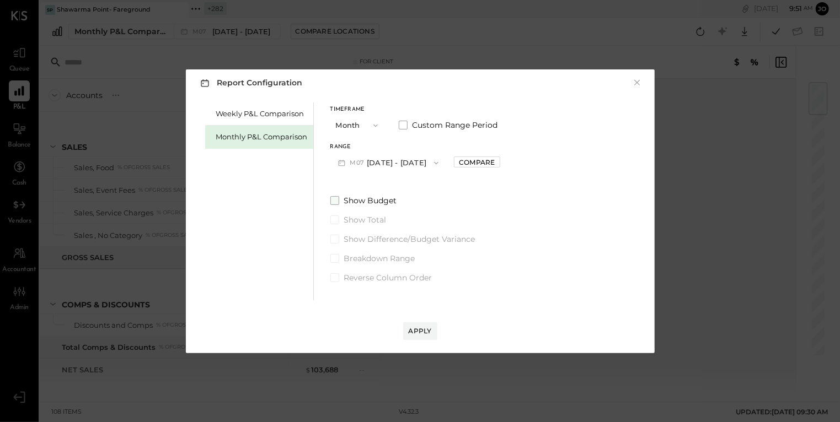
click at [379, 205] on span "Show Budget" at bounding box center [370, 200] width 53 height 11
click at [385, 244] on span "Show Difference/Budget Variance" at bounding box center [409, 239] width 131 height 11
click at [419, 323] on button "Apply" at bounding box center [420, 332] width 34 height 18
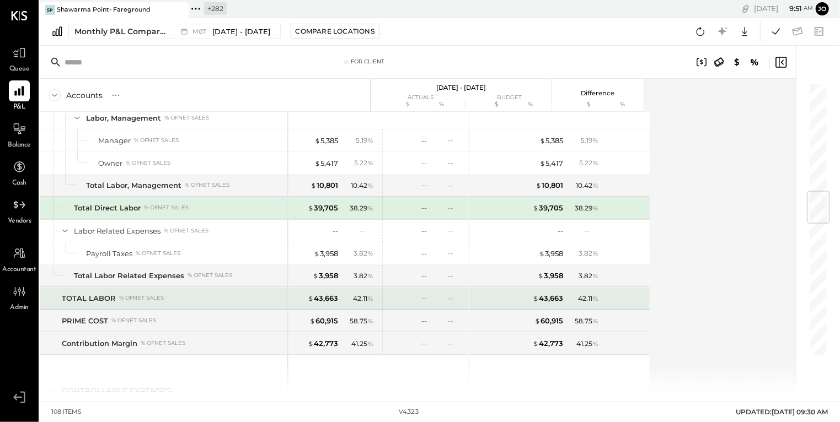
scroll to position [868, 0]
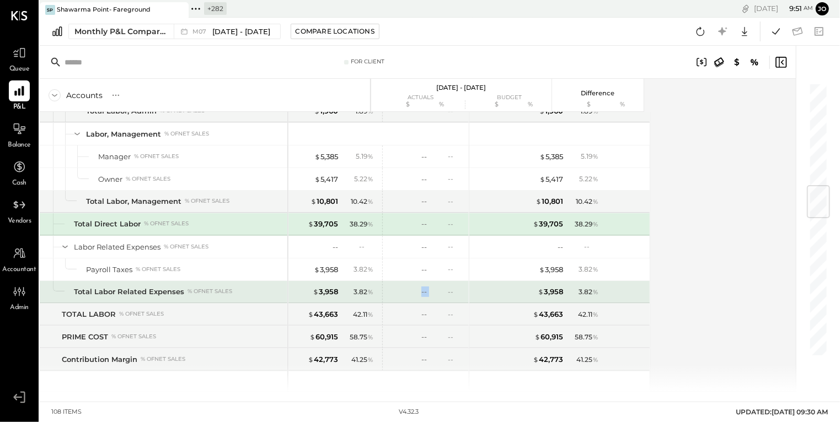
drag, startPoint x: 417, startPoint y: 282, endPoint x: 433, endPoint y: 282, distance: 16.0
click at [433, 282] on div "-- --" at bounding box center [423, 292] width 83 height 22
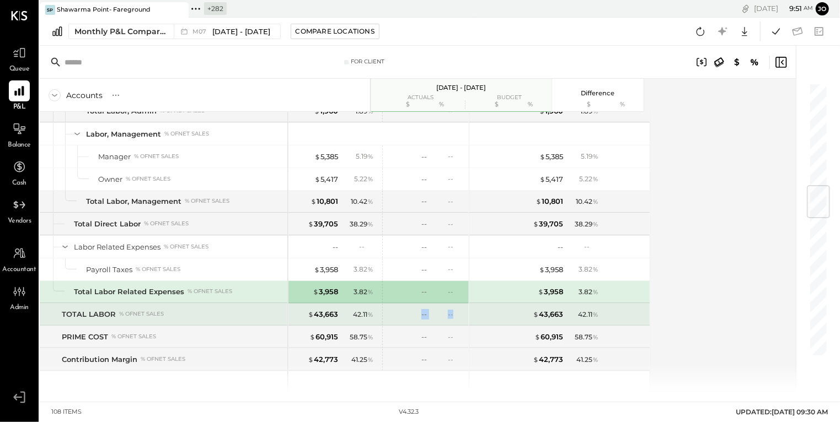
drag, startPoint x: 410, startPoint y: 303, endPoint x: 458, endPoint y: 303, distance: 48.0
click at [458, 304] on div "-- --" at bounding box center [423, 315] width 83 height 22
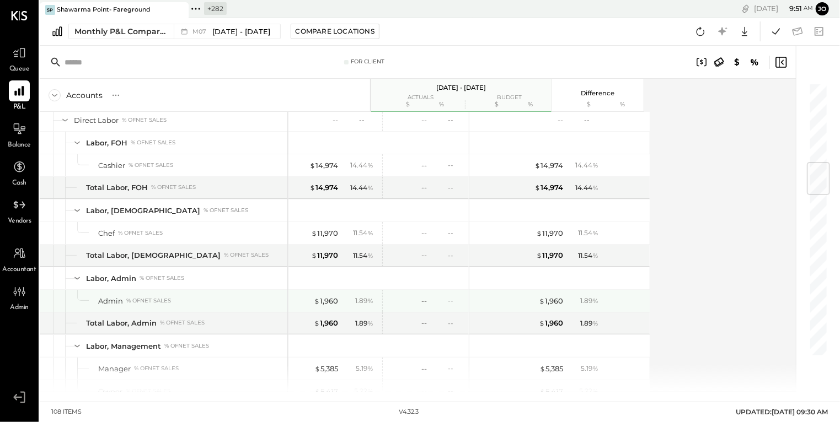
scroll to position [654, 0]
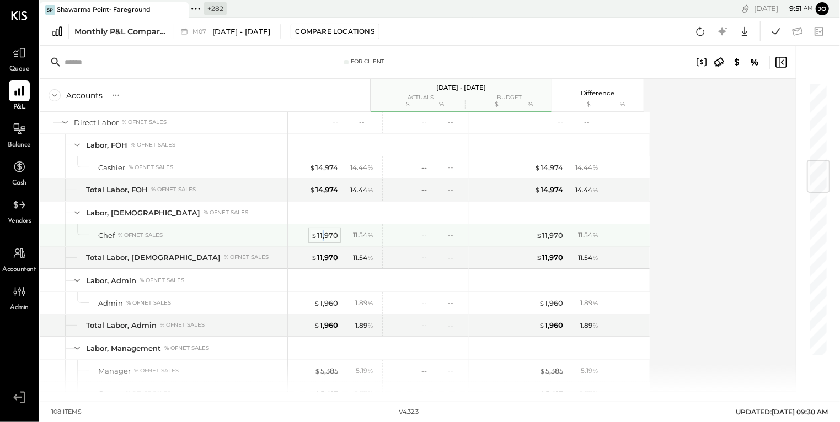
click at [324, 230] on div "$ 11,970" at bounding box center [324, 235] width 27 height 10
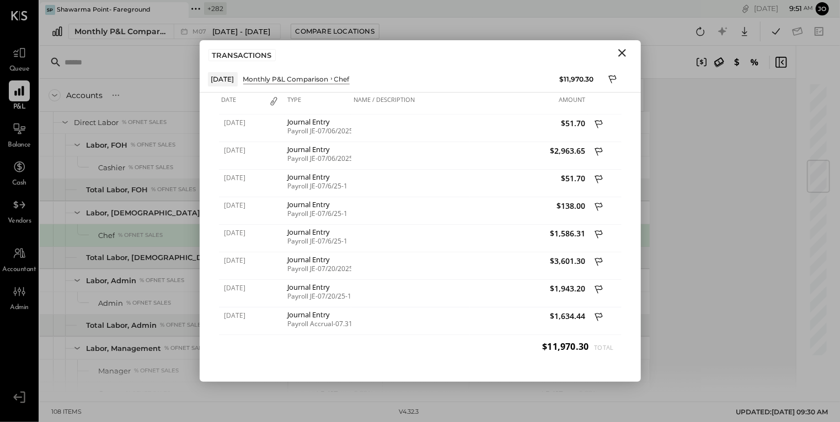
click at [619, 54] on icon "Close" at bounding box center [621, 52] width 13 height 13
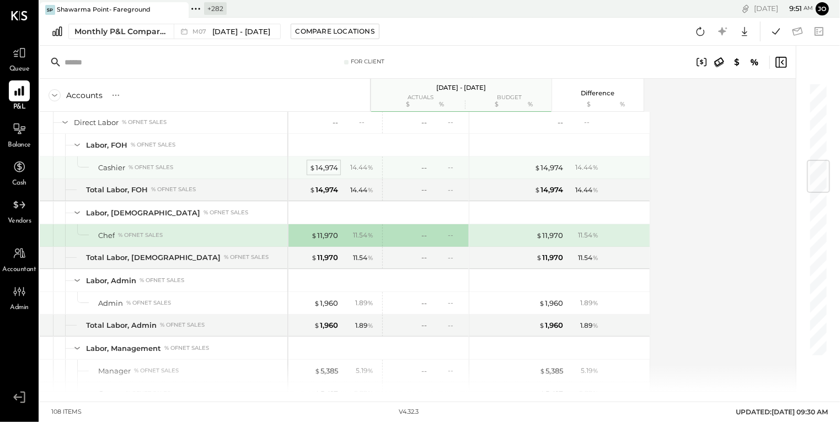
click at [325, 163] on div "$ 14,974" at bounding box center [323, 168] width 29 height 10
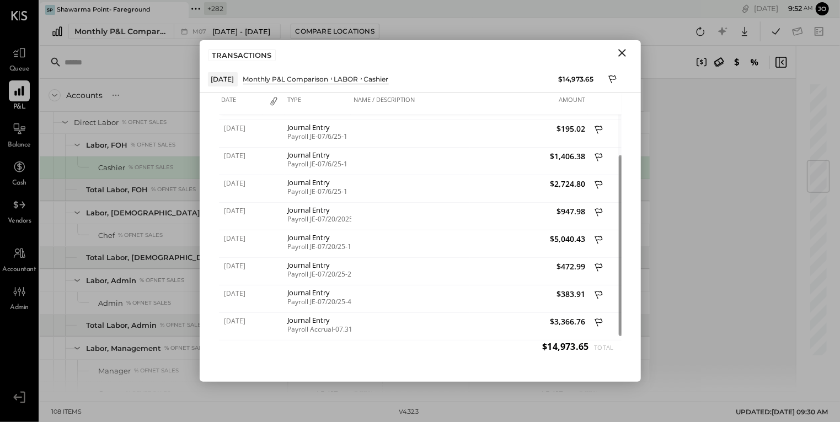
click at [622, 55] on icon "Close" at bounding box center [621, 52] width 13 height 13
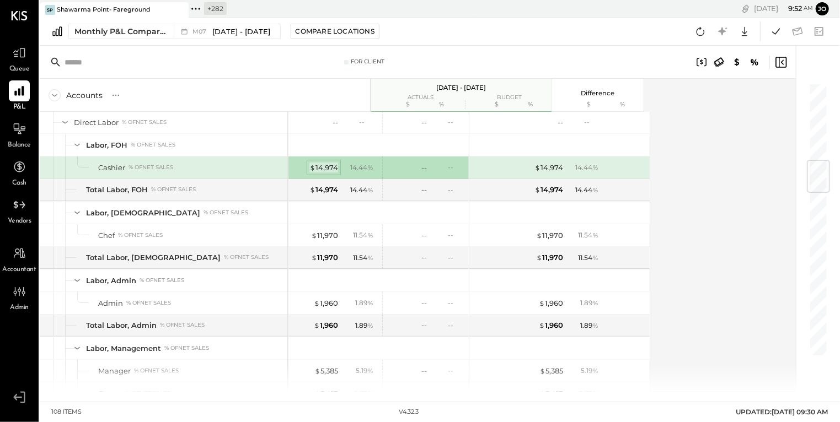
click at [326, 163] on div "$ 14,974" at bounding box center [323, 168] width 29 height 10
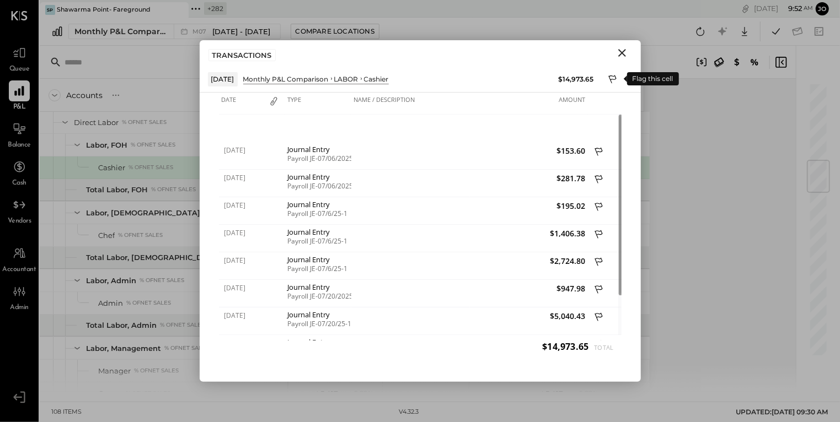
click at [606, 83] on button at bounding box center [613, 79] width 17 height 17
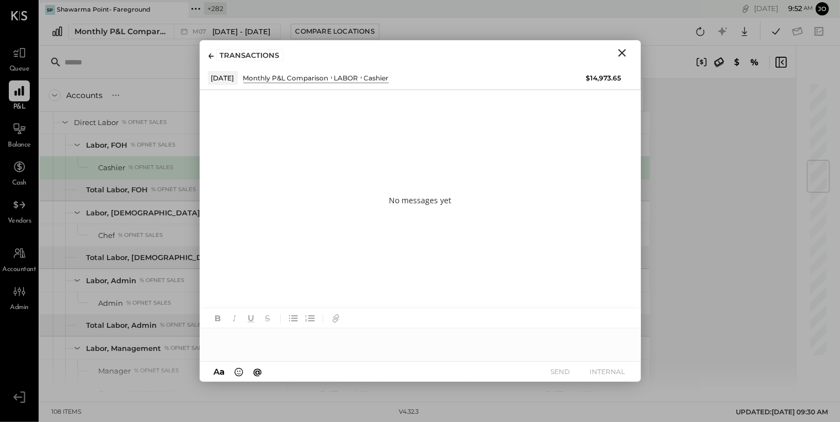
click at [430, 337] on div at bounding box center [420, 340] width 441 height 22
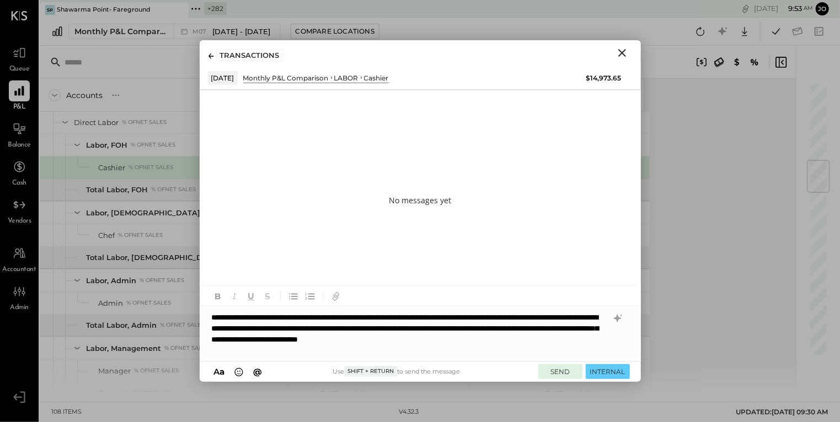
click at [558, 373] on button "SEND" at bounding box center [560, 371] width 44 height 15
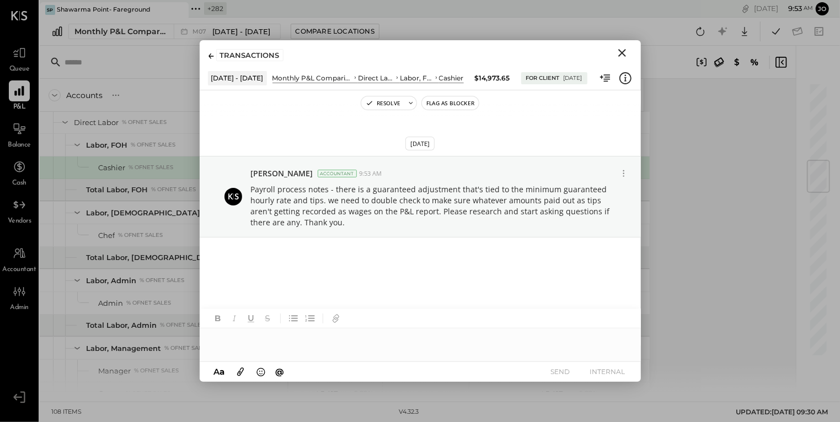
click at [622, 53] on icon "Close" at bounding box center [622, 53] width 8 height 8
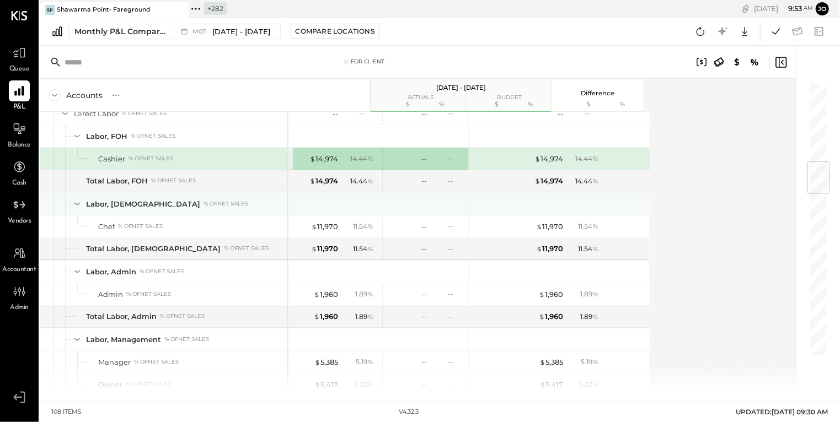
scroll to position [668, 0]
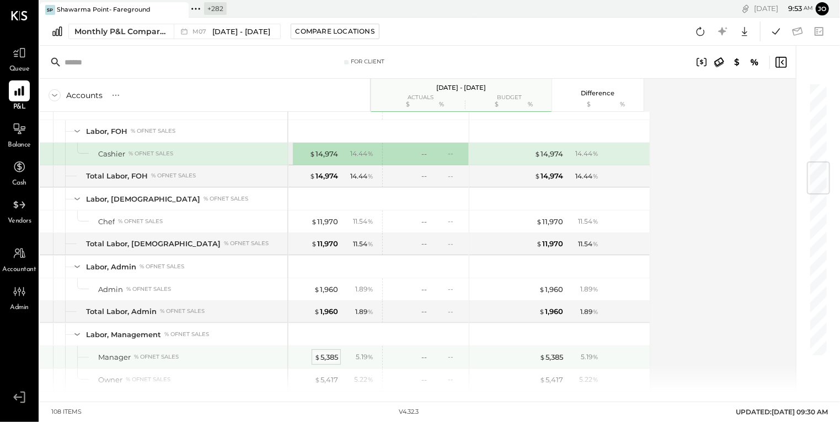
click at [330, 352] on div "$ 5,385" at bounding box center [326, 357] width 24 height 10
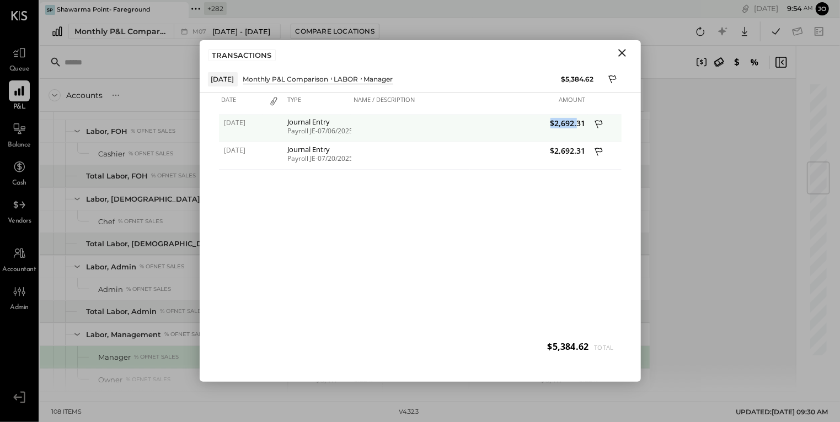
drag, startPoint x: 552, startPoint y: 126, endPoint x: 576, endPoint y: 126, distance: 23.7
click at [576, 126] on span "$2,692.31" at bounding box center [529, 123] width 113 height 10
click at [599, 127] on icon at bounding box center [599, 126] width 10 height 14
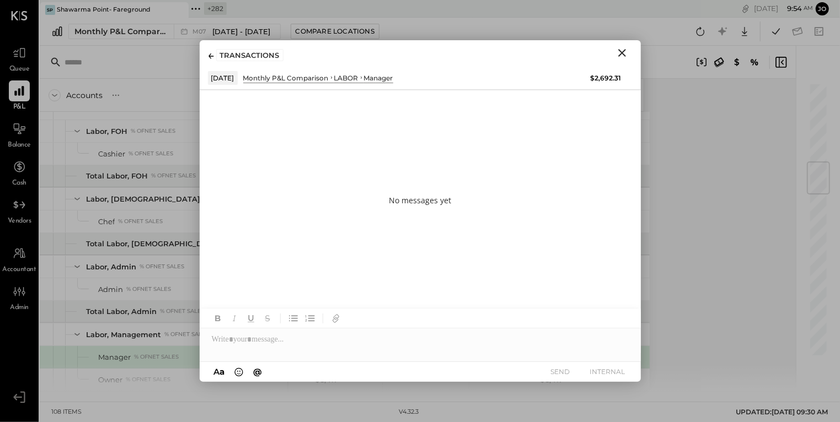
click at [389, 360] on div at bounding box center [420, 335] width 441 height 53
click at [388, 339] on div at bounding box center [420, 340] width 441 height 22
click at [228, 339] on div "**********" at bounding box center [420, 340] width 441 height 22
click at [229, 340] on div "**********" at bounding box center [420, 340] width 441 height 22
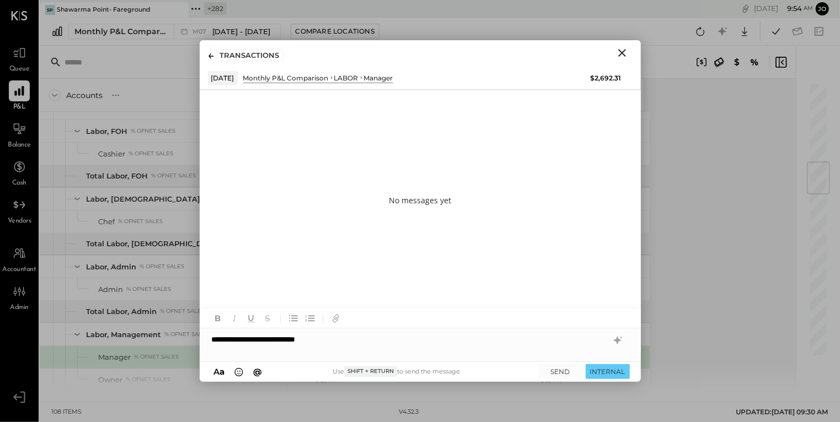
click at [352, 345] on div "**********" at bounding box center [420, 340] width 441 height 22
click at [216, 339] on div "**********" at bounding box center [420, 340] width 441 height 22
click at [453, 347] on div "**********" at bounding box center [420, 340] width 441 height 22
click at [309, 339] on div "**********" at bounding box center [420, 345] width 441 height 33
click at [389, 338] on div "**********" at bounding box center [420, 345] width 441 height 33
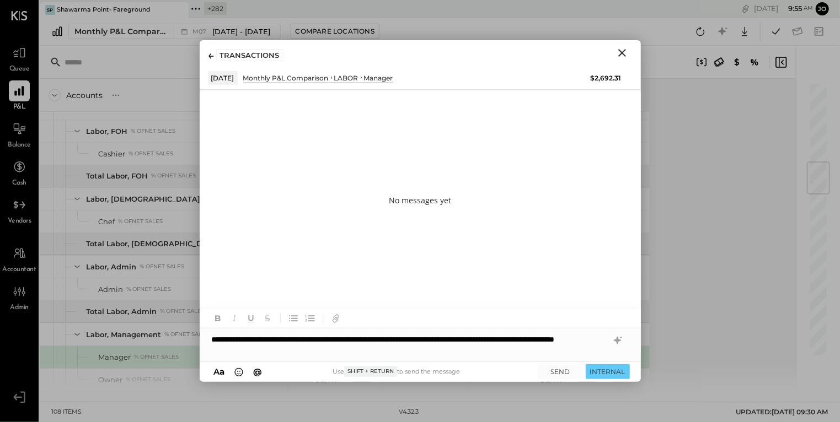
click at [396, 351] on div "**********" at bounding box center [420, 345] width 441 height 33
click at [559, 371] on button "SEND" at bounding box center [560, 371] width 44 height 15
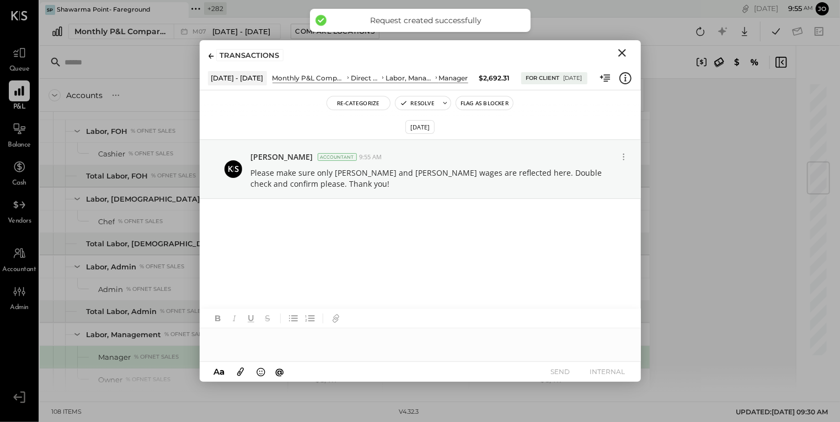
click at [623, 54] on icon "Close" at bounding box center [622, 53] width 8 height 8
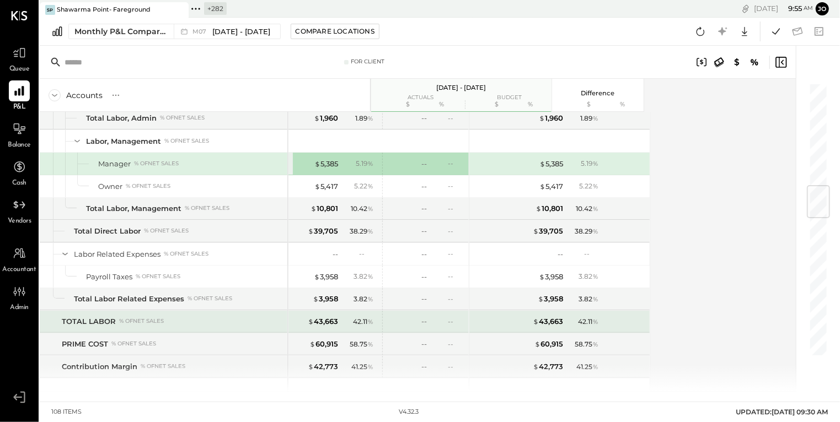
scroll to position [869, 0]
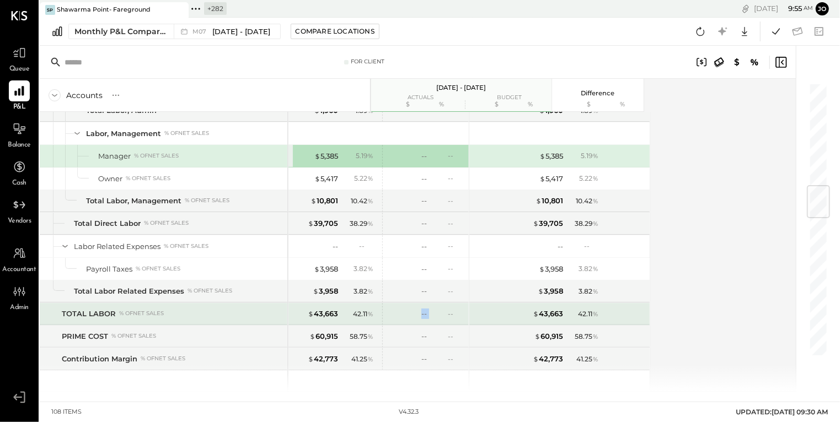
drag, startPoint x: 403, startPoint y: 300, endPoint x: 448, endPoint y: 304, distance: 45.3
click at [448, 304] on div "-- --" at bounding box center [423, 314] width 83 height 22
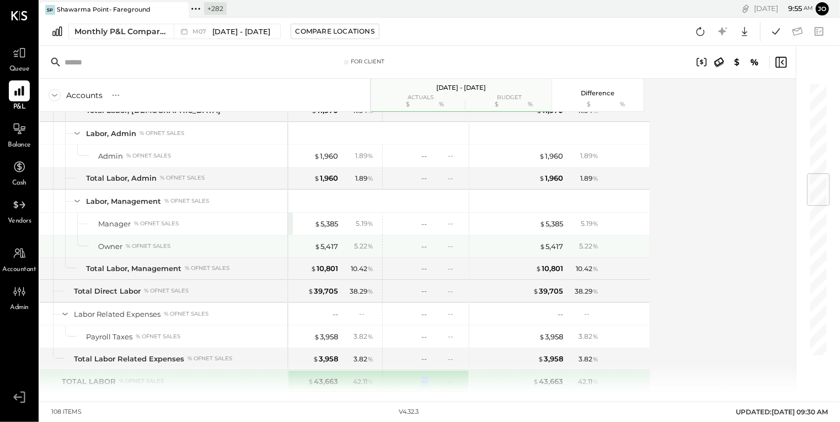
scroll to position [878, 0]
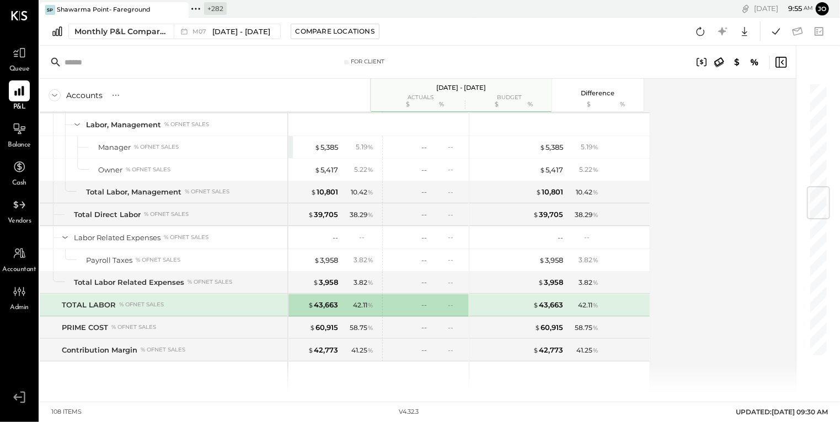
click at [368, 300] on span "%" at bounding box center [370, 304] width 6 height 9
click at [361, 300] on div "42.11 %" at bounding box center [363, 305] width 20 height 10
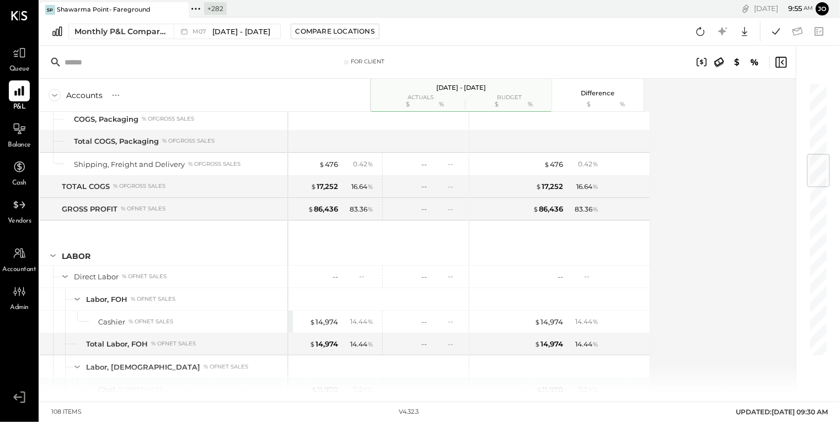
scroll to position [492, 0]
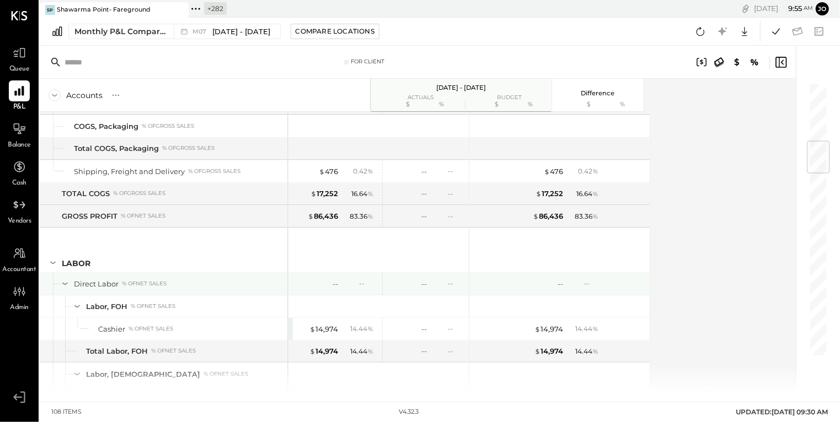
click at [364, 279] on div "--" at bounding box center [366, 283] width 14 height 9
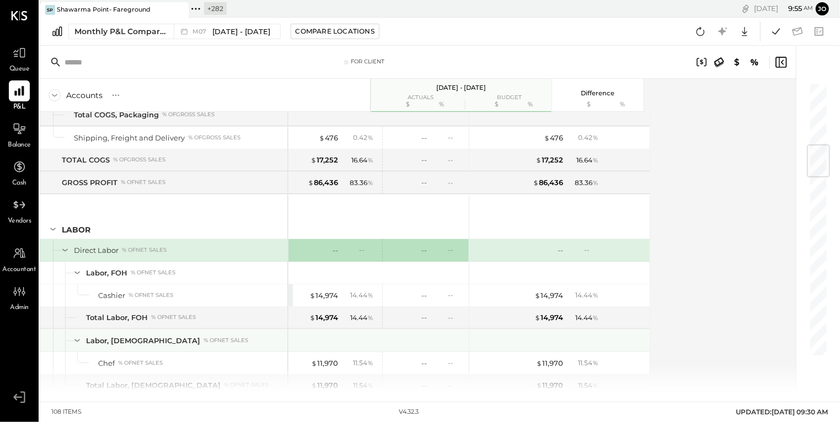
scroll to position [540, 0]
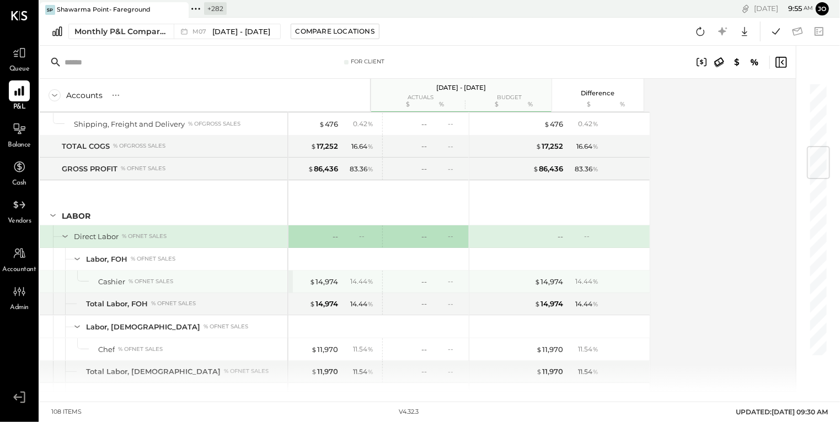
click at [324, 282] on div "$ 14,974 14.44 %" at bounding box center [335, 282] width 83 height 22
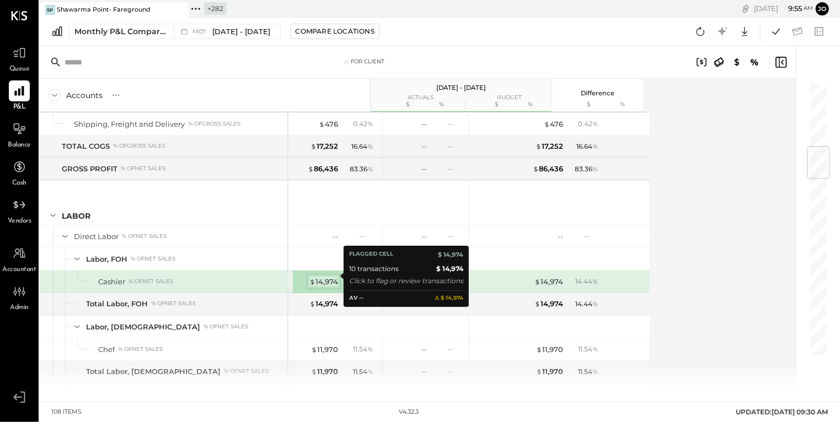
click at [324, 277] on div "$ 14,974" at bounding box center [323, 282] width 29 height 10
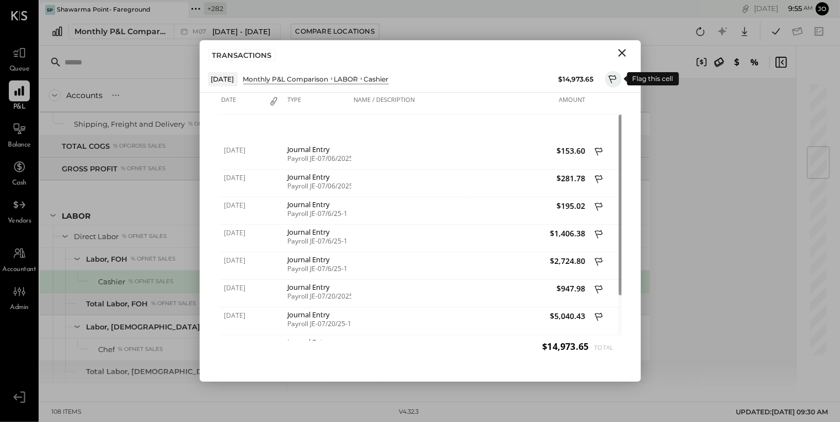
click at [609, 79] on icon at bounding box center [613, 80] width 10 height 13
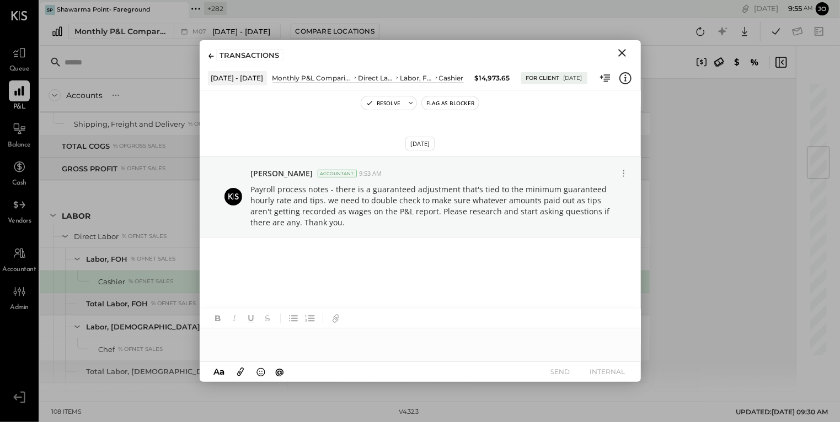
click at [422, 334] on div at bounding box center [420, 340] width 441 height 22
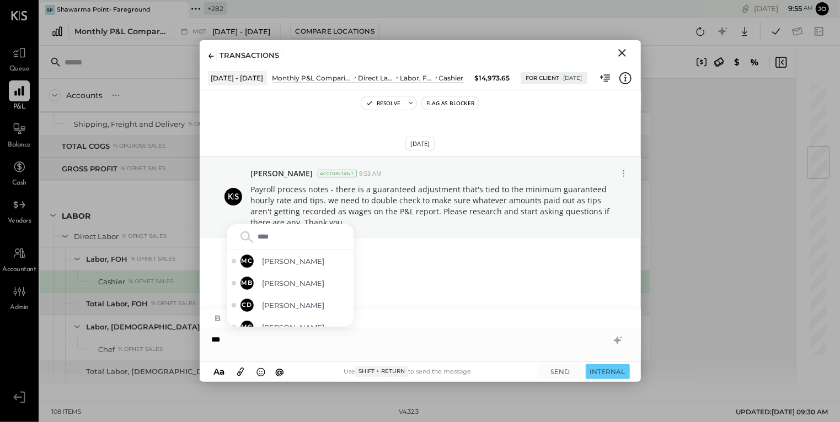
type input "*****"
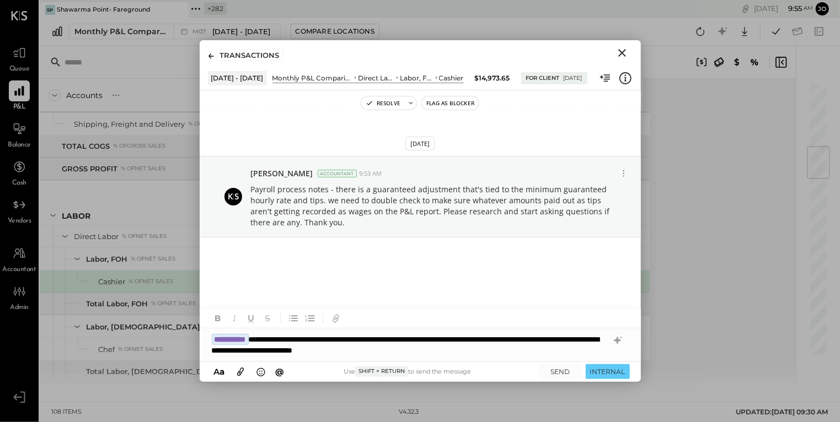
click at [415, 353] on div "**********" at bounding box center [420, 345] width 441 height 33
click at [559, 374] on button "SEND" at bounding box center [560, 371] width 44 height 15
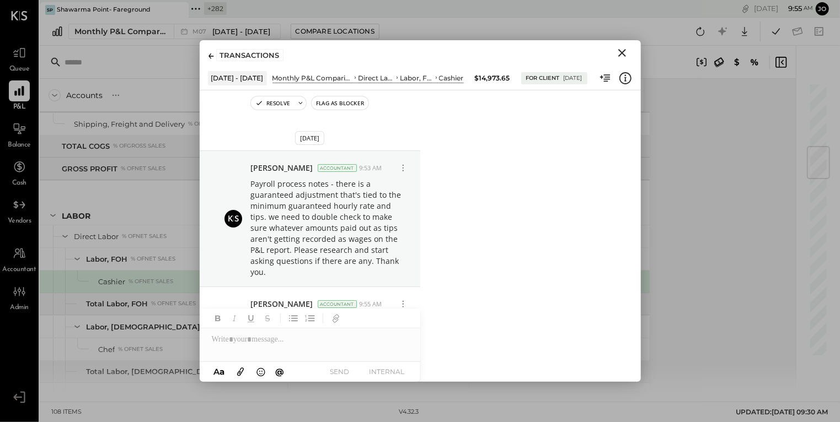
scroll to position [9, 0]
click at [624, 55] on icon "Close" at bounding box center [622, 53] width 8 height 8
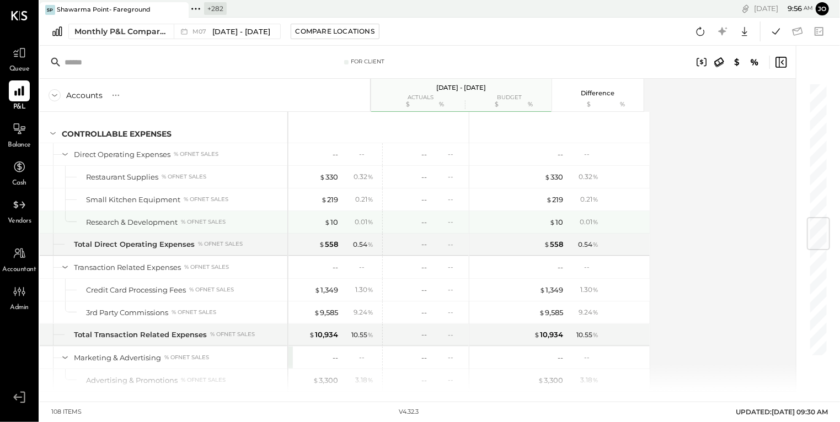
scroll to position [1142, 0]
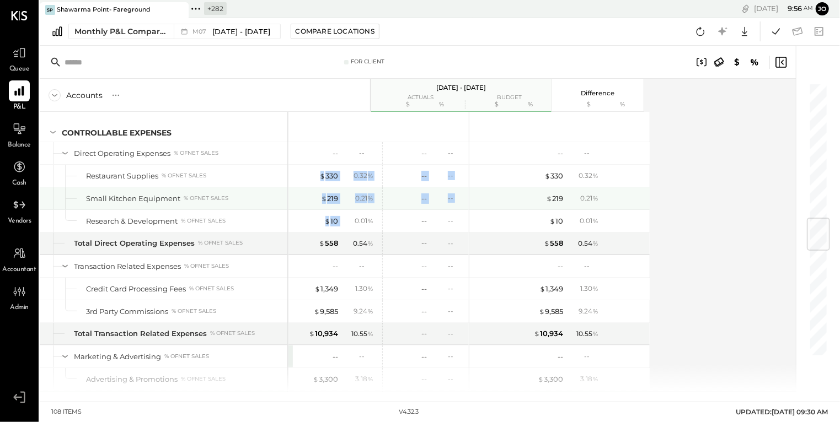
drag, startPoint x: 311, startPoint y: 166, endPoint x: 346, endPoint y: 216, distance: 60.6
click at [346, 216] on div "$ 103,607 92.47 % -- -- $ 5,224 4.66 % -- -- $ 3,207 2.86 % -- -- -- -- -- -- $…" at bounding box center [378, 121] width 181 height 2302
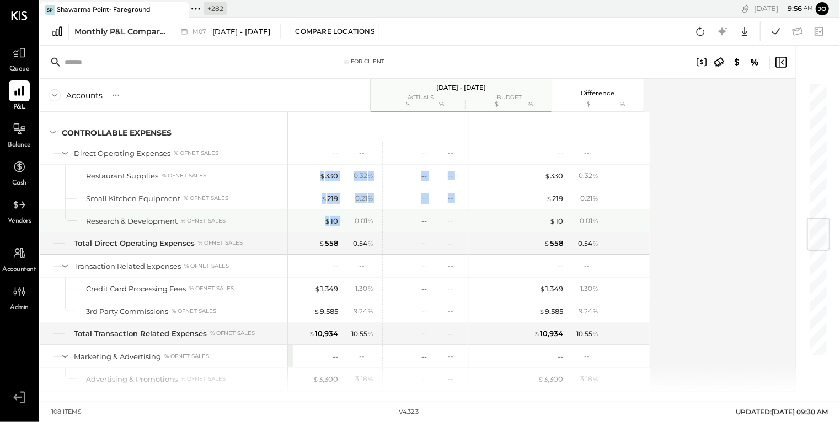
click at [346, 216] on div "0.01 %" at bounding box center [359, 221] width 36 height 10
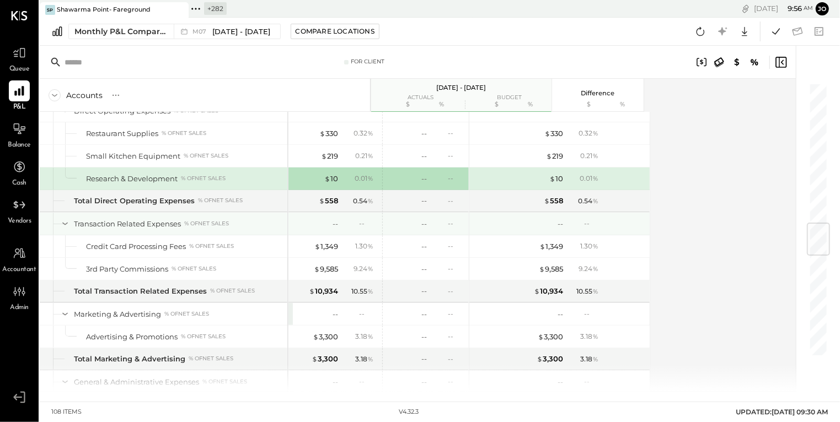
scroll to position [1190, 0]
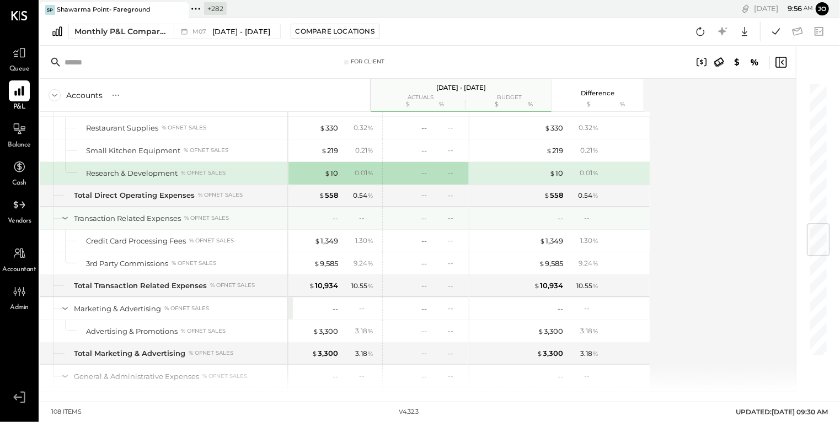
click at [346, 216] on div "-- --" at bounding box center [335, 218] width 83 height 22
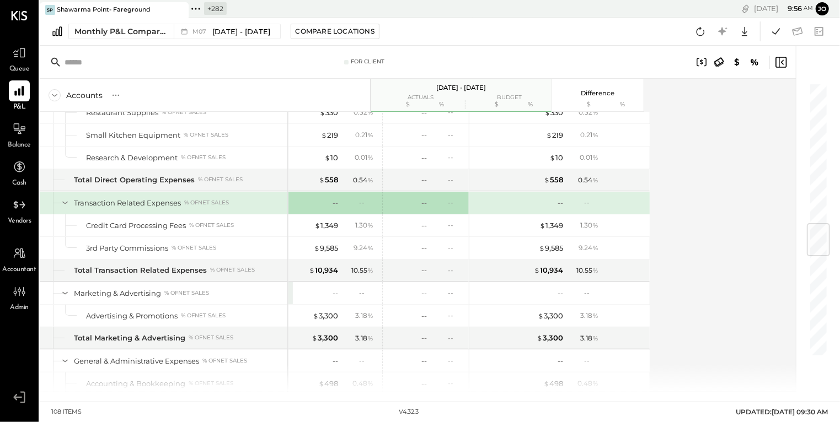
scroll to position [1206, 0]
click at [306, 220] on div "$ 1,349" at bounding box center [316, 225] width 44 height 10
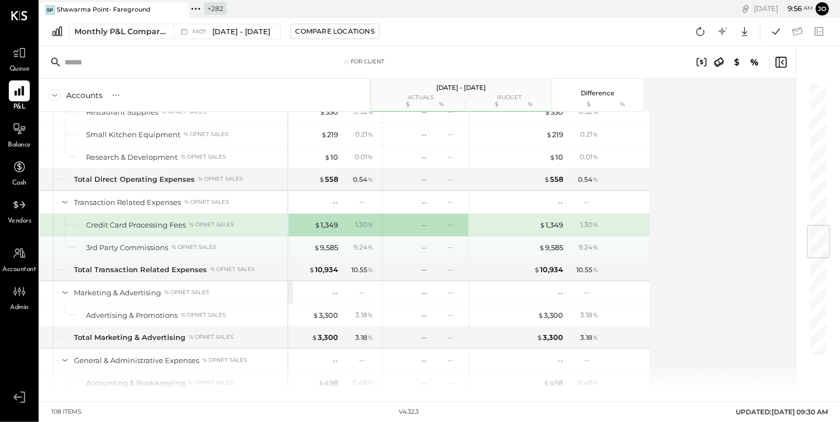
click at [307, 243] on div "$ 9,585" at bounding box center [316, 248] width 44 height 10
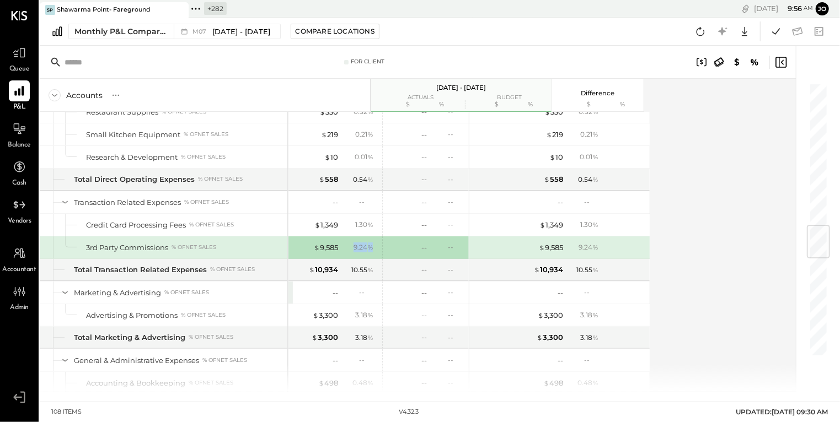
drag, startPoint x: 351, startPoint y: 239, endPoint x: 371, endPoint y: 239, distance: 19.8
click at [371, 243] on div "9.24 %" at bounding box center [359, 248] width 36 height 10
click at [371, 243] on span "%" at bounding box center [370, 247] width 6 height 9
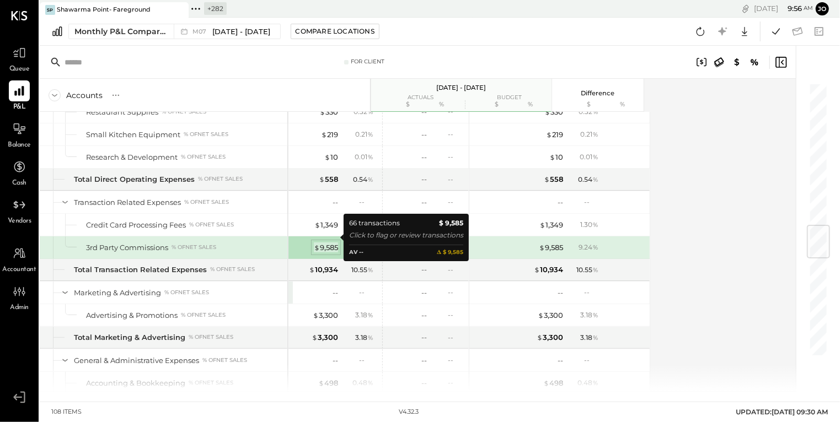
click at [335, 243] on div "$ 9,585" at bounding box center [326, 248] width 24 height 10
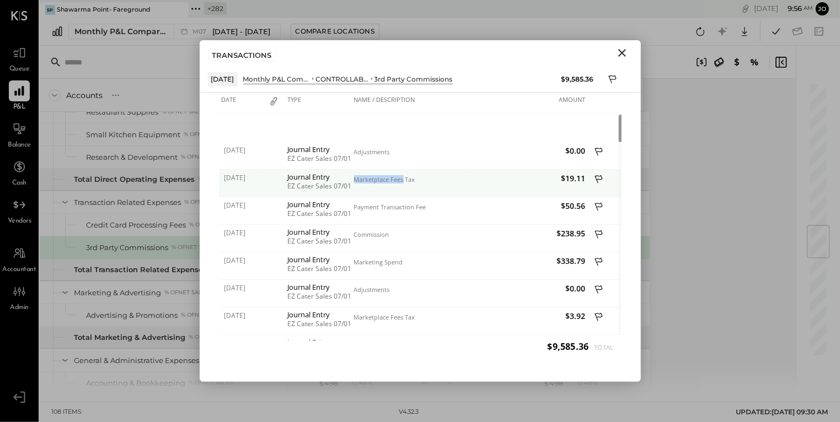
drag, startPoint x: 355, startPoint y: 179, endPoint x: 402, endPoint y: 180, distance: 47.4
click at [402, 180] on div "Marketplace Fees Tax" at bounding box center [410, 180] width 113 height 8
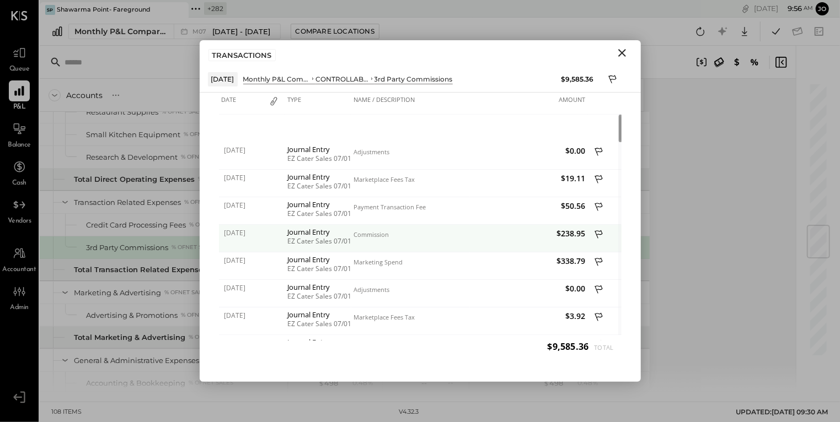
click at [366, 227] on div "Commission" at bounding box center [410, 239] width 119 height 28
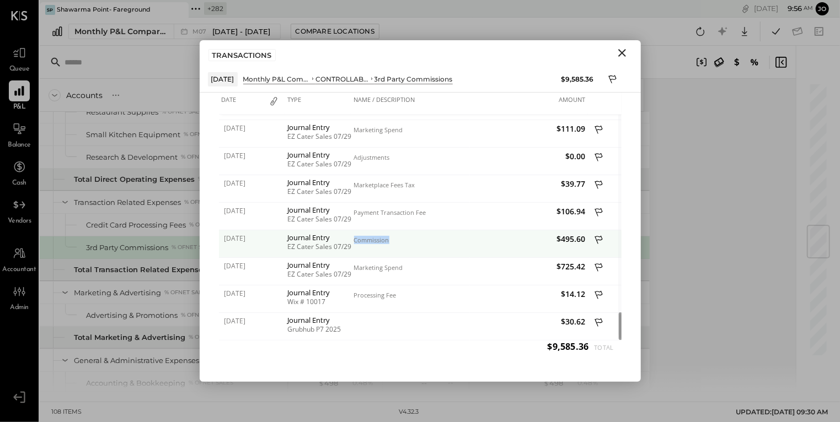
drag, startPoint x: 353, startPoint y: 240, endPoint x: 428, endPoint y: 240, distance: 74.4
click at [428, 240] on div "Commission" at bounding box center [410, 241] width 113 height 8
drag, startPoint x: 560, startPoint y: 243, endPoint x: 591, endPoint y: 237, distance: 32.0
click at [591, 230] on div "07/29/2025 Journal Entry EZ Cater Sales 07/29 Commission $495.60" at bounding box center [420, 230] width 402 height 0
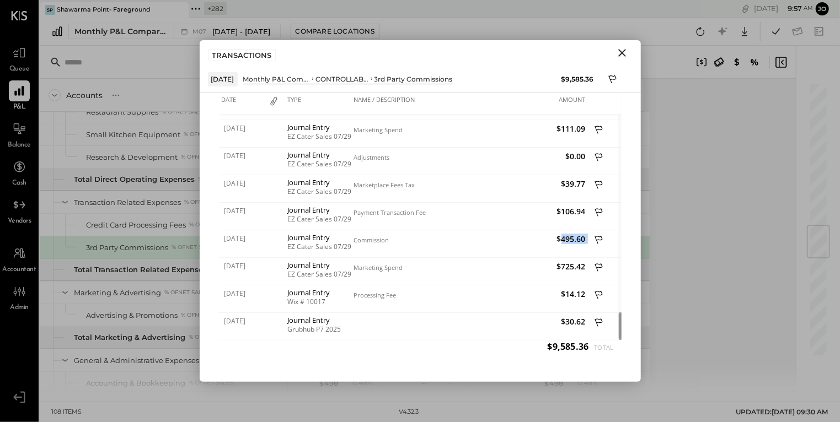
click at [621, 57] on icon "Close" at bounding box center [621, 52] width 13 height 13
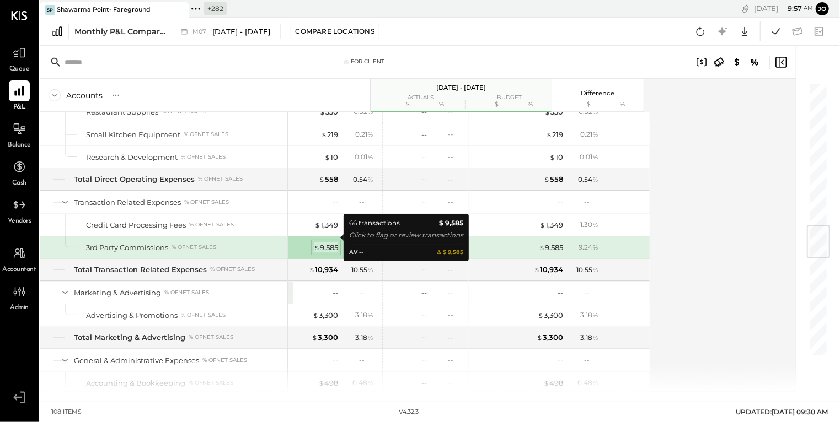
click at [330, 243] on div "$ 9,585" at bounding box center [326, 248] width 24 height 10
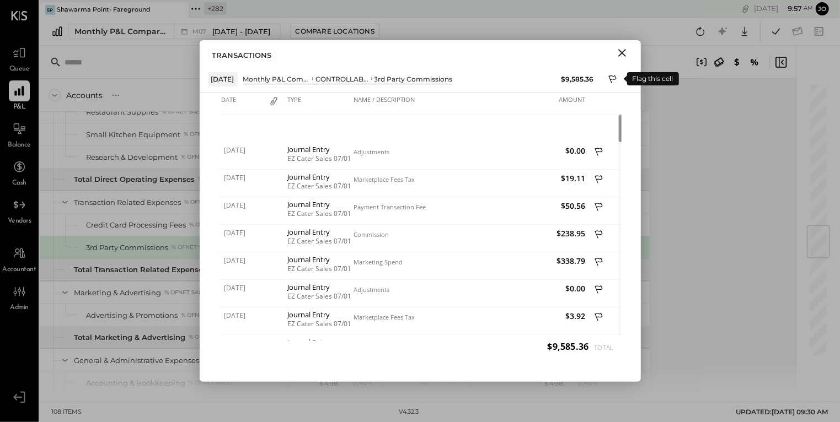
click at [611, 82] on icon at bounding box center [613, 80] width 10 height 13
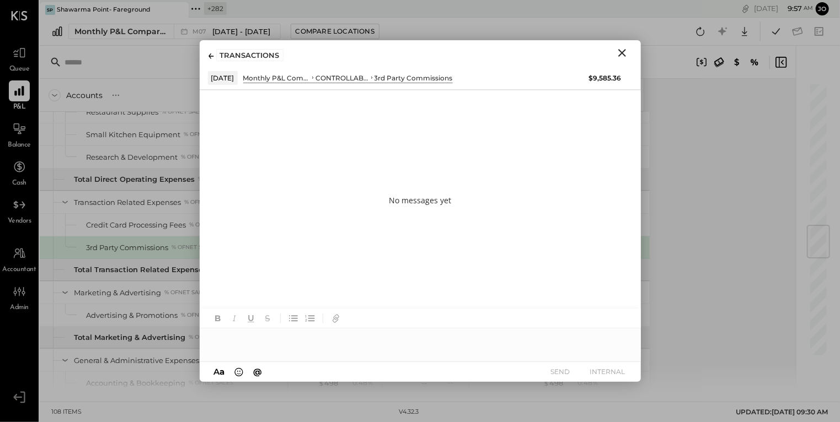
click at [424, 342] on div at bounding box center [420, 340] width 441 height 22
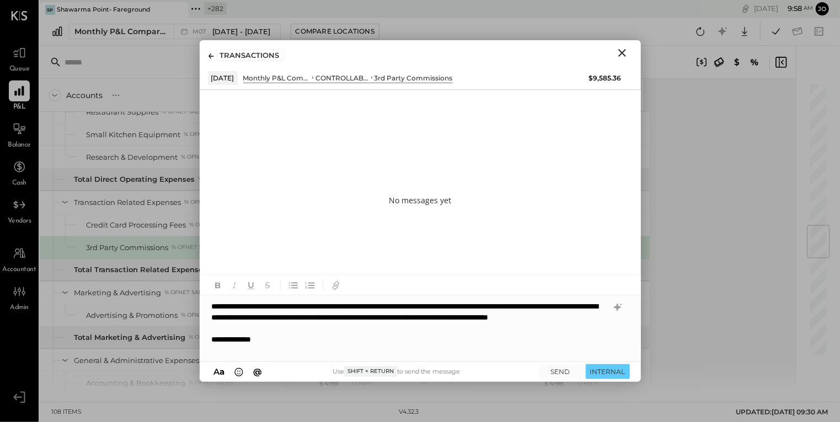
click at [239, 345] on div "**********" at bounding box center [410, 339] width 396 height 11
click at [300, 345] on div "**********" at bounding box center [410, 339] width 396 height 11
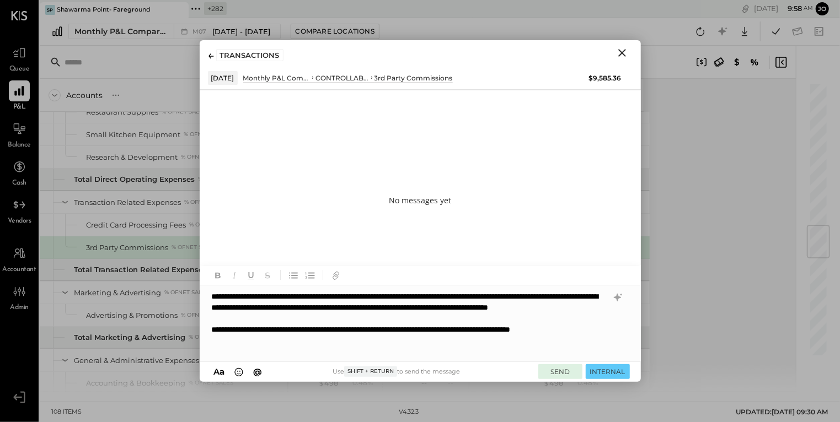
click at [552, 368] on button "SEND" at bounding box center [560, 371] width 44 height 15
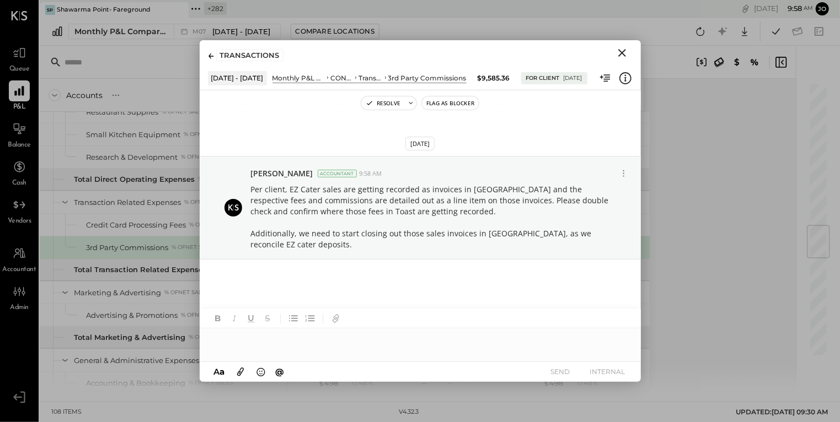
click at [623, 52] on icon "Close" at bounding box center [621, 52] width 13 height 13
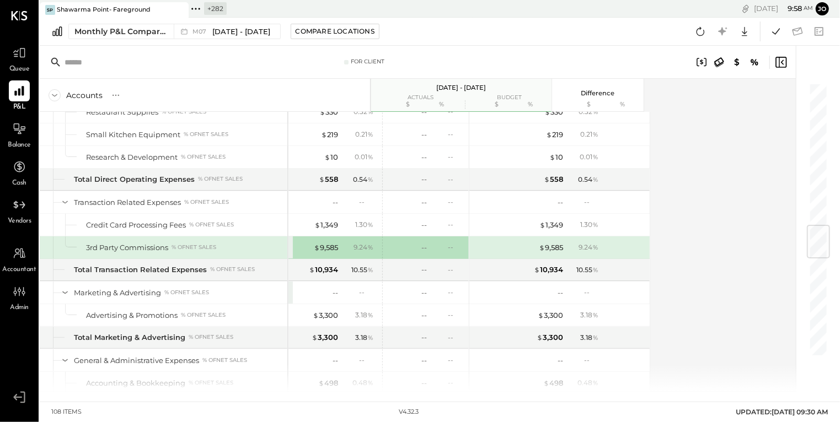
click at [623, 52] on div "For Client" at bounding box center [418, 62] width 756 height 33
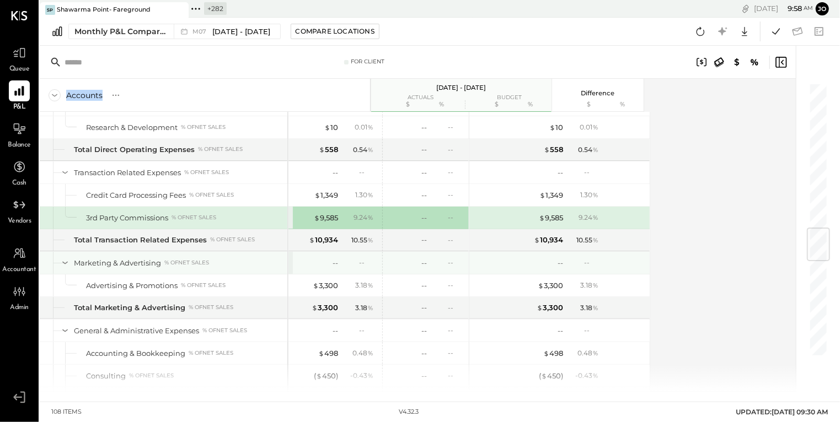
scroll to position [1250, 0]
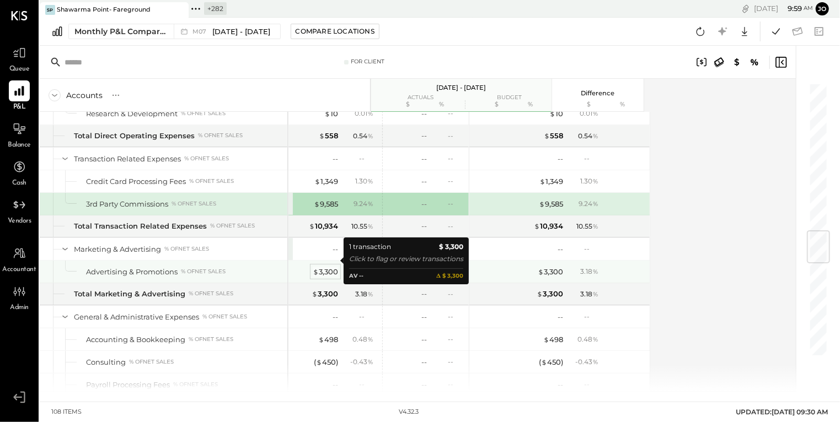
click at [333, 267] on div "$ 3,300" at bounding box center [325, 272] width 25 height 10
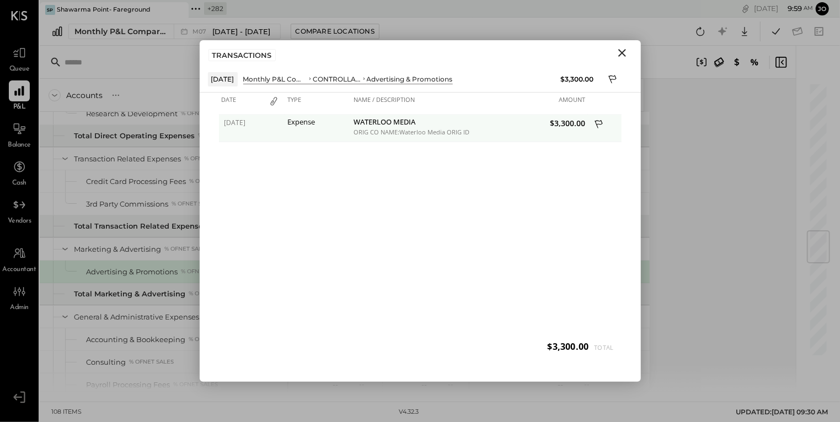
click at [599, 124] on icon at bounding box center [598, 124] width 8 height 8
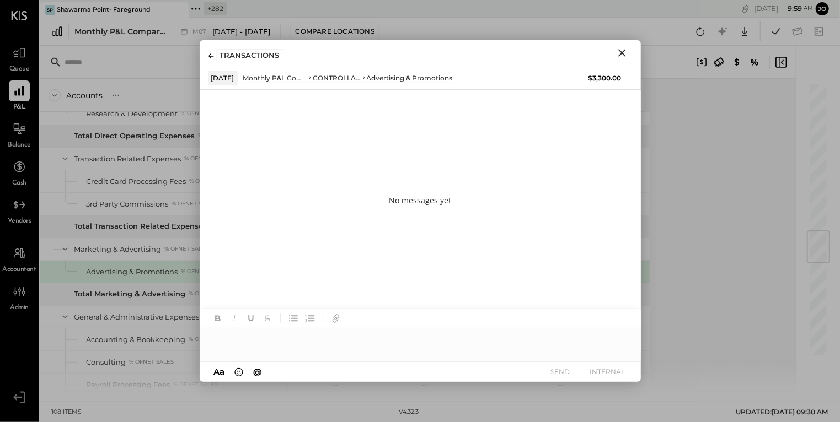
click at [440, 344] on div at bounding box center [420, 340] width 441 height 22
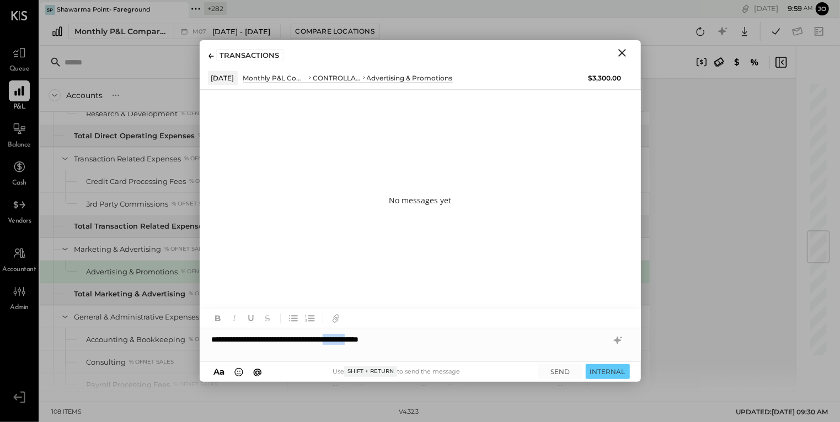
click at [392, 340] on div "**********" at bounding box center [420, 340] width 441 height 22
click at [459, 337] on div "**********" at bounding box center [420, 340] width 441 height 22
click at [563, 369] on button "SEND" at bounding box center [560, 371] width 44 height 15
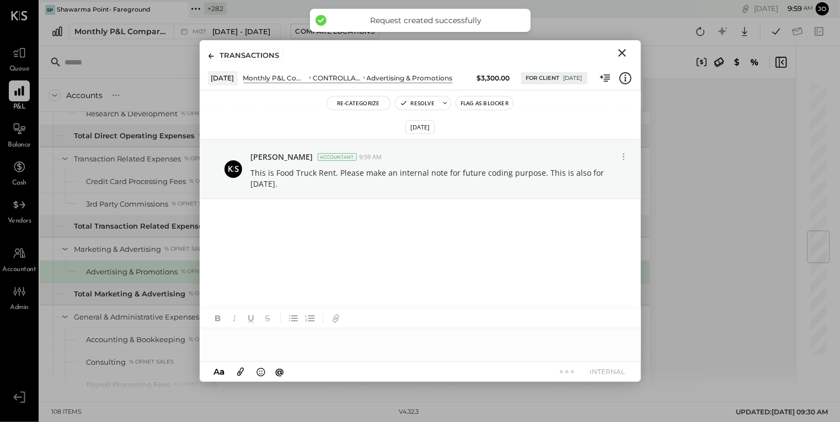
click at [625, 54] on icon "Close" at bounding box center [621, 52] width 13 height 13
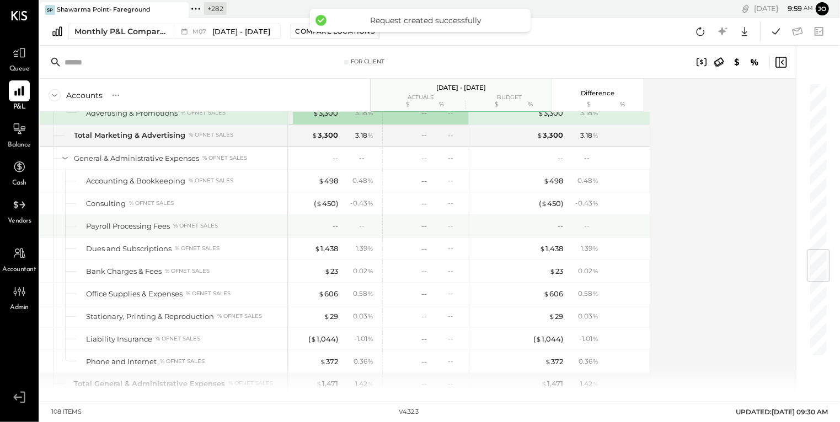
scroll to position [1409, 0]
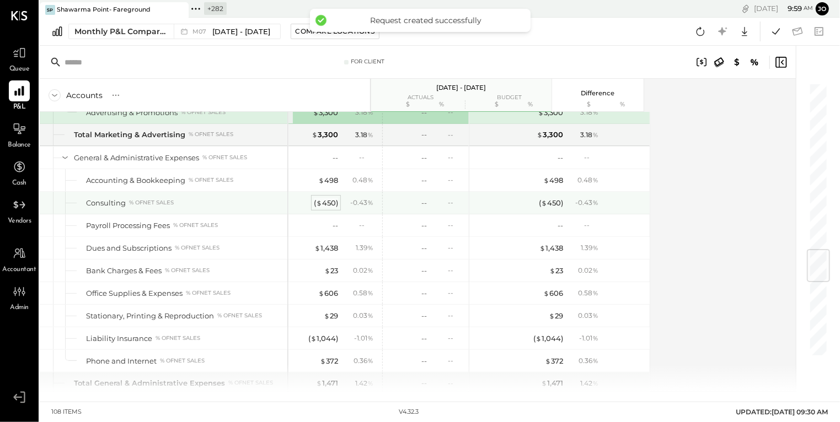
click at [332, 198] on div "( $ 450 )" at bounding box center [326, 203] width 24 height 10
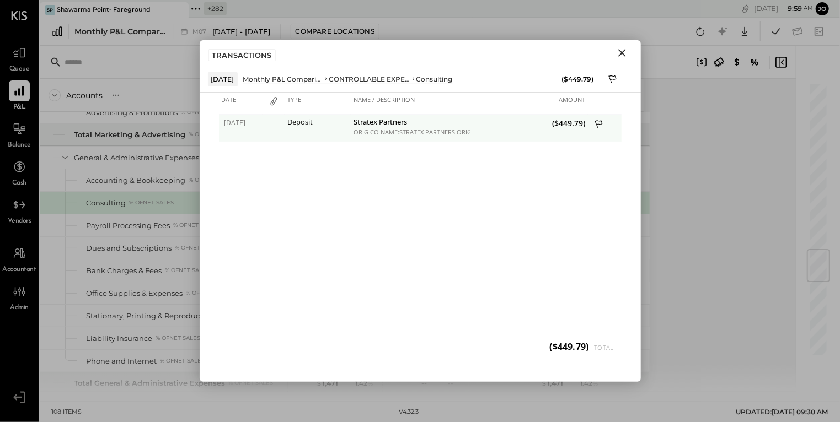
click at [602, 120] on icon at bounding box center [599, 126] width 10 height 14
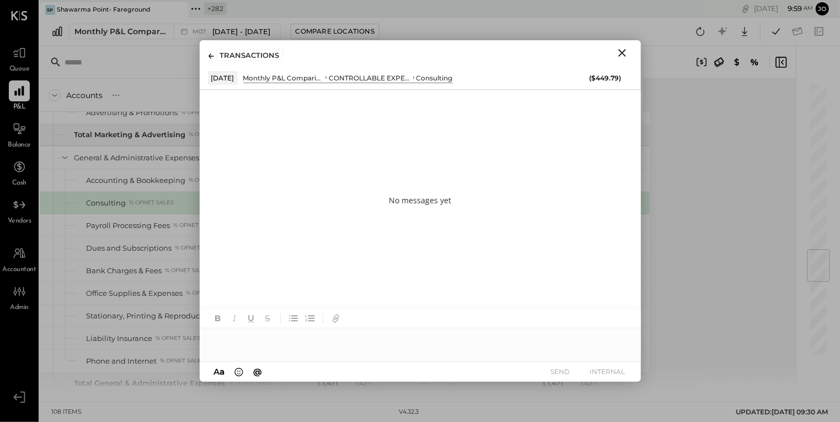
click at [439, 348] on div at bounding box center [420, 340] width 441 height 22
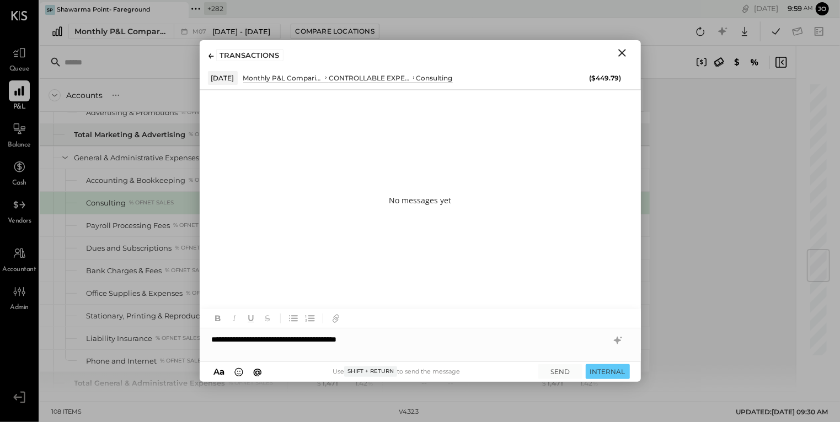
click at [509, 337] on div "**********" at bounding box center [420, 340] width 441 height 22
drag, startPoint x: 374, startPoint y: 340, endPoint x: 551, endPoint y: 337, distance: 177.0
click at [541, 335] on div "**********" at bounding box center [420, 340] width 441 height 22
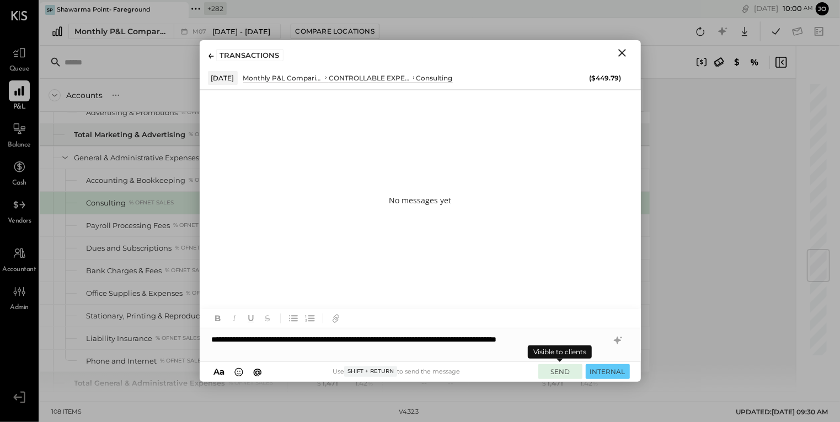
click at [554, 366] on button "SEND" at bounding box center [560, 371] width 44 height 15
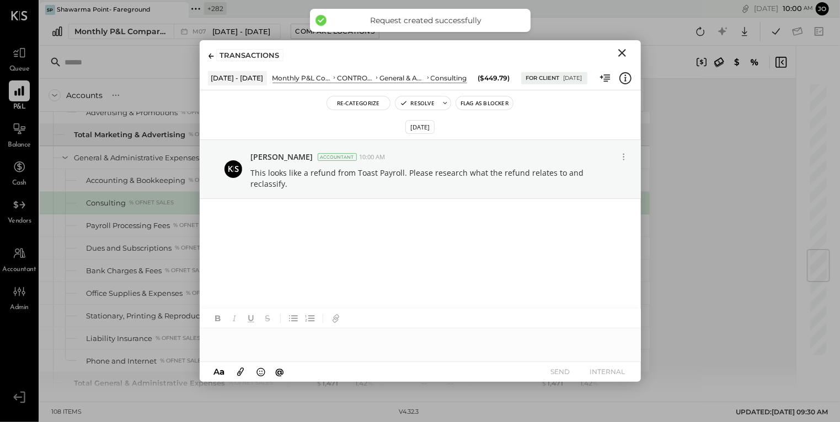
click at [620, 49] on icon "Close" at bounding box center [621, 52] width 13 height 13
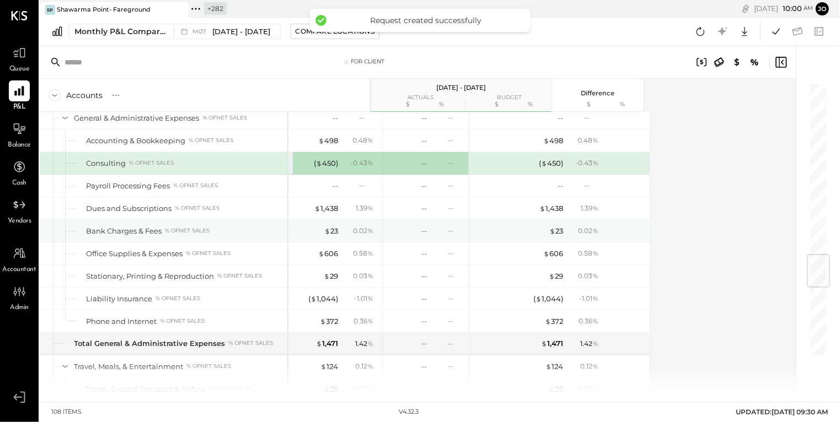
scroll to position [1458, 0]
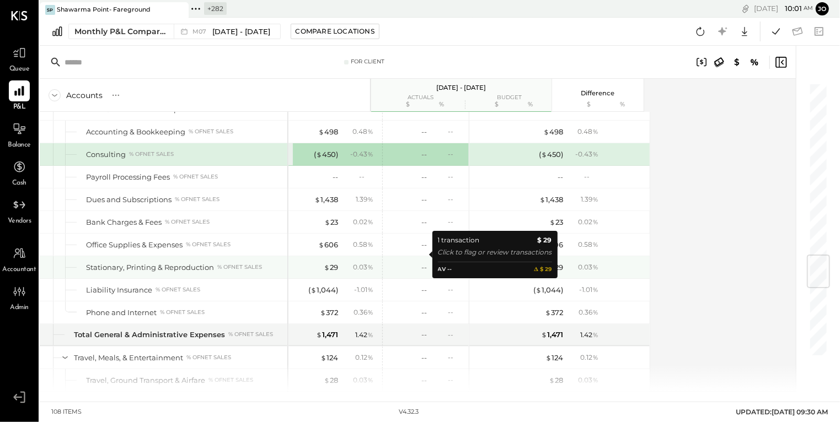
click at [398, 262] on div "--" at bounding box center [405, 267] width 44 height 10
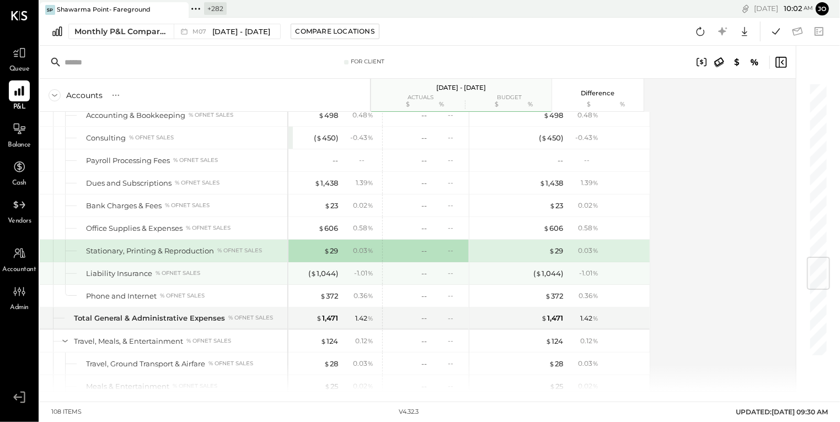
scroll to position [1474, 0]
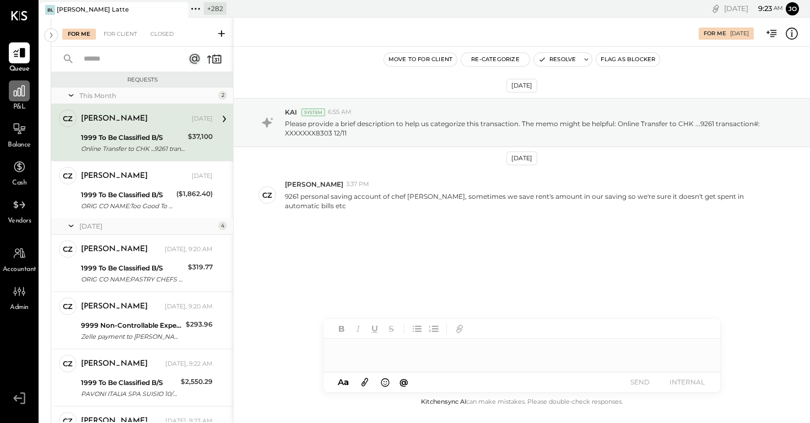
click at [18, 96] on icon at bounding box center [19, 91] width 14 height 14
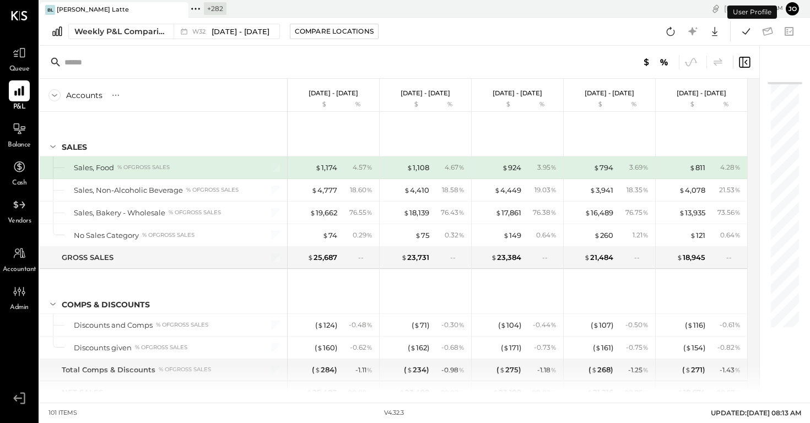
click at [148, 22] on div "Weekly P&L Comparison W32 Aug 4 - 10, 2025 Compare Locations Google Sheets Excel" at bounding box center [425, 32] width 771 height 28
click at [148, 27] on div "Weekly P&L Comparison" at bounding box center [120, 31] width 93 height 11
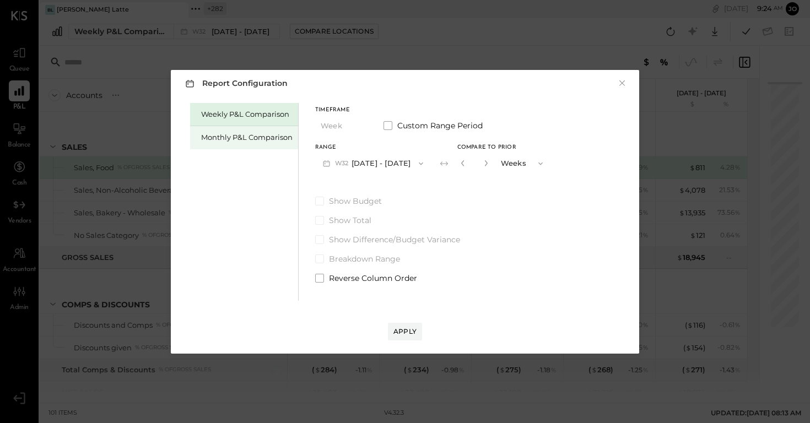
click at [221, 135] on div "Monthly P&L Comparison" at bounding box center [247, 137] width 92 height 10
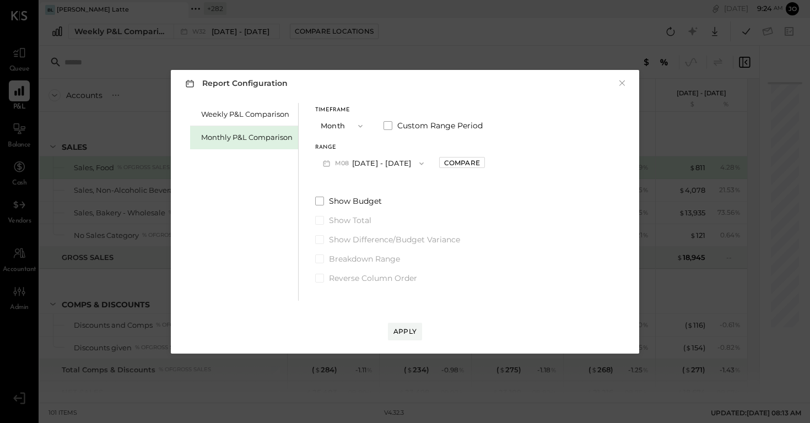
click at [349, 162] on span "M08" at bounding box center [343, 163] width 17 height 9
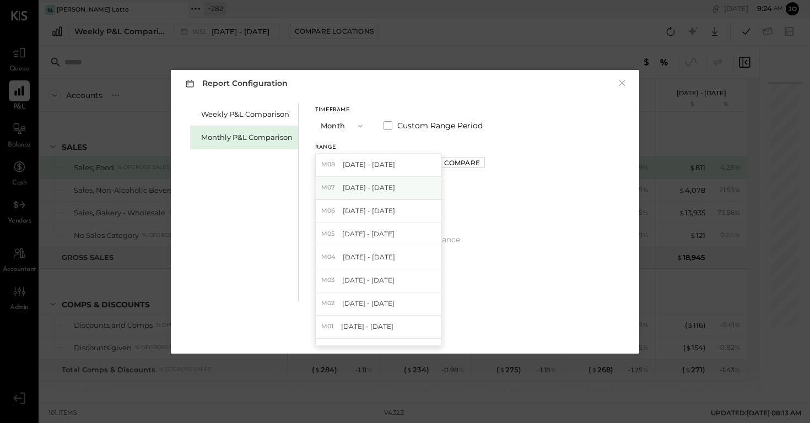
click at [388, 195] on div "M07 Jul 1 - 31, 2025" at bounding box center [379, 188] width 126 height 23
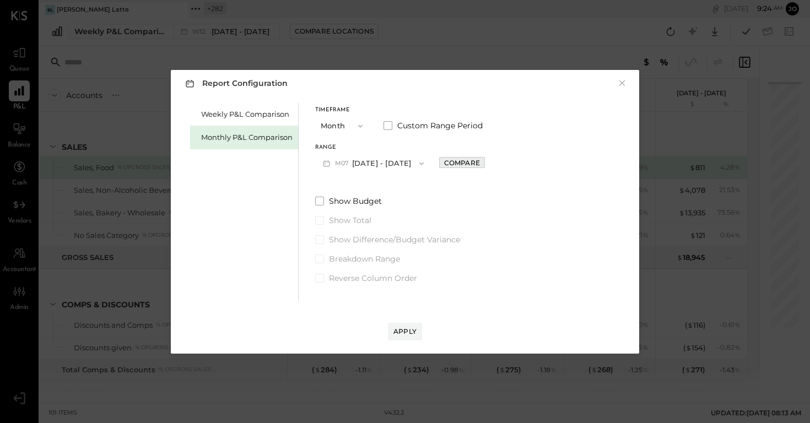
click at [444, 165] on div "Compare" at bounding box center [462, 162] width 36 height 9
click at [496, 168] on button "Months" at bounding box center [523, 163] width 55 height 20
click at [484, 165] on icon "button" at bounding box center [487, 163] width 7 height 7
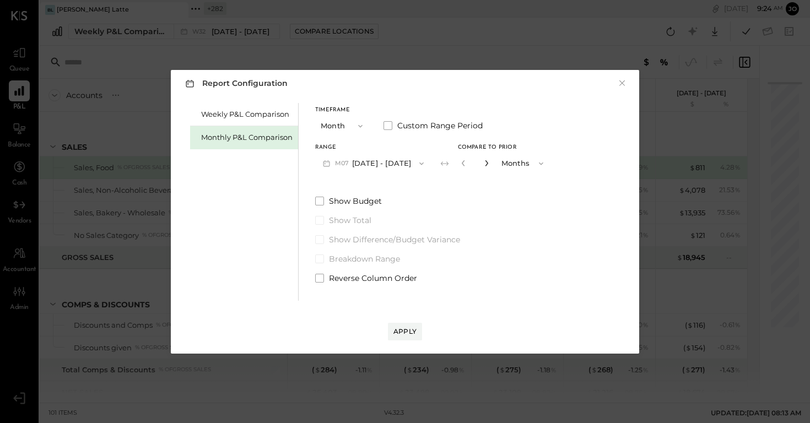
click at [484, 165] on icon "button" at bounding box center [487, 163] width 7 height 7
type input "*"
click at [414, 282] on div "Apply" at bounding box center [405, 331] width 23 height 9
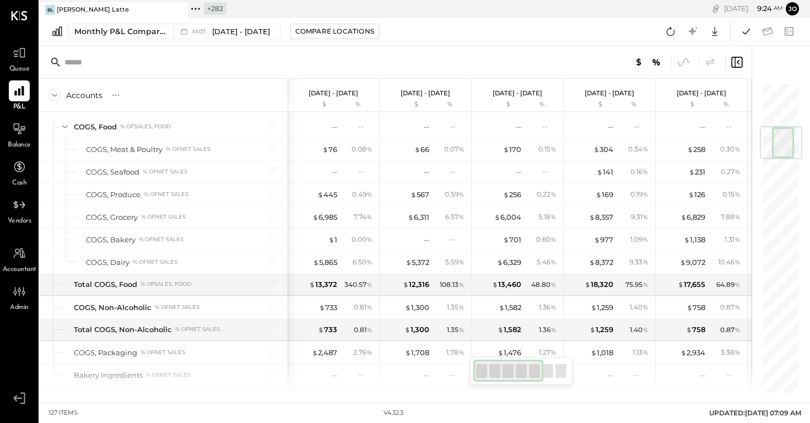
click at [200, 15] on icon at bounding box center [196, 9] width 14 height 14
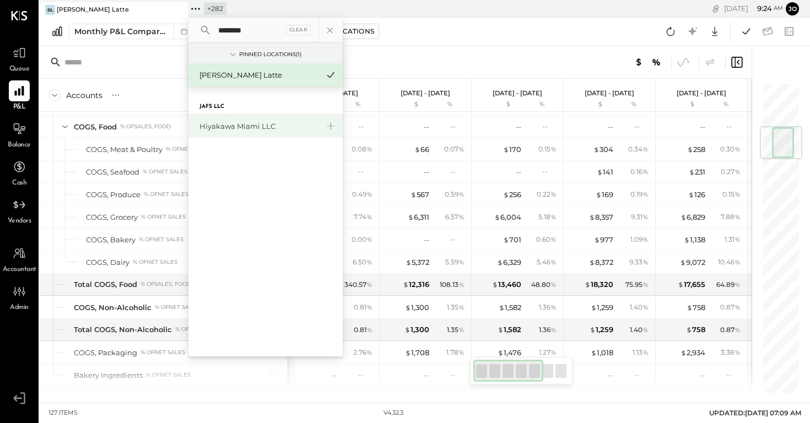
type input "********"
click at [231, 123] on div "Hiyakawa Miami LLC" at bounding box center [259, 126] width 119 height 10
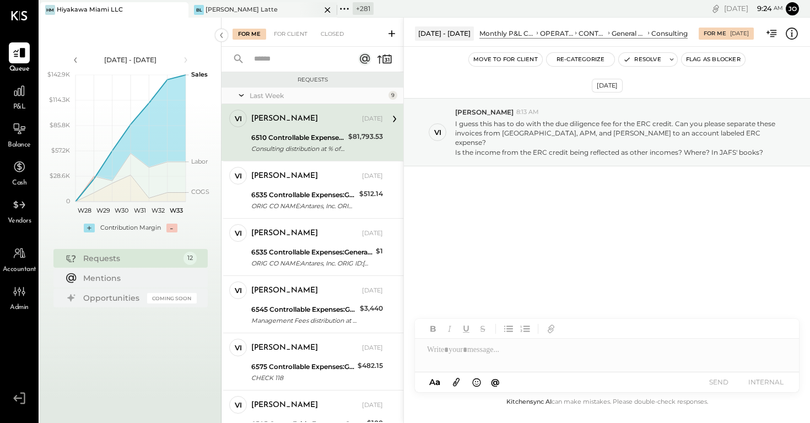
click at [181, 8] on icon at bounding box center [179, 10] width 6 height 6
click at [23, 93] on icon at bounding box center [19, 91] width 14 height 14
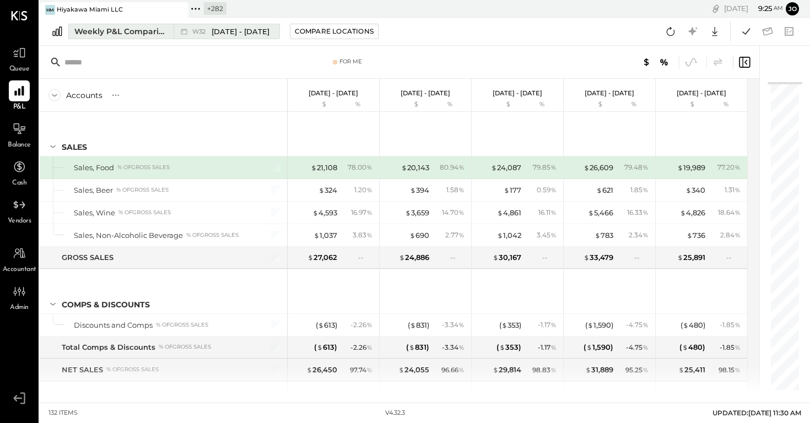
click at [135, 34] on div "Weekly P&L Comparison" at bounding box center [120, 31] width 93 height 11
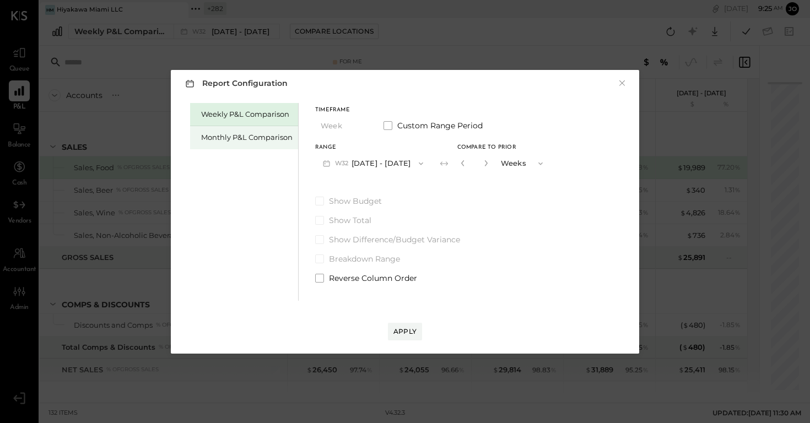
click at [253, 136] on div "Monthly P&L Comparison" at bounding box center [247, 137] width 92 height 10
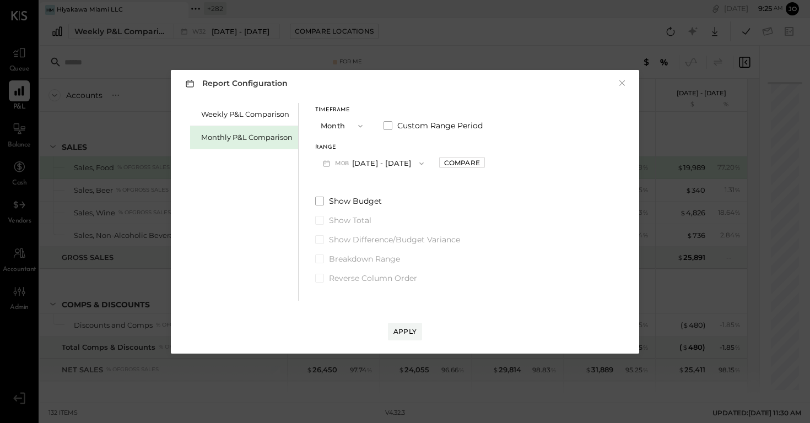
click at [383, 160] on button "M08 Aug 1 - 31, 2025" at bounding box center [373, 163] width 116 height 20
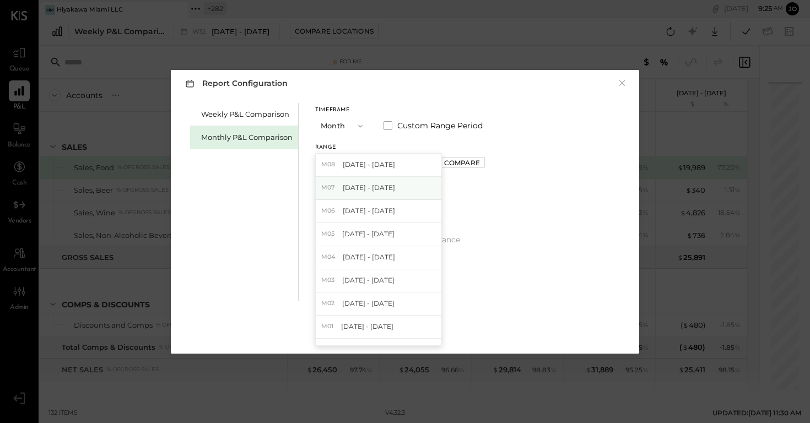
click at [394, 184] on div "M07 Jul 1 - 31, 2025" at bounding box center [379, 188] width 126 height 23
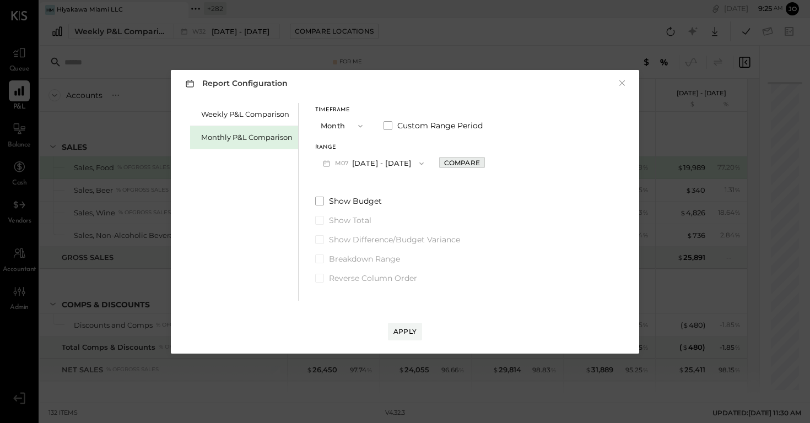
click at [454, 162] on div "Compare" at bounding box center [462, 162] width 36 height 9
click at [484, 166] on icon "button" at bounding box center [487, 163] width 7 height 7
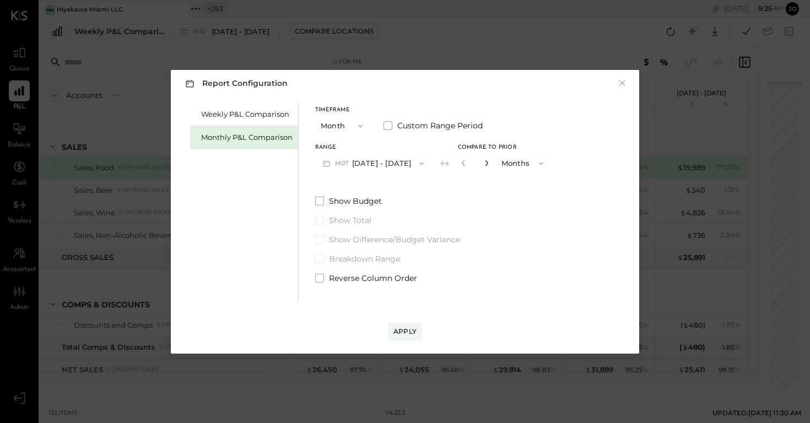
click at [484, 166] on icon "button" at bounding box center [487, 163] width 7 height 7
type input "*"
click at [406, 282] on div "Apply" at bounding box center [405, 331] width 23 height 9
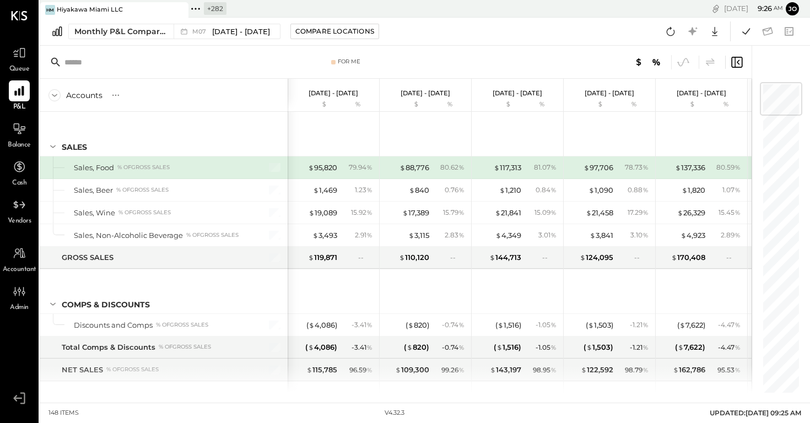
click at [192, 8] on icon at bounding box center [192, 9] width 2 height 2
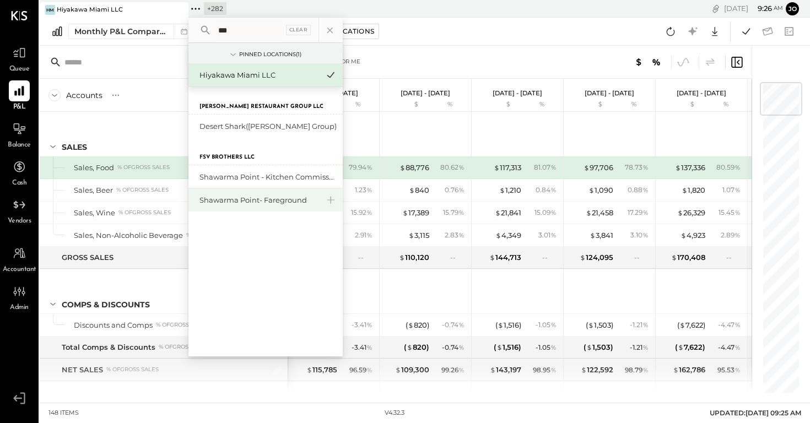
type input "***"
click at [259, 205] on div "Shawarma Point- Fareground" at bounding box center [259, 200] width 119 height 10
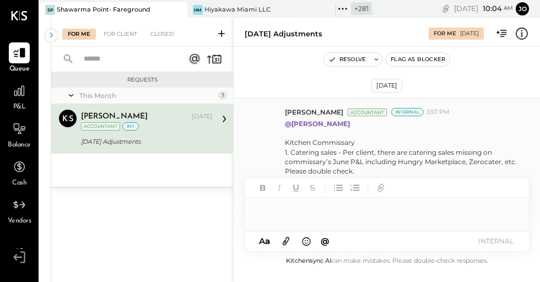
click at [330, 160] on div "Kitchen Commissary 1. Catering sales - Per client, there are catering sales mis…" at bounding box center [402, 246] width 234 height 217
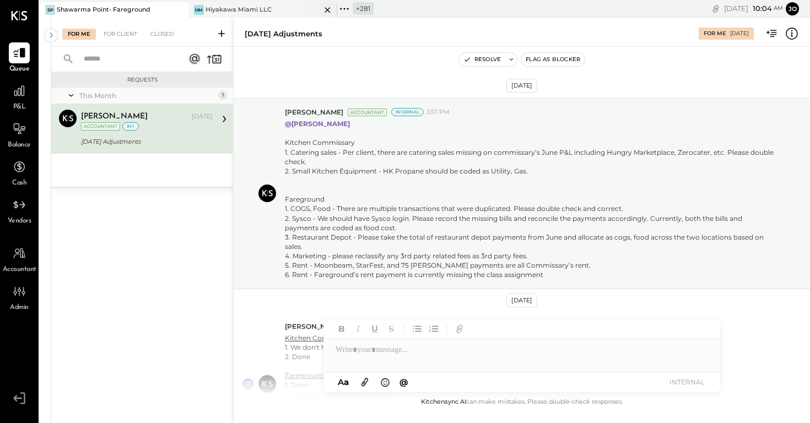
click at [294, 16] on div "HM Hiyakawa Miami LLC" at bounding box center [263, 9] width 149 height 15
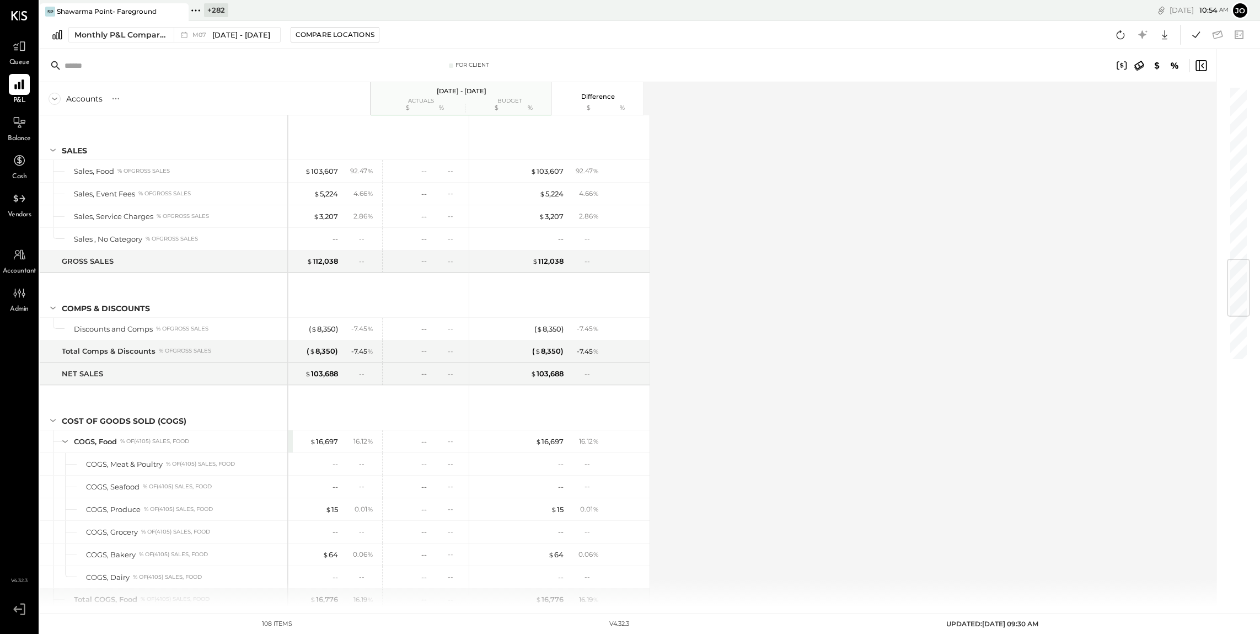
scroll to position [1474, 0]
